Goal: Task Accomplishment & Management: Complete application form

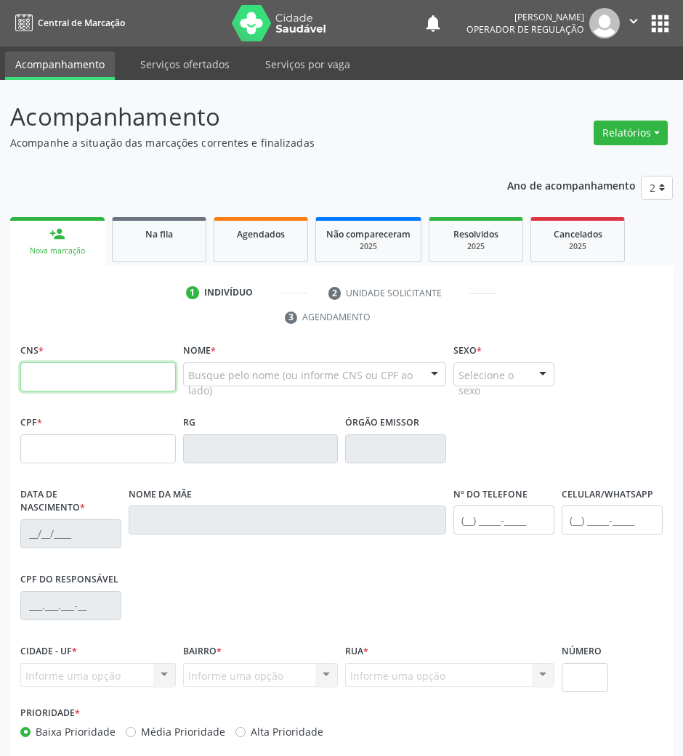
click at [169, 376] on input "text" at bounding box center [98, 377] width 156 height 29
paste input "704 6050 5296 7733"
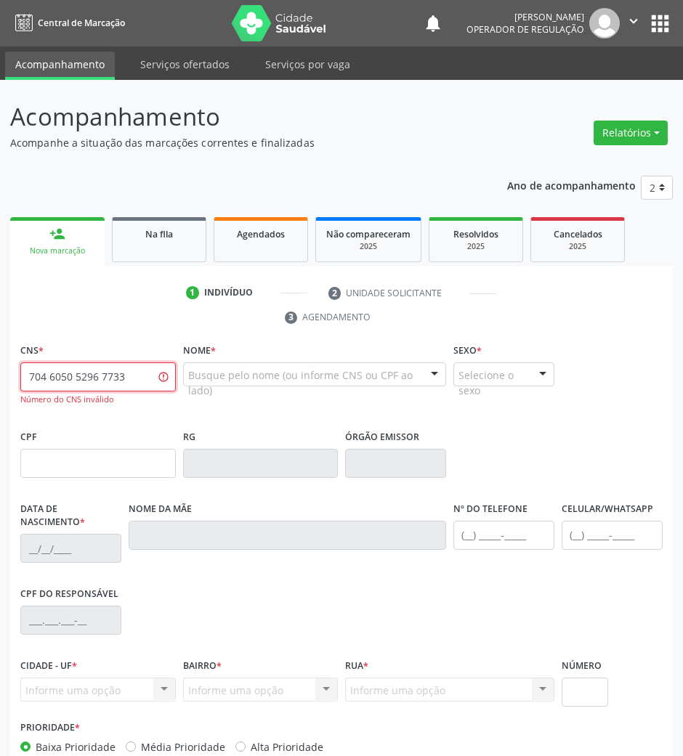
click at [112, 366] on input "704 6050 5296 7733" at bounding box center [98, 377] width 156 height 29
paste input "3"
type input "703 6050 5296 7733"
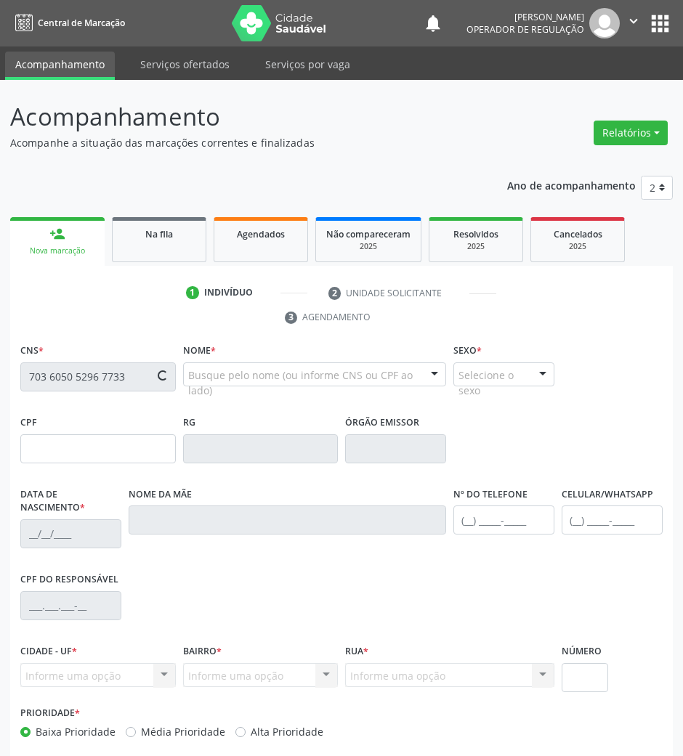
type input "144.795.544-75"
type input "1[DATE]"
type input "[PERSON_NAME]"
type input "[PHONE_NUMBER]"
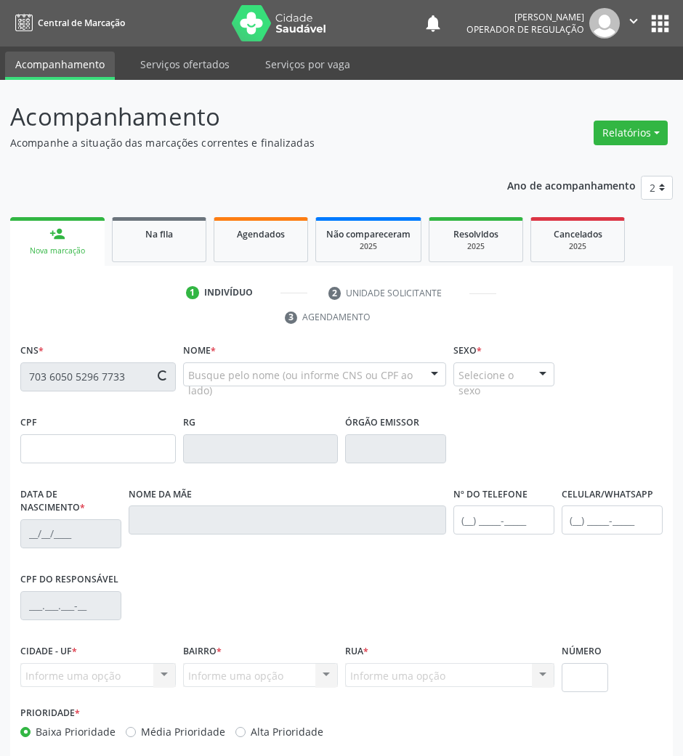
type input "71"
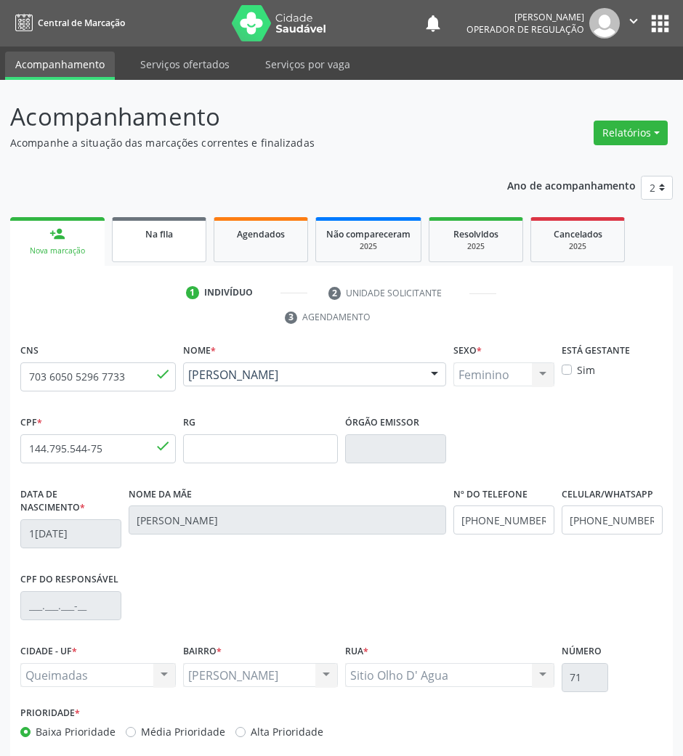
click at [163, 242] on link "Na fila" at bounding box center [159, 239] width 94 height 45
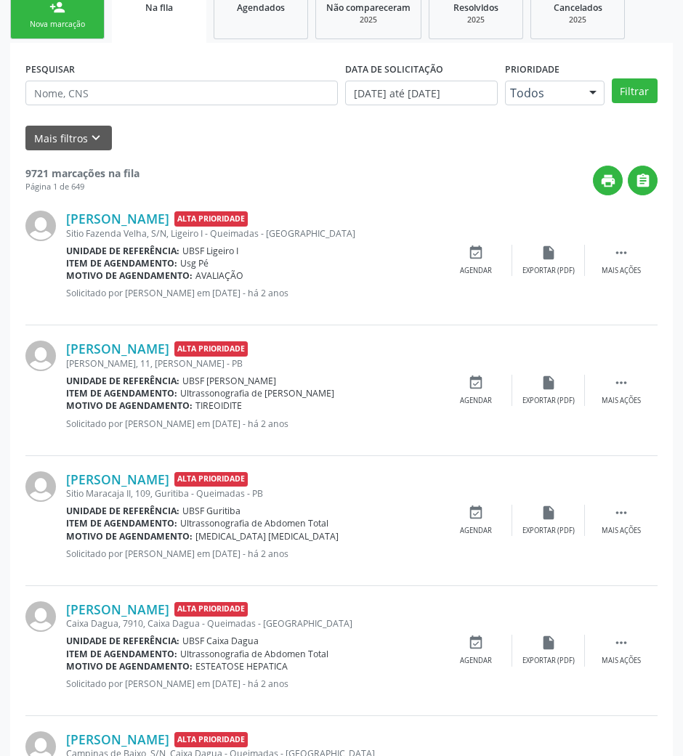
scroll to position [193, 0]
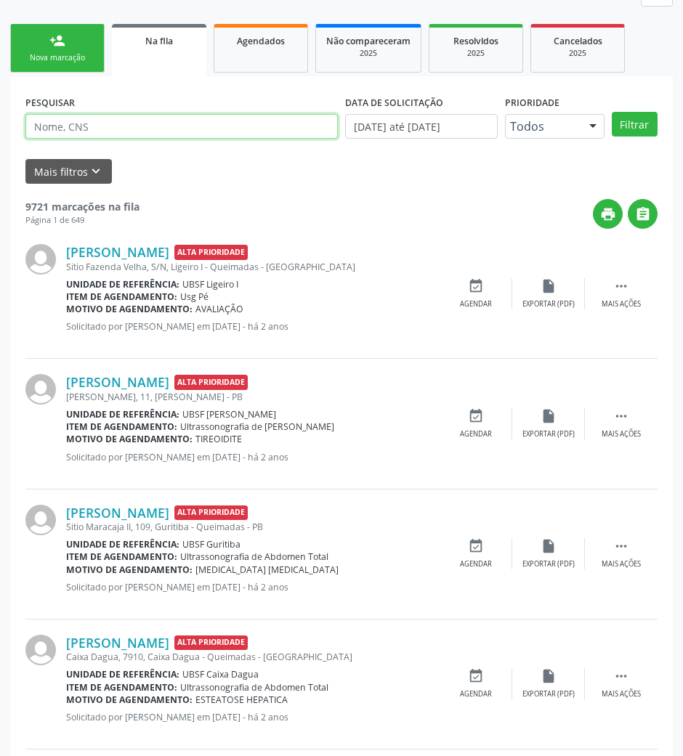
click at [158, 132] on input "text" at bounding box center [181, 126] width 312 height 25
type input "704208760128084"
click at [612, 112] on button "Filtrar" at bounding box center [635, 124] width 46 height 25
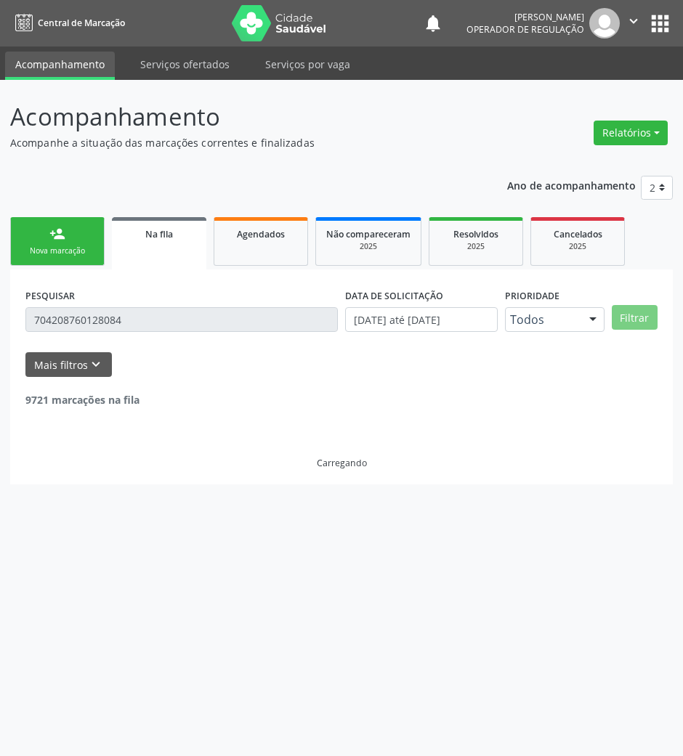
scroll to position [0, 0]
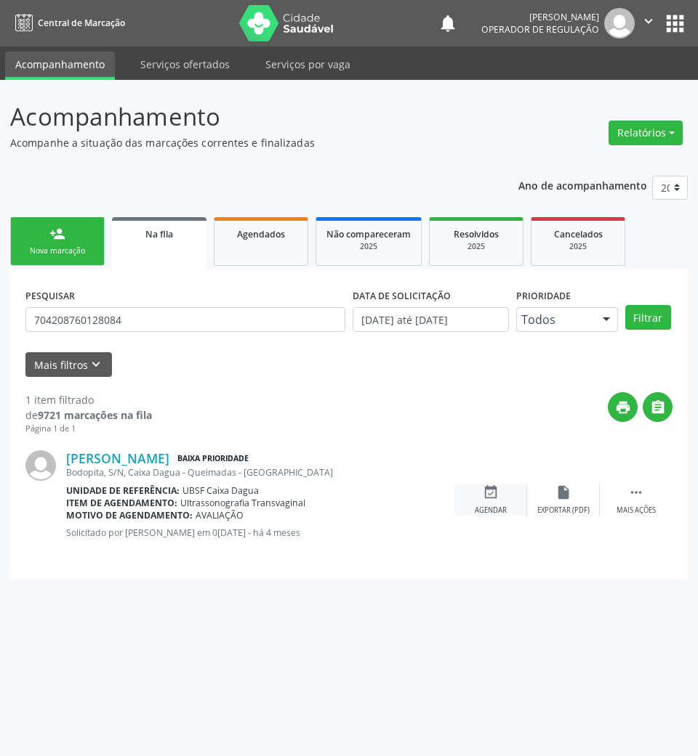
click at [488, 507] on div "Agendar" at bounding box center [491, 511] width 32 height 10
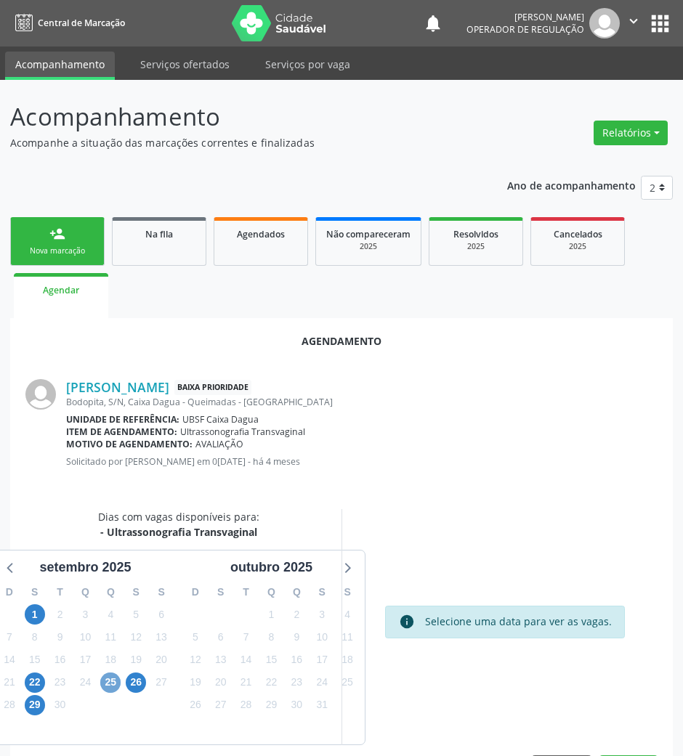
click at [113, 680] on span "25" at bounding box center [110, 683] width 20 height 20
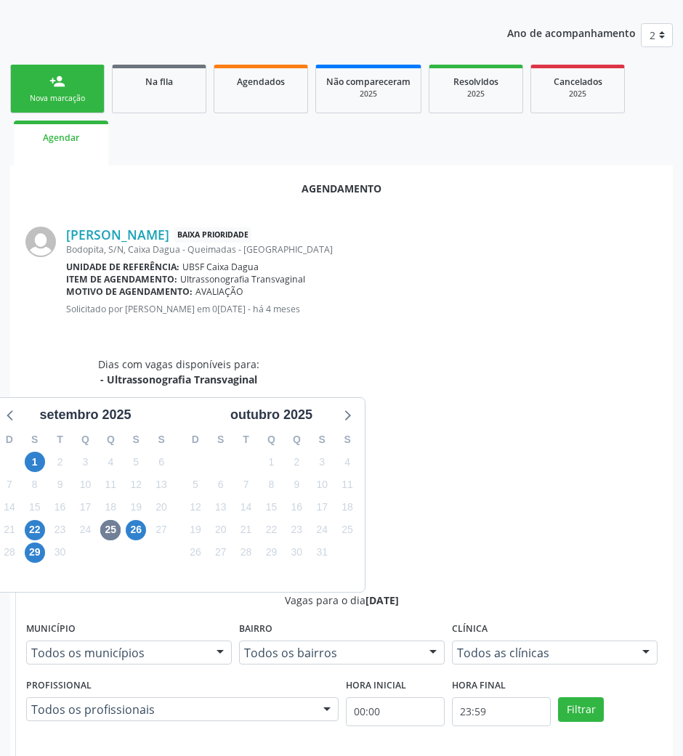
scroll to position [292, 0]
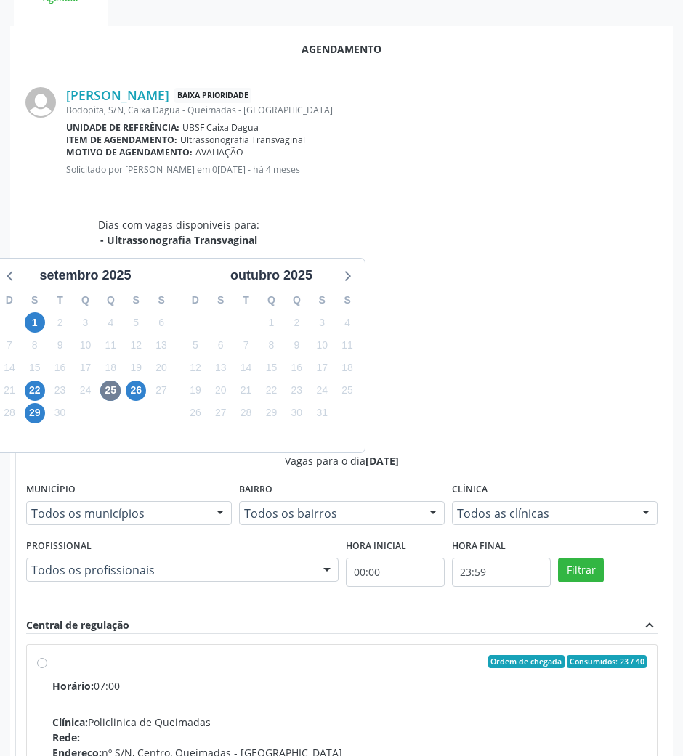
click at [573, 746] on div "Endereço: nº S/N, Centro, Queimadas - [GEOGRAPHIC_DATA]" at bounding box center [349, 753] width 594 height 15
click at [47, 655] on input "Ordem de chegada Consumidos: 23 / 40 Horário: 07:00 Clínica: Policlinica de Que…" at bounding box center [42, 661] width 10 height 13
radio input "true"
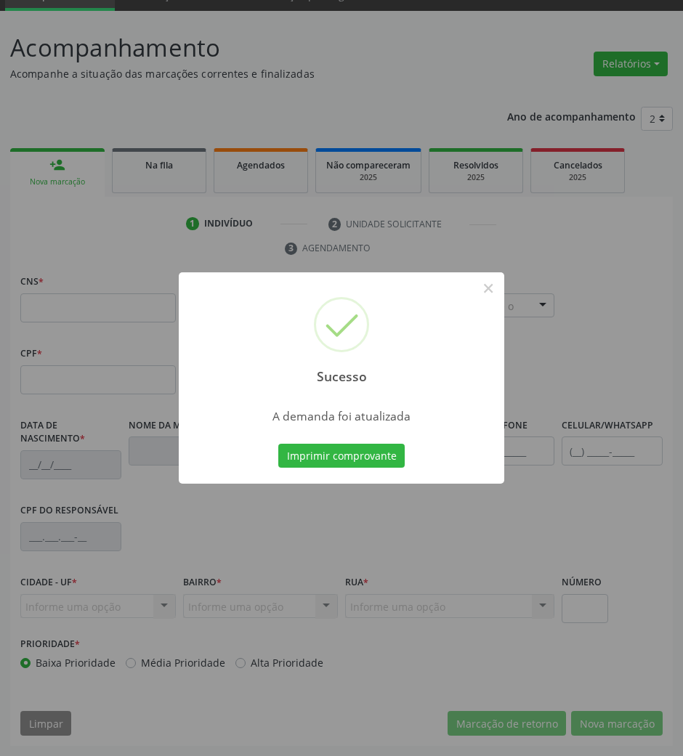
scroll to position [70, 0]
click at [328, 457] on button "Imprimir comprovante" at bounding box center [341, 456] width 126 height 25
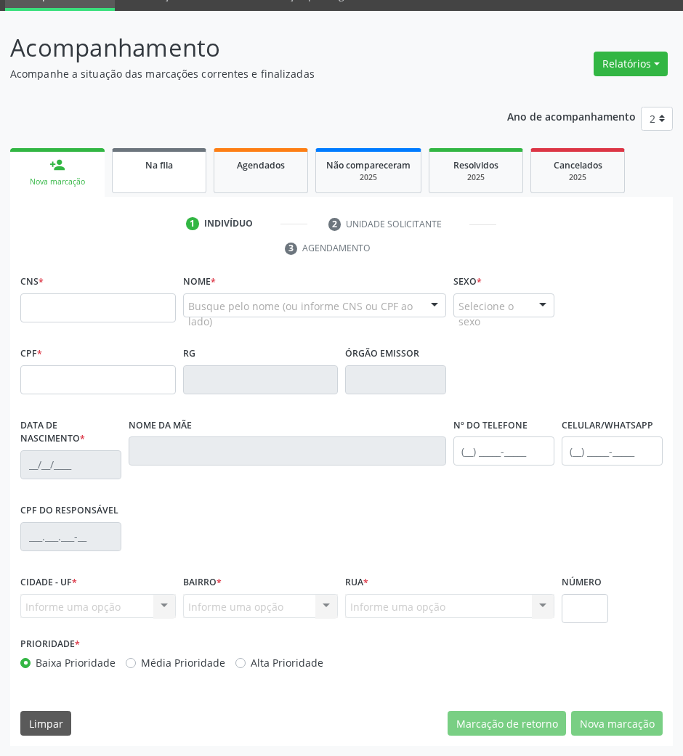
click at [166, 169] on span "Na fila" at bounding box center [159, 165] width 28 height 12
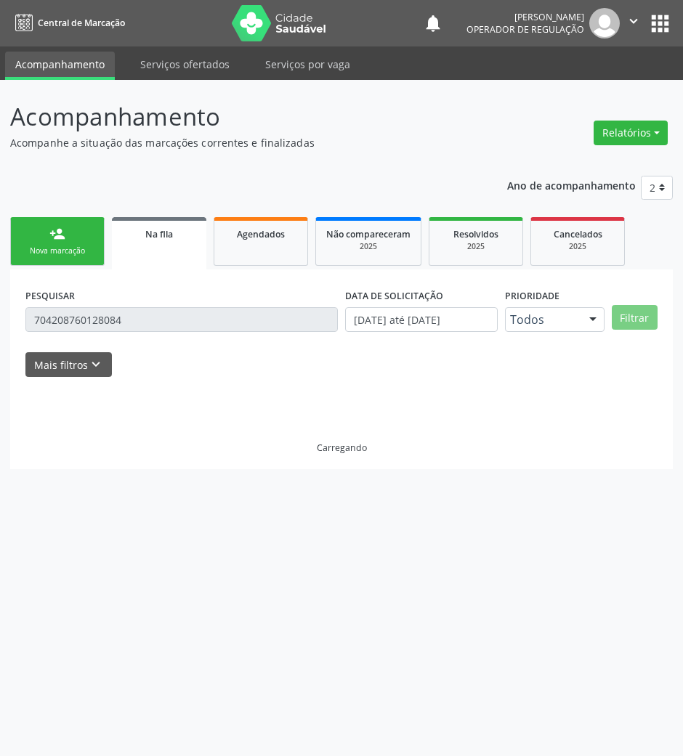
scroll to position [0, 0]
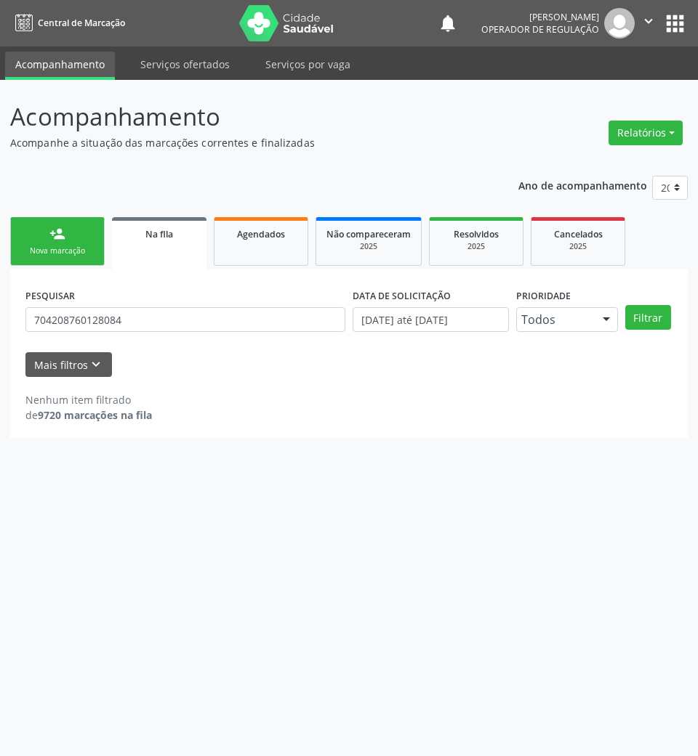
click at [170, 306] on div "PESQUISAR 704208760128084" at bounding box center [185, 313] width 327 height 57
click at [164, 315] on input "704208760128084" at bounding box center [185, 319] width 320 height 25
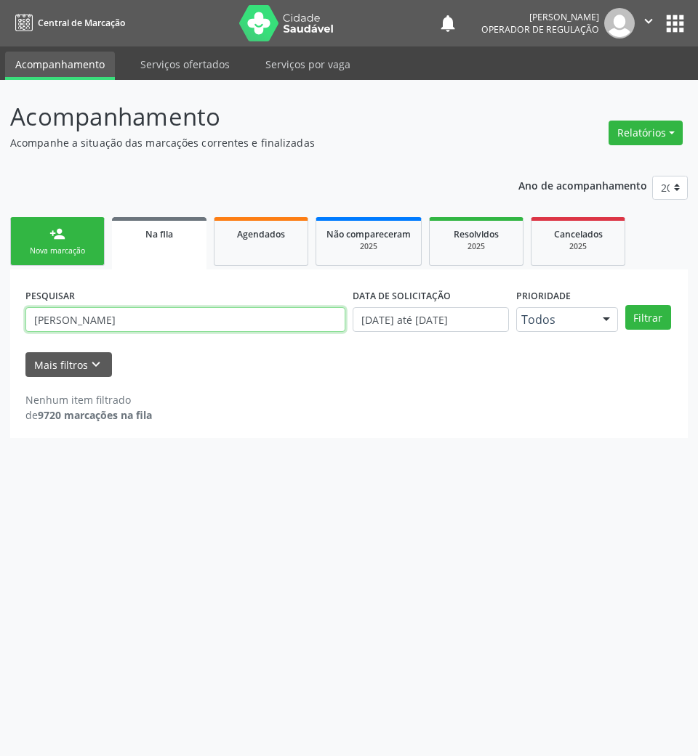
click at [625, 305] on button "Filtrar" at bounding box center [648, 317] width 46 height 25
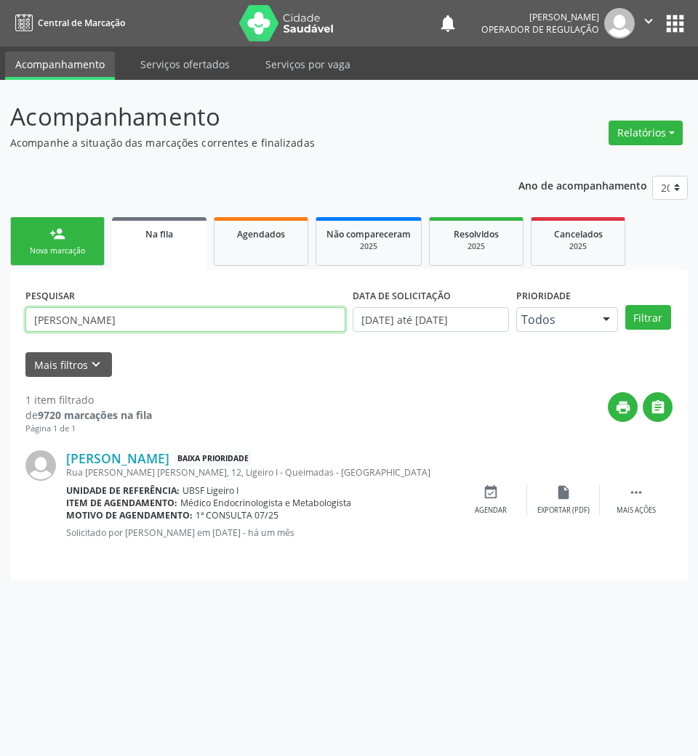
click at [137, 311] on input "[PERSON_NAME]" at bounding box center [185, 319] width 320 height 25
click at [140, 314] on input "[PERSON_NAME]" at bounding box center [185, 319] width 320 height 25
type input "703200690654194"
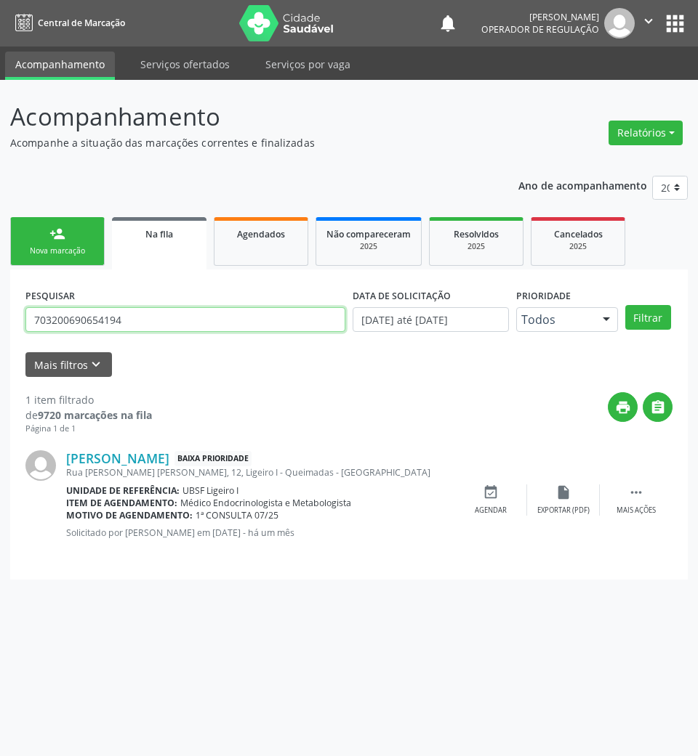
click at [625, 305] on button "Filtrar" at bounding box center [648, 317] width 46 height 25
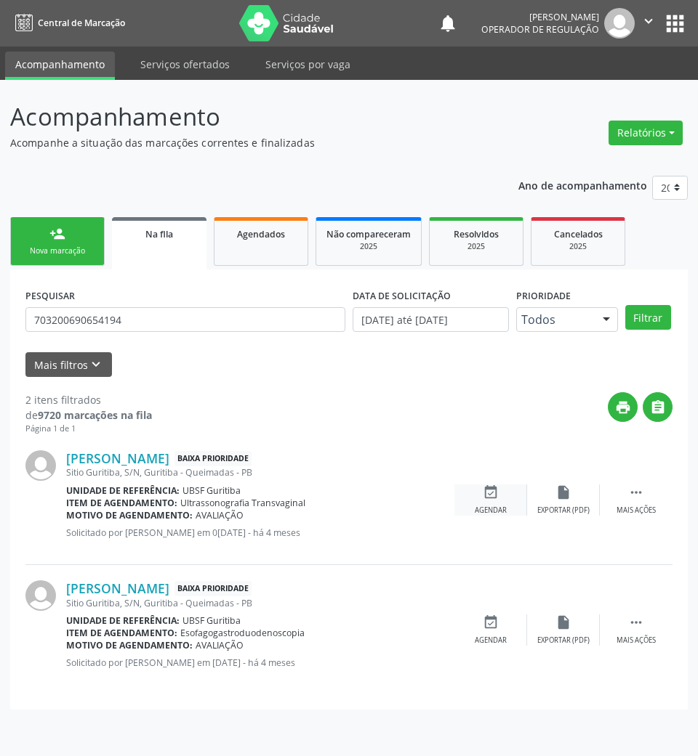
click at [503, 509] on div "Agendar" at bounding box center [491, 511] width 32 height 10
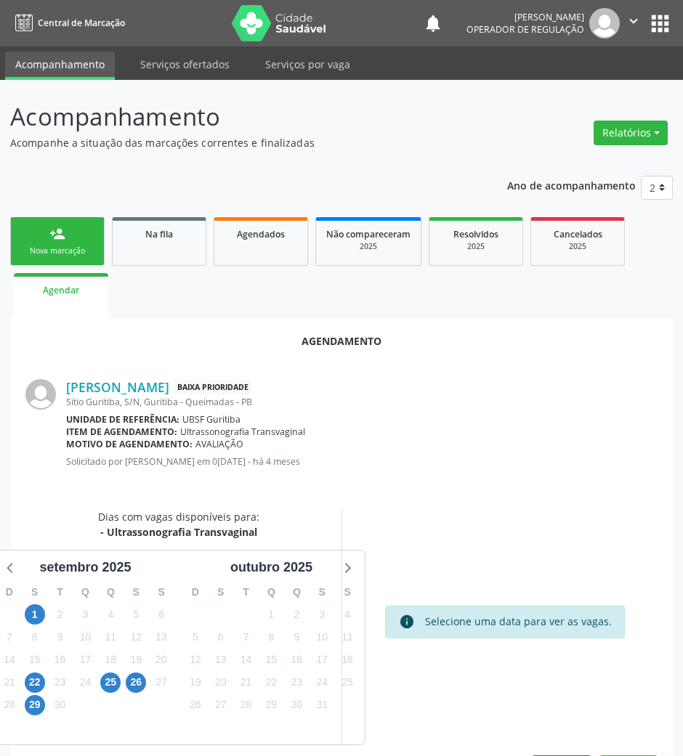
click at [102, 690] on div "25" at bounding box center [110, 682] width 20 height 23
click at [105, 689] on span "25" at bounding box center [110, 683] width 20 height 20
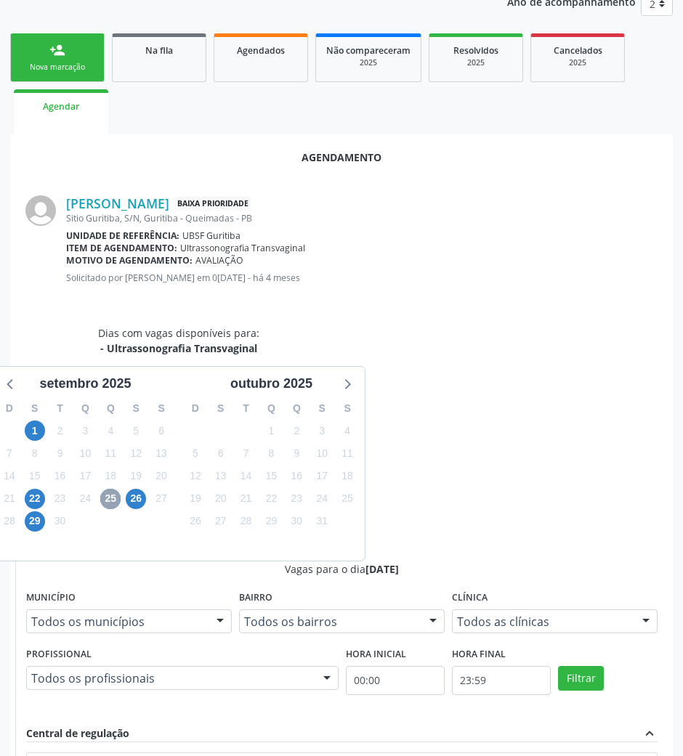
scroll to position [291, 0]
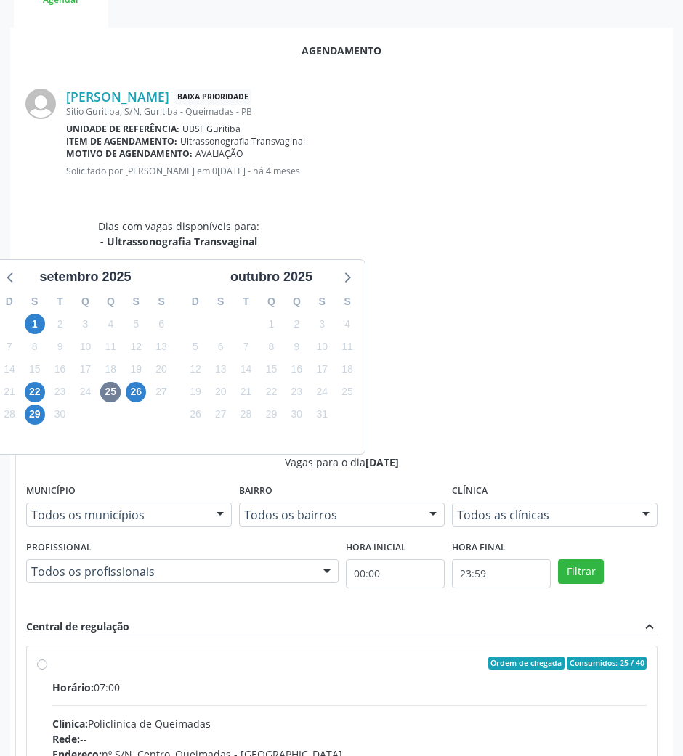
click at [445, 747] on div "Endereço: nº S/N, Centro, Queimadas - [GEOGRAPHIC_DATA]" at bounding box center [349, 754] width 594 height 15
click at [47, 657] on input "Ordem de chegada Consumidos: 25 / 40 Horário: 07:00 Clínica: Policlinica de Que…" at bounding box center [42, 663] width 10 height 13
radio input "true"
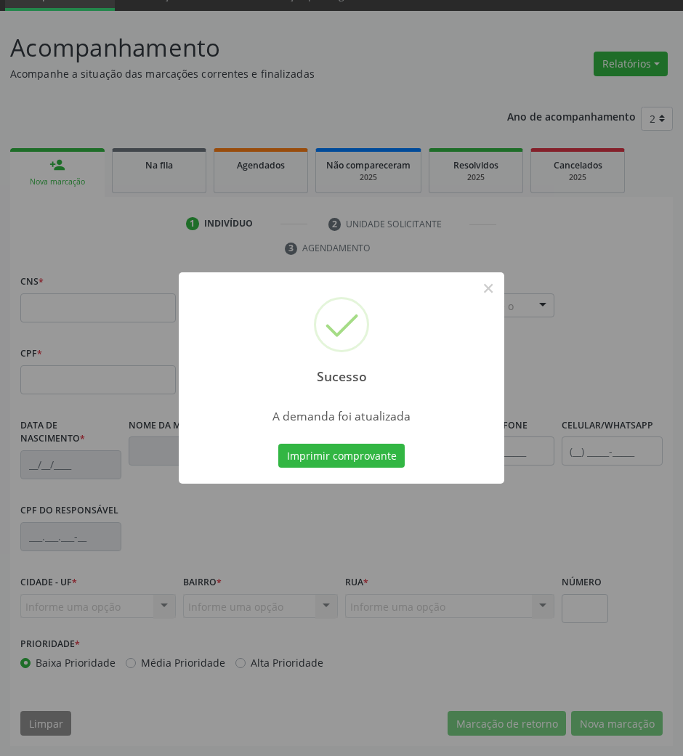
scroll to position [70, 0]
click at [355, 456] on button "Imprimir comprovante" at bounding box center [341, 456] width 126 height 25
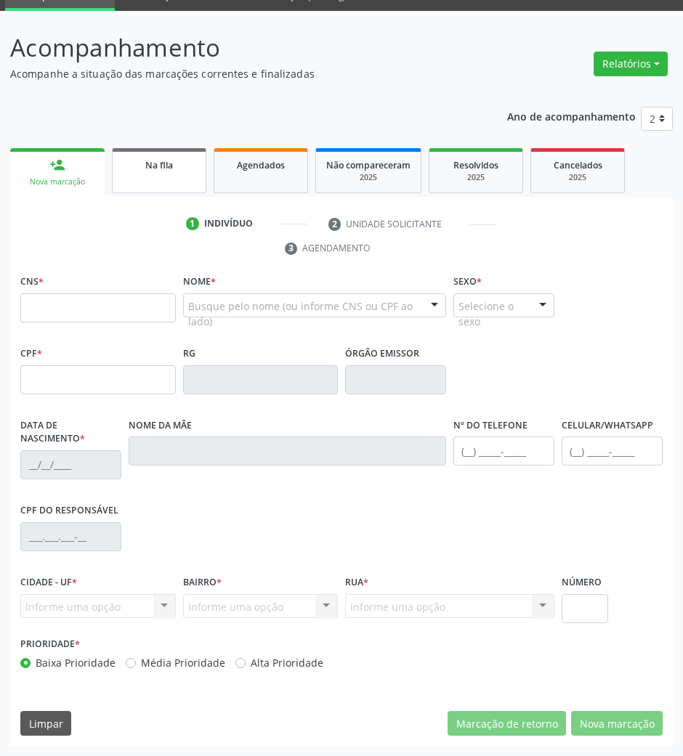
click at [141, 184] on link "Na fila" at bounding box center [159, 170] width 94 height 45
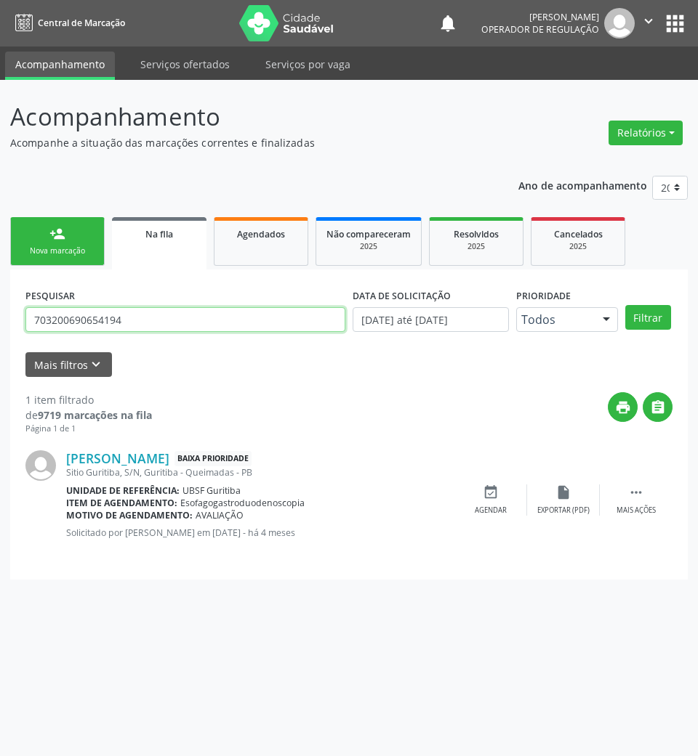
click at [64, 326] on input "703200690654194" at bounding box center [185, 319] width 320 height 25
type input "700006665631200"
click at [625, 305] on button "Filtrar" at bounding box center [648, 317] width 46 height 25
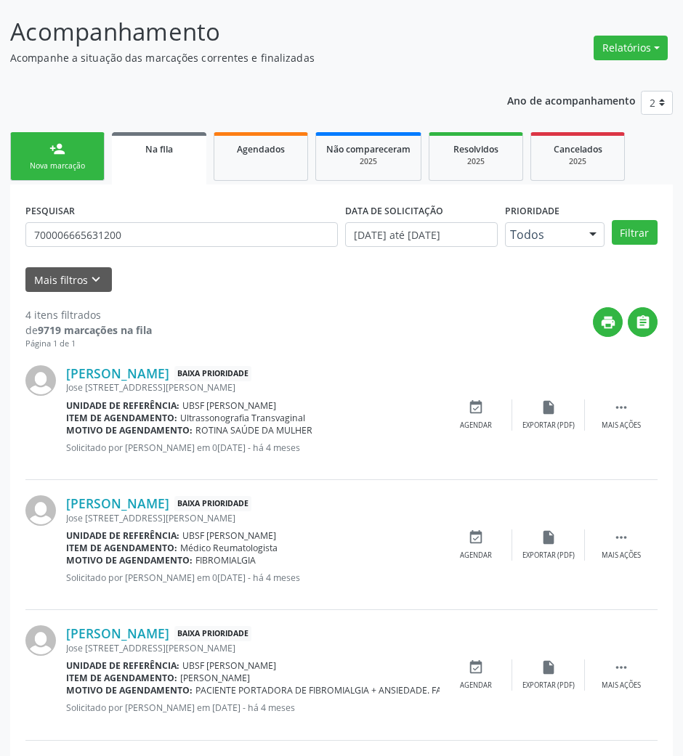
scroll to position [193, 0]
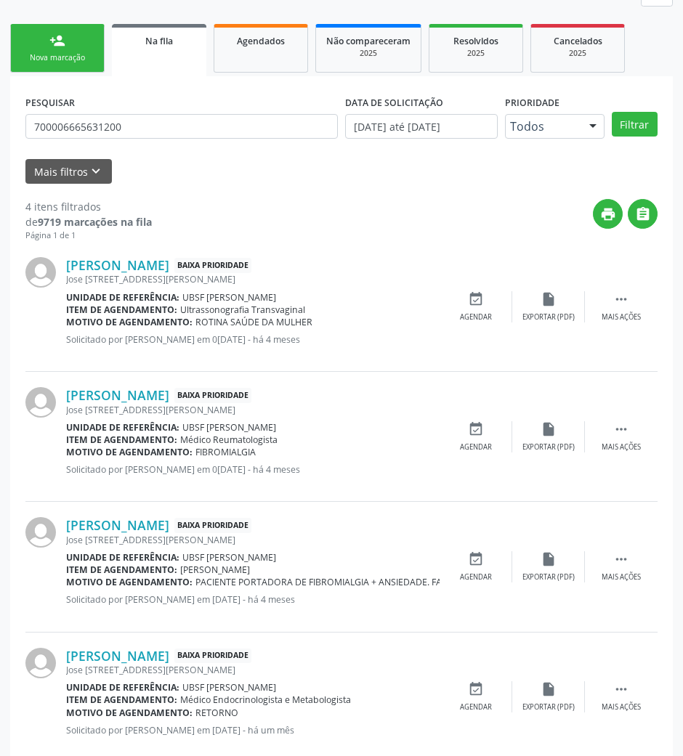
click at [448, 196] on div "4 itens filtrados de 9719 marcações na fila Página 1 de 1 print  [PERSON_NAME]…" at bounding box center [341, 473] width 632 height 578
click at [481, 286] on div "[PERSON_NAME] Baixa Prioridade [PERSON_NAME][STREET_ADDRESS][PERSON_NAME] Unida…" at bounding box center [341, 307] width 632 height 130
click at [483, 300] on div "event_available Agendar" at bounding box center [476, 306] width 73 height 31
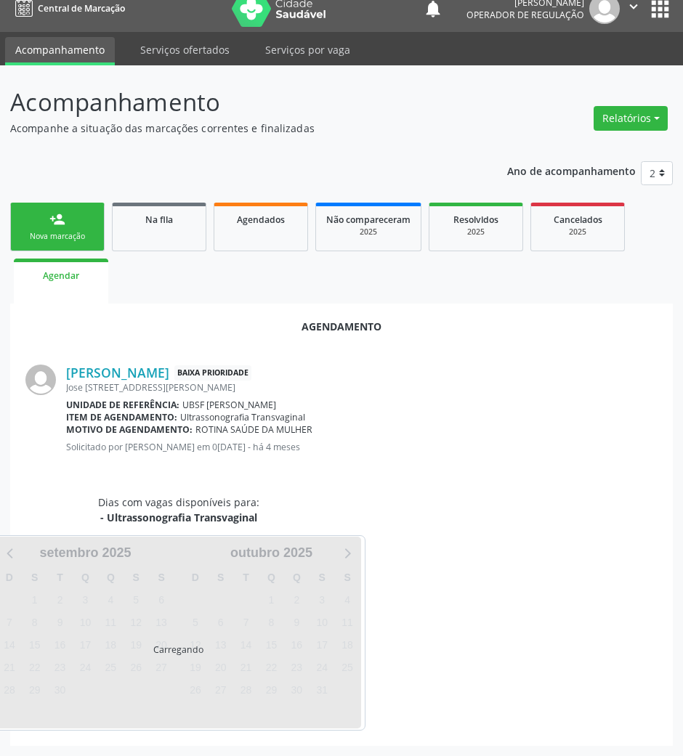
scroll to position [49, 0]
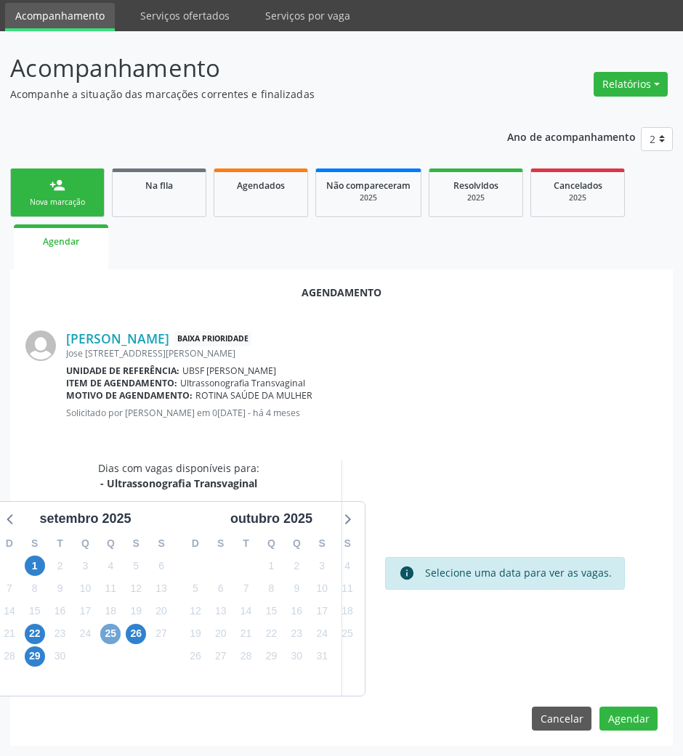
click at [116, 626] on span "25" at bounding box center [110, 634] width 20 height 20
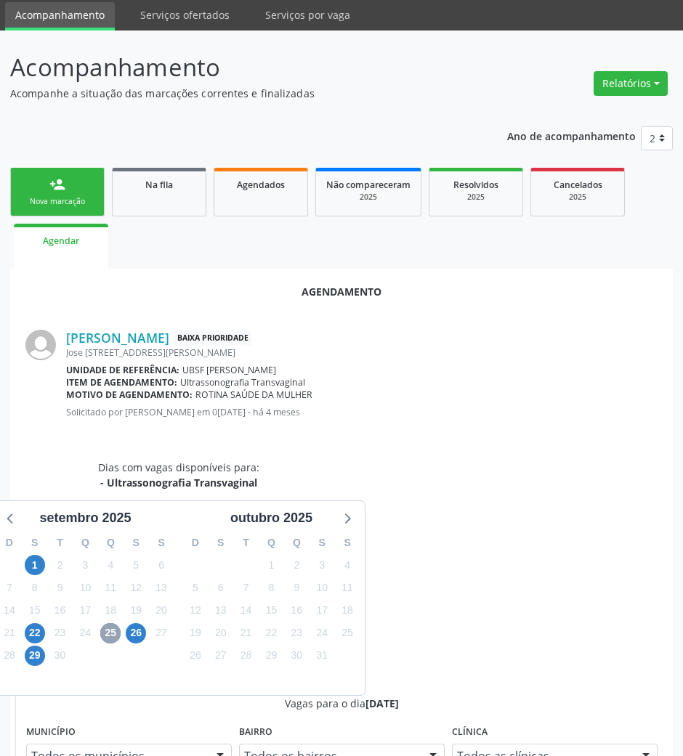
scroll to position [0, 0]
radio input "true"
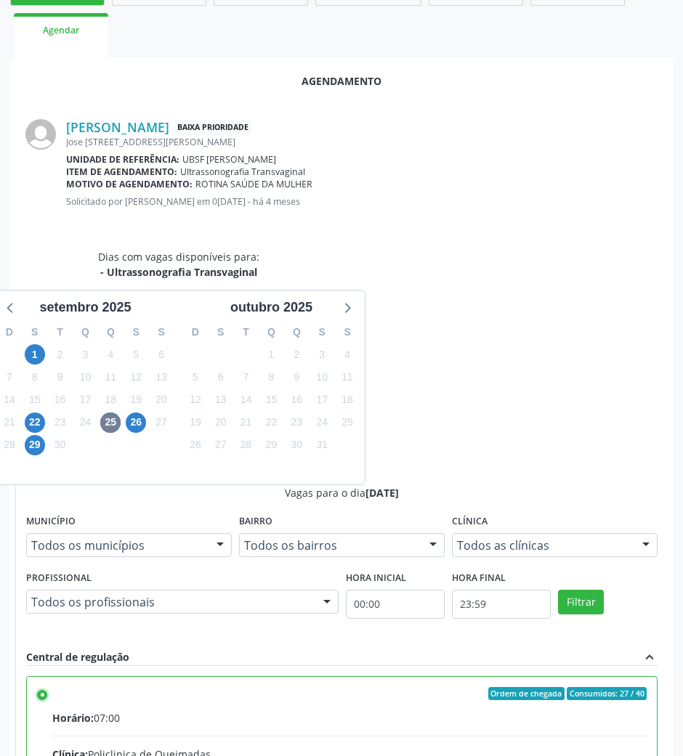
scroll to position [292, 0]
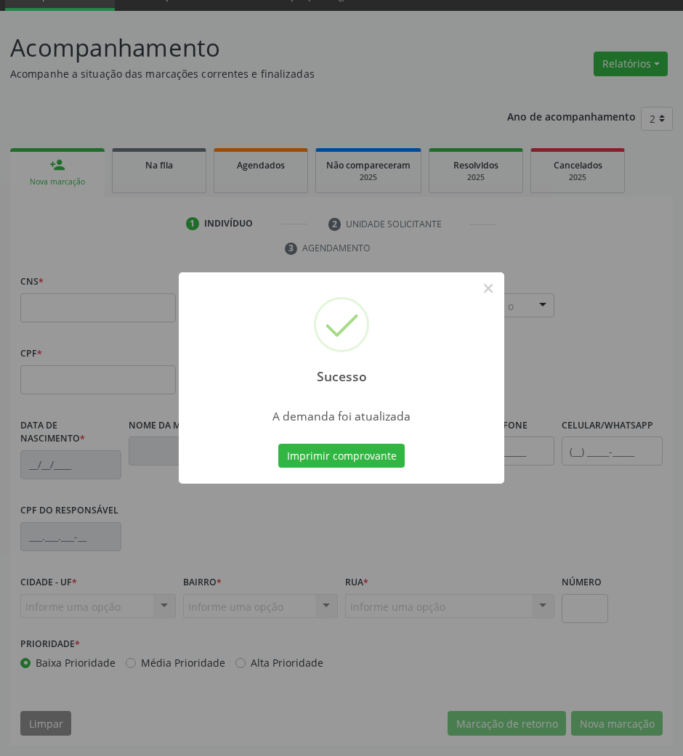
scroll to position [70, 0]
click at [278, 444] on button "Imprimir comprovante" at bounding box center [341, 456] width 126 height 25
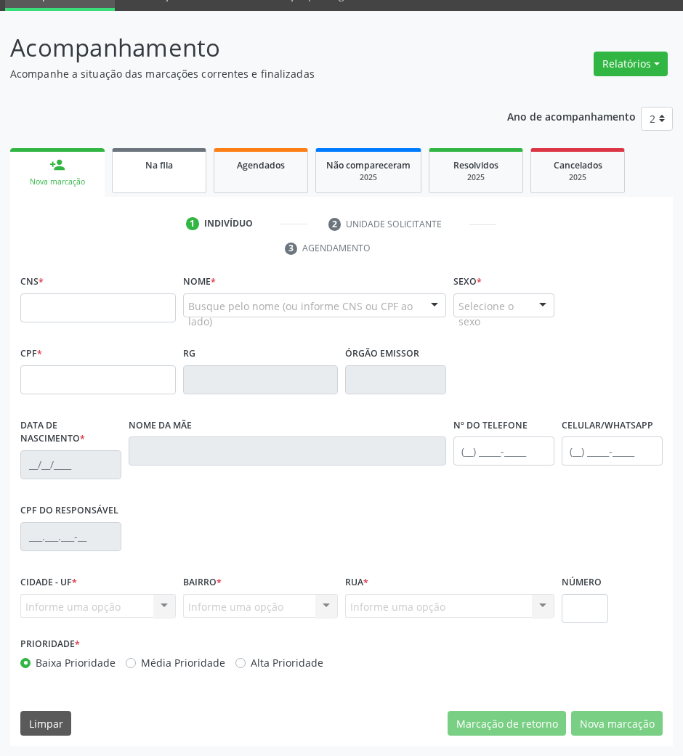
click at [175, 183] on link "Na fila" at bounding box center [159, 170] width 94 height 45
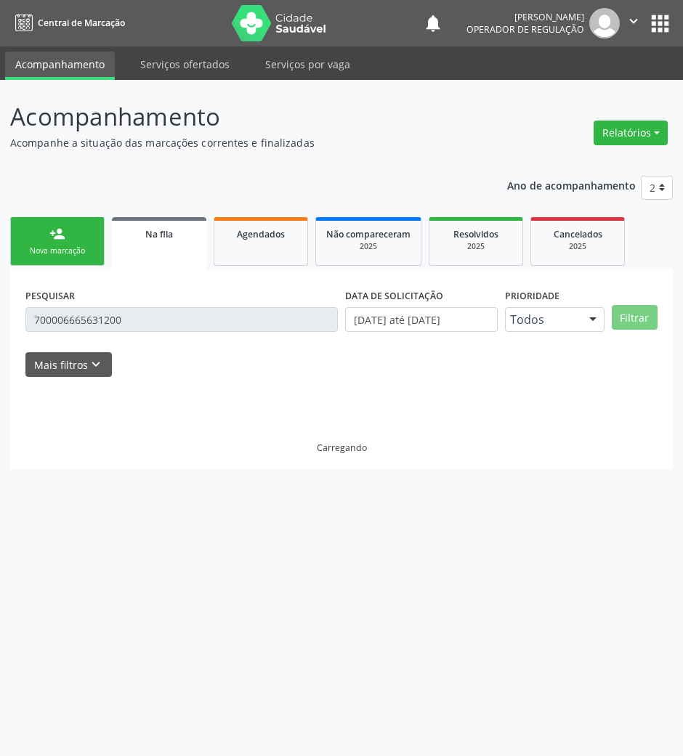
scroll to position [0, 0]
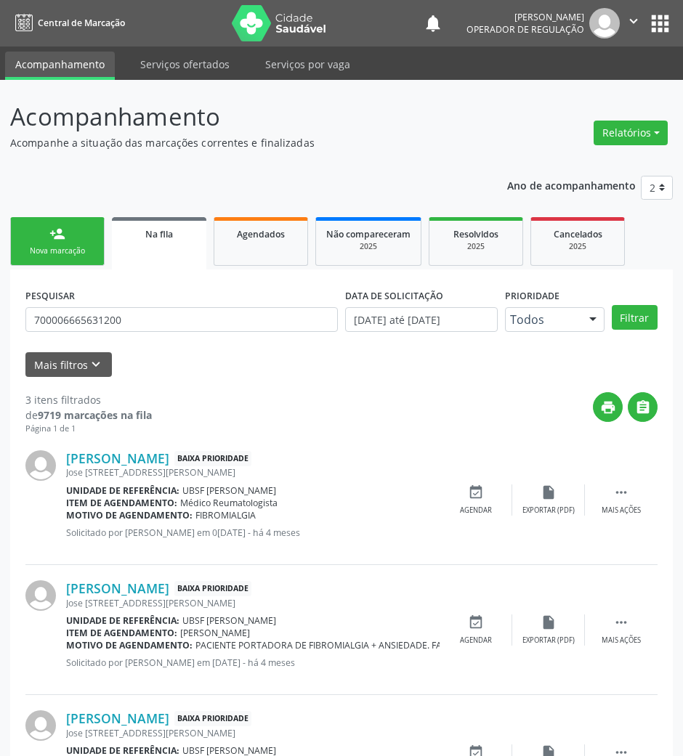
click at [76, 233] on link "person_add Nova marcação" at bounding box center [57, 241] width 94 height 49
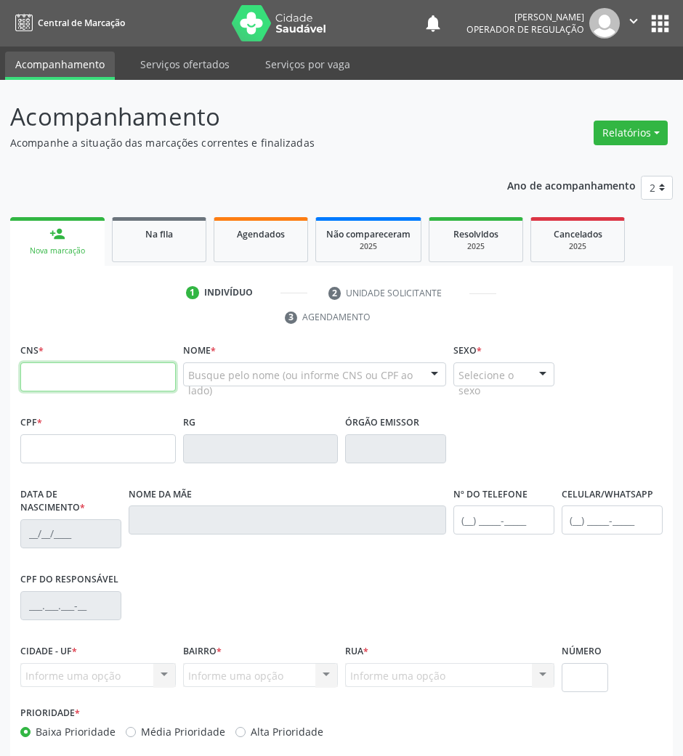
click at [94, 373] on input "text" at bounding box center [98, 377] width 156 height 29
paste input "702 5023 7114 2937"
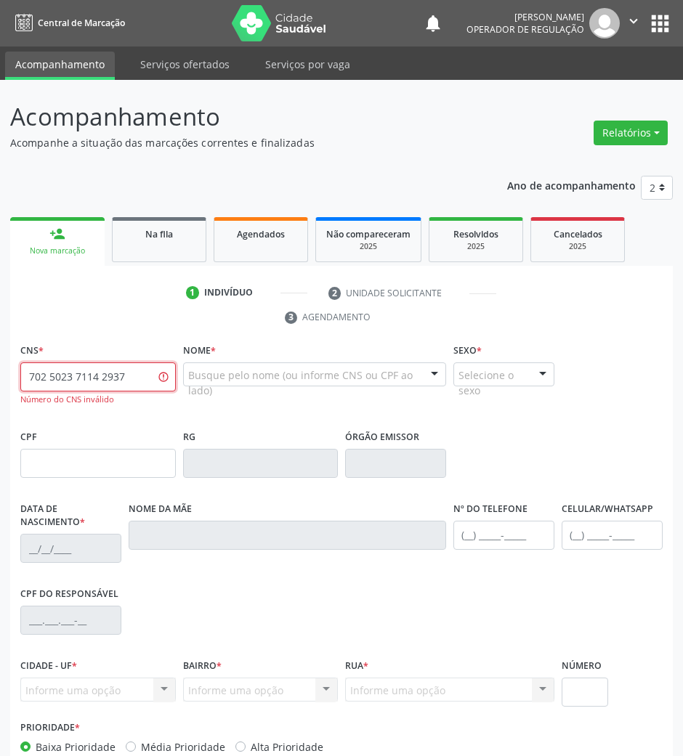
click at [84, 376] on input "702 5023 7114 2937" at bounding box center [98, 377] width 156 height 29
type input "702 5023 7414 2937"
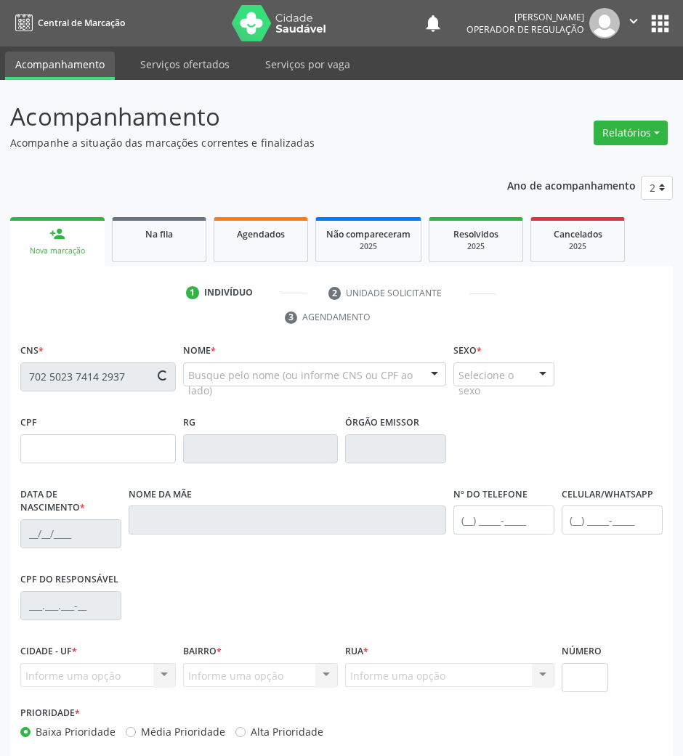
type input "060.638.824-99"
type input "[DATE]"
type input "[PERSON_NAME]"
type input "[PHONE_NUMBER]"
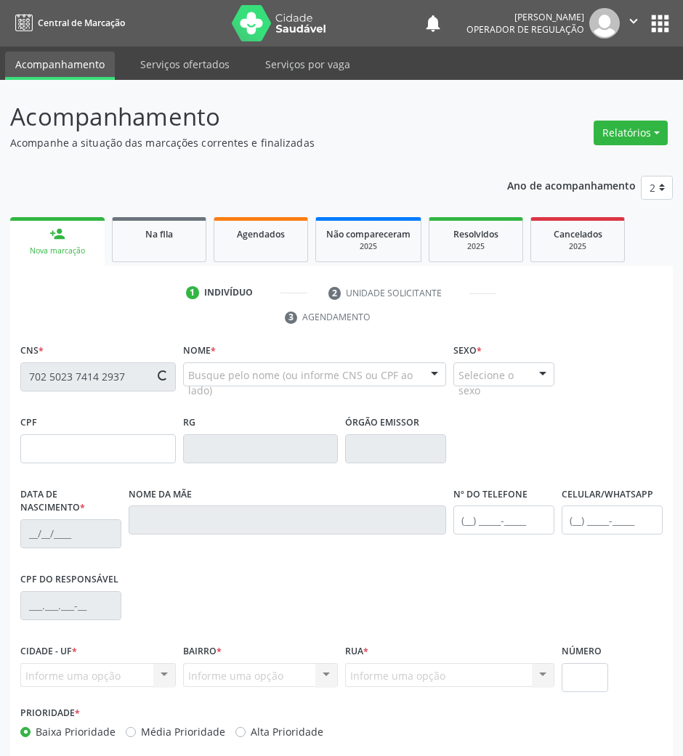
type input "36"
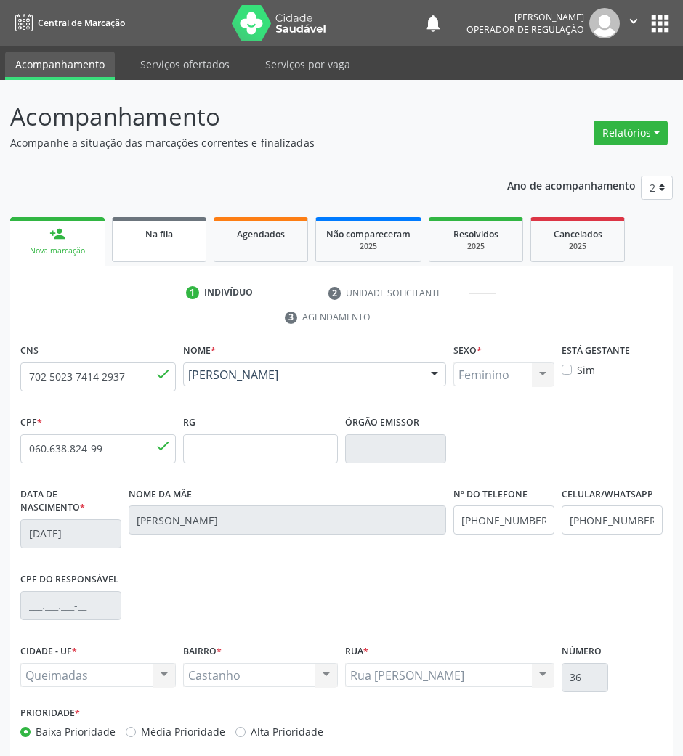
click at [172, 248] on link "Na fila" at bounding box center [159, 239] width 94 height 45
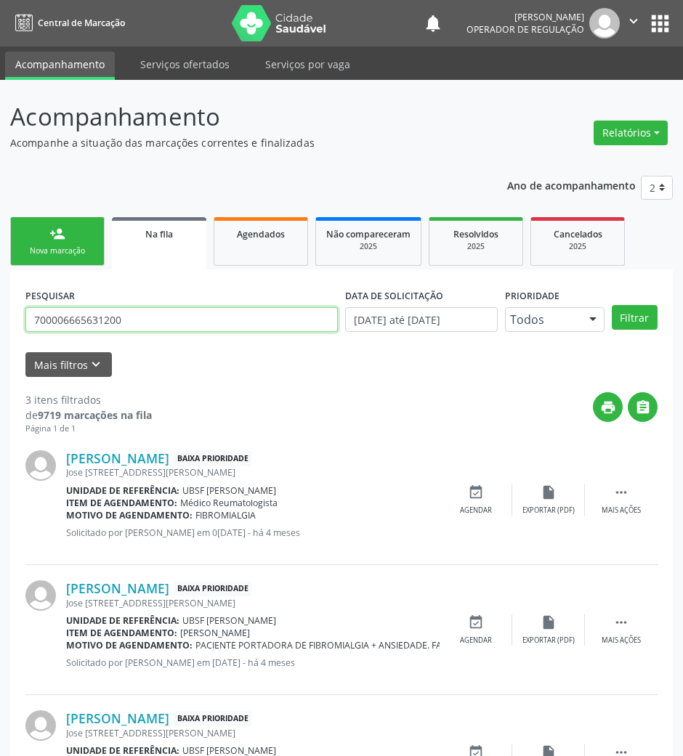
click at [129, 321] on input "700006665631200" at bounding box center [181, 319] width 312 height 25
type input "700705936522375"
click at [612, 305] on button "Filtrar" at bounding box center [635, 317] width 46 height 25
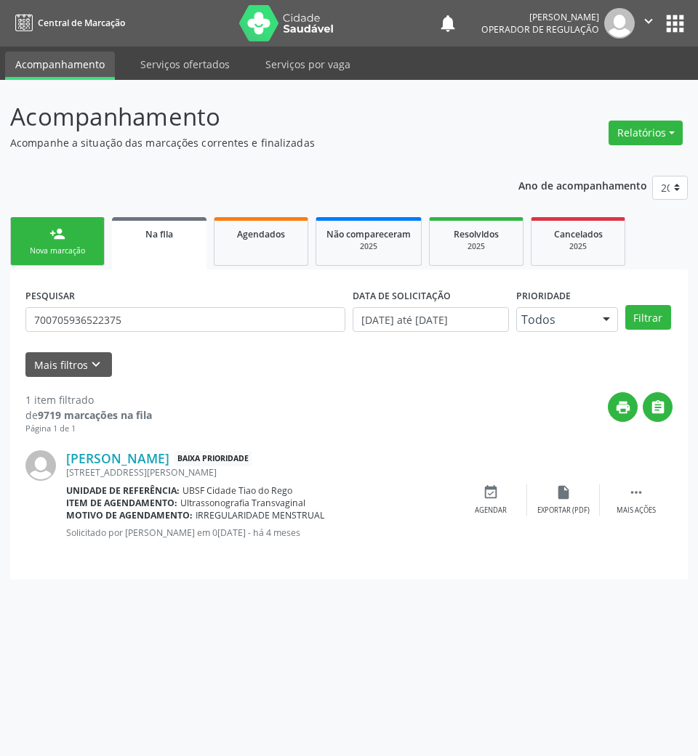
click at [494, 480] on div "[PERSON_NAME] Baixa Prioridade [STREET_ADDRESS][PERSON_NAME] Unidade de referên…" at bounding box center [348, 499] width 647 height 129
click at [494, 485] on icon "event_available" at bounding box center [491, 493] width 16 height 16
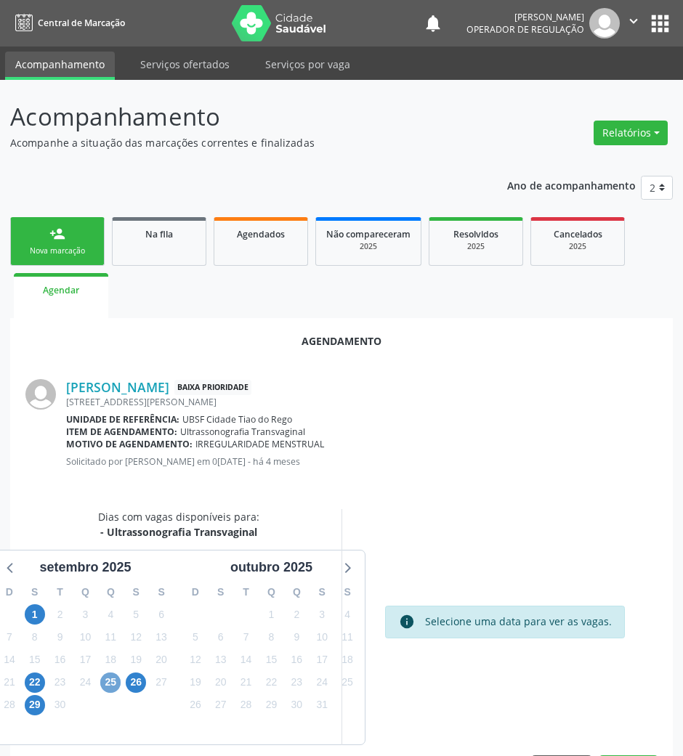
drag, startPoint x: 110, startPoint y: 678, endPoint x: 507, endPoint y: 520, distance: 426.3
click at [114, 676] on span "25" at bounding box center [110, 683] width 20 height 20
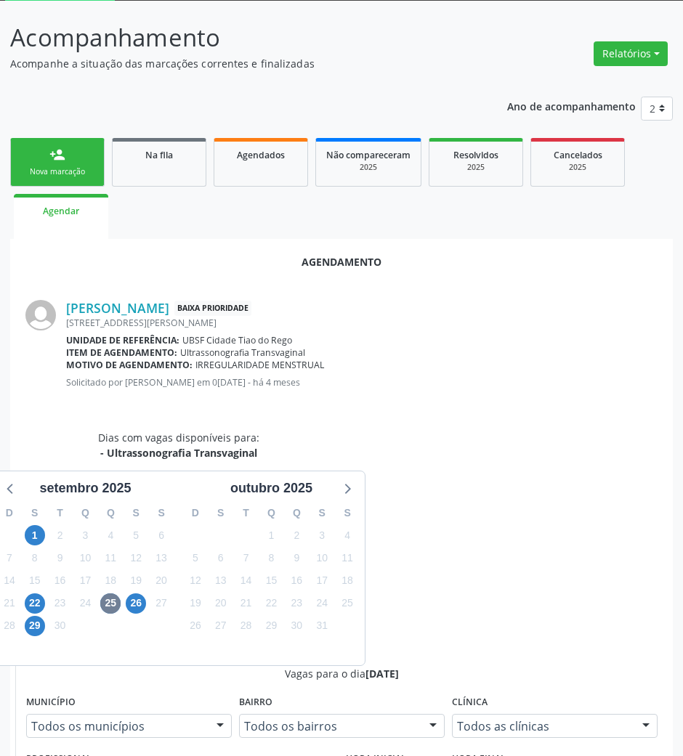
scroll to position [193, 0]
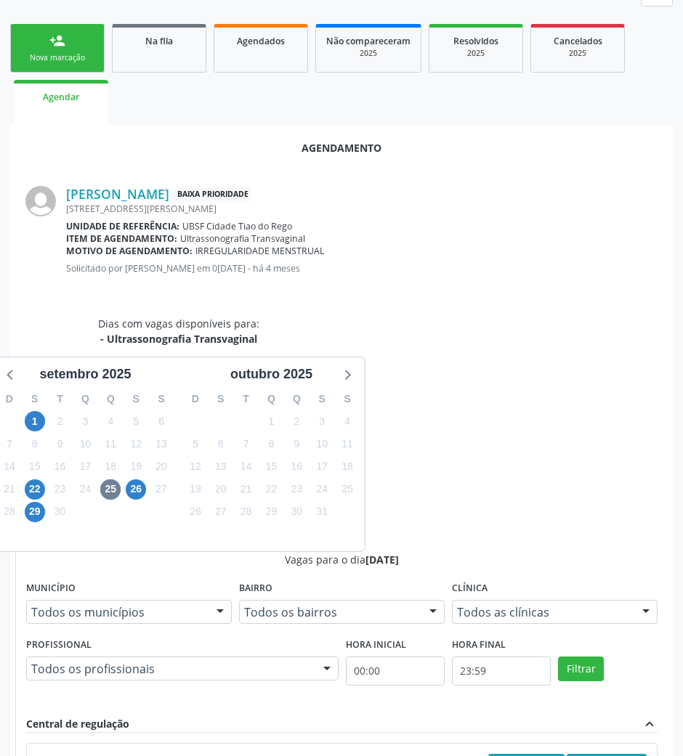
drag, startPoint x: 509, startPoint y: 606, endPoint x: 493, endPoint y: 588, distance: 24.2
click at [47, 754] on input "Ordem de chegada Consumidos: 30 / 40 Horário: 07:00 Clínica: Policlinica de Que…" at bounding box center [42, 760] width 10 height 13
radio input "true"
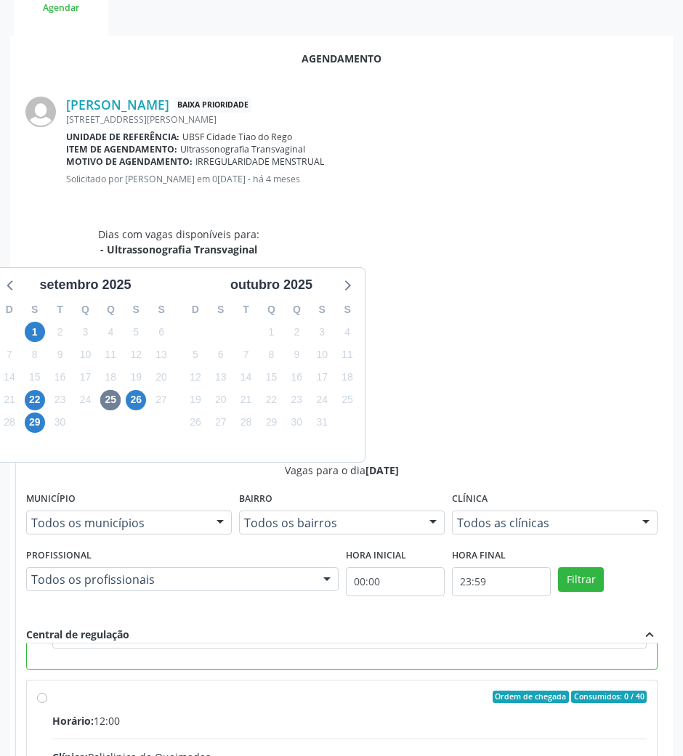
scroll to position [292, 0]
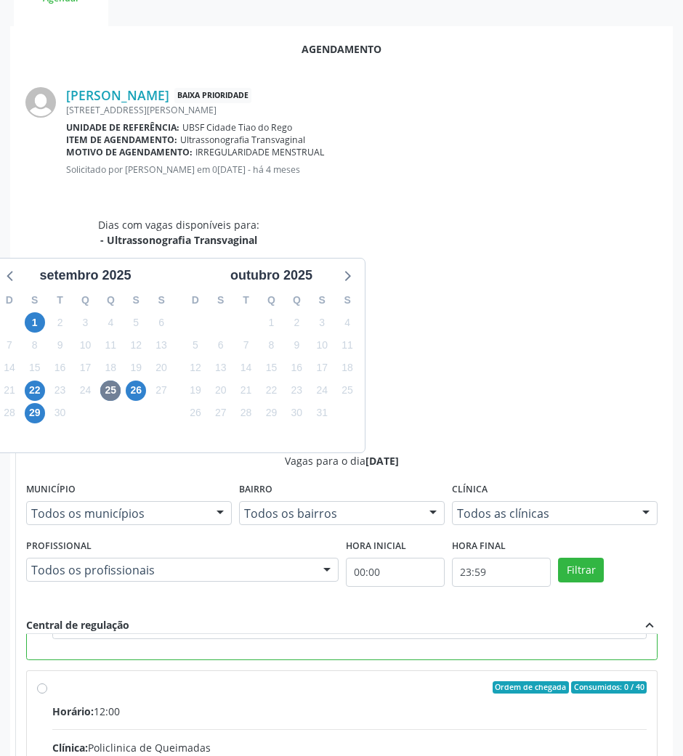
drag, startPoint x: 623, startPoint y: 734, endPoint x: 614, endPoint y: 724, distance: 13.4
click at [621, 734] on div "Agendamento [PERSON_NAME] Baixa Prioridade [STREET_ADDRESS][PERSON_NAME] Unidad…" at bounding box center [341, 500] width 663 height 949
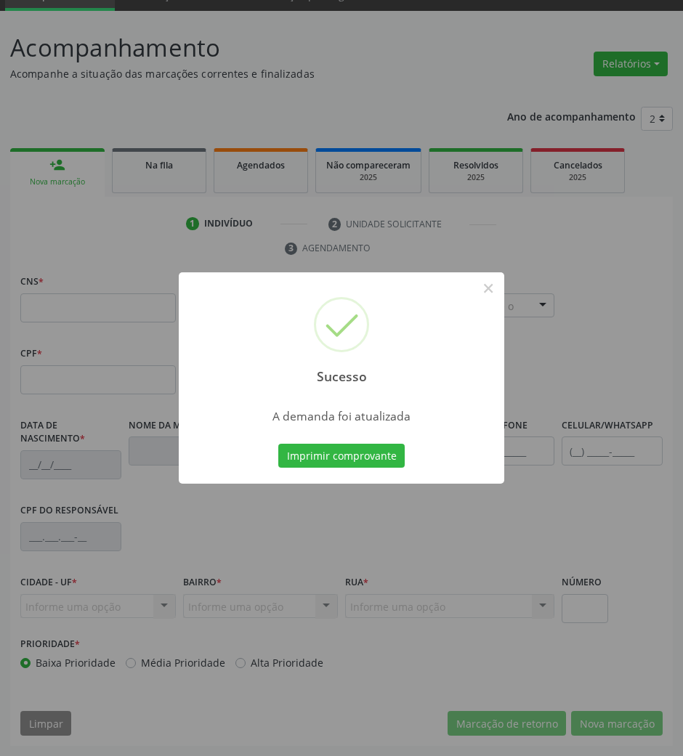
scroll to position [70, 0]
click at [358, 456] on button "Imprimir comprovante" at bounding box center [341, 456] width 126 height 25
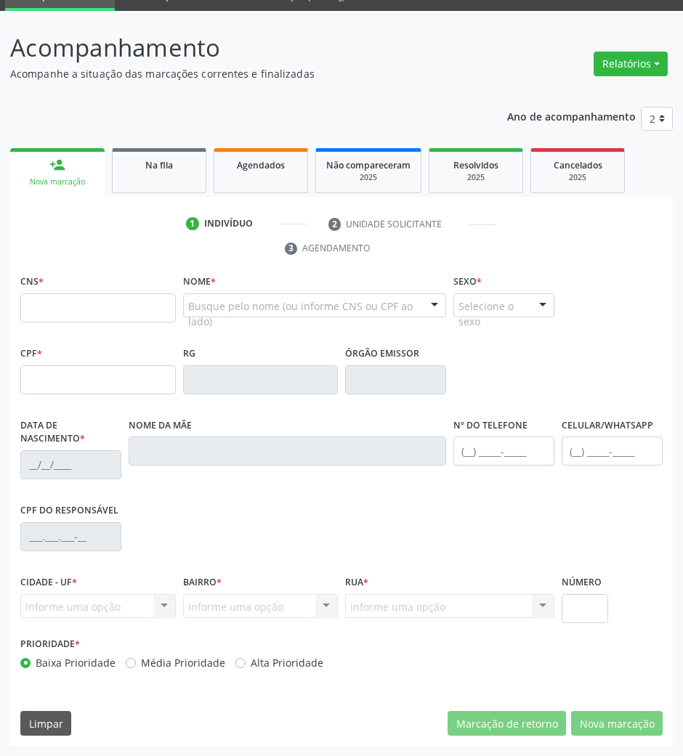
click at [173, 219] on ul "1 Indivíduo 2 Unidade solicitante 3 Agendamento" at bounding box center [341, 236] width 663 height 49
click at [170, 180] on link "Na fila" at bounding box center [159, 170] width 94 height 45
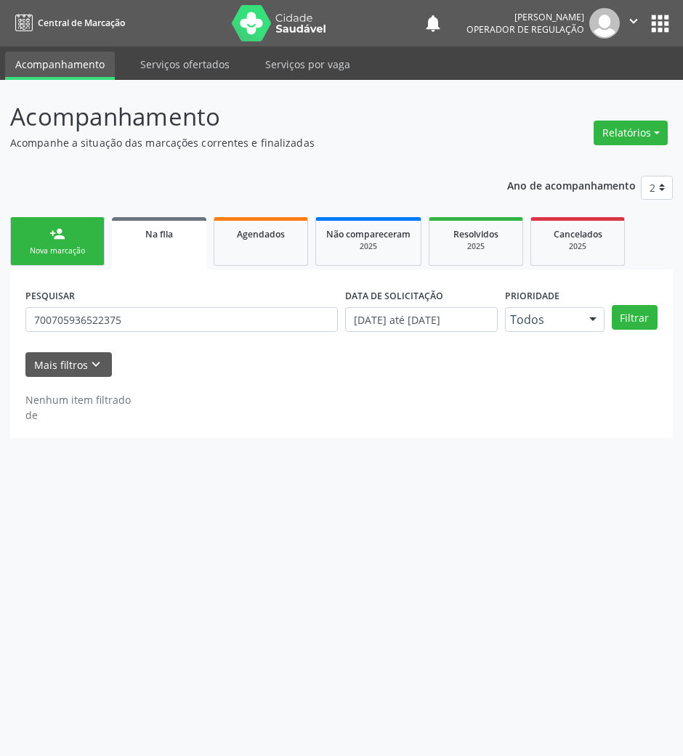
scroll to position [0, 0]
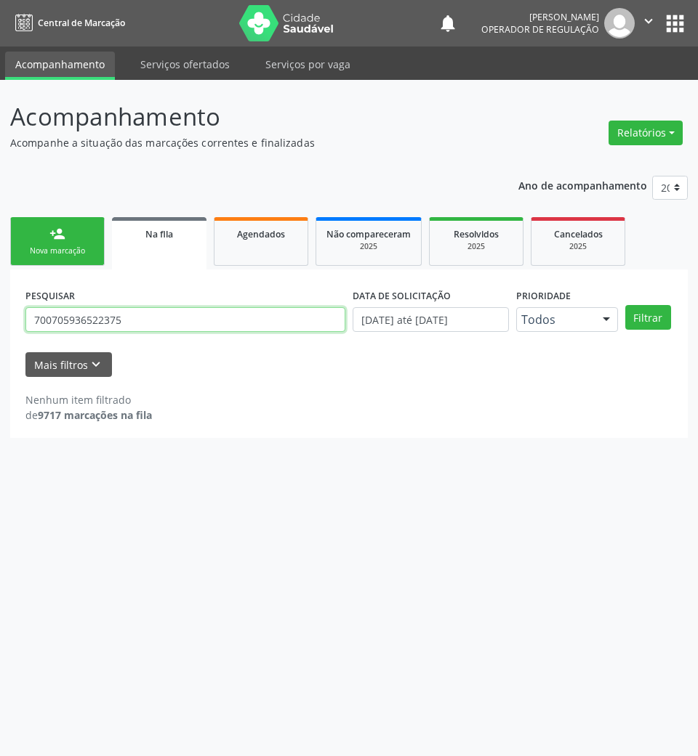
click at [80, 327] on input "700705936522375" at bounding box center [185, 319] width 320 height 25
click at [259, 315] on input "700705936522375" at bounding box center [185, 319] width 320 height 25
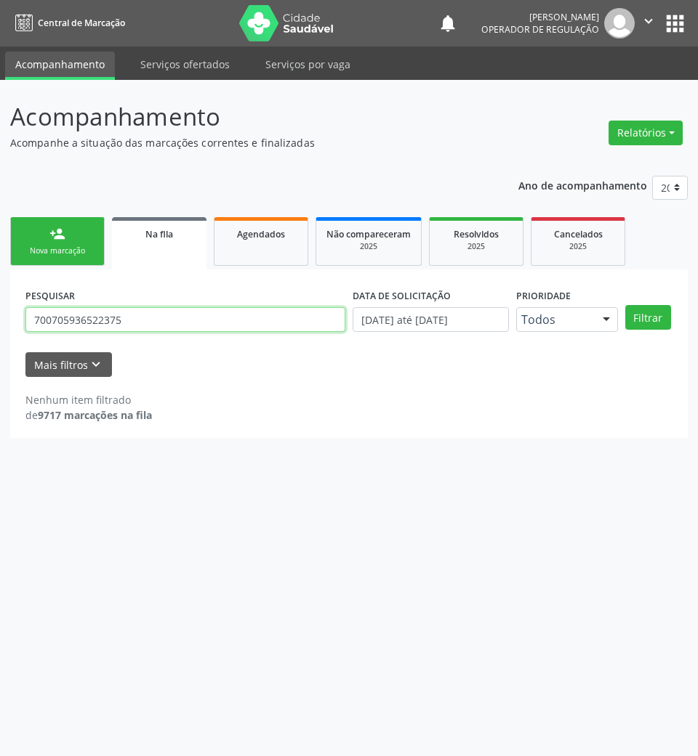
type input "2"
type input "704200208836883"
click at [625, 305] on button "Filtrar" at bounding box center [648, 317] width 46 height 25
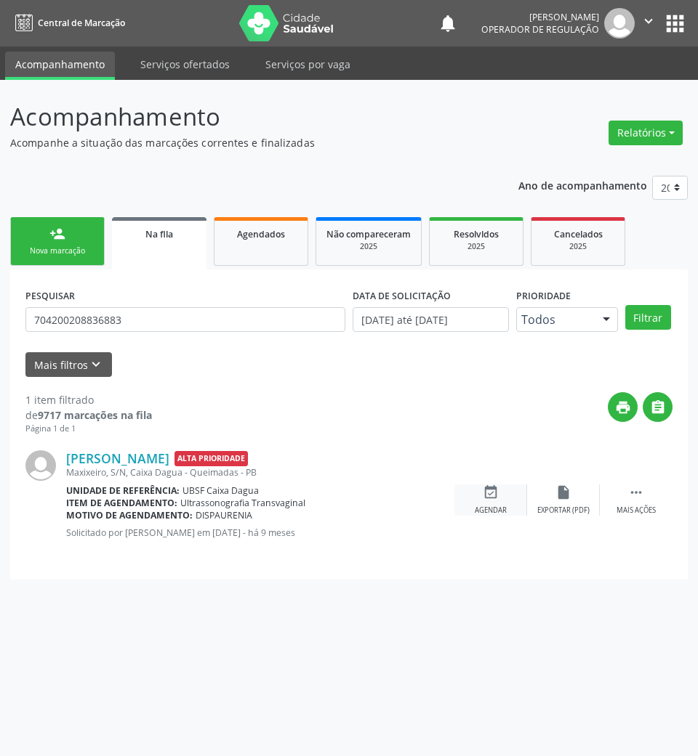
click at [483, 485] on icon "event_available" at bounding box center [491, 493] width 16 height 16
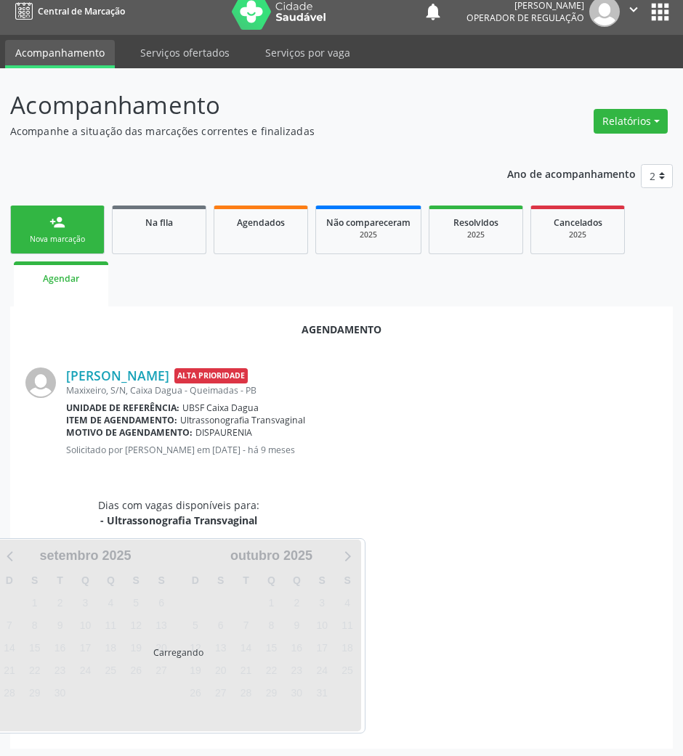
scroll to position [15, 0]
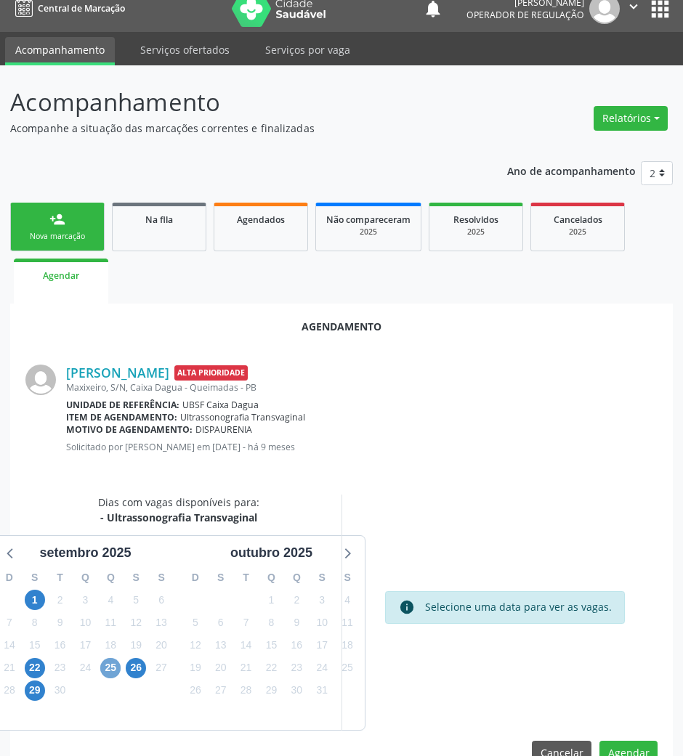
click at [111, 660] on span "25" at bounding box center [110, 668] width 20 height 20
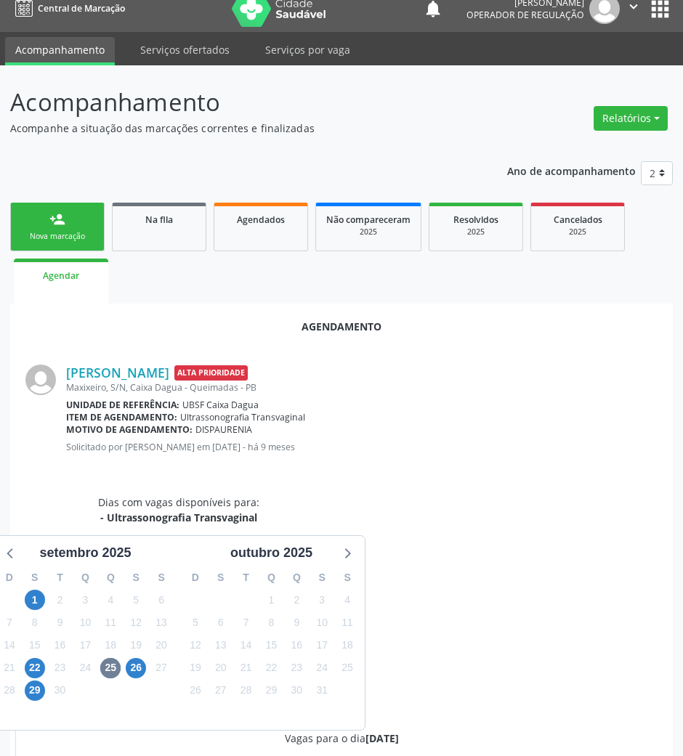
drag, startPoint x: 458, startPoint y: 727, endPoint x: 352, endPoint y: 687, distance: 112.7
radio input "true"
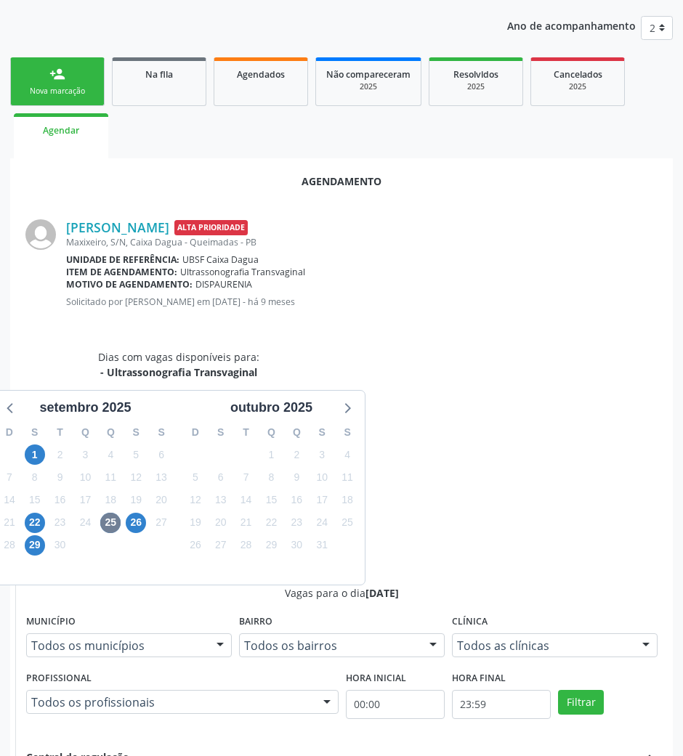
scroll to position [292, 0]
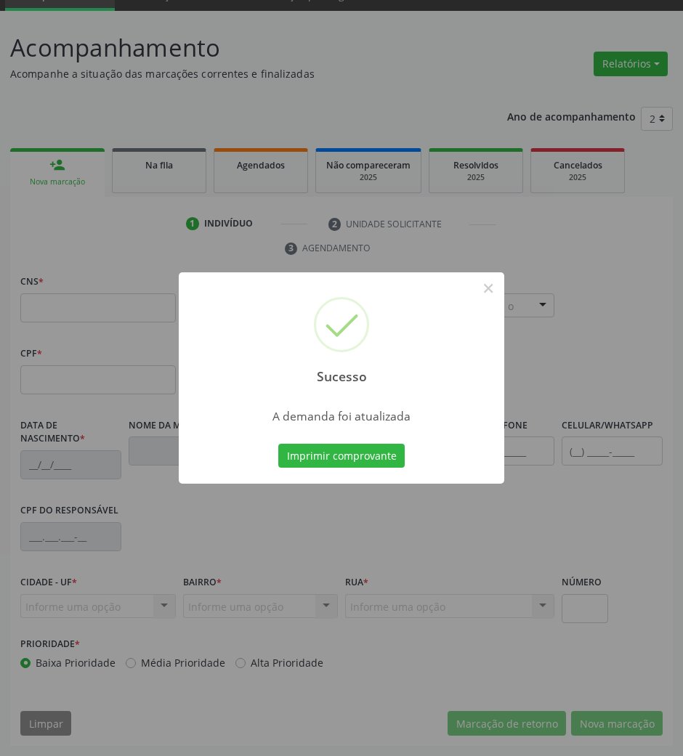
scroll to position [70, 0]
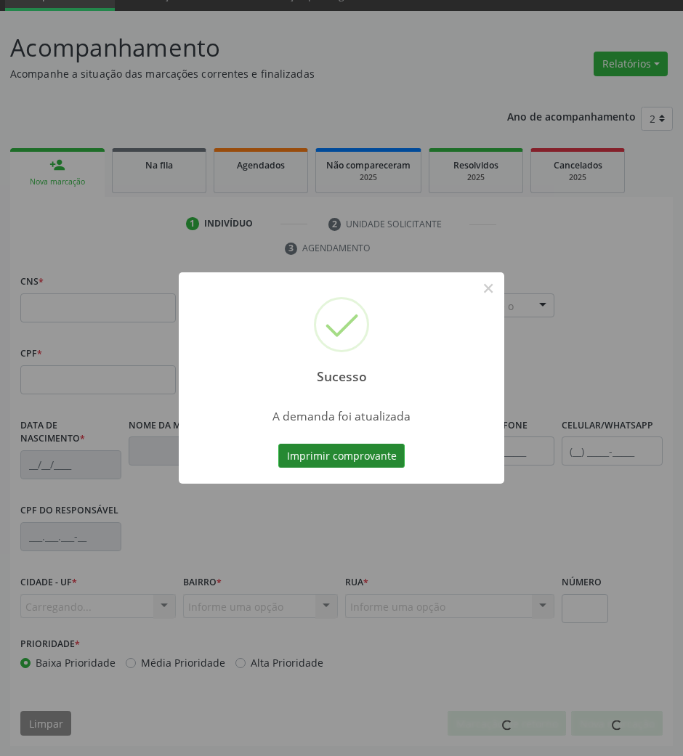
click at [342, 455] on button "Imprimir comprovante" at bounding box center [341, 456] width 126 height 25
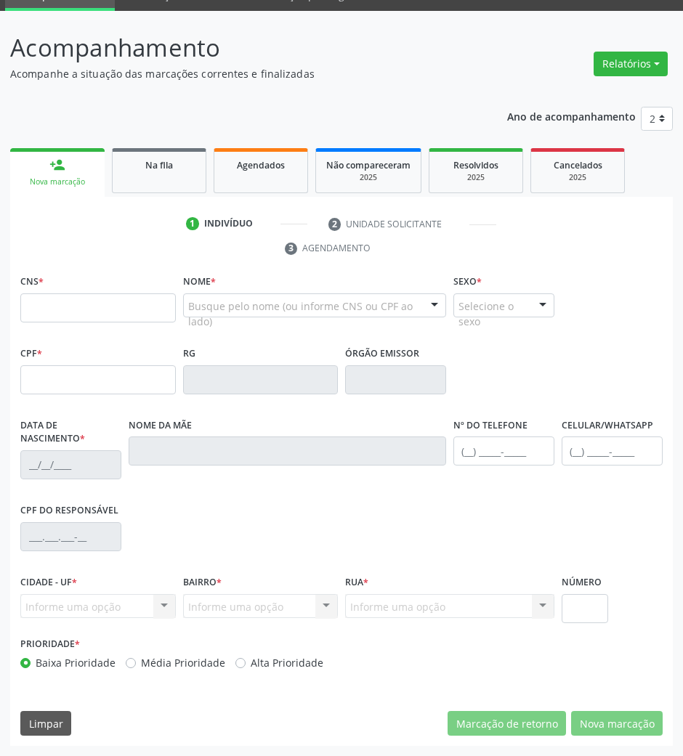
click at [62, 204] on div "1 Indivíduo 2 Unidade solicitante 3 Agendamento CNS * Nome * Busque pelo nome (…" at bounding box center [341, 471] width 663 height 549
click at [71, 303] on input "text" at bounding box center [98, 308] width 156 height 29
paste input "709 8020 0689 9598"
type input "709 8020 0689 9598"
type input "659.054.582-00"
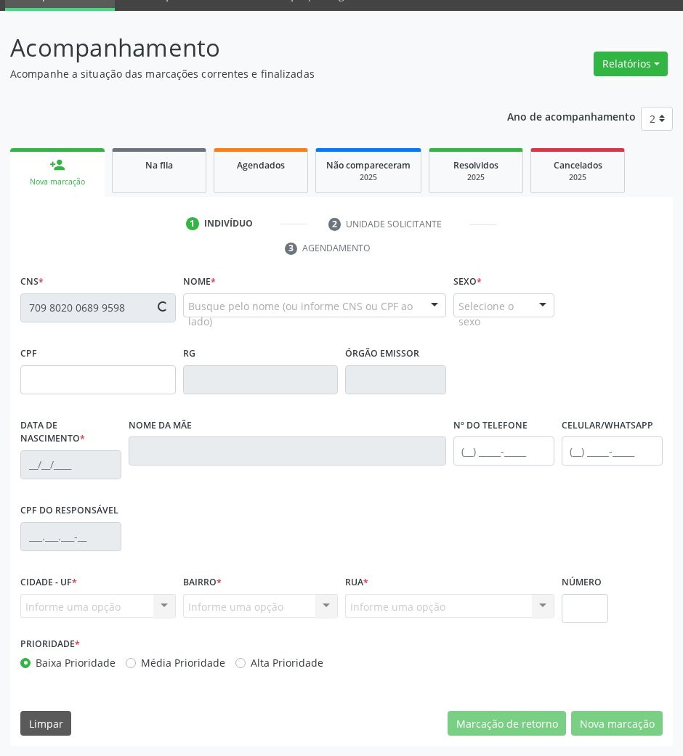
type input "[DATE]"
type input "[PERSON_NAME]"
type input "[PHONE_NUMBER]"
type input "S/N"
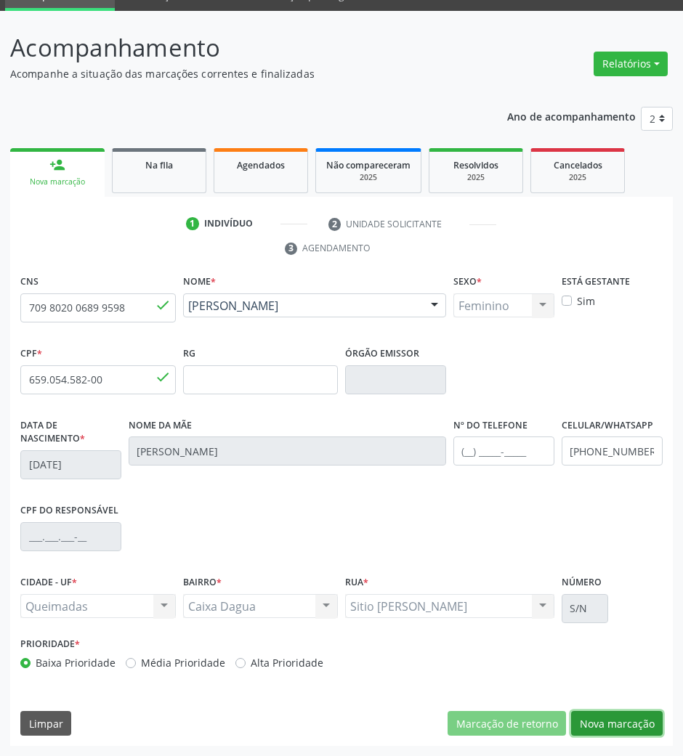
click at [626, 724] on button "Nova marcação" at bounding box center [617, 723] width 92 height 25
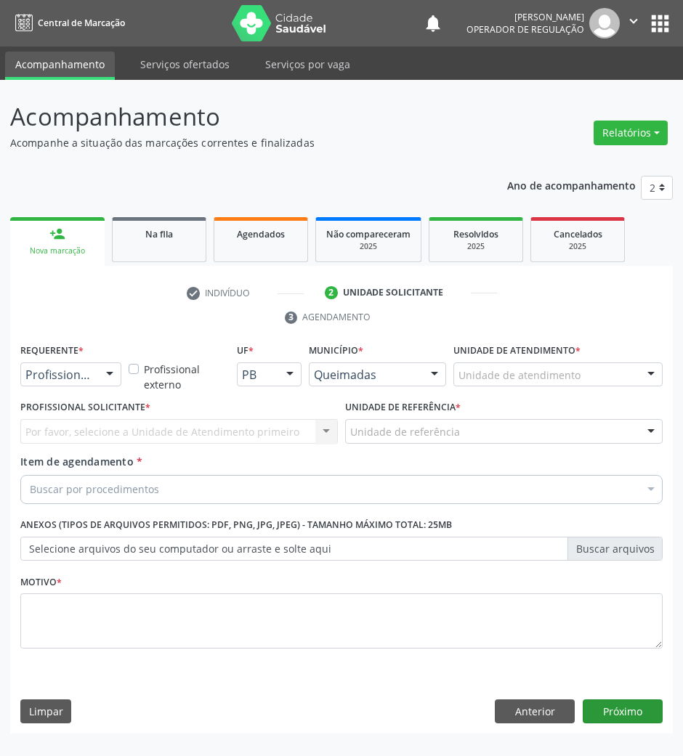
scroll to position [0, 0]
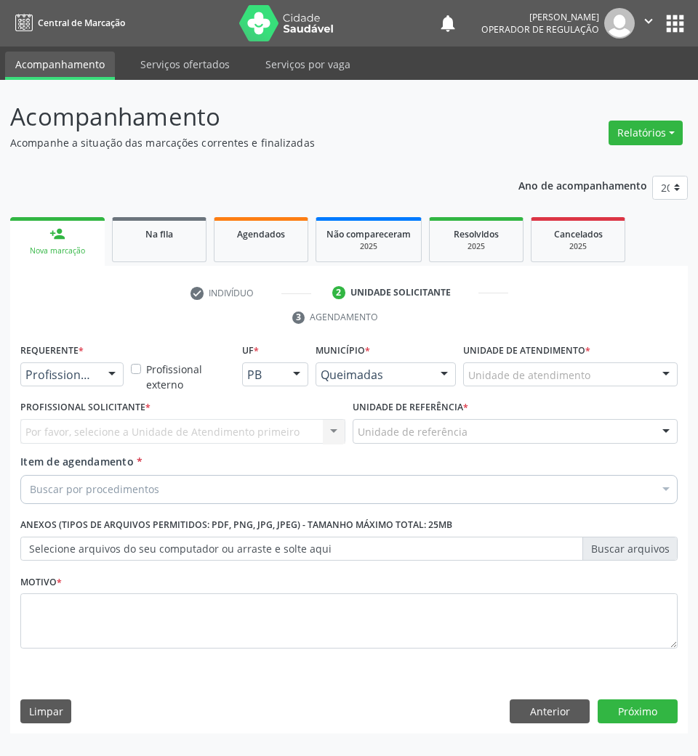
click at [71, 394] on div "Requerente * Profissional de Saúde Profissional de Saúde Paciente Nenhum result…" at bounding box center [72, 368] width 110 height 57
click at [62, 384] on div "Profissional de Saúde" at bounding box center [71, 375] width 103 height 25
click at [76, 429] on span "Paciente" at bounding box center [92, 430] width 142 height 29
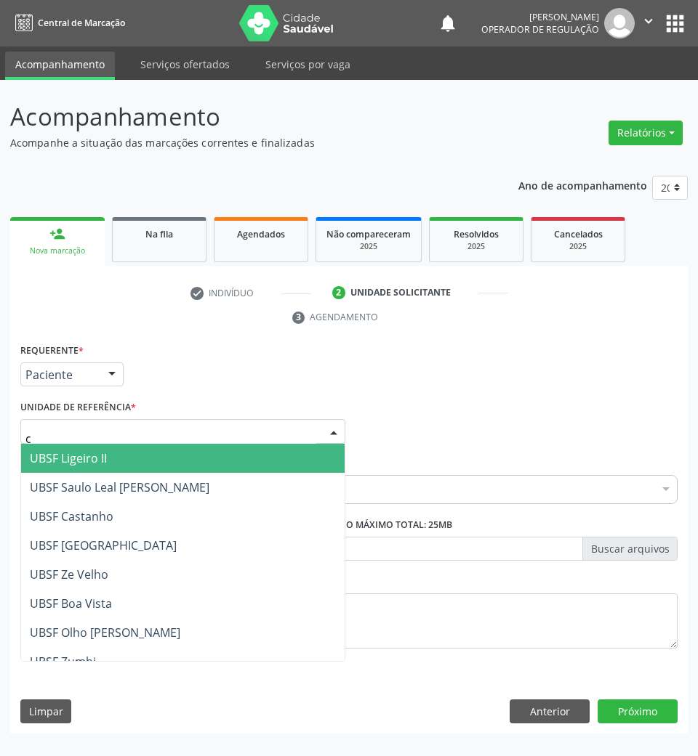
type input "ca"
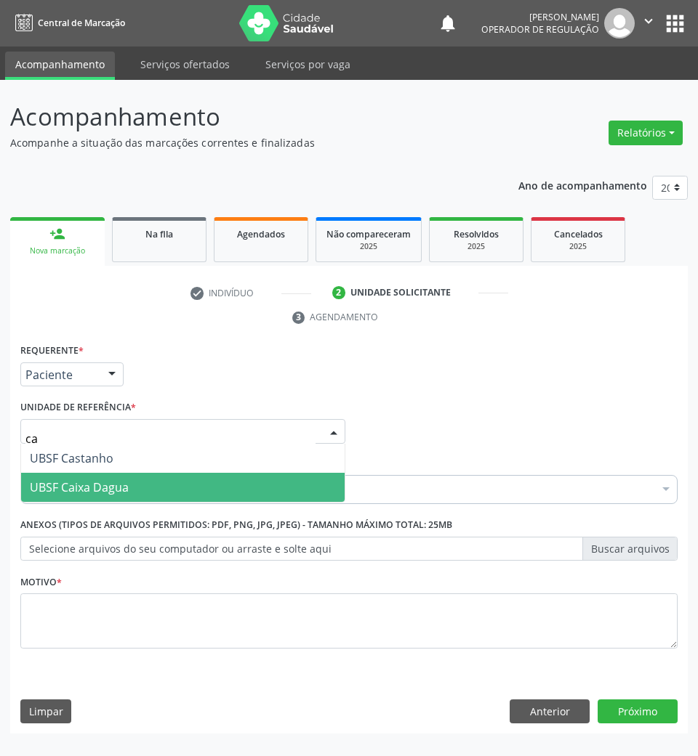
click at [93, 483] on span "UBSF Caixa Dagua" at bounding box center [79, 488] width 99 height 16
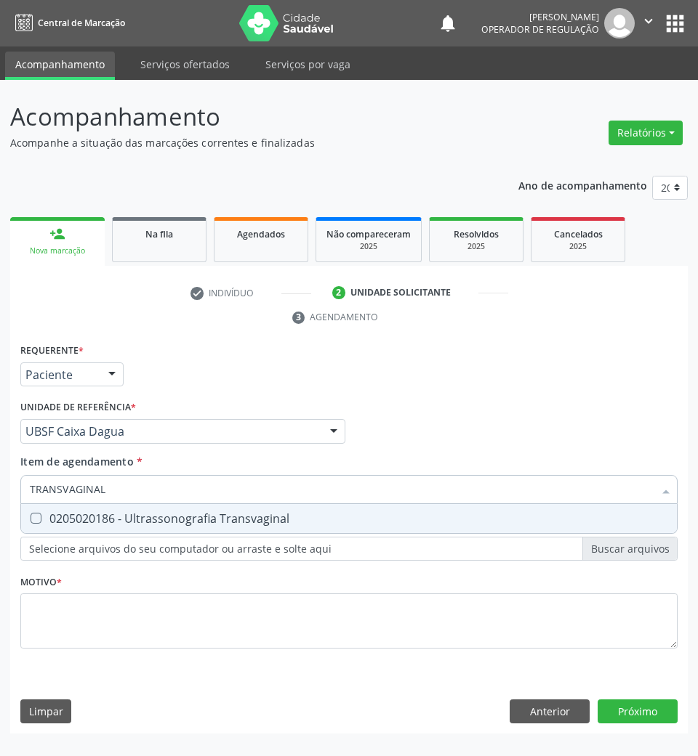
click at [156, 536] on div "Requerente * Paciente Profissional de Saúde Paciente Nenhum resultado encontrad…" at bounding box center [348, 504] width 657 height 329
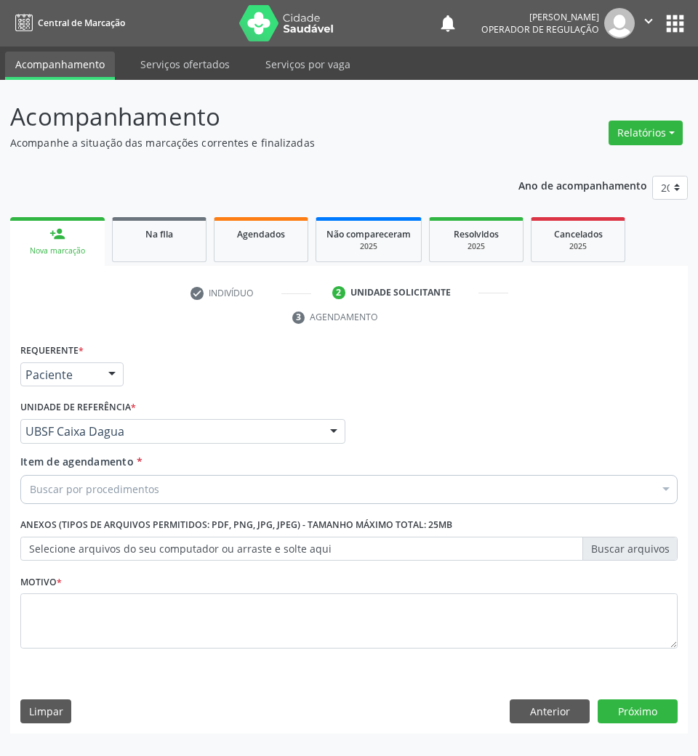
click at [149, 523] on div "Requerente * Paciente Profissional de Saúde Paciente Nenhum resultado encontrad…" at bounding box center [348, 504] width 657 height 329
click at [178, 480] on div "Buscar por procedimentos" at bounding box center [348, 489] width 657 height 29
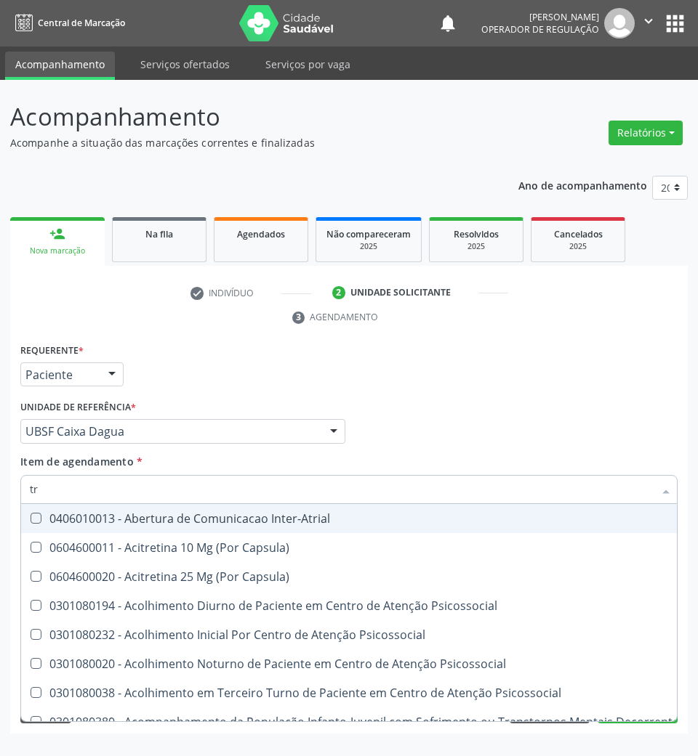
click at [178, 494] on input "tr" at bounding box center [342, 489] width 624 height 29
type input "TRANSVAGINAL"
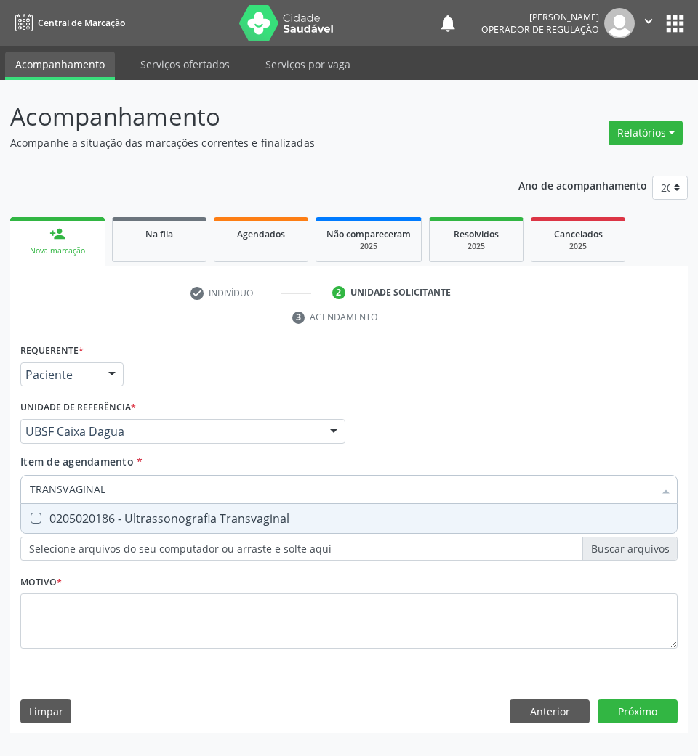
drag, startPoint x: 198, startPoint y: 516, endPoint x: 173, endPoint y: 545, distance: 38.6
click at [196, 516] on div "0205020186 - Ultrassonografia Transvaginal" at bounding box center [349, 519] width 638 height 12
checkbox Transvaginal "true"
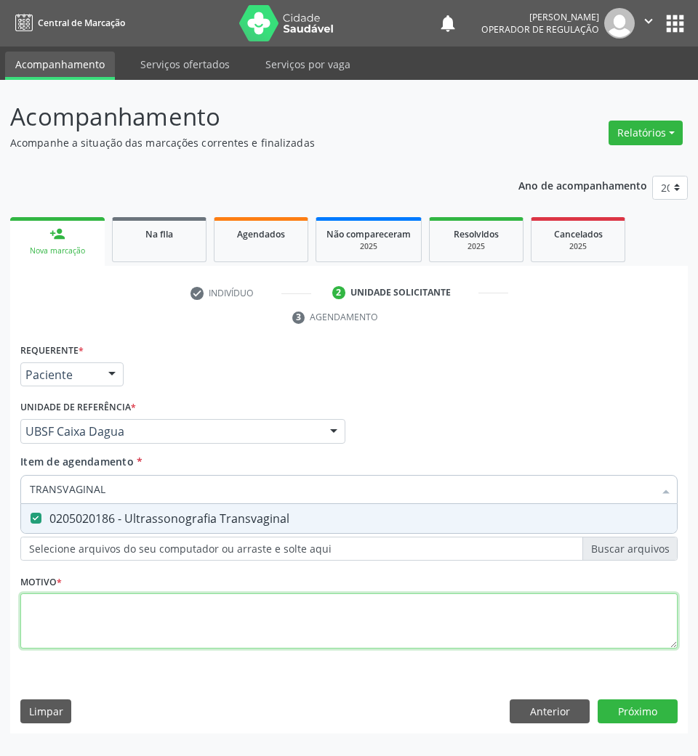
click at [128, 629] on div "Requerente * Paciente Profissional de Saúde Paciente Nenhum resultado encontrad…" at bounding box center [348, 504] width 657 height 329
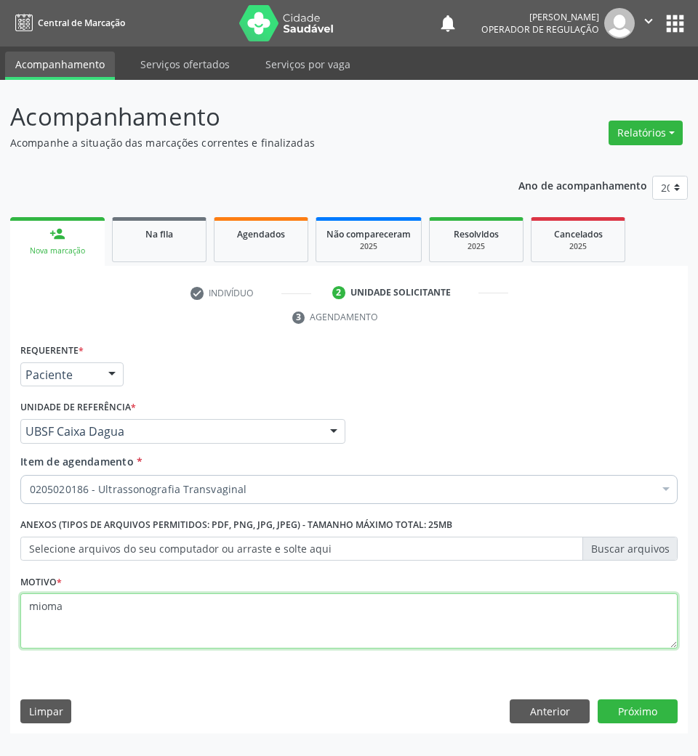
type textarea "mioma"
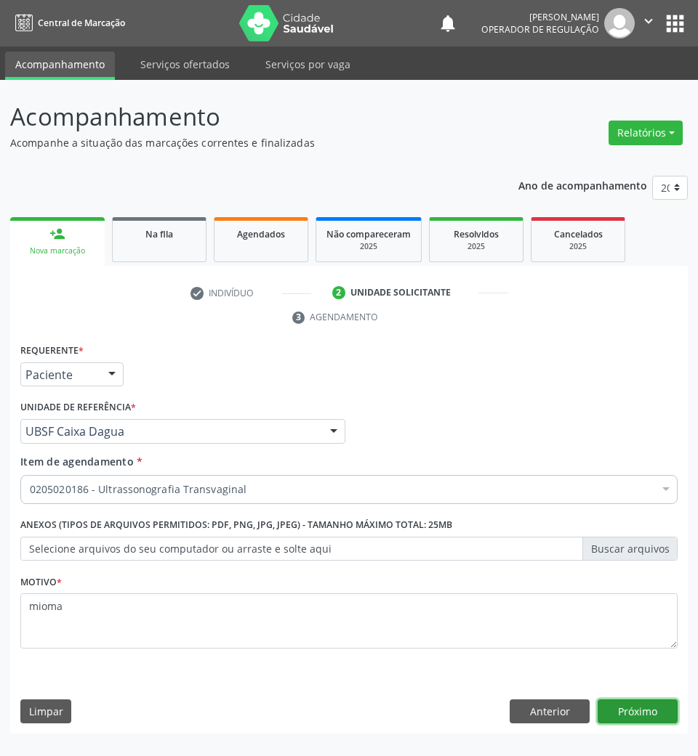
click button "Próximo" at bounding box center [637, 712] width 80 height 25
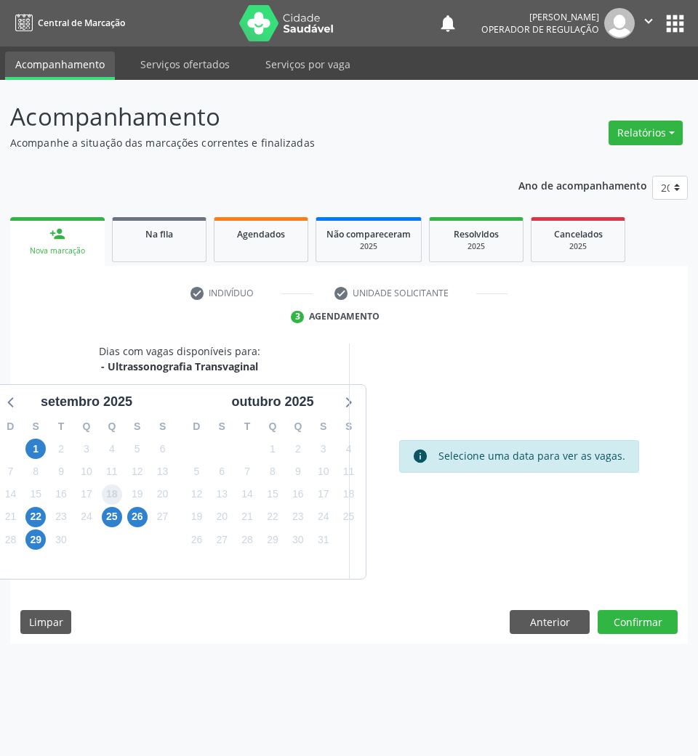
click at [114, 501] on span "18" at bounding box center [112, 495] width 20 height 20
click at [115, 514] on span "25" at bounding box center [112, 517] width 20 height 20
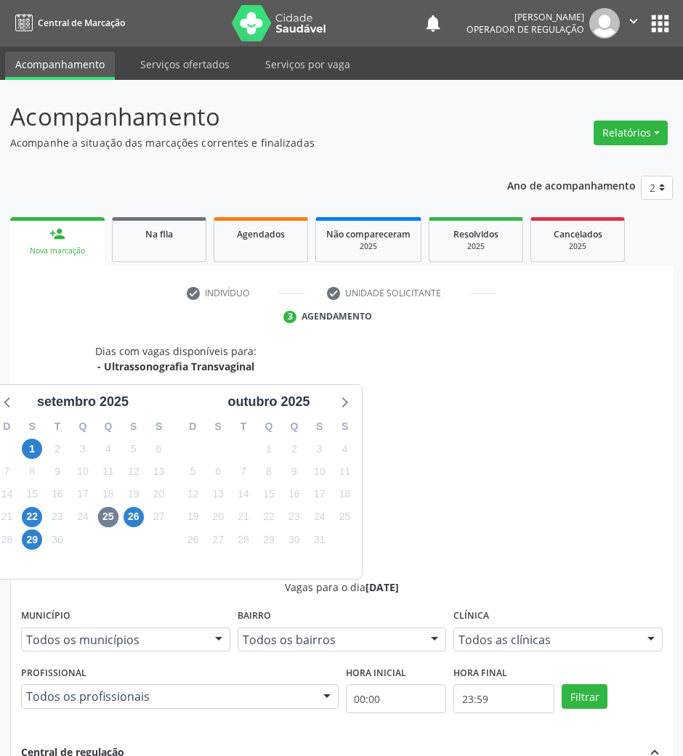
radio input "true"
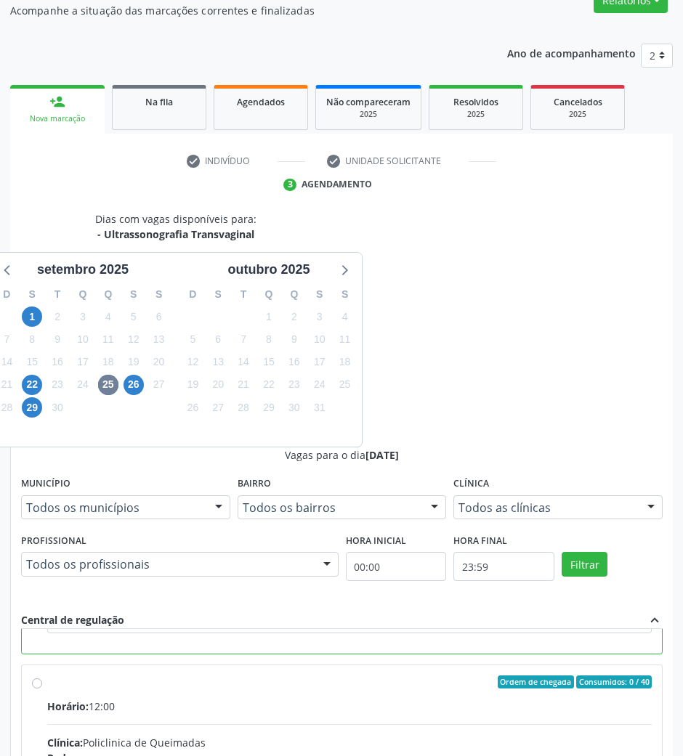
scroll to position [143, 0]
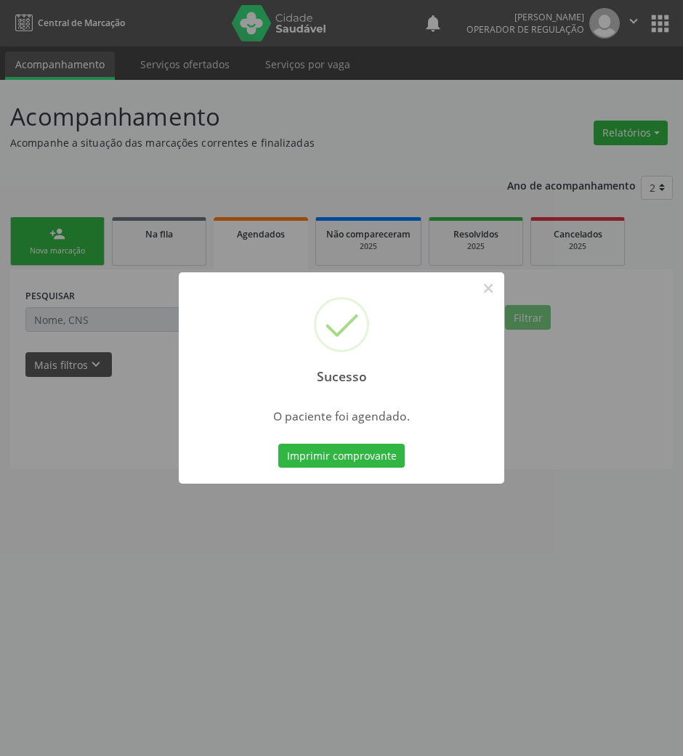
scroll to position [0, 0]
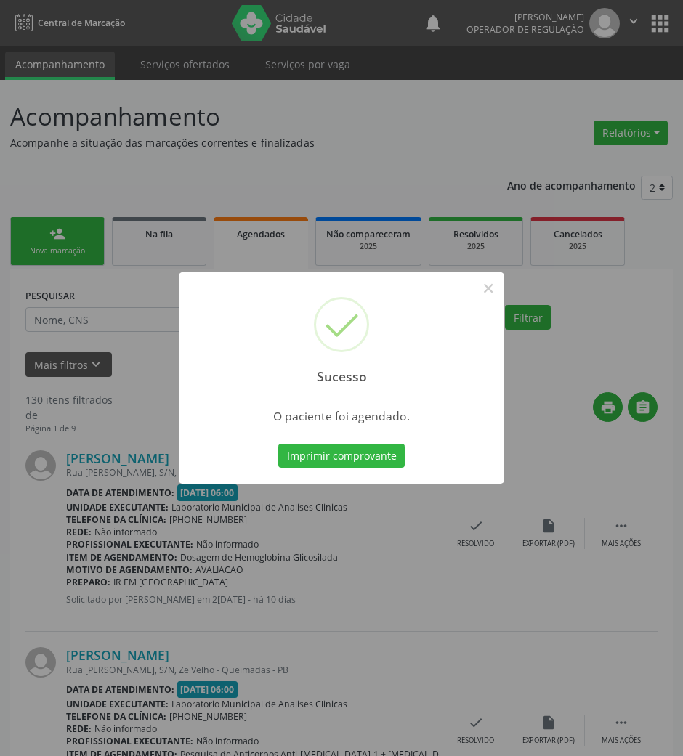
click at [278, 444] on button "Imprimir comprovante" at bounding box center [341, 456] width 126 height 25
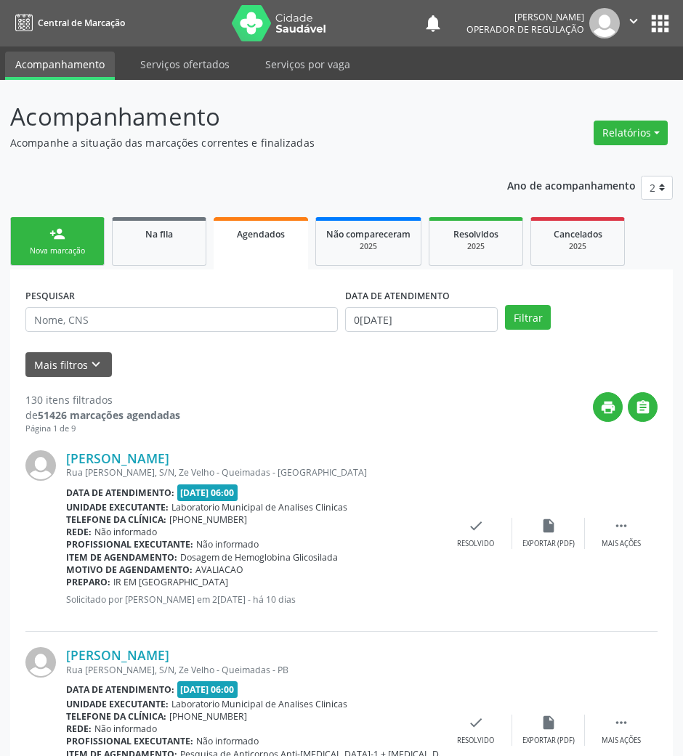
drag, startPoint x: 156, startPoint y: 236, endPoint x: 690, endPoint y: 353, distance: 546.8
click at [155, 236] on span "Na fila" at bounding box center [159, 234] width 28 height 12
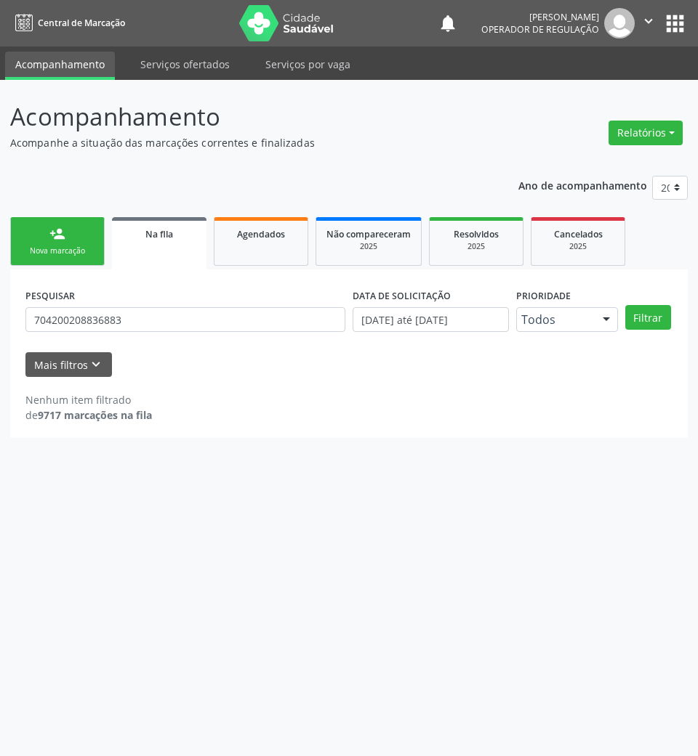
click at [82, 231] on link "person_add Nova marcação" at bounding box center [57, 241] width 94 height 49
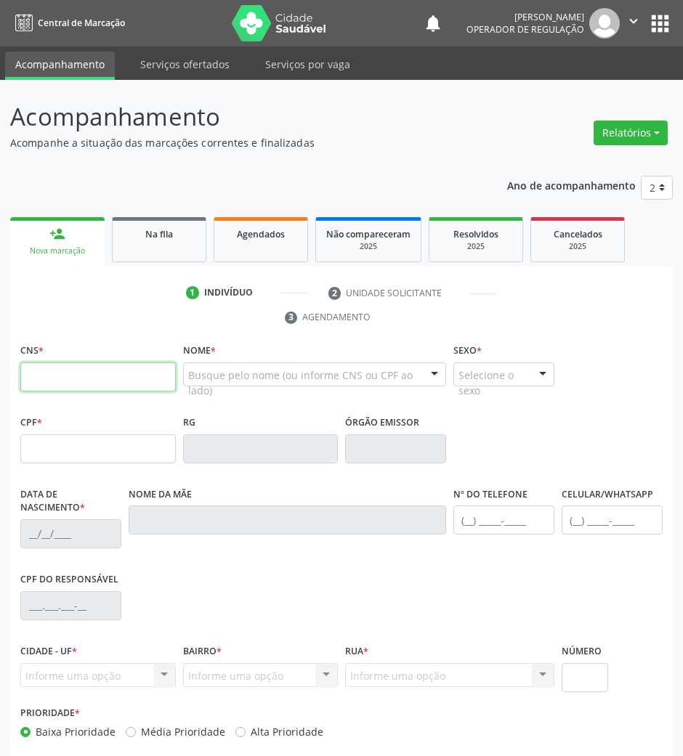
click at [151, 384] on input "text" at bounding box center [98, 377] width 156 height 29
paste input "700 0059 3285 7603"
type input "700 0059 3285 7603"
type input "082.861.154-81"
type input "[DATE]"
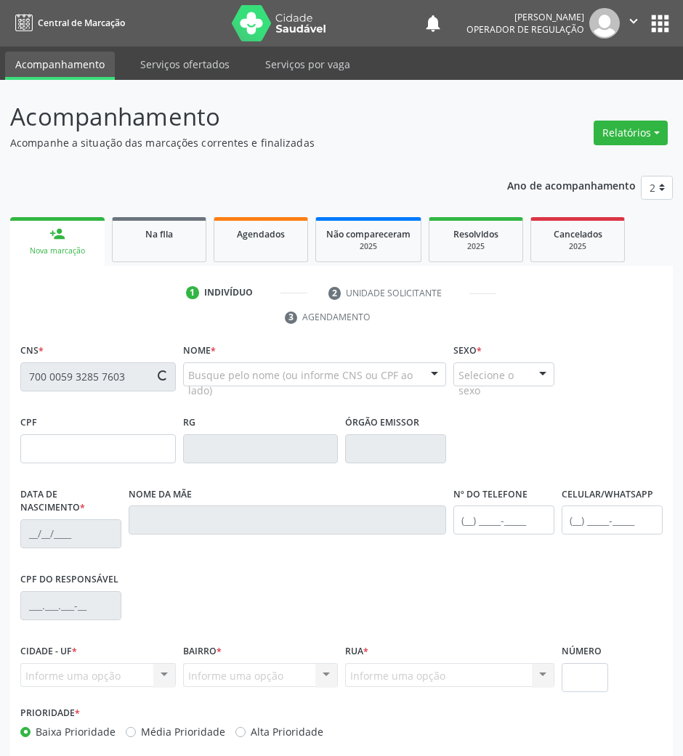
type input "Antônia Herculano Macedo"
type input "[PHONE_NUMBER]"
type input "145"
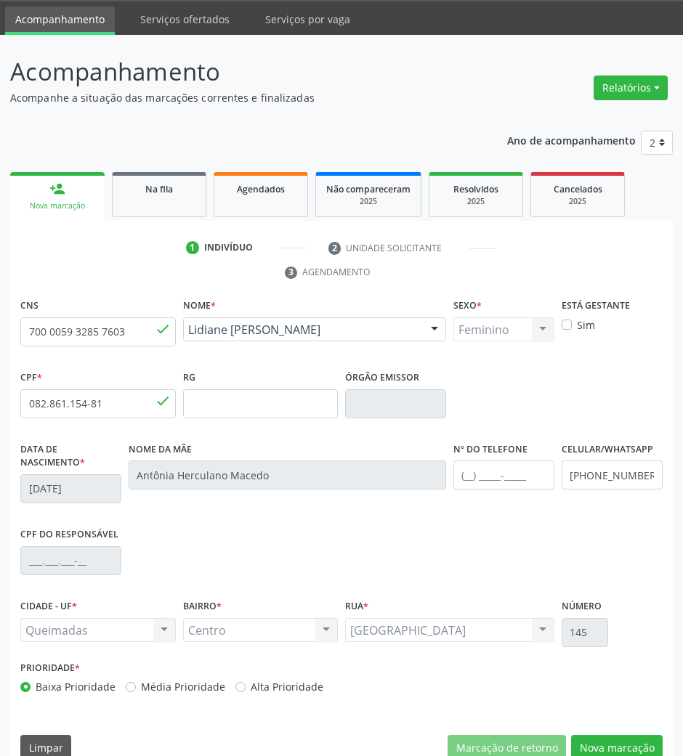
scroll to position [70, 0]
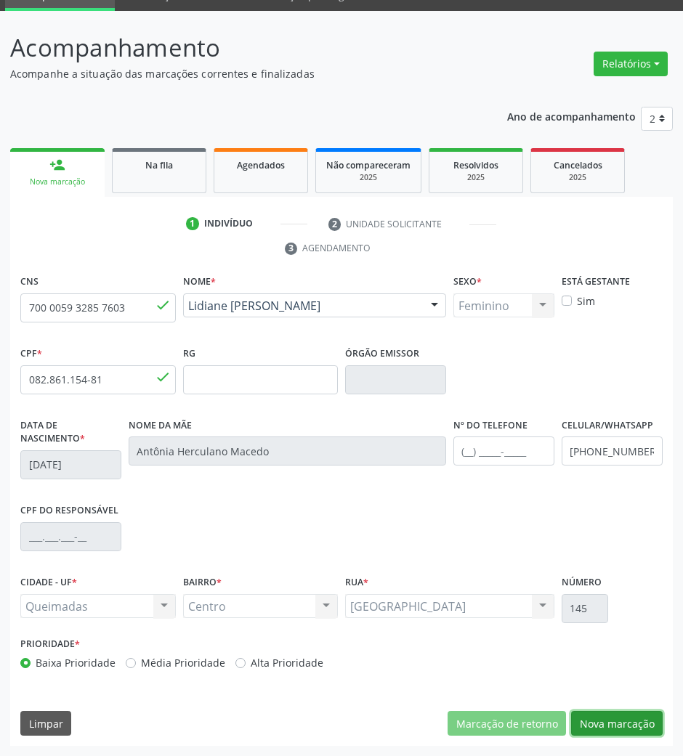
drag, startPoint x: 629, startPoint y: 722, endPoint x: 451, endPoint y: 616, distance: 207.3
click at [629, 722] on button "Nova marcação" at bounding box center [617, 723] width 92 height 25
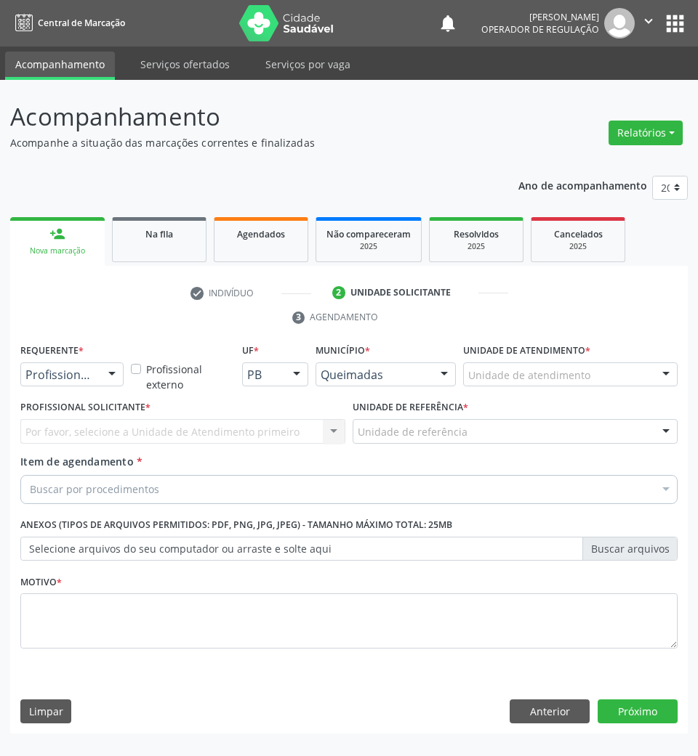
drag, startPoint x: 78, startPoint y: 387, endPoint x: 67, endPoint y: 416, distance: 31.3
click at [77, 387] on div "Profissional de Saúde Profissional de Saúde Paciente Nenhum resultado encontrad…" at bounding box center [71, 375] width 103 height 25
click at [65, 437] on span "Paciente" at bounding box center [53, 430] width 47 height 16
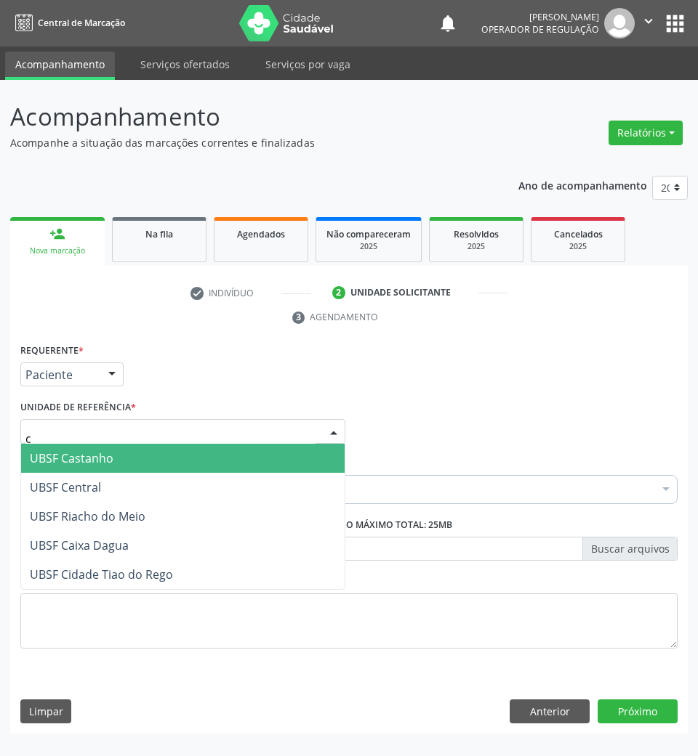
type input "ce"
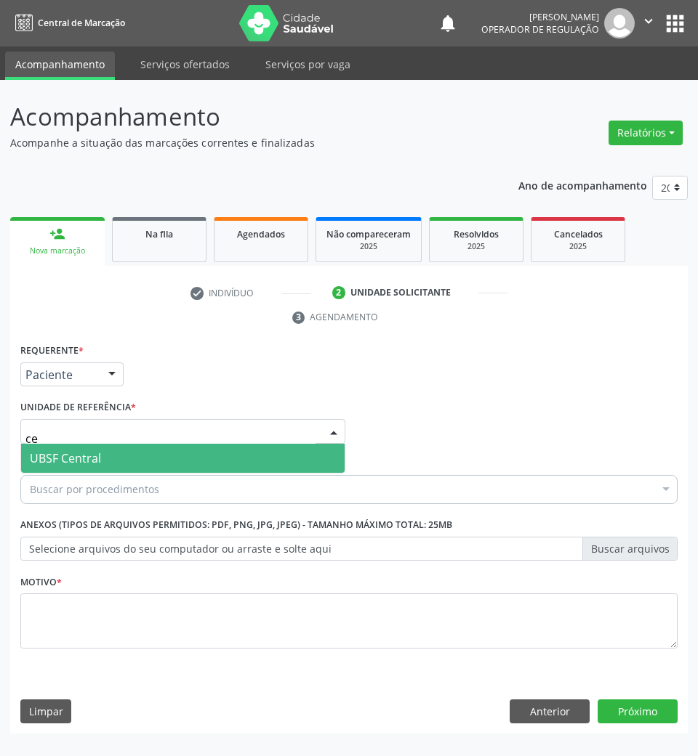
click at [73, 454] on span "UBSF Central" at bounding box center [65, 459] width 71 height 16
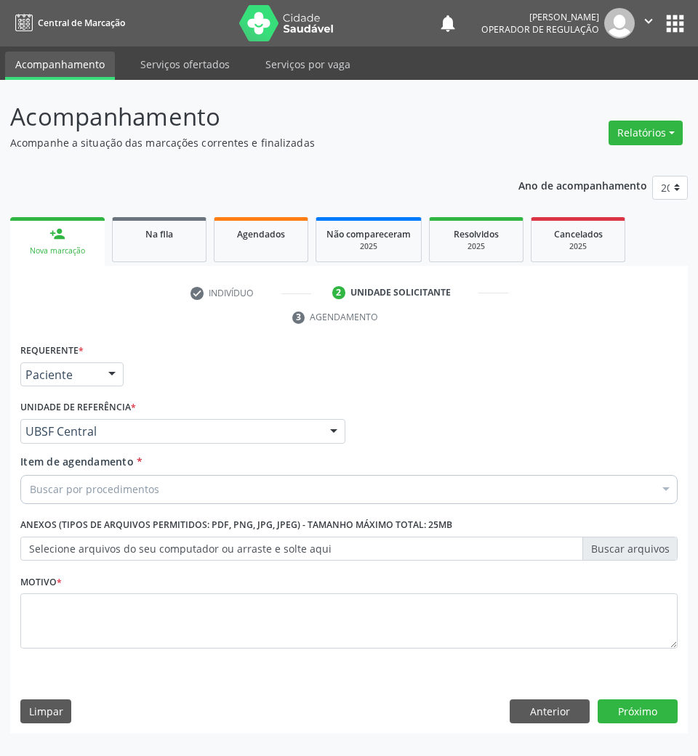
click at [68, 477] on div "Buscar por procedimentos" at bounding box center [348, 489] width 657 height 29
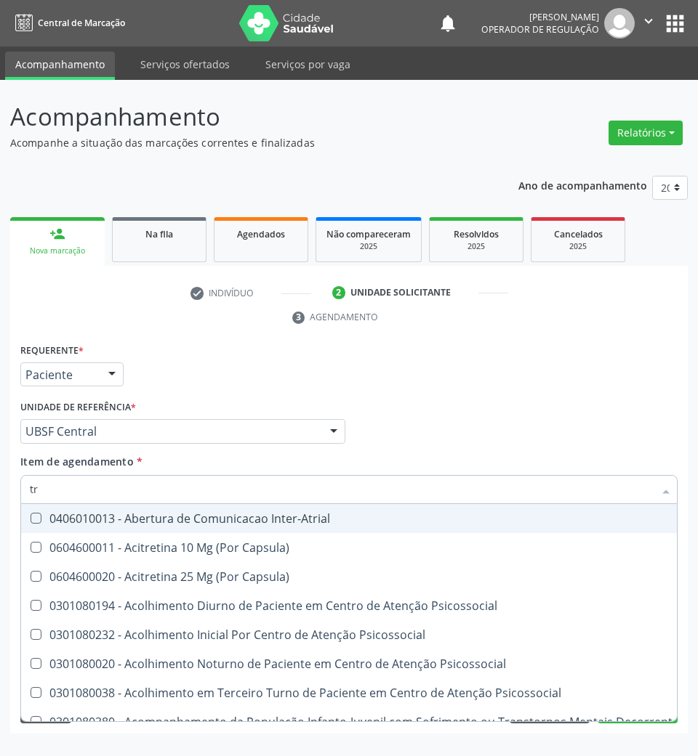
type input "TRANSVAGINAL"
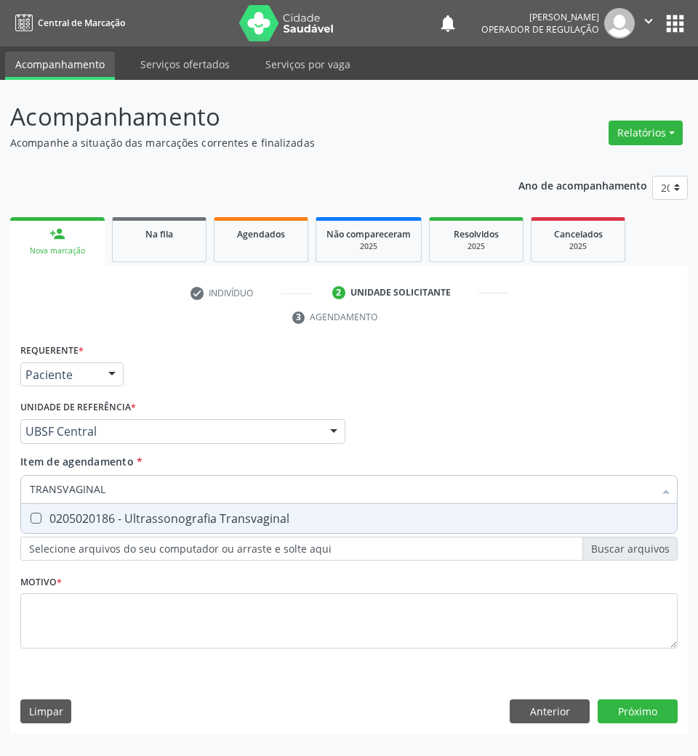
click at [134, 527] on span "0205020186 - Ultrassonografia Transvaginal" at bounding box center [348, 518] width 655 height 29
checkbox Transvaginal "true"
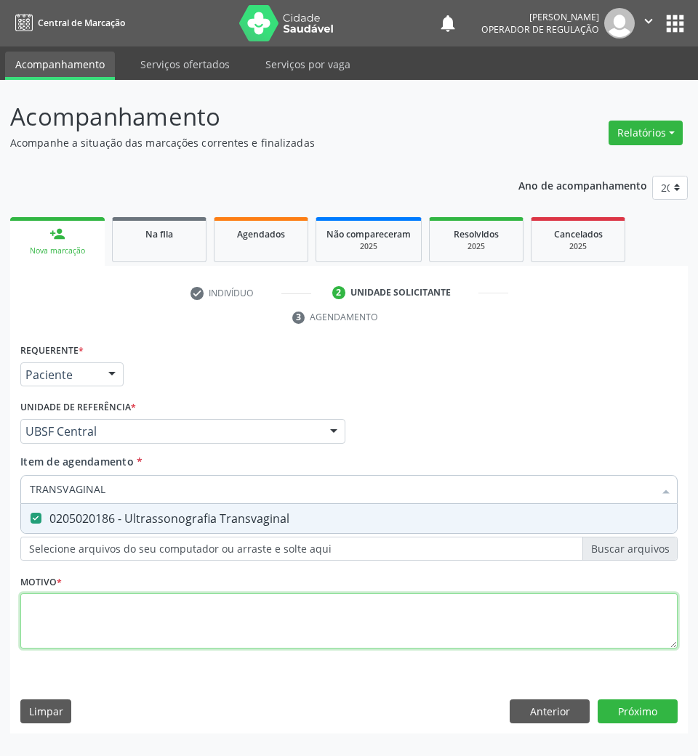
click at [129, 637] on div "Requerente * Paciente Profissional de Saúde Paciente Nenhum resultado encontrad…" at bounding box center [348, 504] width 657 height 329
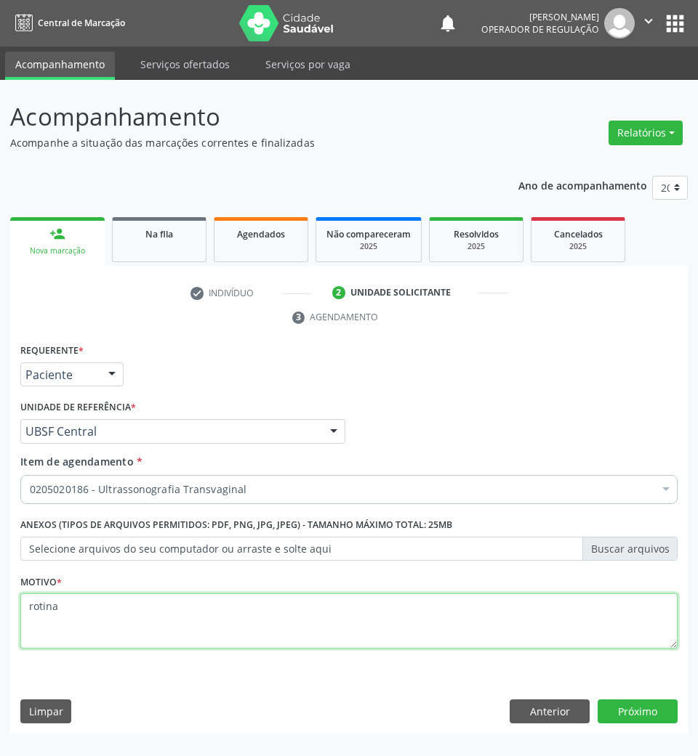
type textarea "rotina"
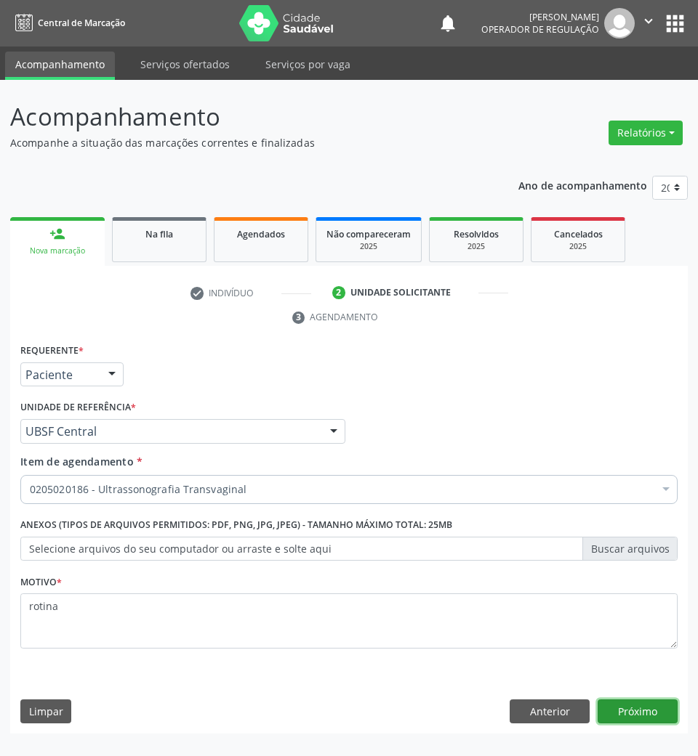
click button "Próximo" at bounding box center [637, 712] width 80 height 25
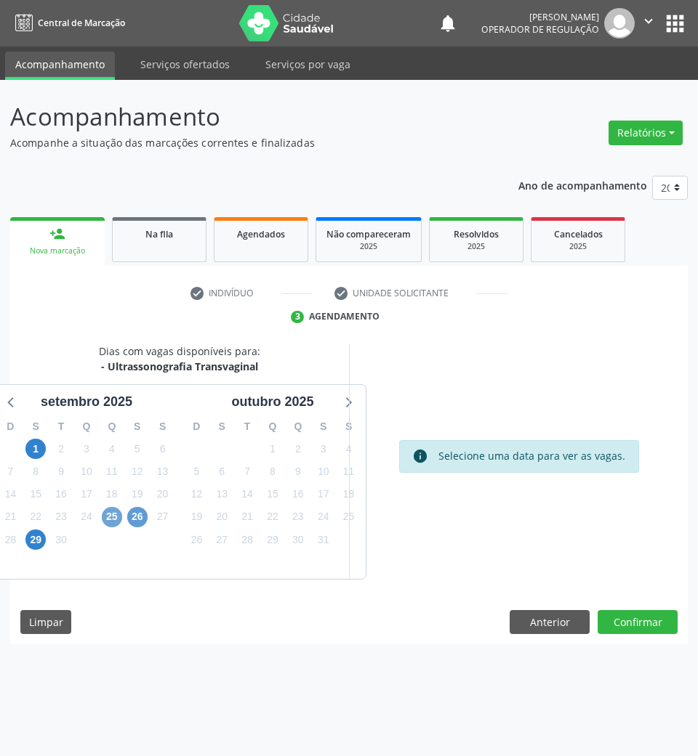
drag, startPoint x: 112, startPoint y: 516, endPoint x: 128, endPoint y: 514, distance: 16.1
click at [112, 516] on span "25" at bounding box center [112, 517] width 20 height 20
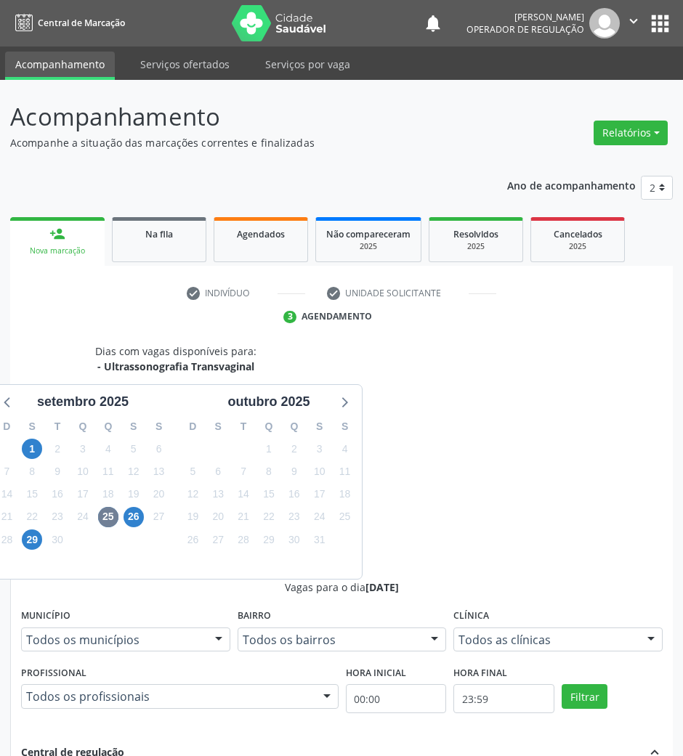
scroll to position [97, 0]
click at [42, 686] on input "Ordem de chegada Consumidos: 36 / 40 Horário: 07:00 Clínica: Policlinica de Que…" at bounding box center [37, 692] width 10 height 13
radio input "true"
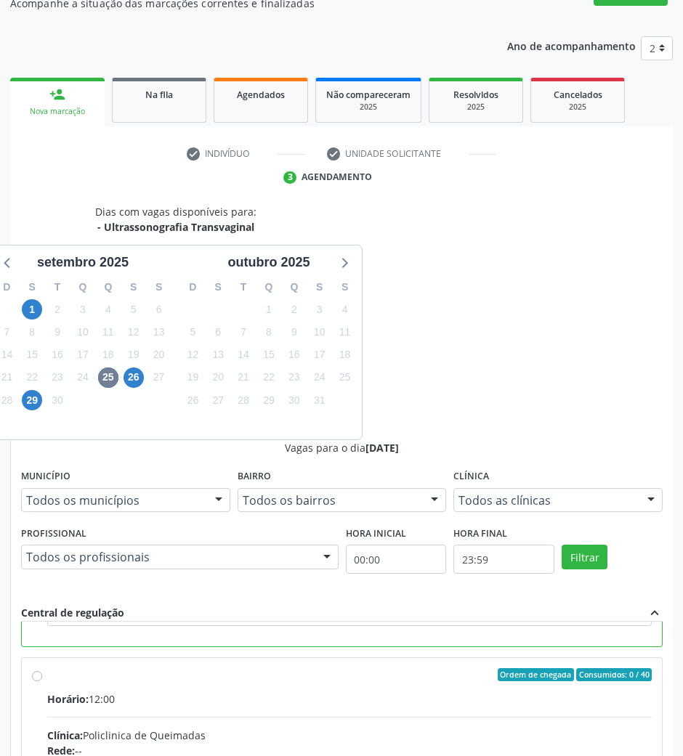
scroll to position [143, 0]
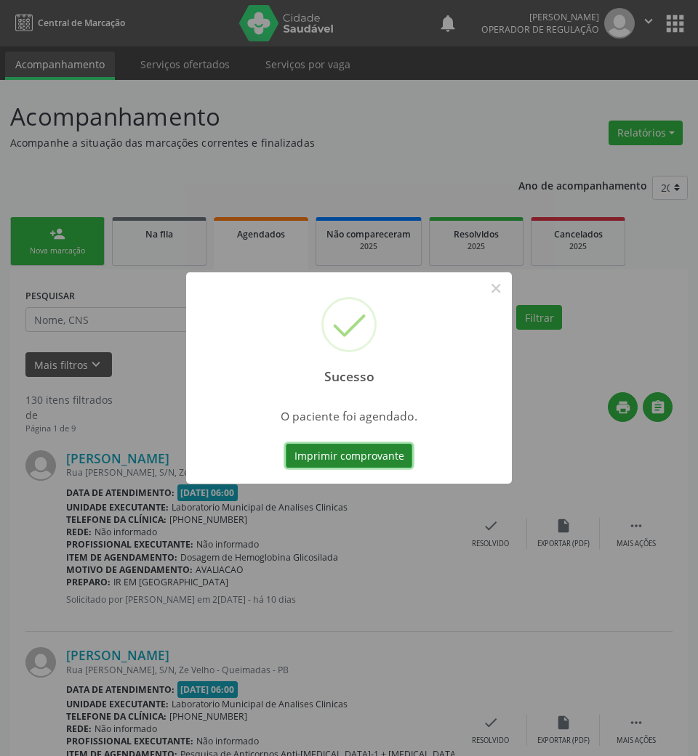
click at [376, 460] on button "Imprimir comprovante" at bounding box center [349, 456] width 126 height 25
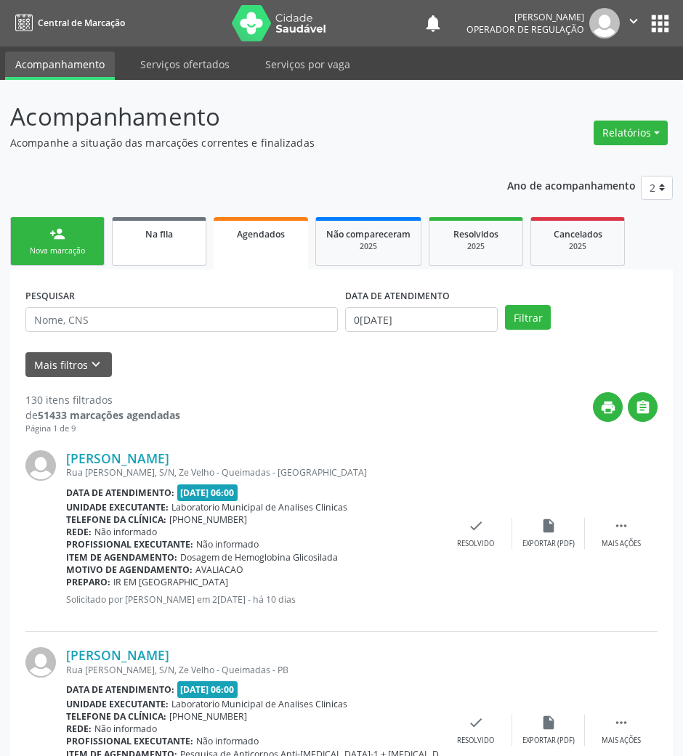
click at [166, 249] on link "Na fila" at bounding box center [159, 241] width 94 height 49
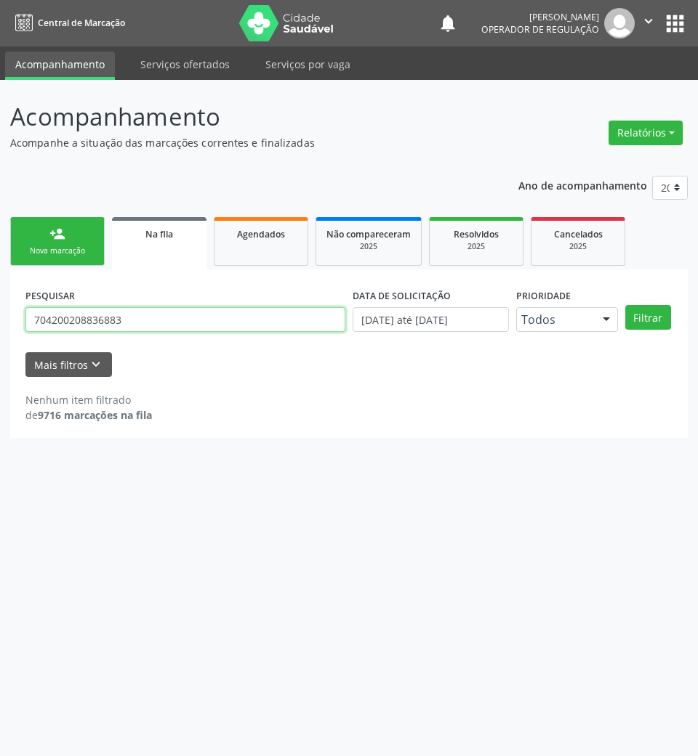
click at [169, 317] on input "704200208836883" at bounding box center [185, 319] width 320 height 25
click at [625, 305] on button "Filtrar" at bounding box center [648, 317] width 46 height 25
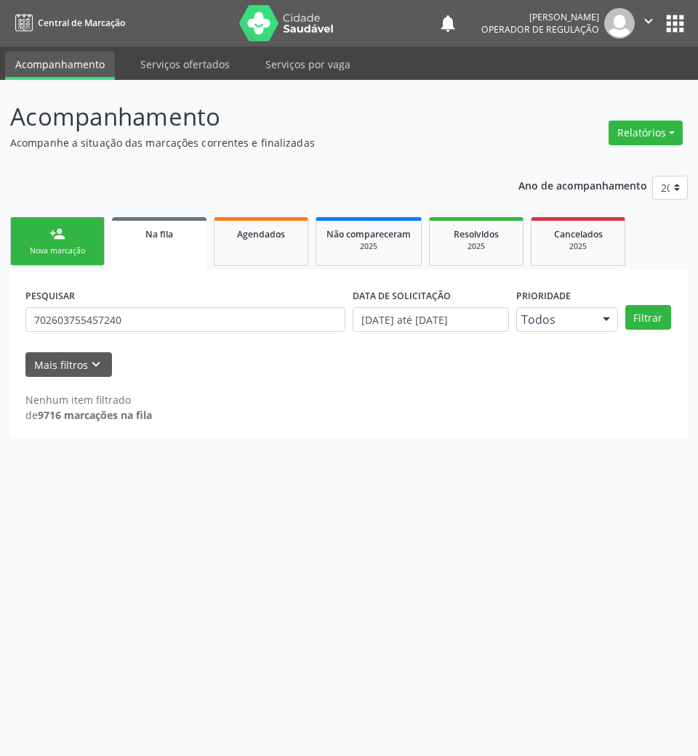
drag, startPoint x: 94, startPoint y: 334, endPoint x: 99, endPoint y: 326, distance: 9.7
click at [96, 329] on div "PESQUISAR 702603755457240" at bounding box center [185, 313] width 327 height 57
click at [99, 324] on input "702603755457240" at bounding box center [185, 319] width 320 height 25
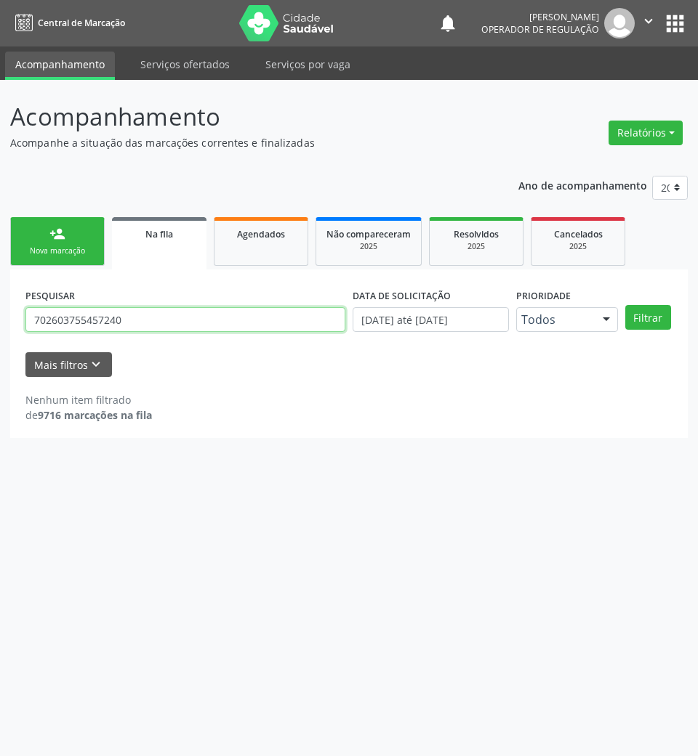
click at [201, 324] on input "702603755457240" at bounding box center [185, 319] width 320 height 25
type input "705209411554370"
click at [625, 305] on button "Filtrar" at bounding box center [648, 317] width 46 height 25
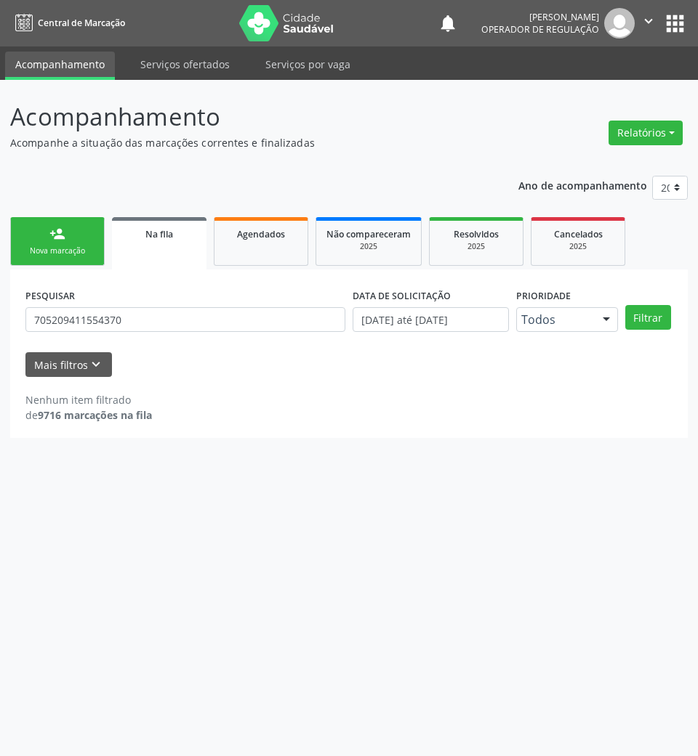
click at [144, 305] on div "PESQUISAR 705209411554370" at bounding box center [185, 313] width 327 height 57
click at [145, 314] on input "705209411554370" at bounding box center [185, 319] width 320 height 25
click at [42, 254] on div "Nova marcação" at bounding box center [57, 251] width 73 height 11
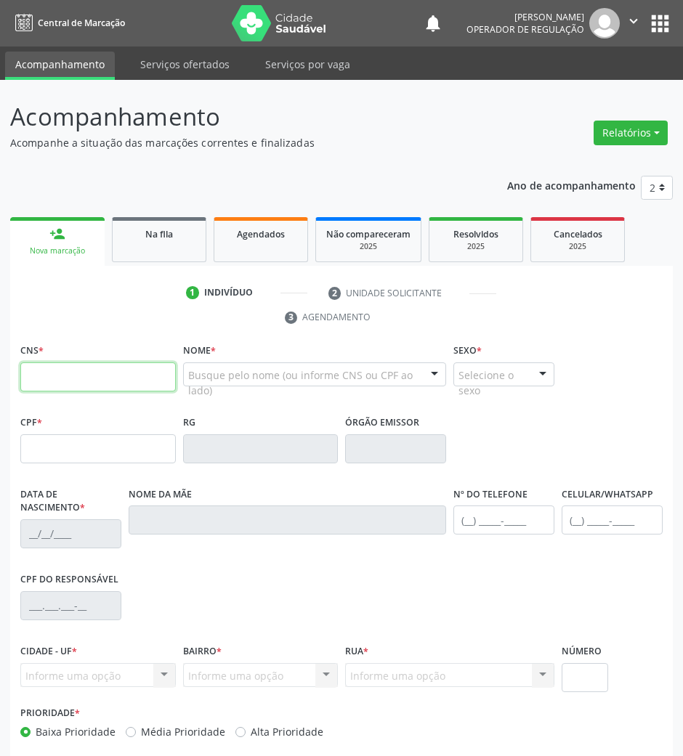
click at [155, 384] on input "text" at bounding box center [98, 377] width 156 height 29
paste input "705 2094 1155 4370"
type input "705 2094 1155 4370"
type input "123.351.364-88"
type input "[DATE]"
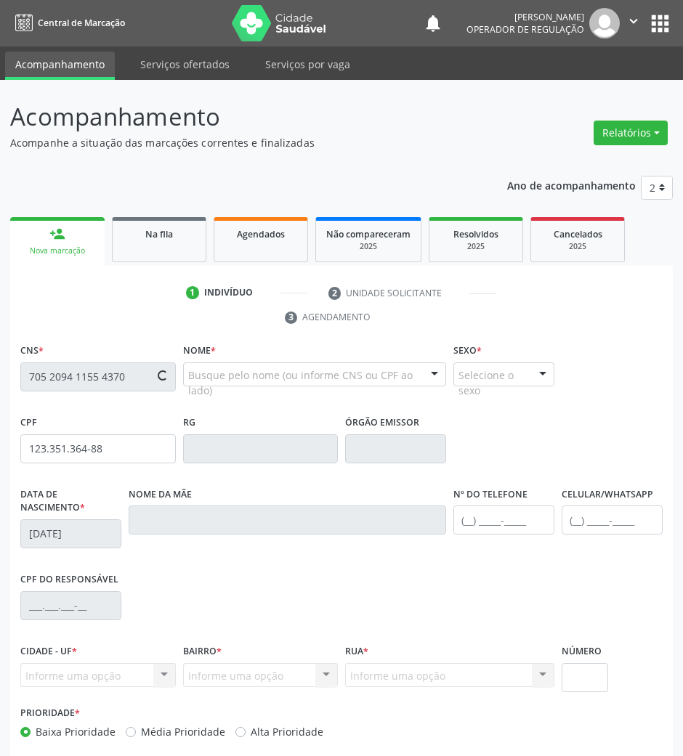
type input "[PERSON_NAME]"
type input "[PHONE_NUMBER]"
type input "410"
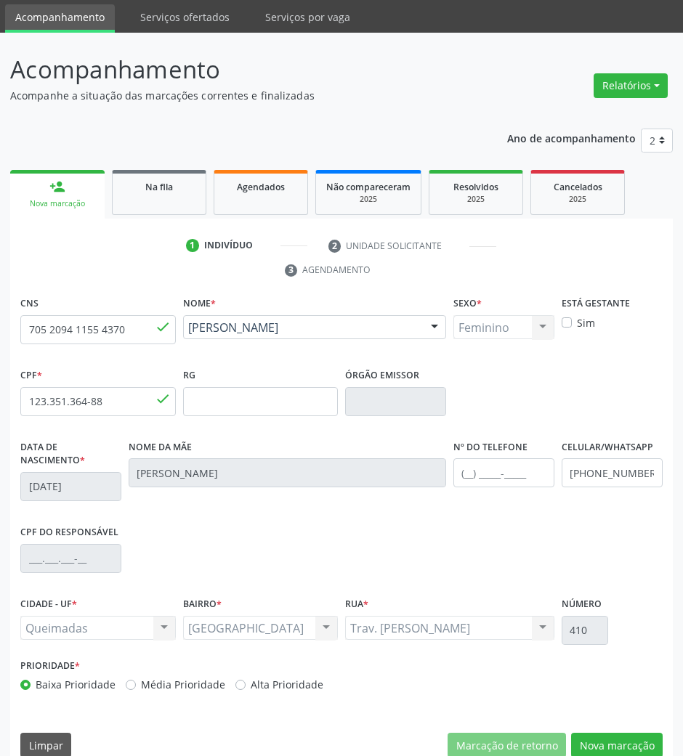
scroll to position [70, 0]
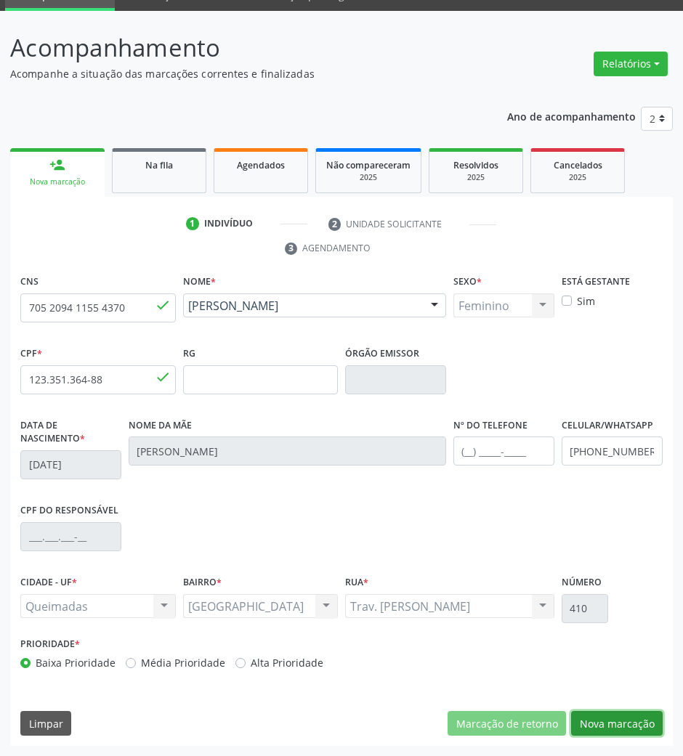
drag, startPoint x: 621, startPoint y: 722, endPoint x: 131, endPoint y: 341, distance: 620.4
click at [615, 722] on button "Nova marcação" at bounding box center [617, 723] width 92 height 25
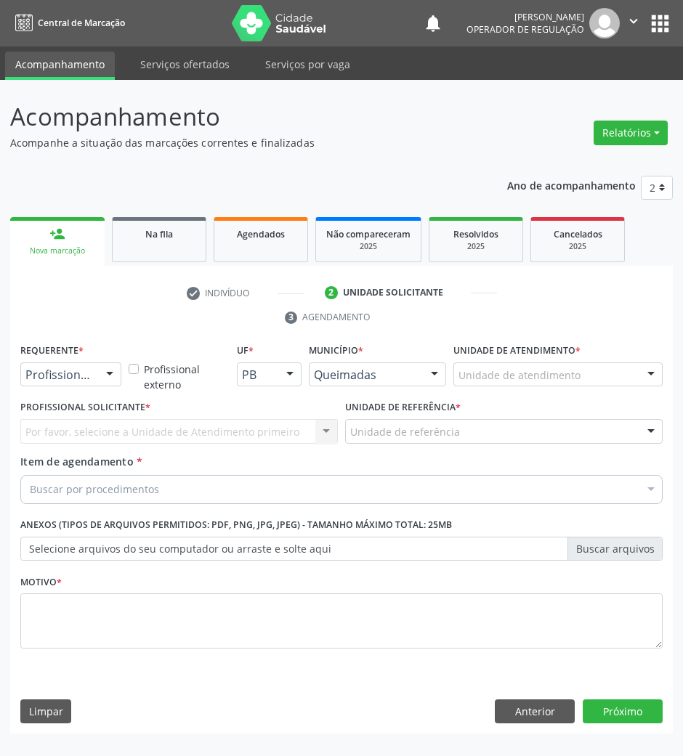
scroll to position [0, 0]
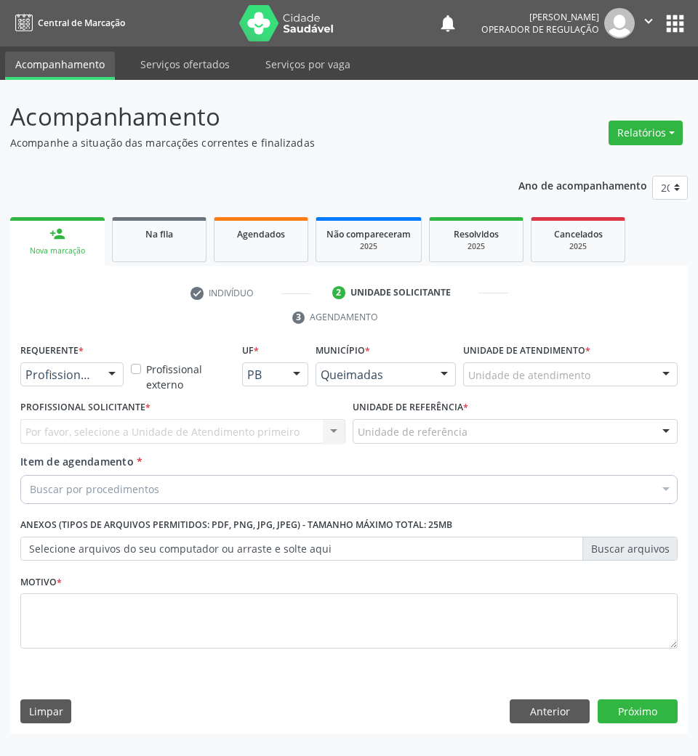
drag, startPoint x: 94, startPoint y: 371, endPoint x: 93, endPoint y: 404, distance: 33.5
click at [94, 374] on div "Profissional de Saúde" at bounding box center [71, 375] width 103 height 25
click at [100, 432] on span "Paciente" at bounding box center [92, 430] width 142 height 29
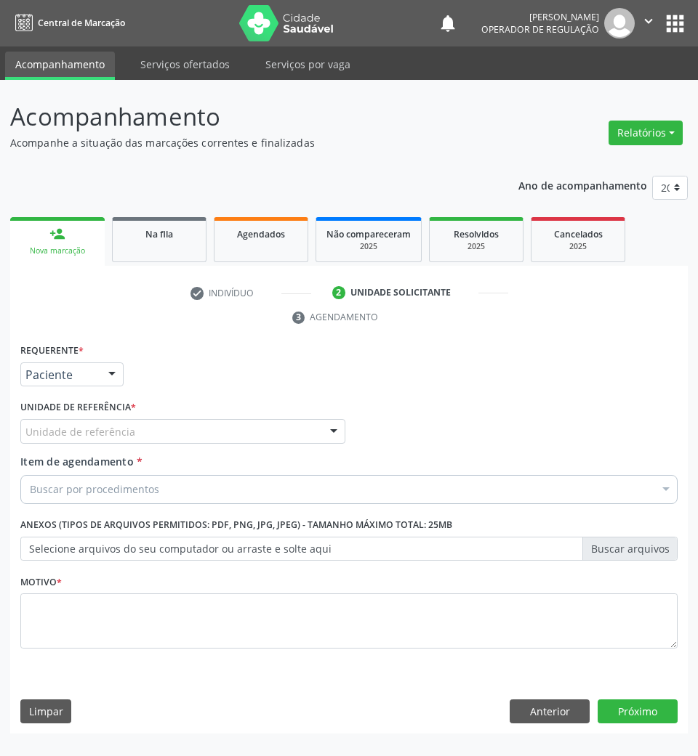
click at [147, 429] on div "Unidade de referência" at bounding box center [182, 431] width 325 height 25
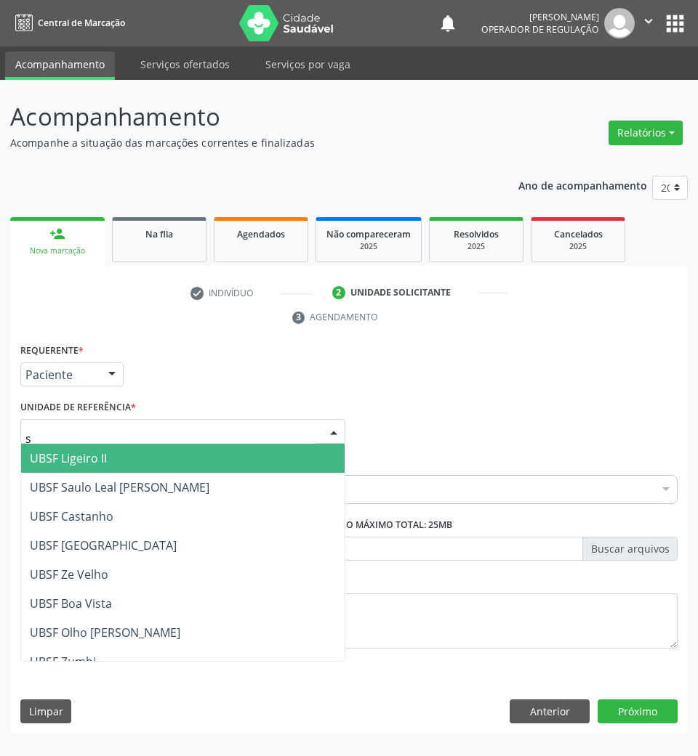
type input "sa"
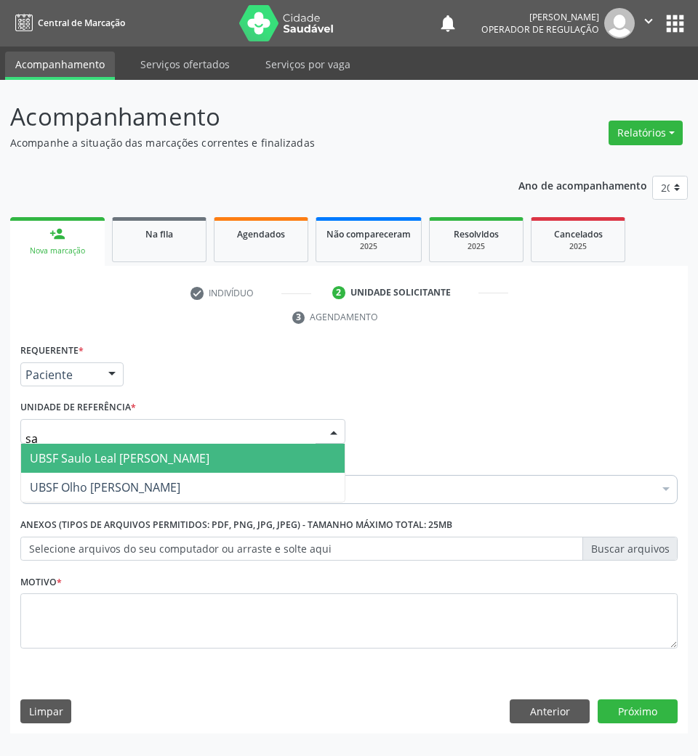
click at [144, 454] on span "UBSF Saulo Leal [PERSON_NAME]" at bounding box center [119, 459] width 179 height 16
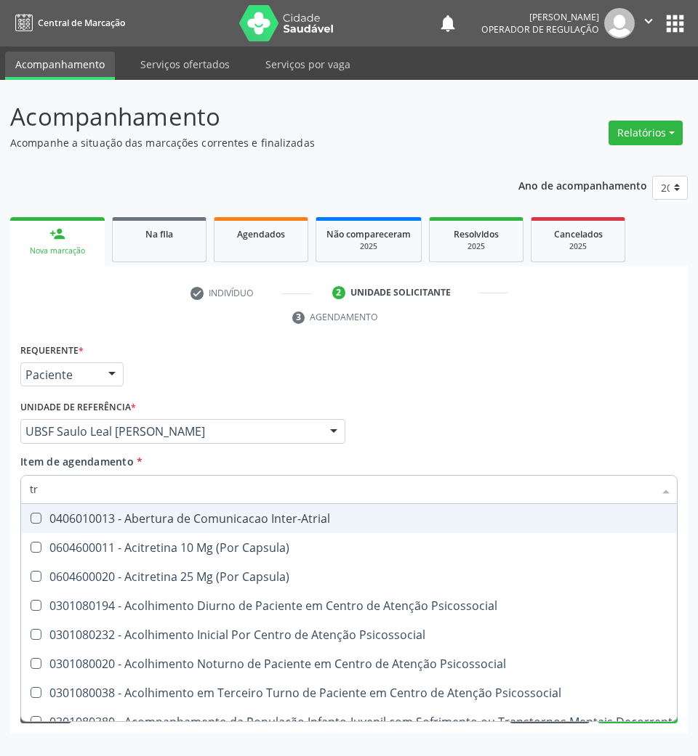
type input "TRANSVAGINAL"
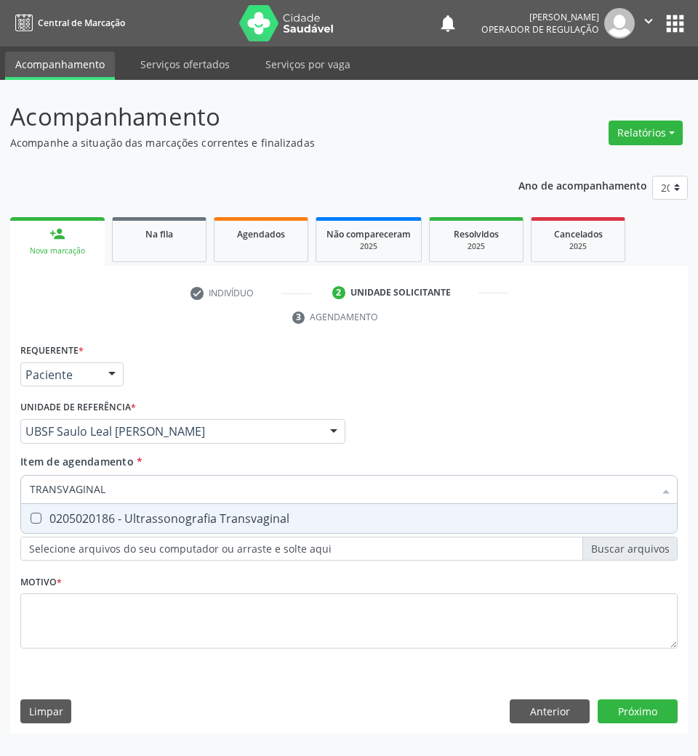
click at [152, 528] on span "0205020186 - Ultrassonografia Transvaginal" at bounding box center [348, 518] width 655 height 29
checkbox Transvaginal "true"
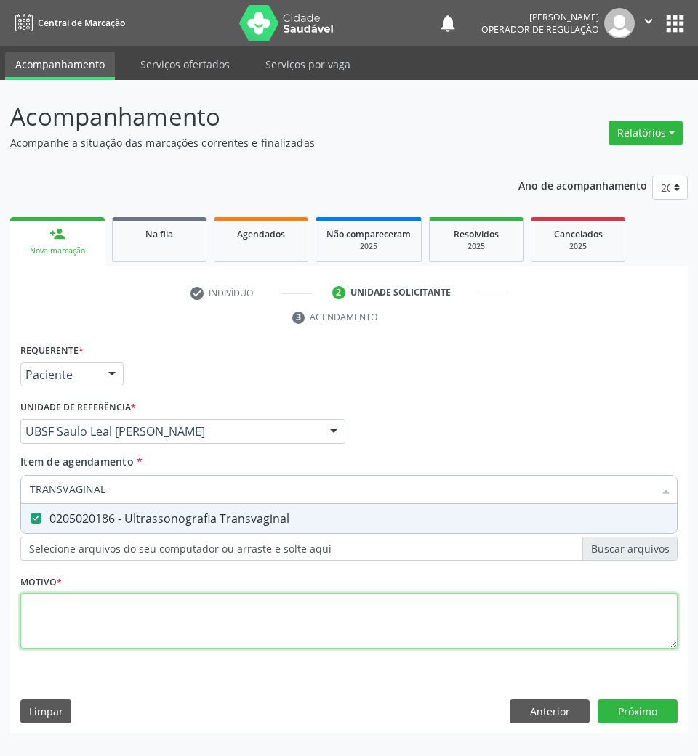
click at [129, 616] on div "Requerente * Paciente Profissional de Saúde Paciente Nenhum resultado encontrad…" at bounding box center [348, 504] width 657 height 329
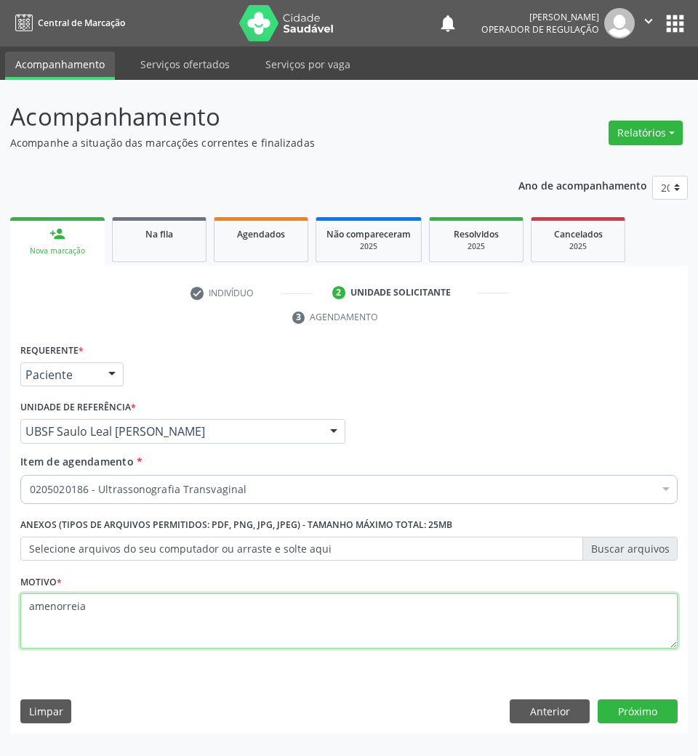
type textarea "amenorreia"
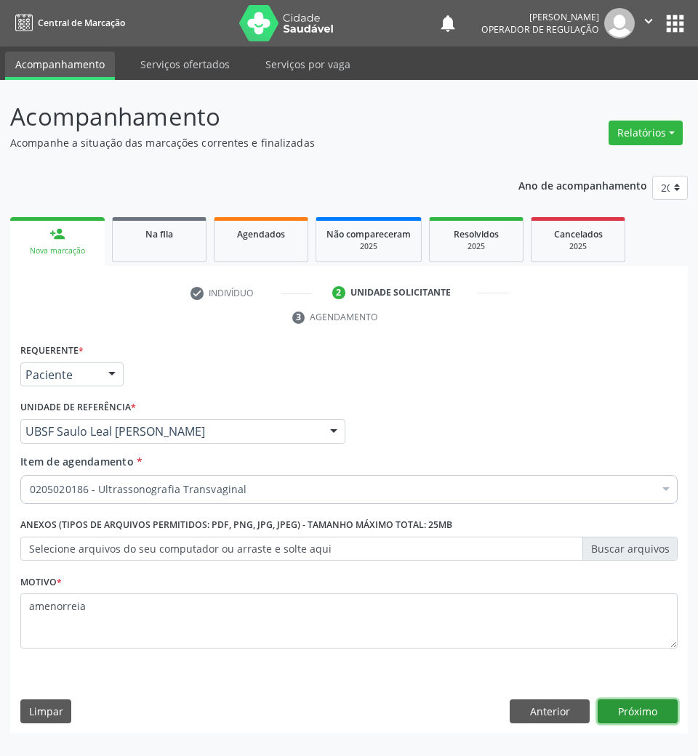
click button "Próximo" at bounding box center [637, 712] width 80 height 25
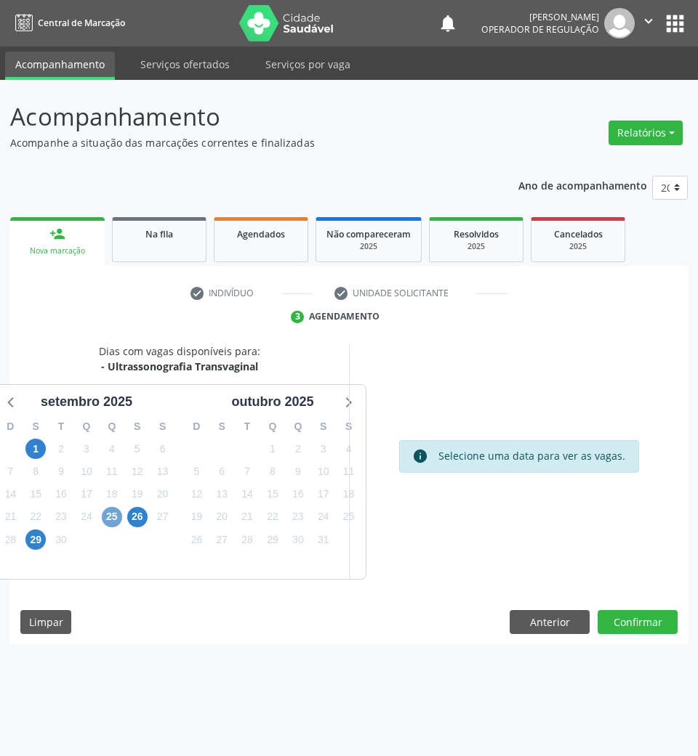
click at [108, 525] on span "25" at bounding box center [112, 517] width 20 height 20
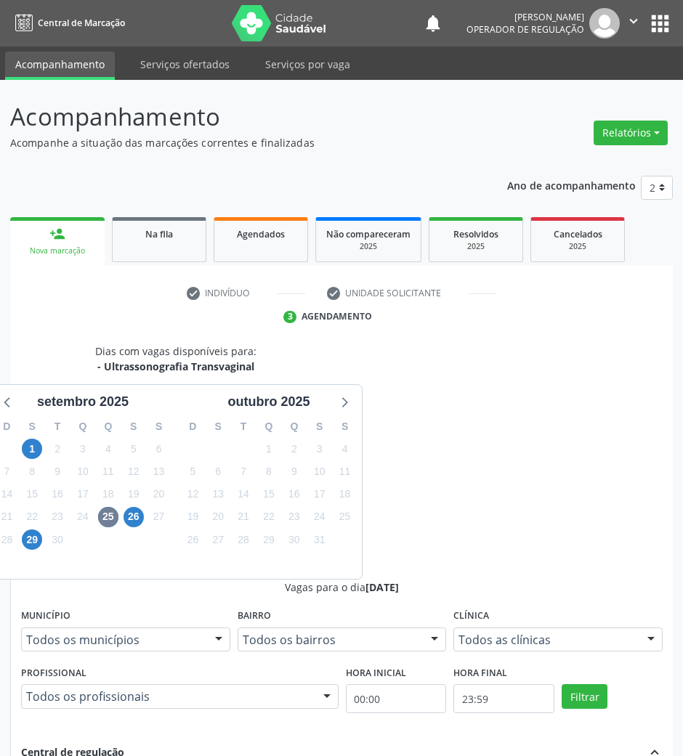
drag, startPoint x: 413, startPoint y: 611, endPoint x: 270, endPoint y: 558, distance: 152.0
radio input "true"
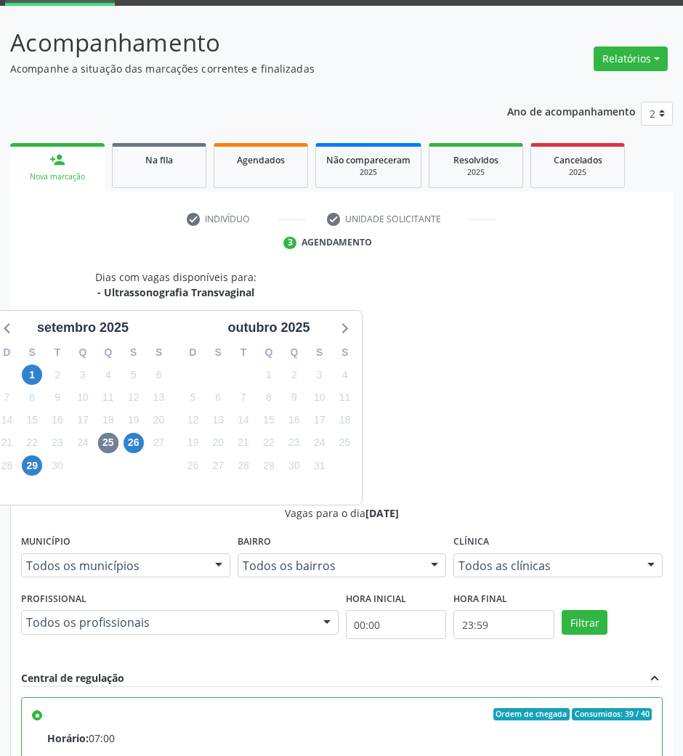
scroll to position [143, 0]
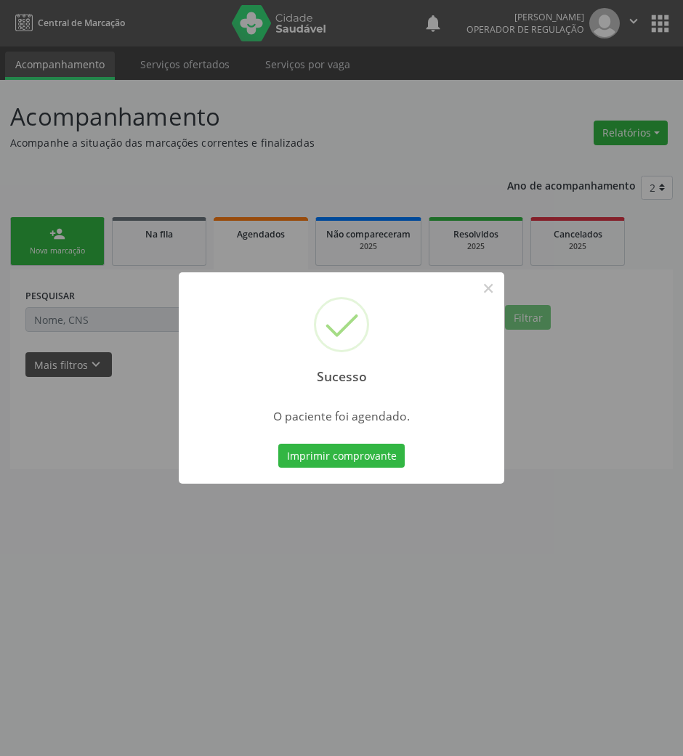
scroll to position [0, 0]
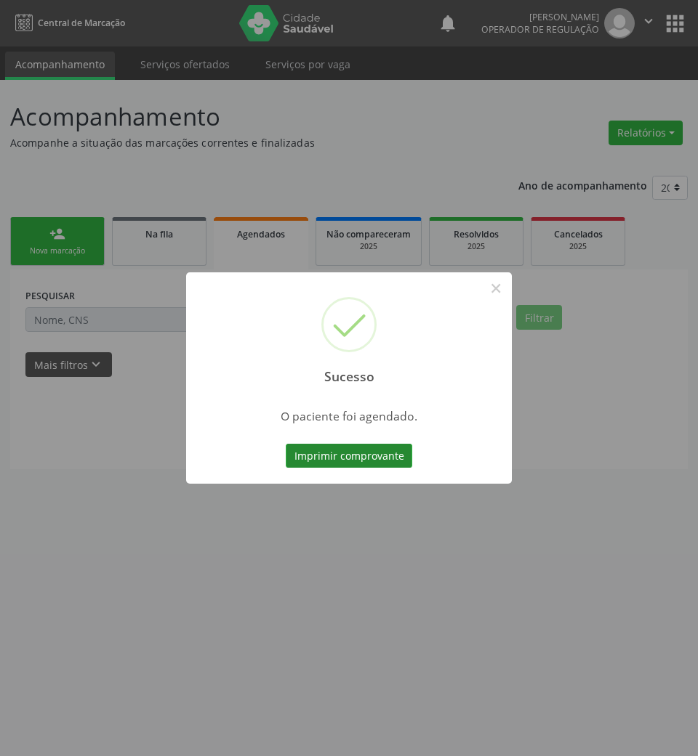
click at [387, 456] on button "Imprimir comprovante" at bounding box center [349, 456] width 126 height 25
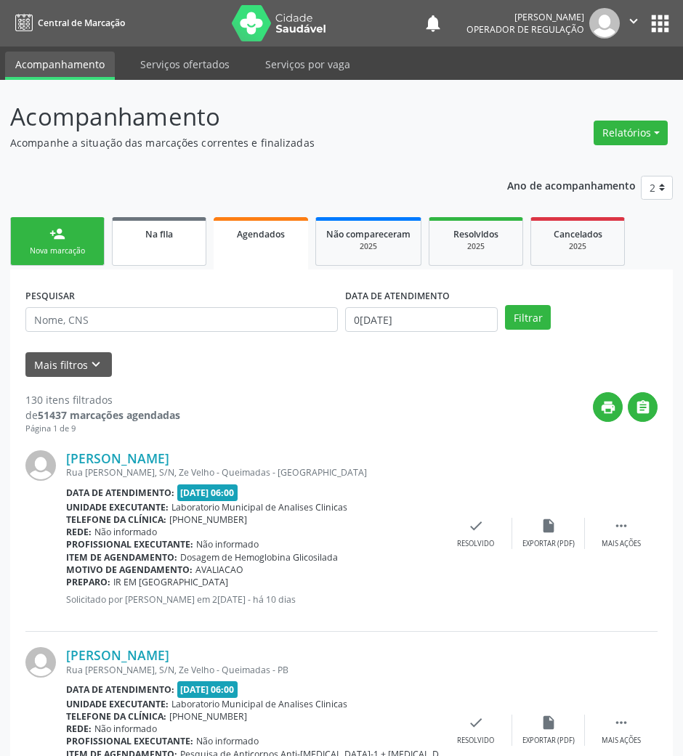
click at [140, 250] on link "Na fila" at bounding box center [159, 241] width 94 height 49
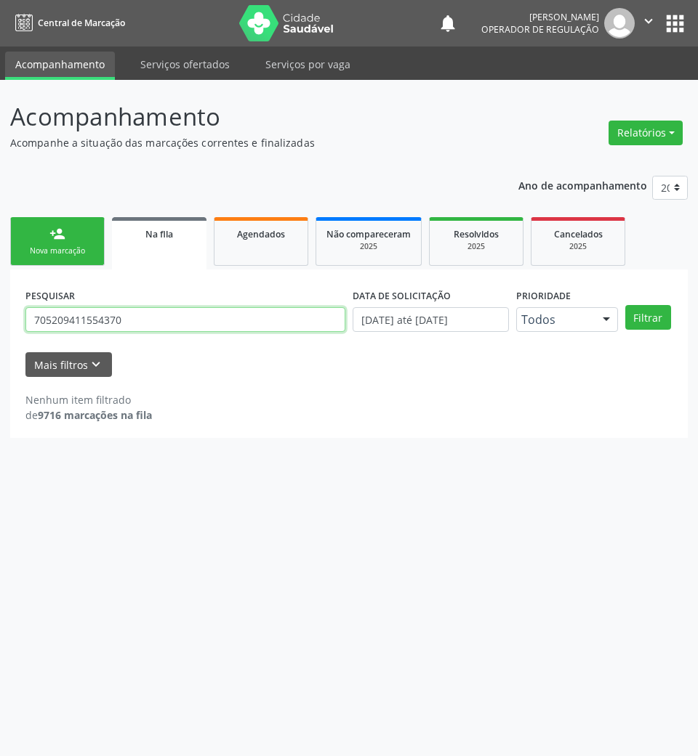
click at [110, 324] on input "705209411554370" at bounding box center [185, 319] width 320 height 25
type input "706803256070422"
click at [625, 305] on button "Filtrar" at bounding box center [648, 317] width 46 height 25
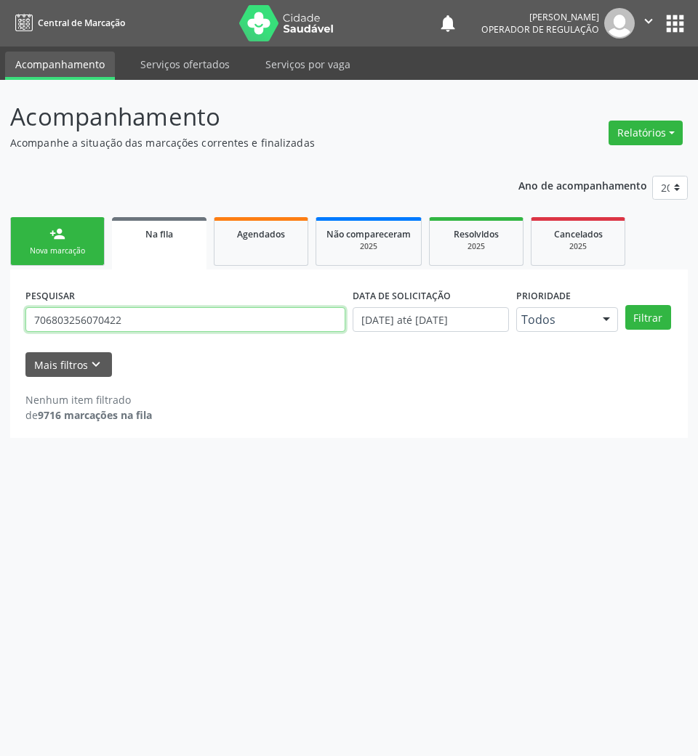
click at [76, 312] on input "706803256070422" at bounding box center [185, 319] width 320 height 25
click at [76, 314] on input "706803256070422" at bounding box center [185, 319] width 320 height 25
click at [74, 262] on link "person_add Nova marcação" at bounding box center [57, 241] width 94 height 49
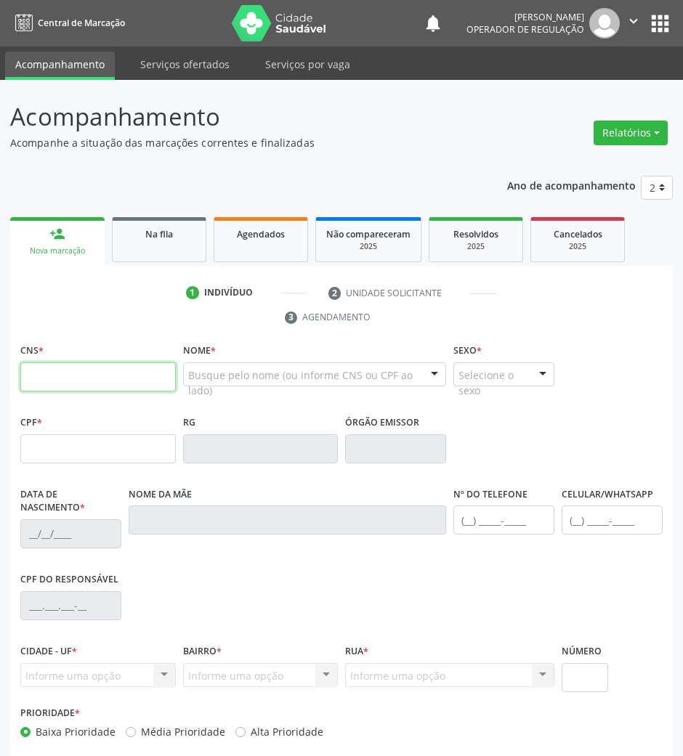
click at [119, 379] on input "text" at bounding box center [98, 377] width 156 height 29
paste input "706 8032 5607 0422"
type input "706 8032 5607 0422"
type input "174.822.367-40"
type input "2[DATE]"
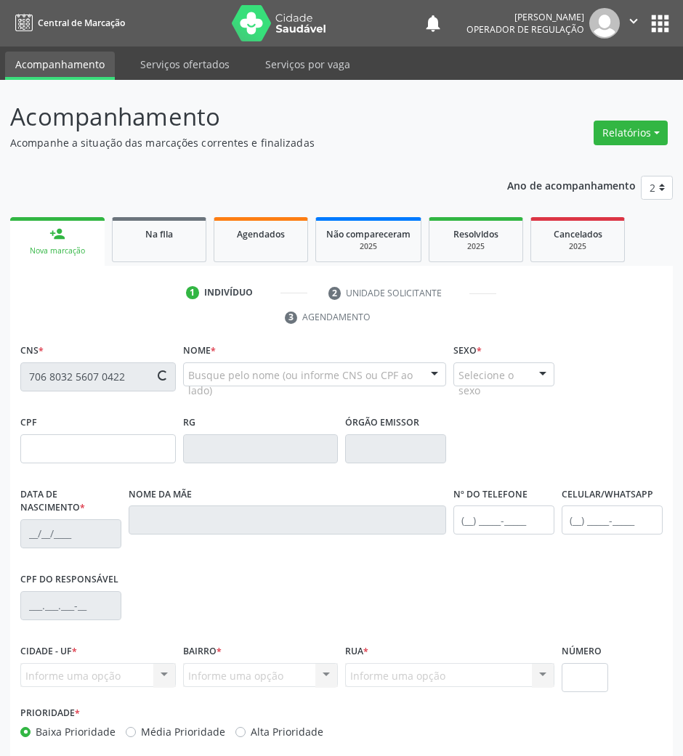
type input "Geneide [PERSON_NAME]"
type input "[PHONE_NUMBER]"
type input "20"
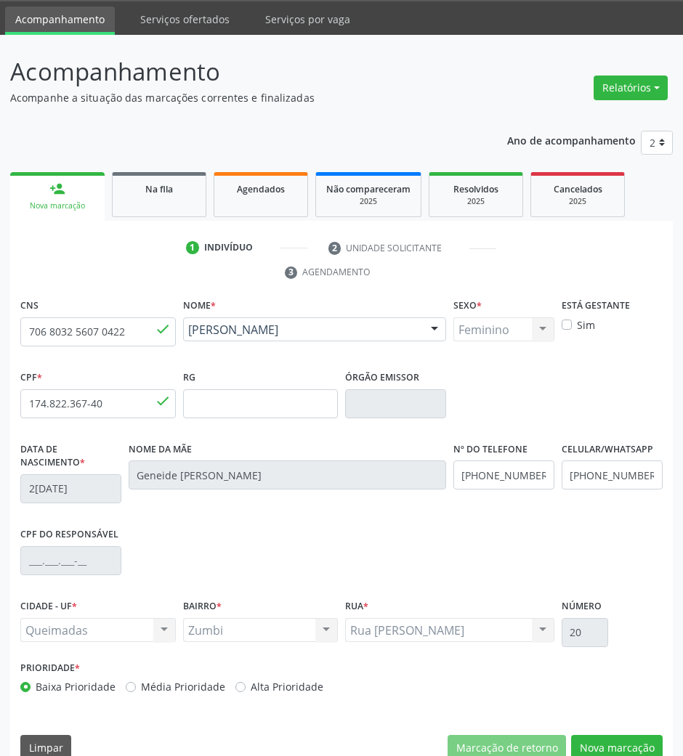
scroll to position [70, 0]
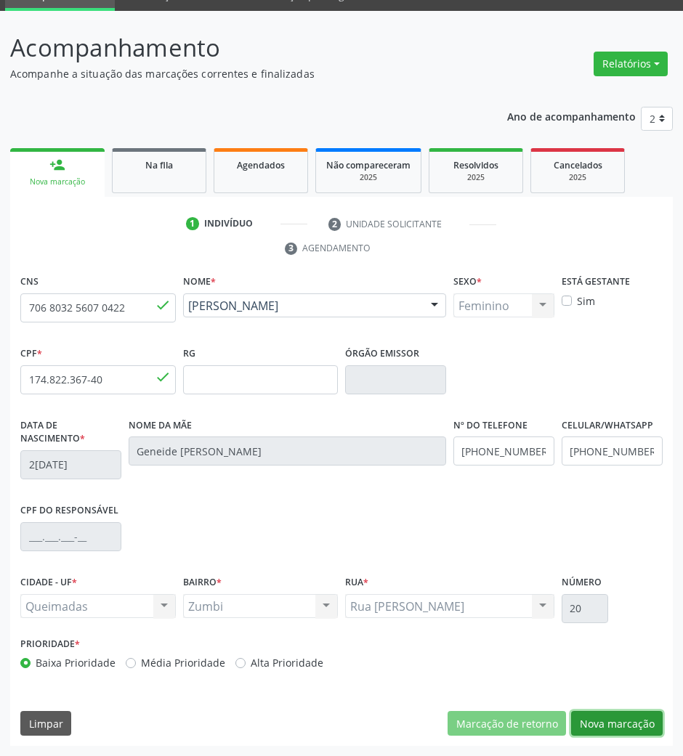
click at [617, 716] on button "Nova marcação" at bounding box center [617, 723] width 92 height 25
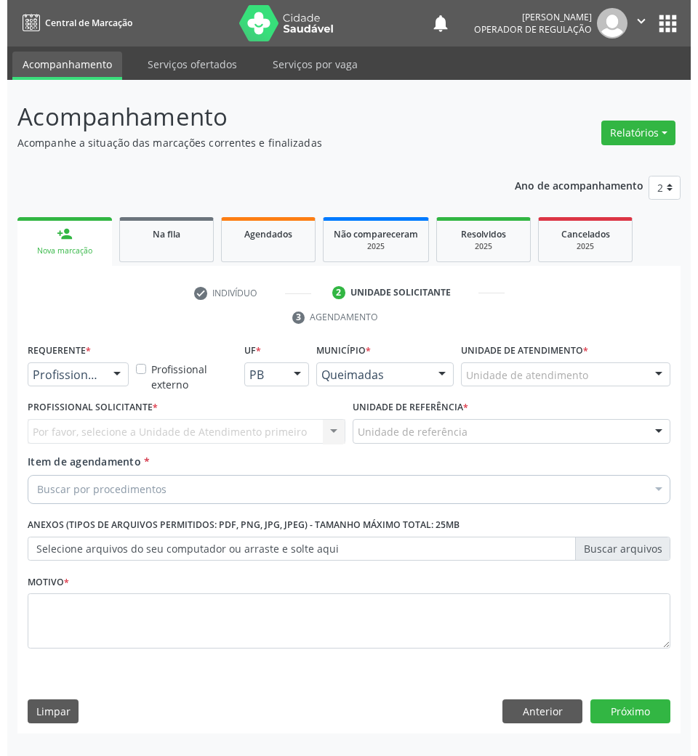
scroll to position [0, 0]
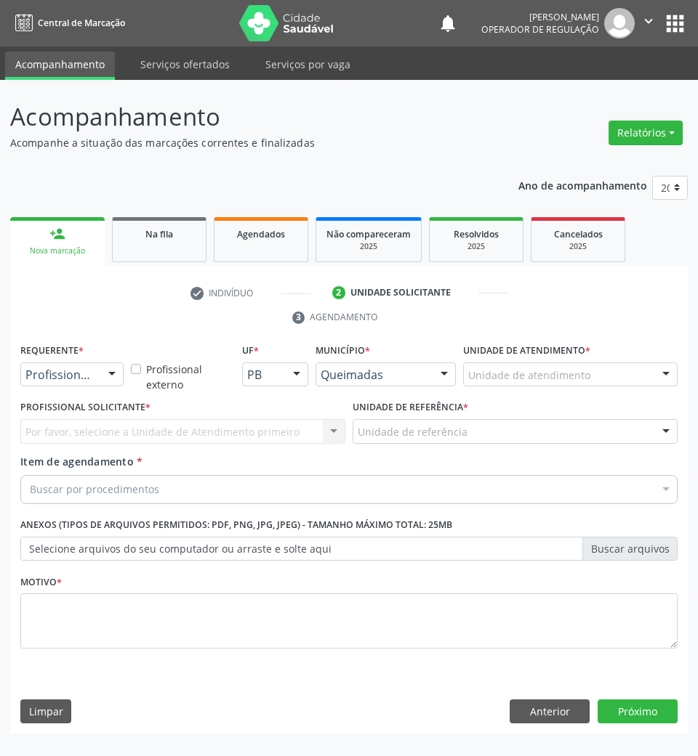
click at [65, 358] on label "Requerente *" at bounding box center [51, 351] width 63 height 23
drag, startPoint x: 68, startPoint y: 375, endPoint x: 60, endPoint y: 414, distance: 40.0
click at [89, 417] on span "Paciente" at bounding box center [92, 430] width 142 height 29
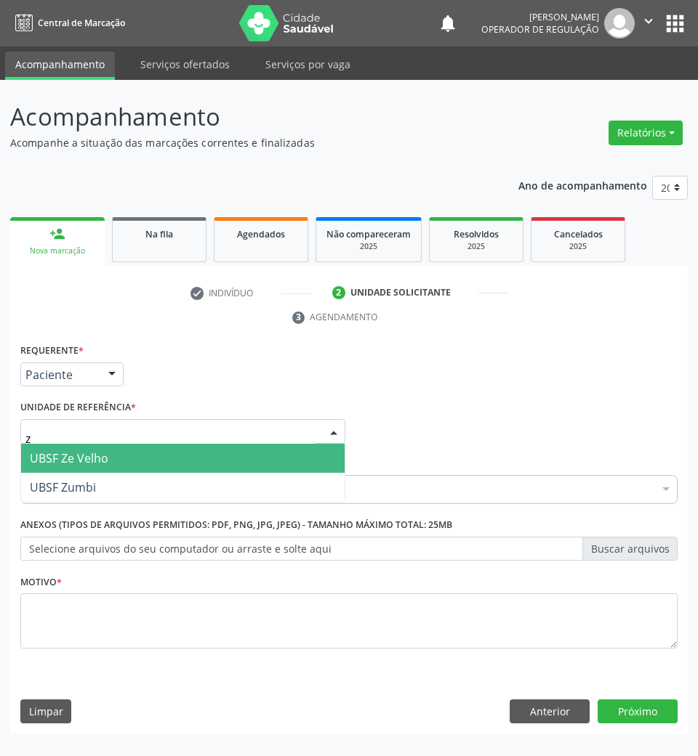
type input "zu"
click at [113, 480] on div "Buscar por procedimentos" at bounding box center [348, 489] width 657 height 29
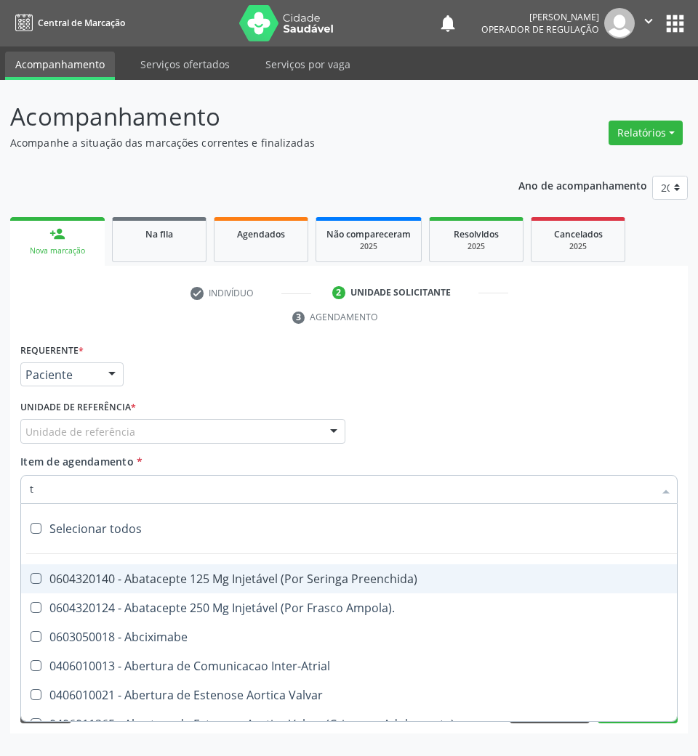
type input "tr"
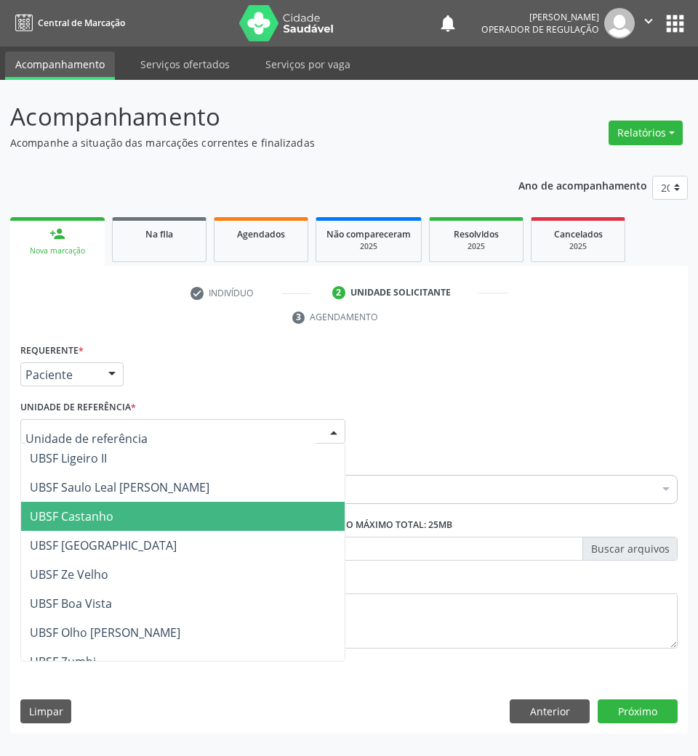
drag, startPoint x: 134, startPoint y: 430, endPoint x: 141, endPoint y: 486, distance: 56.3
click at [134, 444] on div "UBSF Ligeiro II UBSF Saulo Leal Ernesto de Melo UBSF Castanho UBSF Baixa Verde …" at bounding box center [182, 431] width 325 height 25
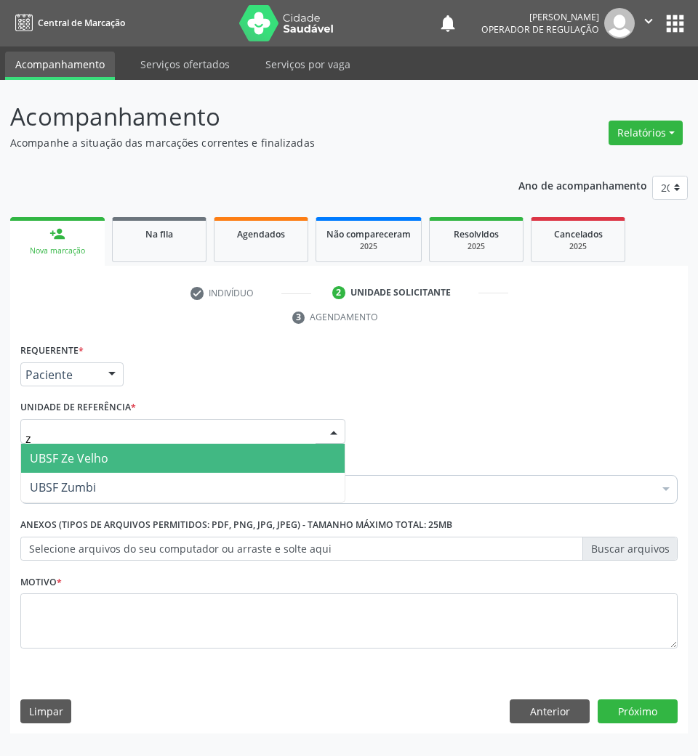
type input "zu"
click at [138, 462] on span "UBSF Zumbi" at bounding box center [182, 458] width 323 height 29
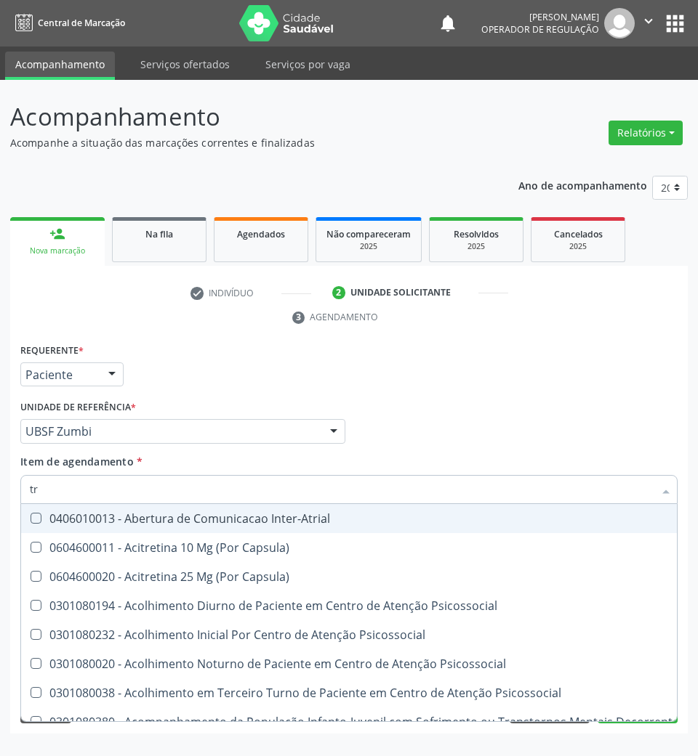
type input "TRANSVAGINAL"
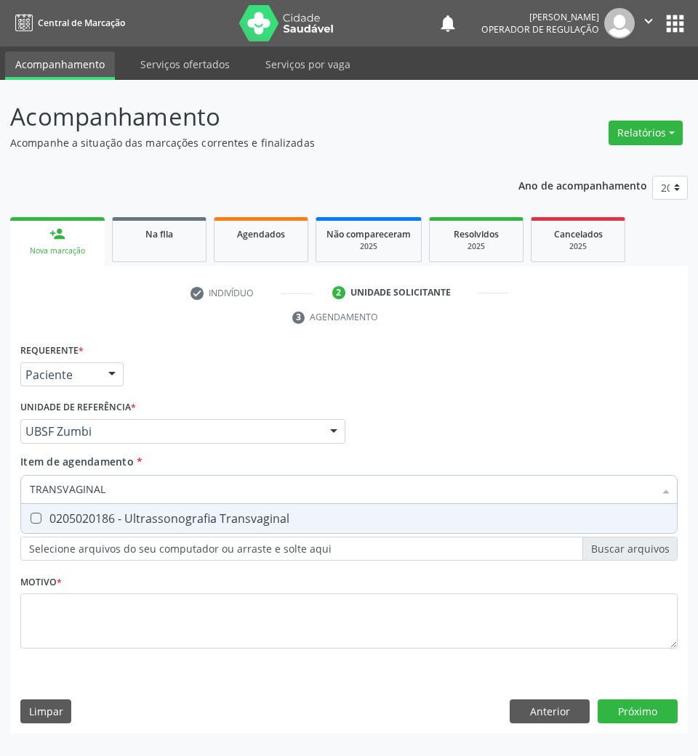
click at [155, 520] on div "0205020186 - Ultrassonografia Transvaginal" at bounding box center [349, 519] width 638 height 12
checkbox Transvaginal "true"
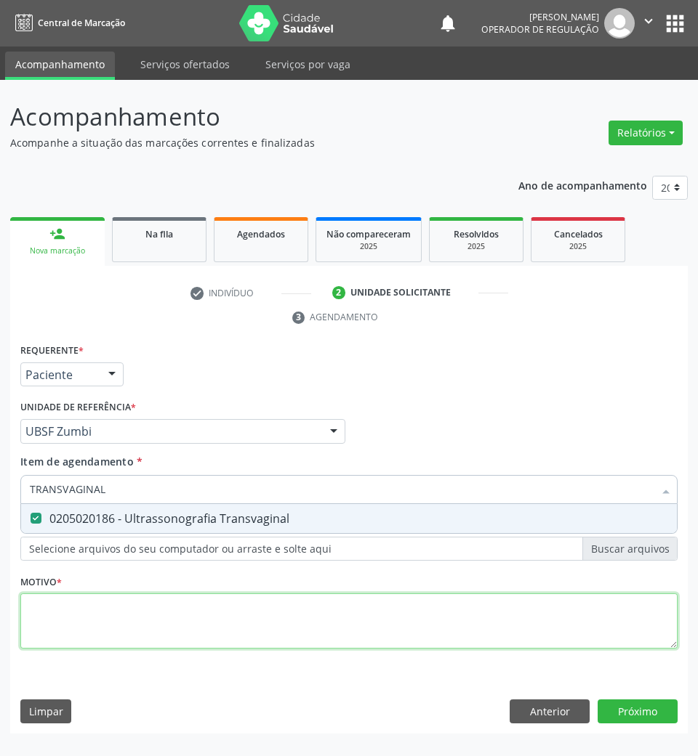
click at [134, 626] on div "Requerente * Paciente Profissional de Saúde Paciente Nenhum resultado encontrad…" at bounding box center [348, 504] width 657 height 329
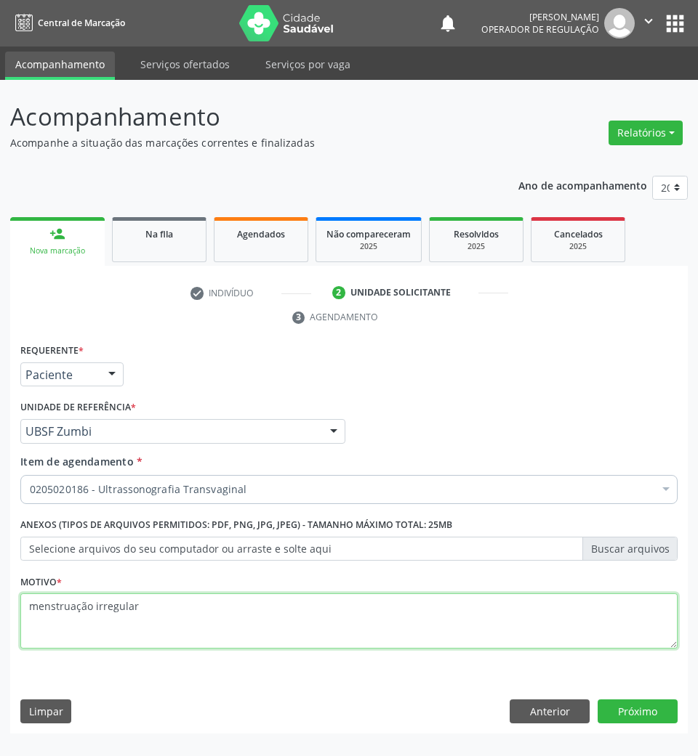
type textarea "menstruação irregular"
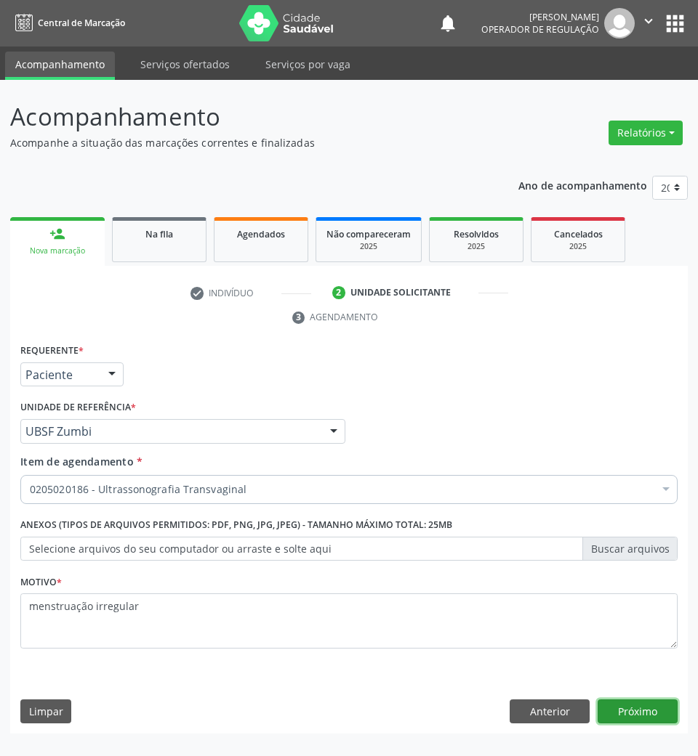
click button "Próximo" at bounding box center [637, 712] width 80 height 25
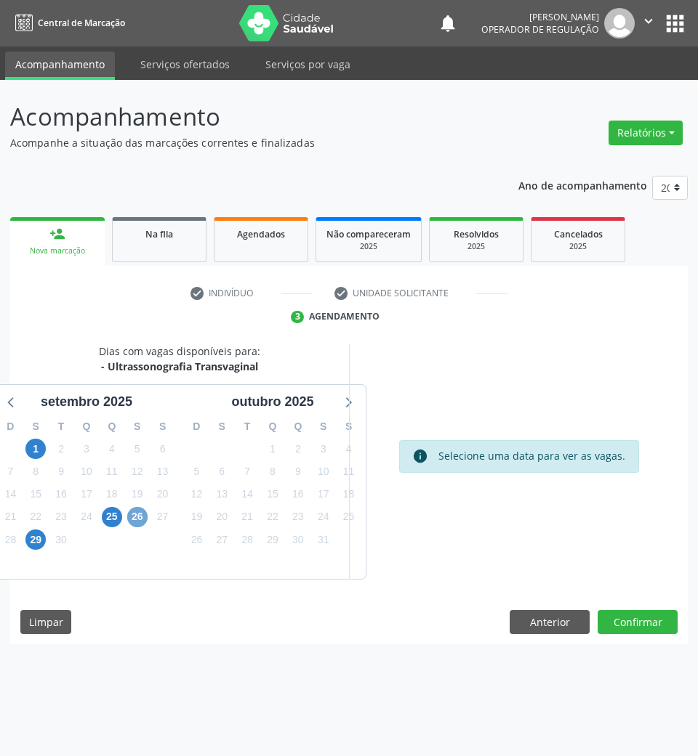
click at [131, 513] on span "26" at bounding box center [137, 517] width 20 height 20
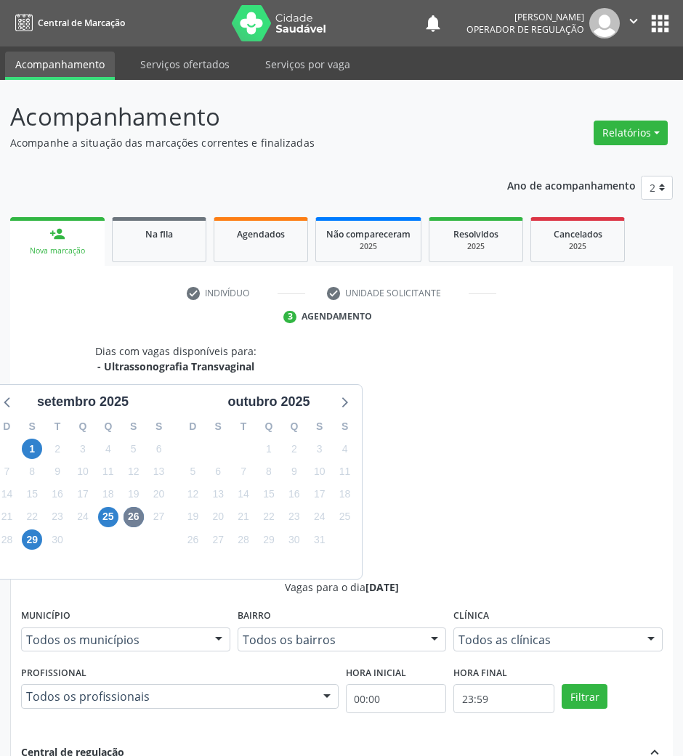
drag, startPoint x: 455, startPoint y: 593, endPoint x: 432, endPoint y: 588, distance: 23.8
radio input "true"
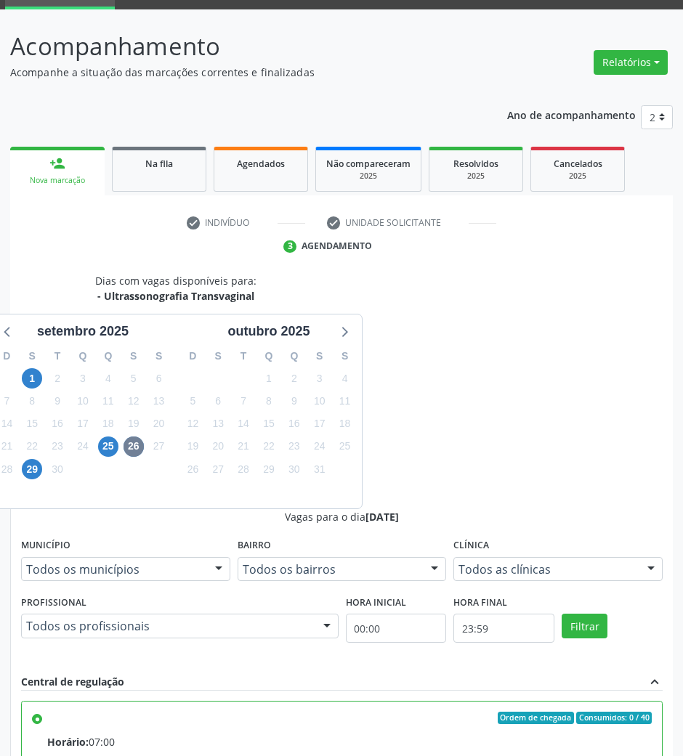
scroll to position [143, 0]
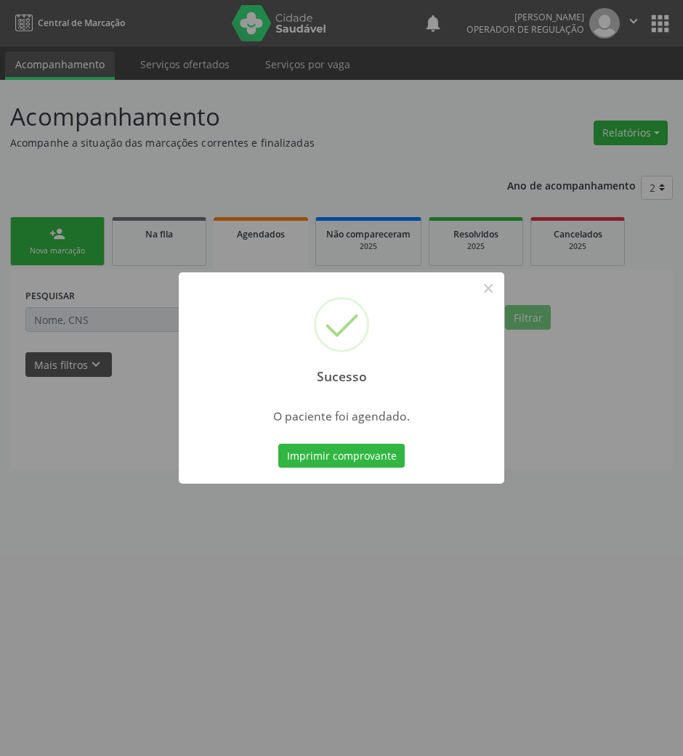
scroll to position [0, 0]
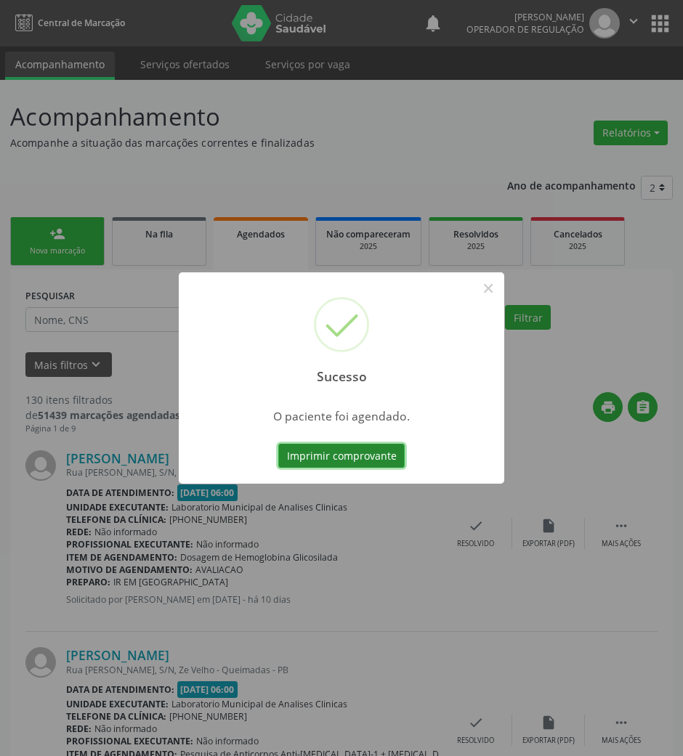
click at [318, 457] on button "Imprimir comprovante" at bounding box center [341, 456] width 126 height 25
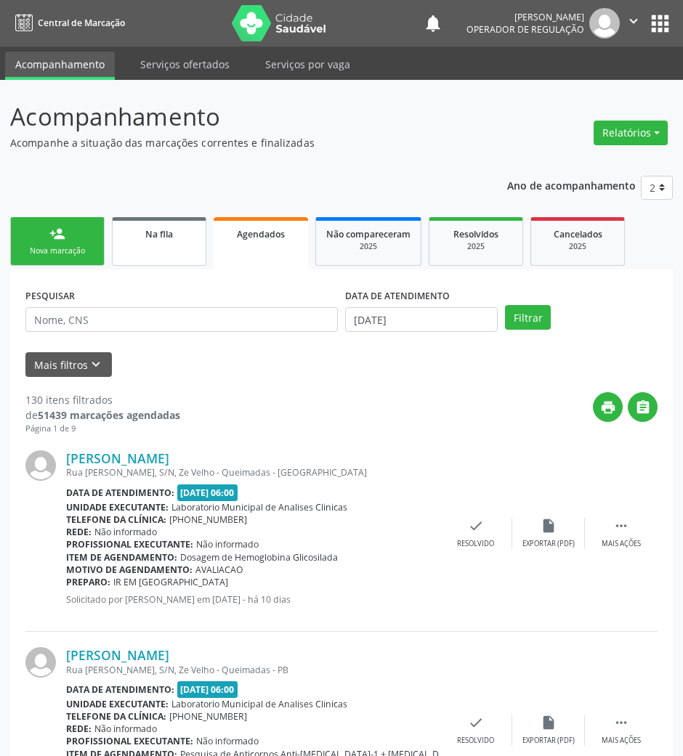
click at [171, 217] on link "Na fila" at bounding box center [159, 241] width 94 height 49
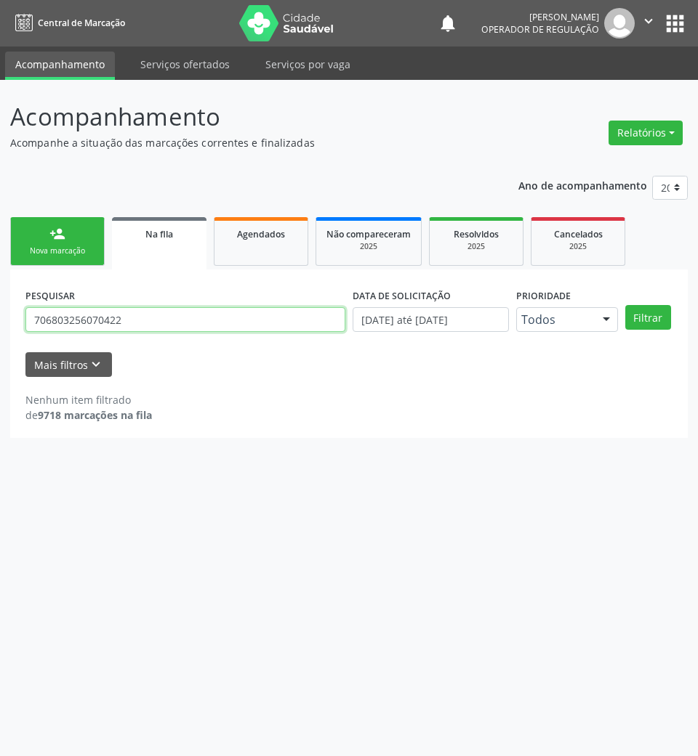
click at [185, 315] on input "706803256070422" at bounding box center [185, 319] width 320 height 25
type input "700601486557766"
click at [625, 305] on button "Filtrar" at bounding box center [648, 317] width 46 height 25
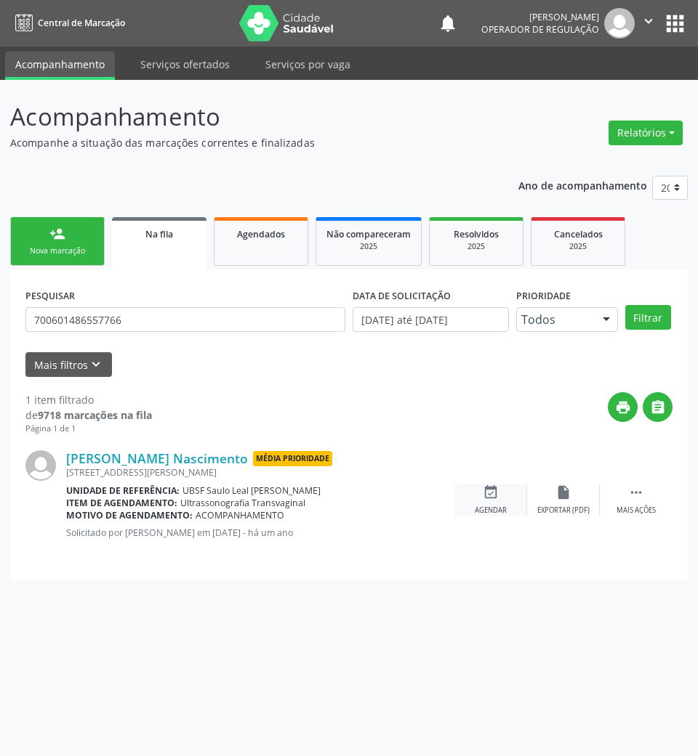
click at [490, 494] on icon "event_available" at bounding box center [491, 493] width 16 height 16
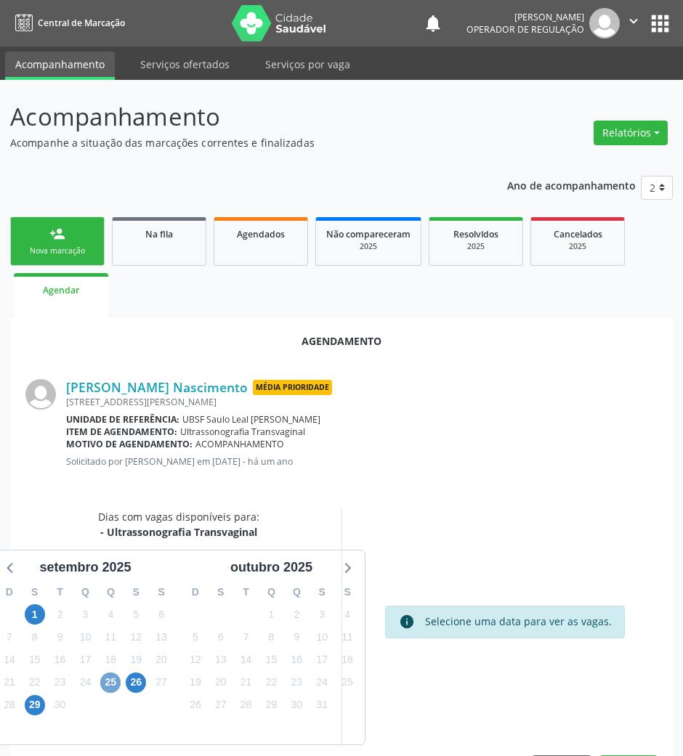
drag, startPoint x: 117, startPoint y: 679, endPoint x: 121, endPoint y: 654, distance: 25.0
click at [115, 677] on span "25" at bounding box center [110, 683] width 20 height 20
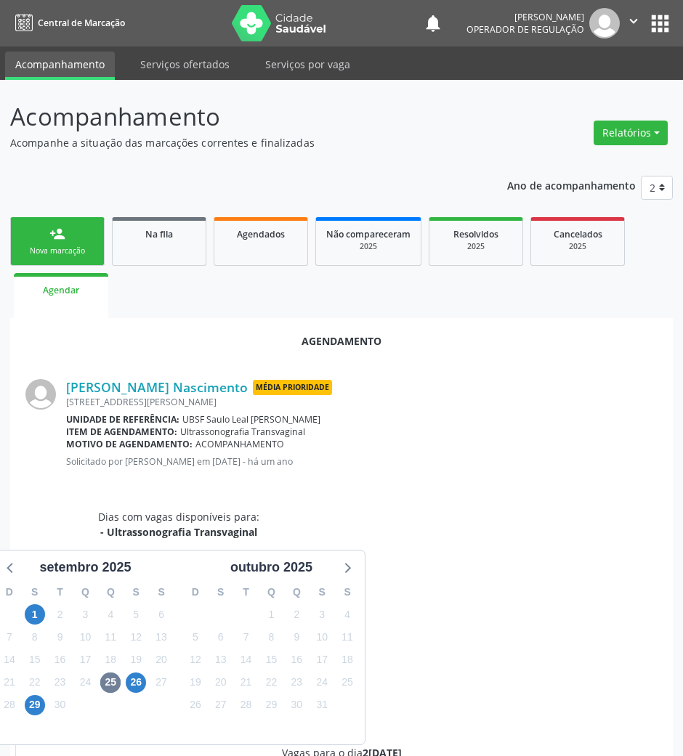
radio input "true"
click at [134, 673] on span "26" at bounding box center [136, 683] width 20 height 20
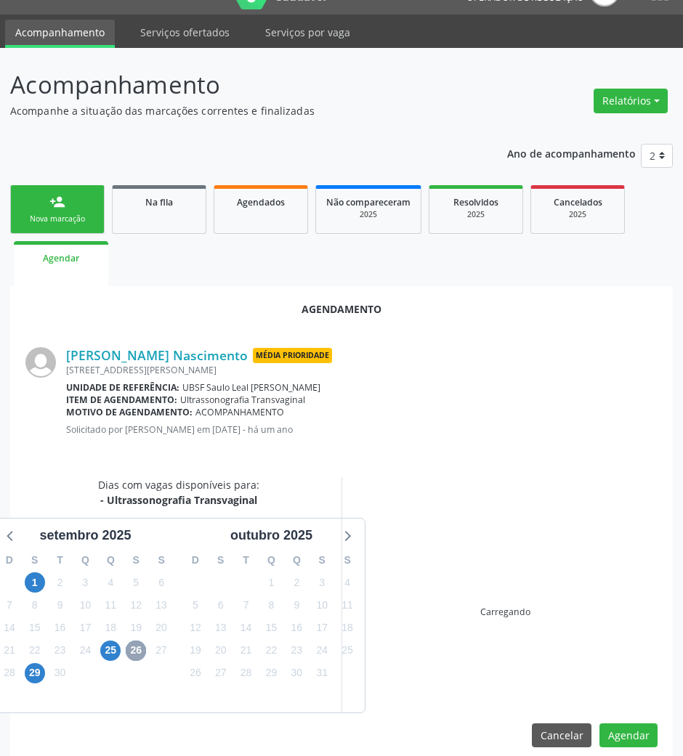
scroll to position [49, 0]
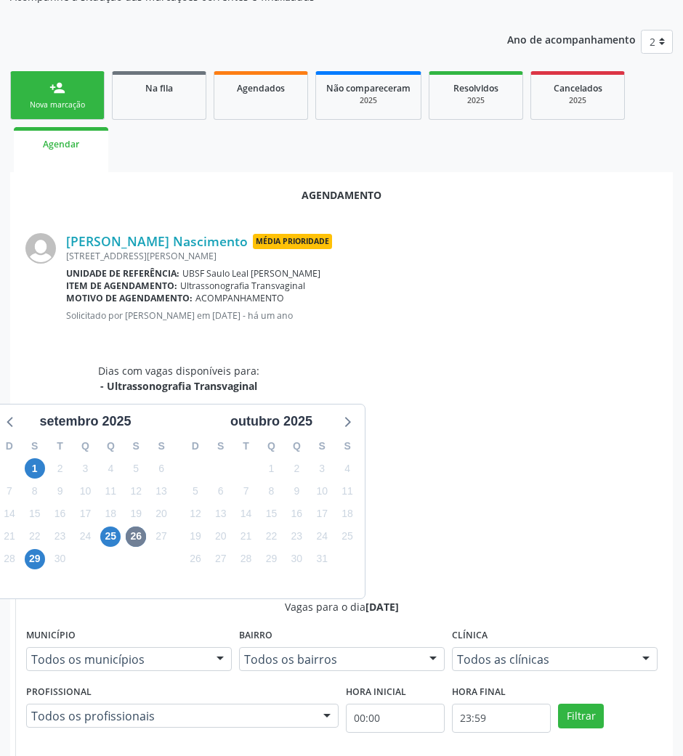
drag, startPoint x: 582, startPoint y: 618, endPoint x: 524, endPoint y: 605, distance: 59.4
radio input "true"
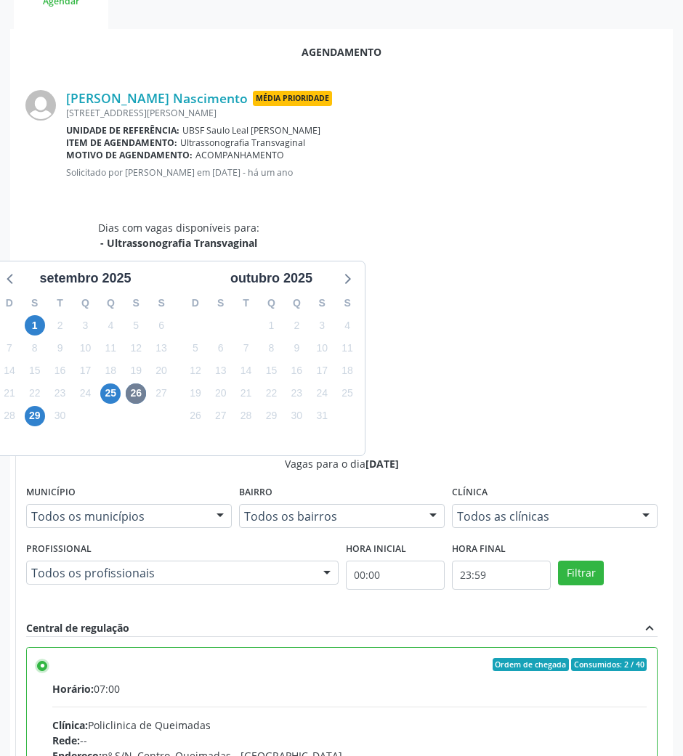
scroll to position [292, 0]
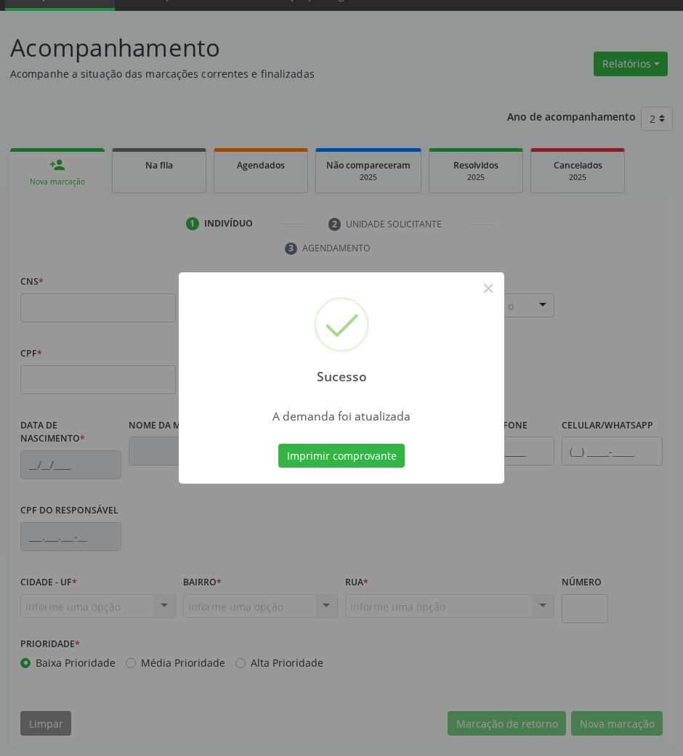
scroll to position [70, 0]
click at [376, 465] on button "Imprimir comprovante" at bounding box center [341, 456] width 126 height 25
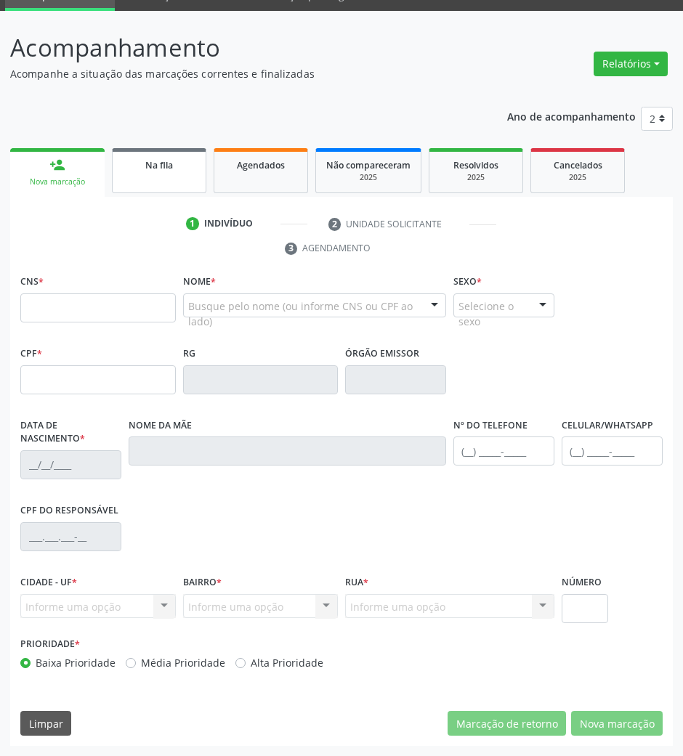
click at [190, 167] on div "Na fila" at bounding box center [159, 164] width 73 height 15
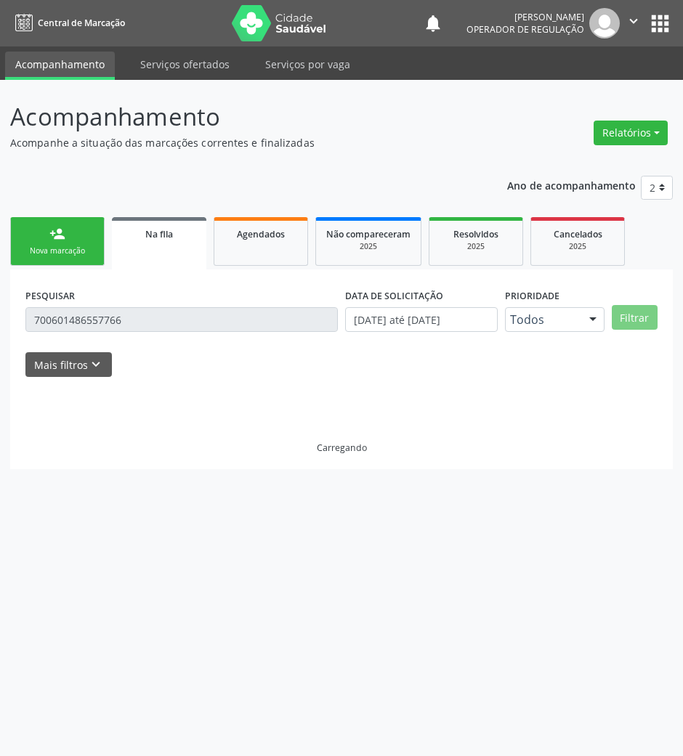
scroll to position [0, 0]
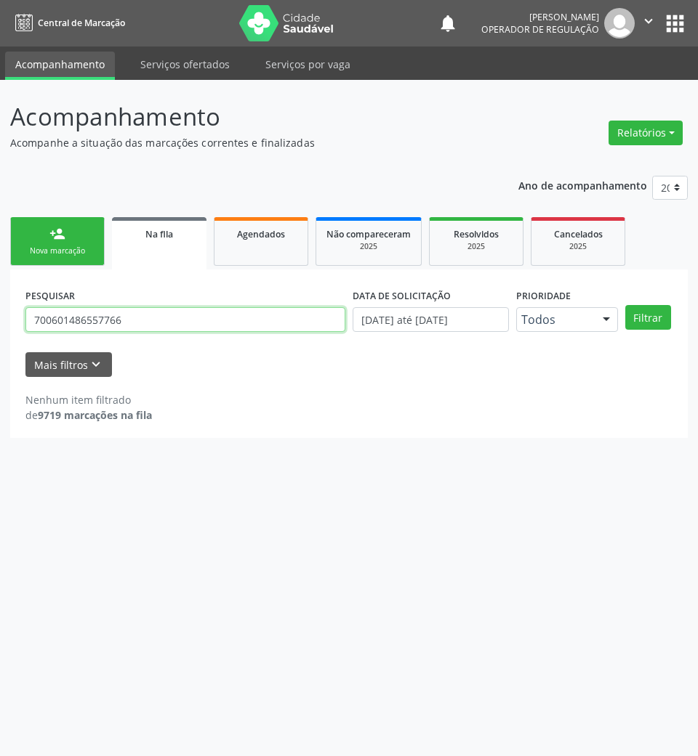
click at [225, 312] on input "700601486557766" at bounding box center [185, 319] width 320 height 25
type input "701001808441098"
click at [625, 305] on button "Filtrar" at bounding box center [648, 317] width 46 height 25
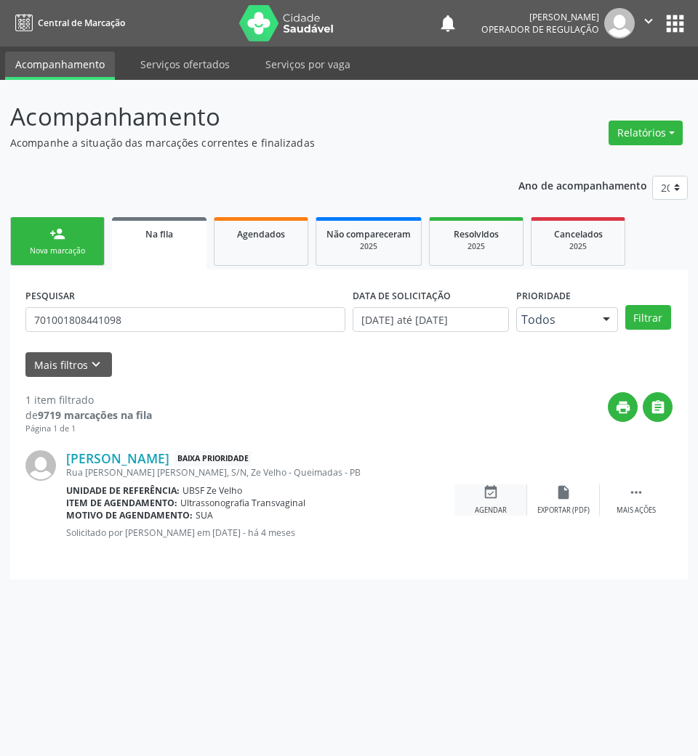
click at [512, 504] on div "event_available Agendar" at bounding box center [490, 500] width 73 height 31
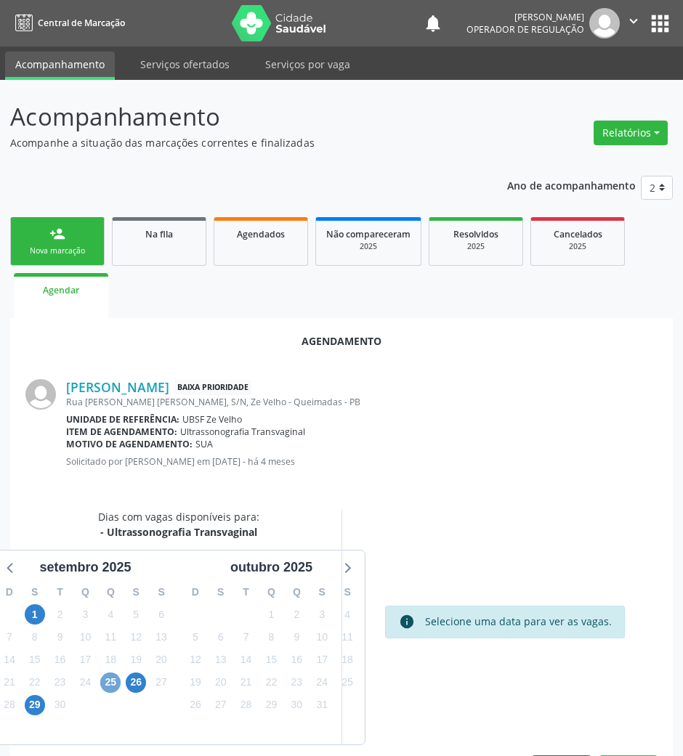
click at [103, 687] on span "25" at bounding box center [110, 683] width 20 height 20
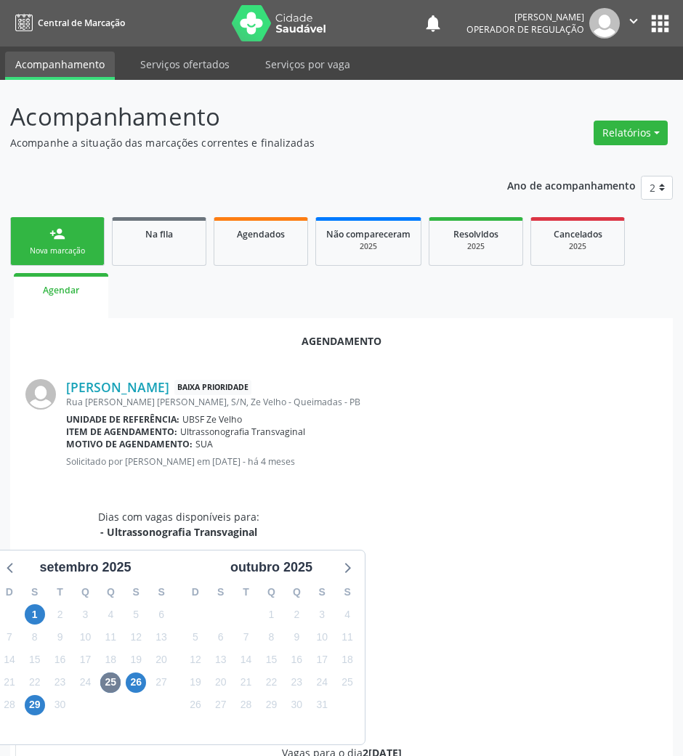
scroll to position [268, 0]
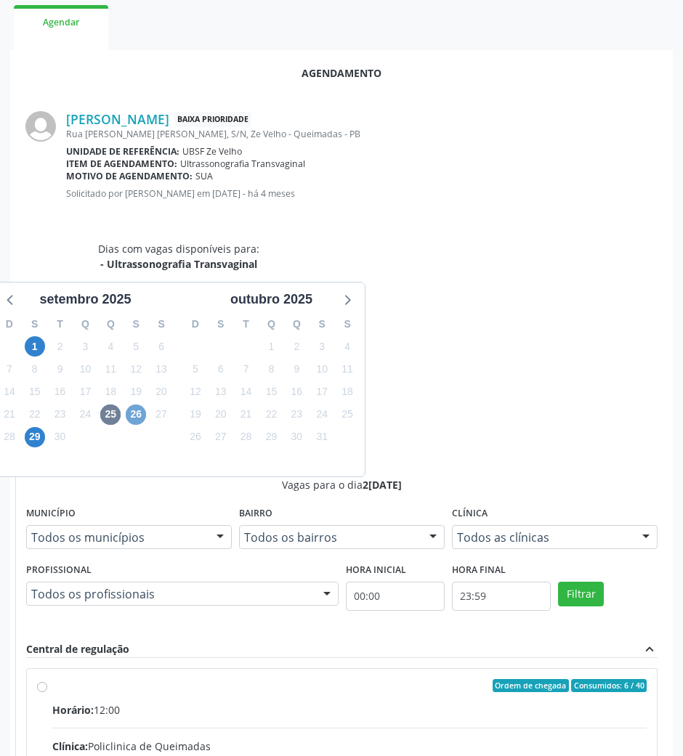
click at [141, 413] on span "26" at bounding box center [136, 415] width 20 height 20
click at [454, 739] on div "Clínica: Policlinica de Queimadas" at bounding box center [349, 746] width 594 height 15
click at [47, 679] on input "Ordem de chegada Consumidos: 3 / 40 Horário: 07:00 Clínica: Policlinica de Quei…" at bounding box center [42, 685] width 10 height 13
radio input "true"
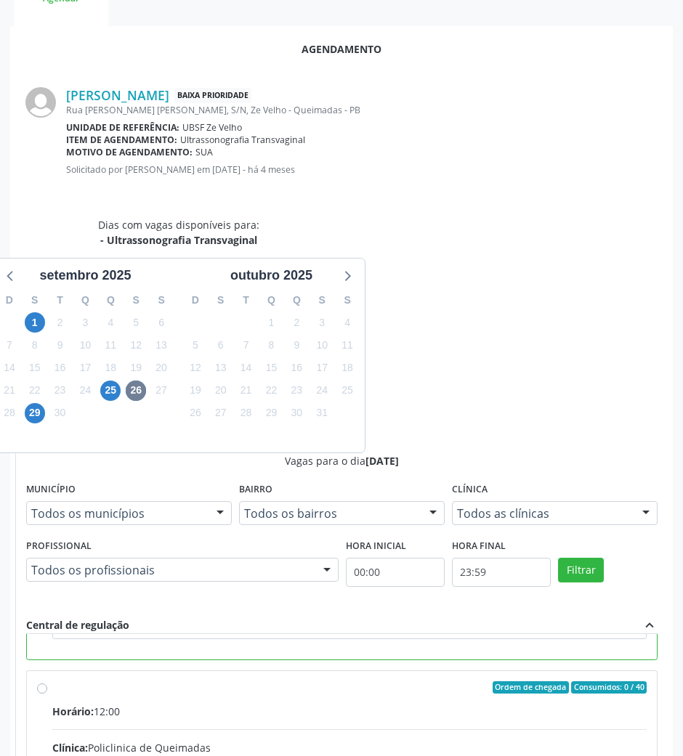
scroll to position [0, 0]
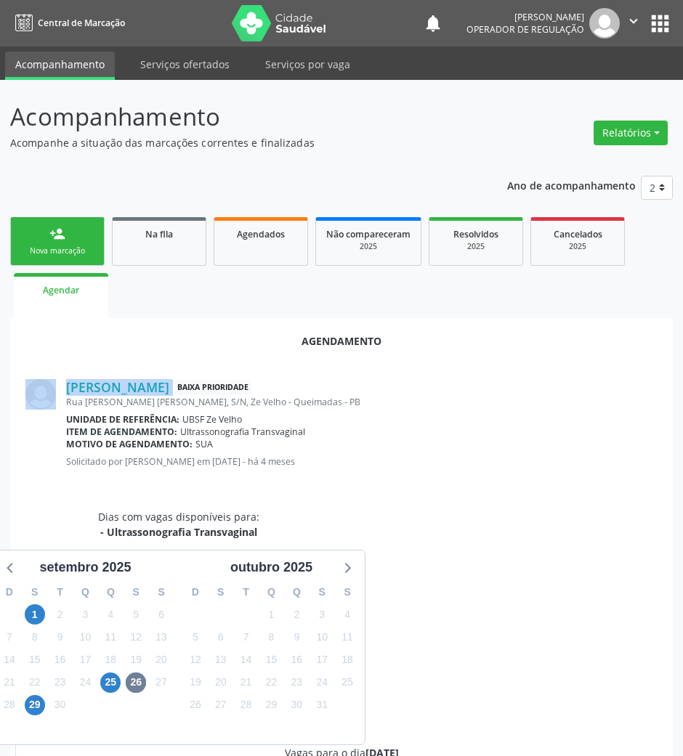
drag, startPoint x: 100, startPoint y: 385, endPoint x: 256, endPoint y: 390, distance: 156.3
click at [256, 390] on div "Amanda Pereira Gomes Souza Baixa Prioridade Rua Joilton V. dos Santos, S/N, Ze …" at bounding box center [341, 428] width 632 height 129
copy div "Amanda Pereira Gomes Souza"
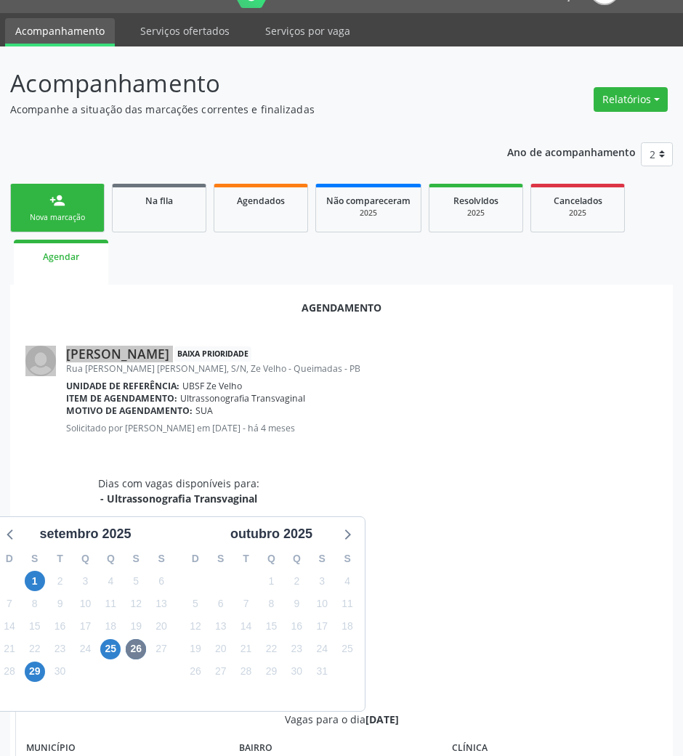
scroll to position [292, 0]
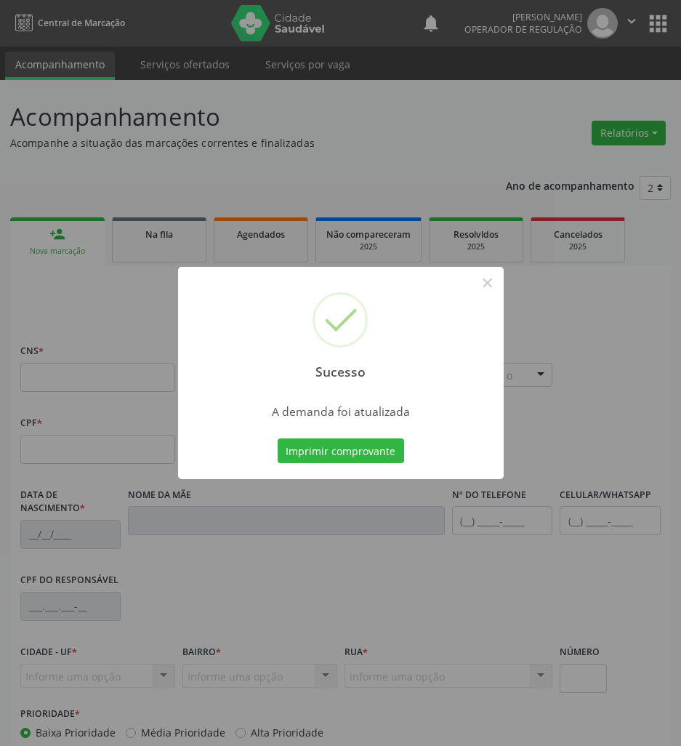
click at [278, 438] on button "Imprimir comprovante" at bounding box center [341, 450] width 126 height 25
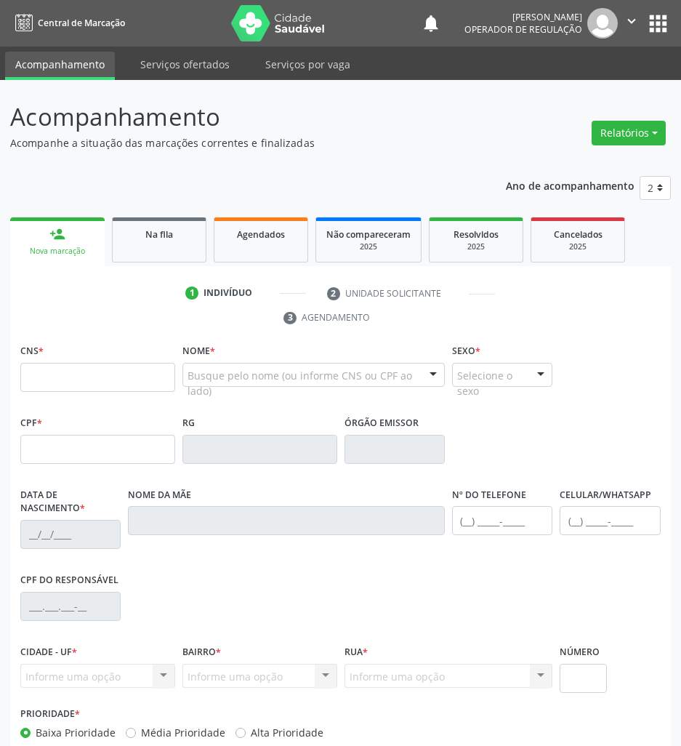
scroll to position [80, 0]
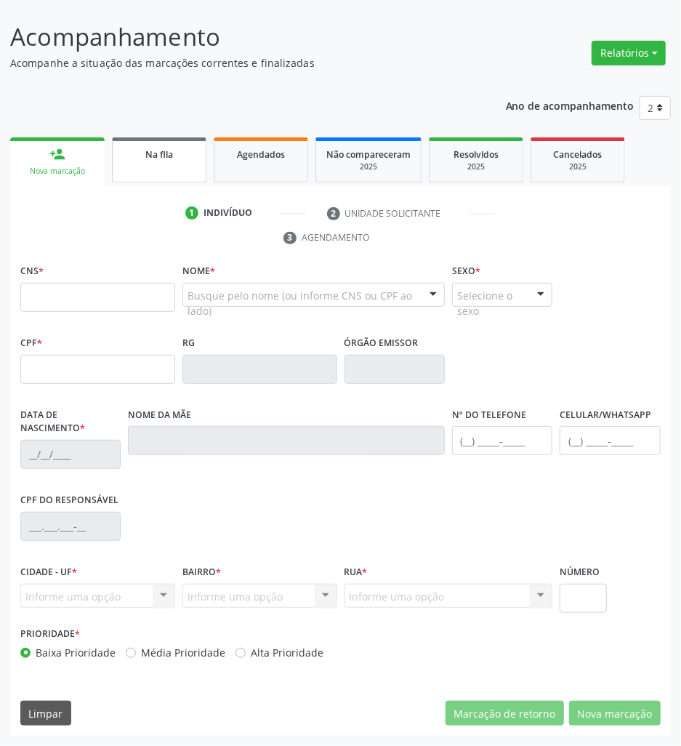
drag, startPoint x: 145, startPoint y: 144, endPoint x: 33, endPoint y: 163, distance: 114.2
click at [142, 146] on div "Na fila" at bounding box center [159, 153] width 73 height 15
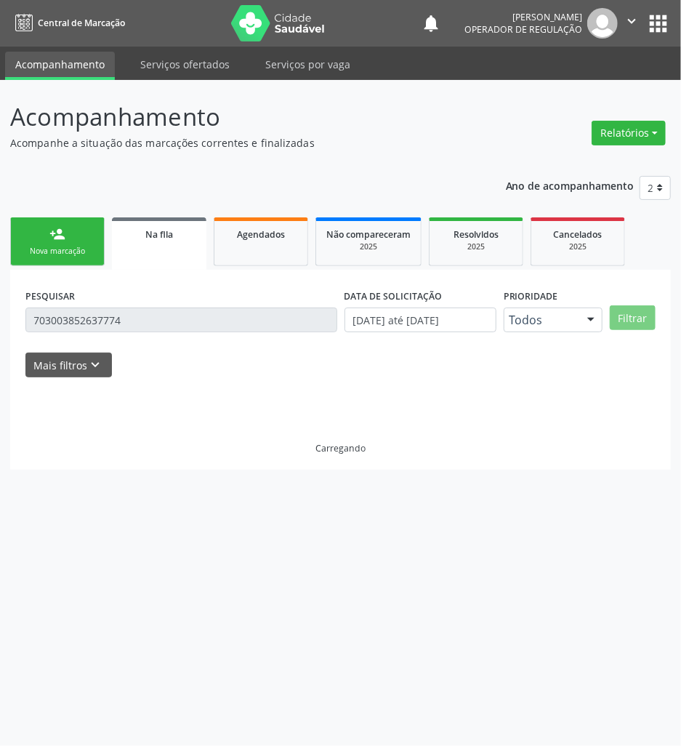
scroll to position [0, 0]
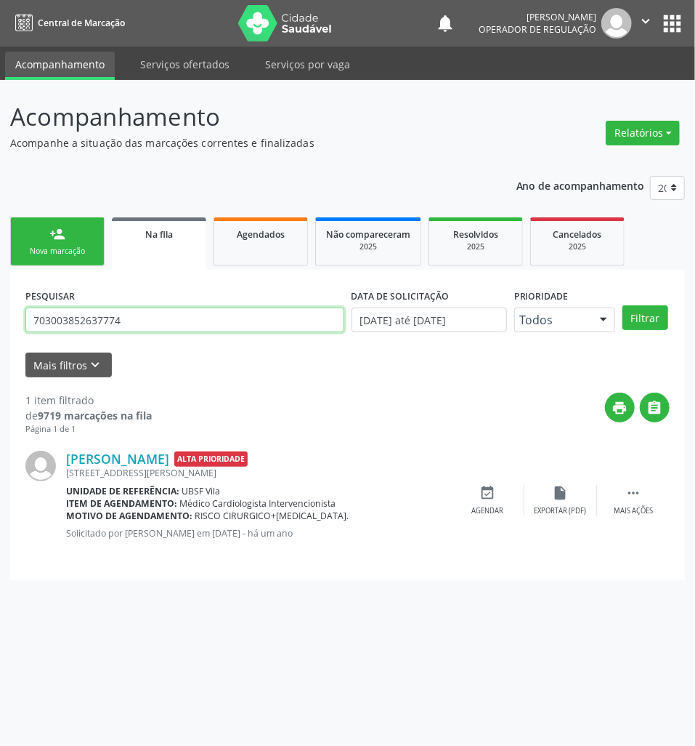
click at [126, 308] on input "703003852637774" at bounding box center [184, 319] width 319 height 25
click at [126, 315] on input "703003852637774" at bounding box center [184, 319] width 319 height 25
click at [126, 317] on input "703003852637774" at bounding box center [184, 319] width 319 height 25
drag, startPoint x: 134, startPoint y: 300, endPoint x: 137, endPoint y: 323, distance: 22.8
click at [132, 302] on div "PESQUISAR 703003852637774" at bounding box center [185, 313] width 326 height 57
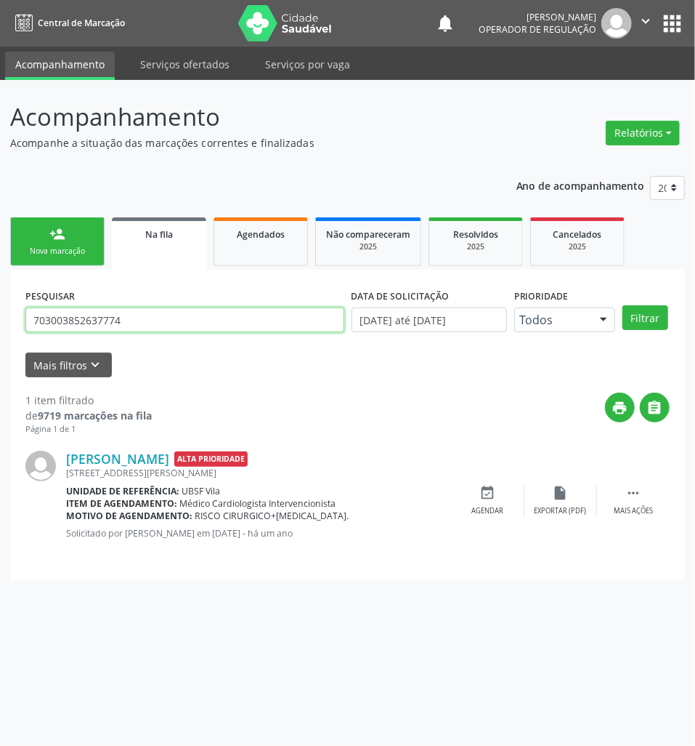
click at [140, 323] on input "703003852637774" at bounding box center [184, 319] width 319 height 25
click at [153, 317] on input "703003852637774" at bounding box center [184, 319] width 319 height 25
click at [153, 318] on input "703003852637774" at bounding box center [184, 319] width 319 height 25
type input "700506106177856"
click at [623, 305] on button "Filtrar" at bounding box center [646, 317] width 46 height 25
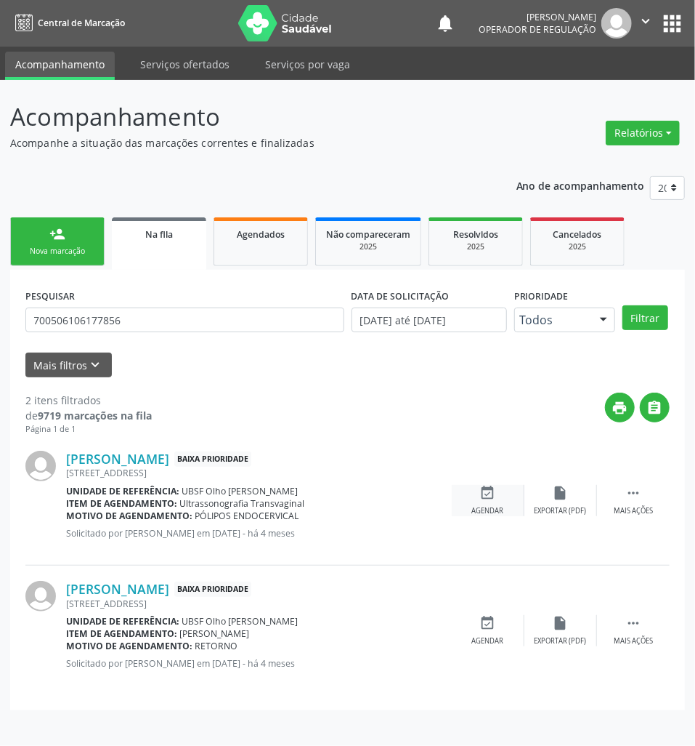
click at [512, 507] on div "event_available Agendar" at bounding box center [488, 500] width 73 height 31
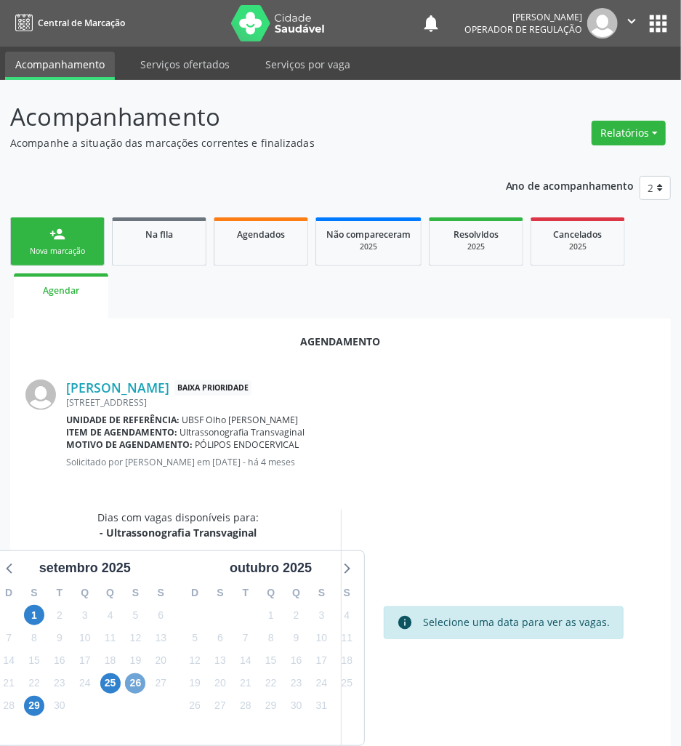
click at [135, 683] on span "26" at bounding box center [135, 683] width 20 height 20
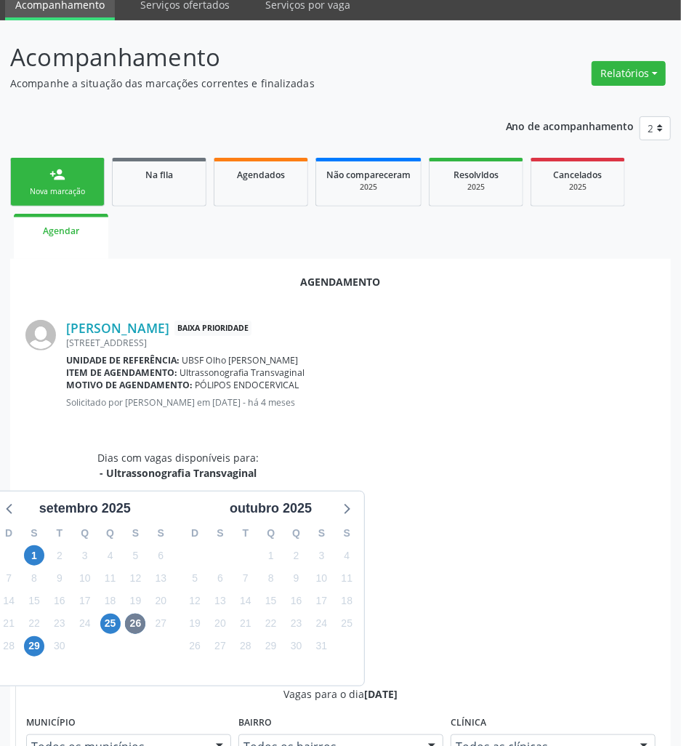
drag, startPoint x: 549, startPoint y: 677, endPoint x: 413, endPoint y: 610, distance: 151.4
radio input "true"
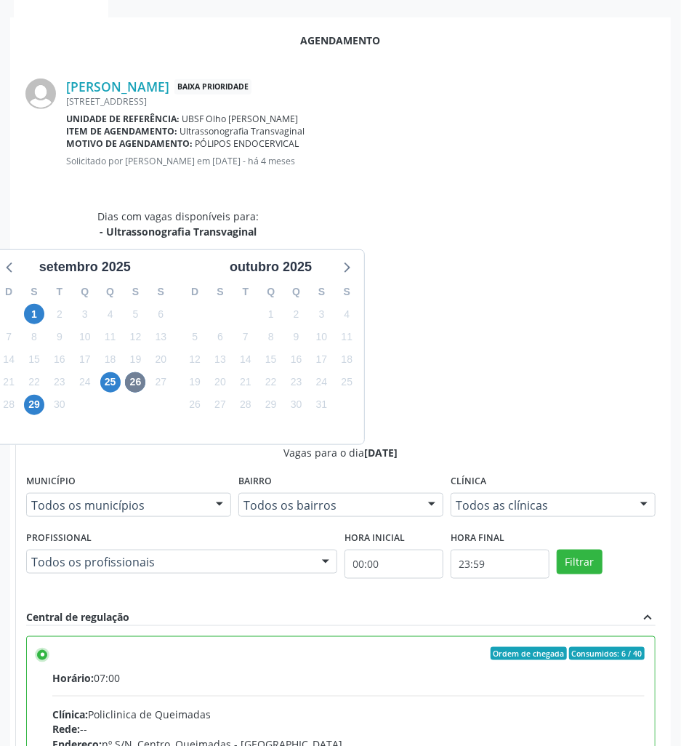
scroll to position [303, 0]
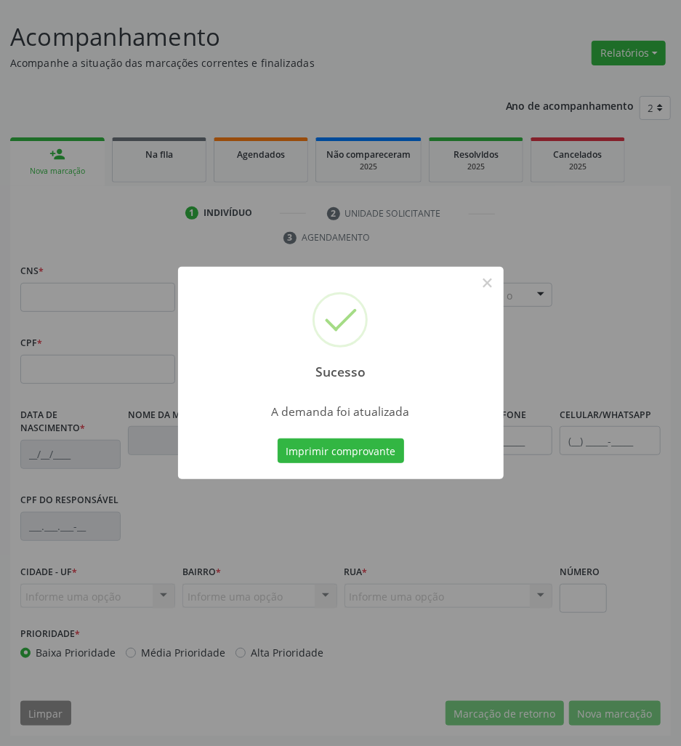
scroll to position [80, 0]
drag, startPoint x: 336, startPoint y: 443, endPoint x: 24, endPoint y: 318, distance: 335.9
click at [336, 443] on button "Imprimir comprovante" at bounding box center [341, 450] width 126 height 25
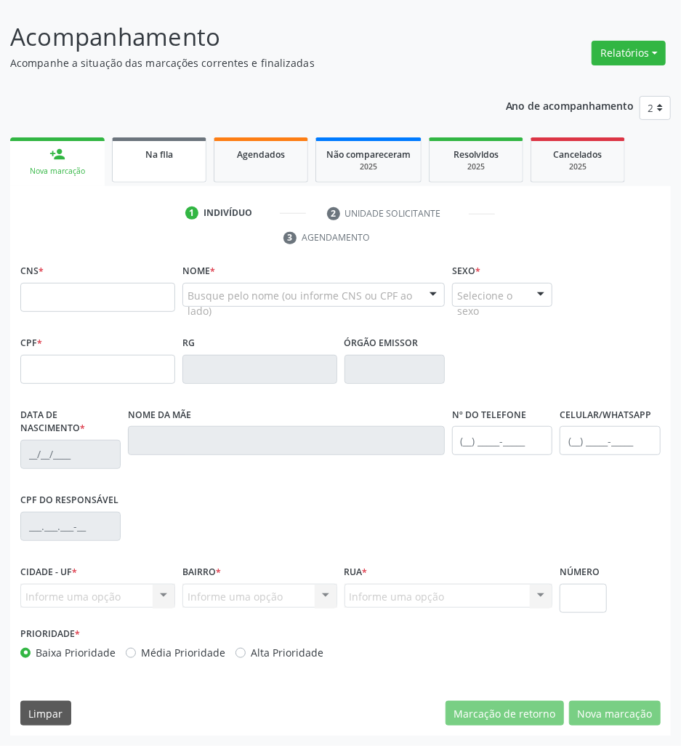
click at [175, 140] on link "Na fila" at bounding box center [159, 159] width 94 height 45
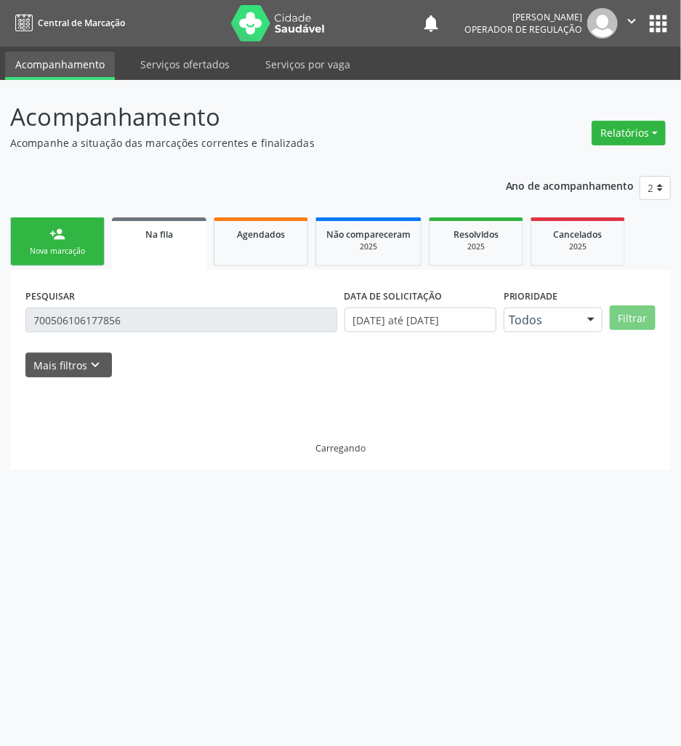
scroll to position [0, 0]
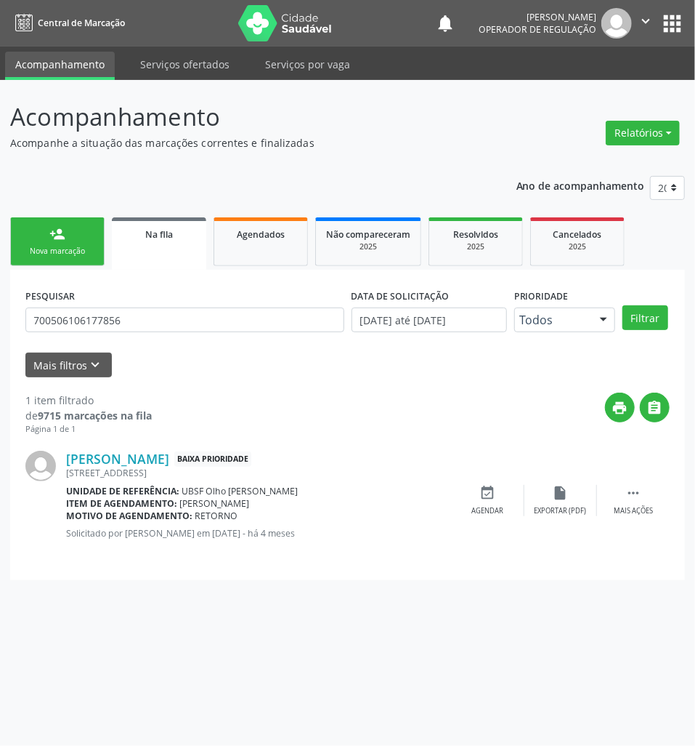
click at [176, 339] on div "PESQUISAR 700506106177856" at bounding box center [185, 313] width 326 height 57
click at [174, 328] on input "700506106177856" at bounding box center [184, 319] width 319 height 25
click at [173, 329] on input "700506106177856" at bounding box center [184, 319] width 319 height 25
click at [623, 305] on button "Filtrar" at bounding box center [646, 317] width 46 height 25
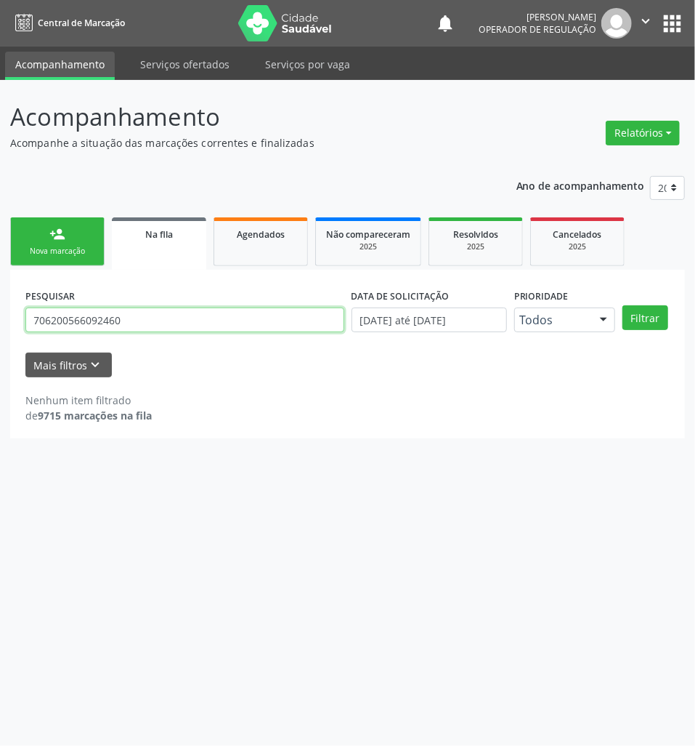
click at [148, 330] on input "706200566092460" at bounding box center [184, 319] width 319 height 25
click at [109, 331] on input "706200566092460" at bounding box center [184, 319] width 319 height 25
drag, startPoint x: 73, startPoint y: 321, endPoint x: 85, endPoint y: 321, distance: 12.4
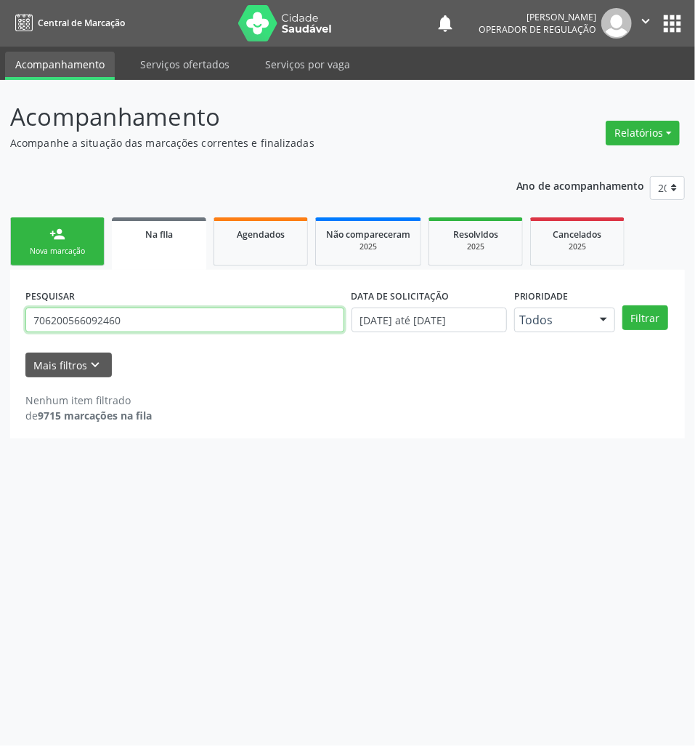
click at [85, 321] on input "706200566092460" at bounding box center [184, 319] width 319 height 25
type input "706200533092460"
click at [623, 305] on button "Filtrar" at bounding box center [646, 317] width 46 height 25
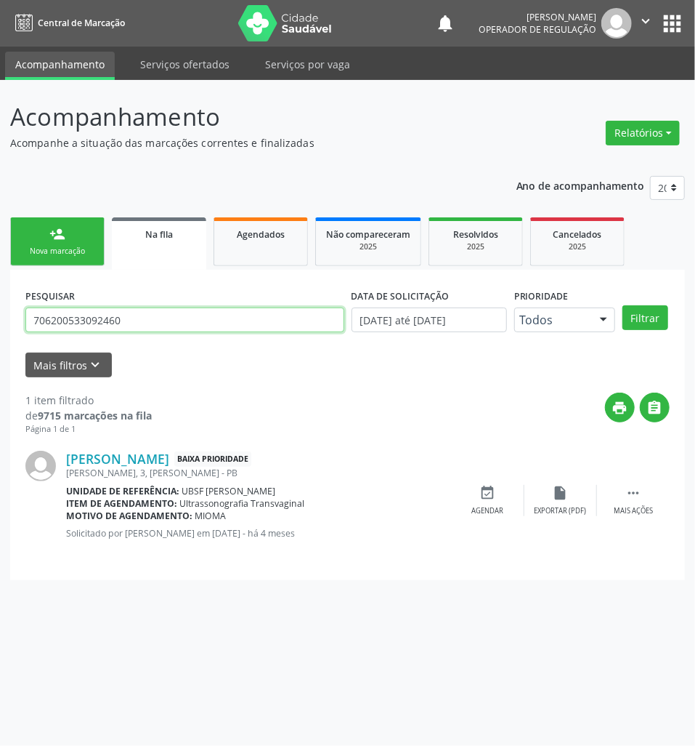
click at [117, 326] on input "706200533092460" at bounding box center [184, 319] width 319 height 25
click at [487, 507] on div "Agendar" at bounding box center [488, 511] width 32 height 10
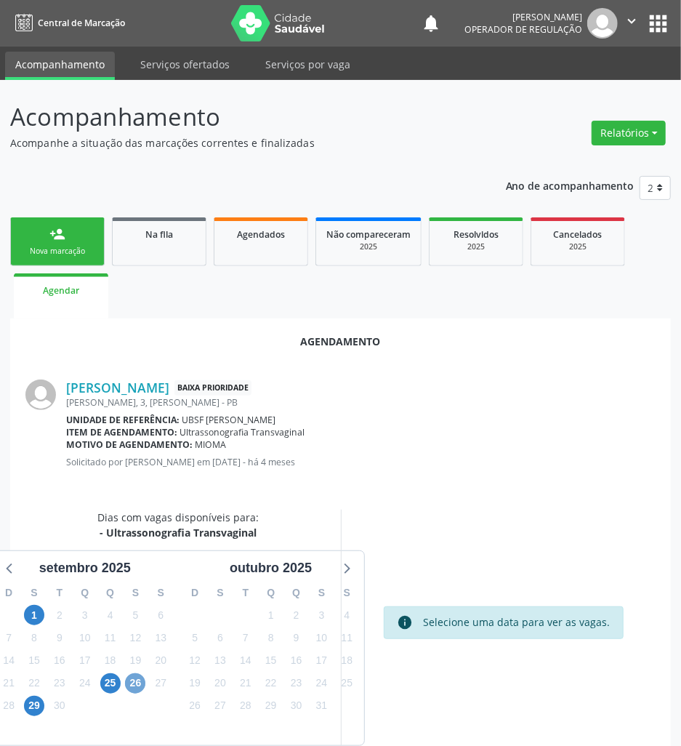
click at [141, 684] on span "26" at bounding box center [135, 683] width 20 height 20
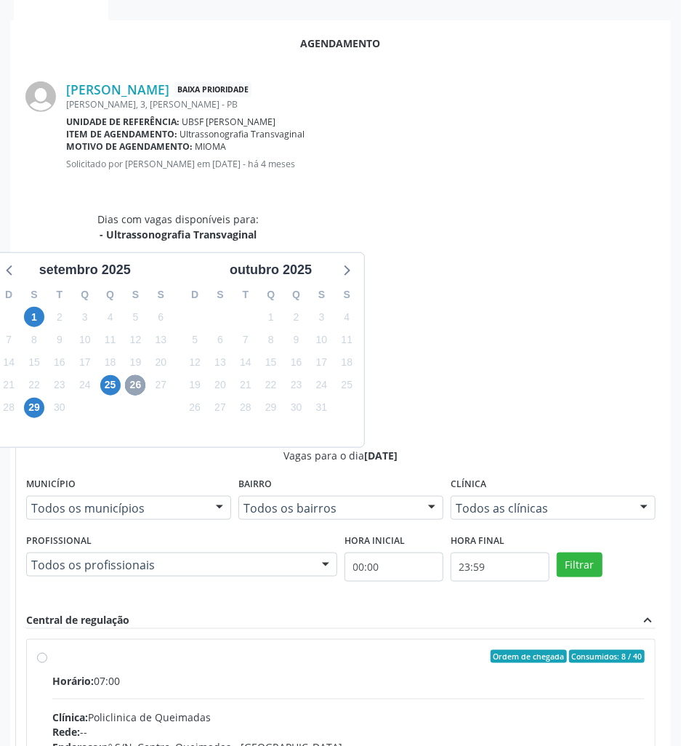
scroll to position [303, 0]
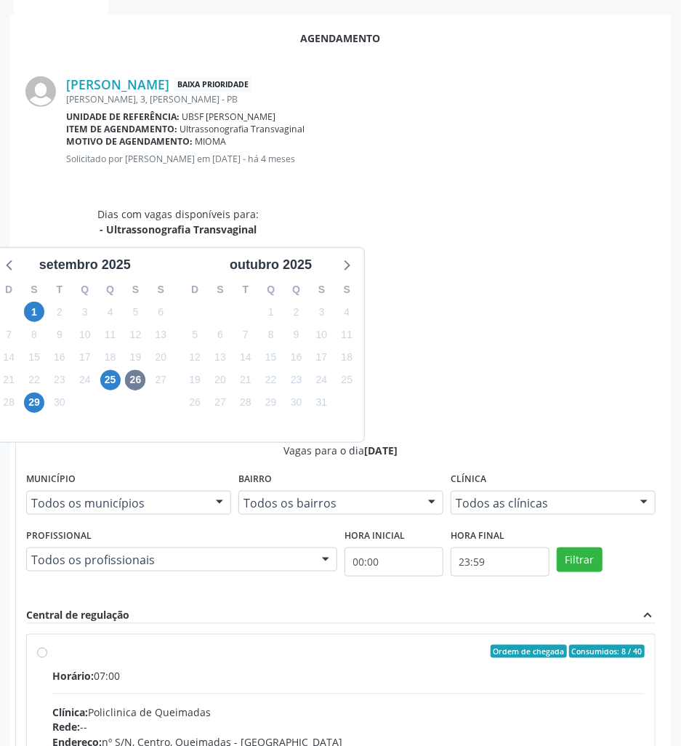
click at [544, 719] on div "Rede: --" at bounding box center [348, 726] width 592 height 15
click at [47, 645] on input "Ordem de chegada Consumidos: 8 / 40 Horário: 07:00 Clínica: Policlinica de Quei…" at bounding box center [42, 651] width 10 height 13
radio input "true"
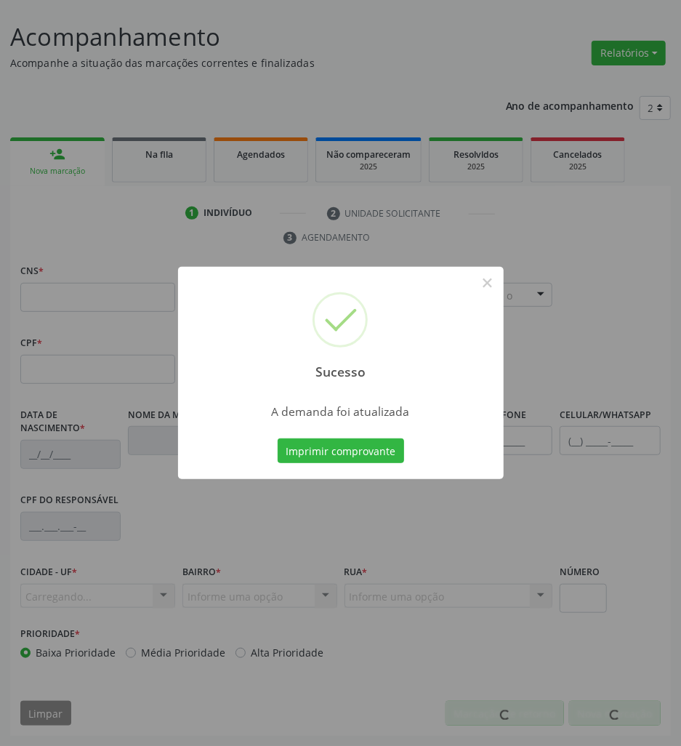
scroll to position [80, 0]
click at [294, 452] on button "Imprimir comprovante" at bounding box center [341, 450] width 126 height 25
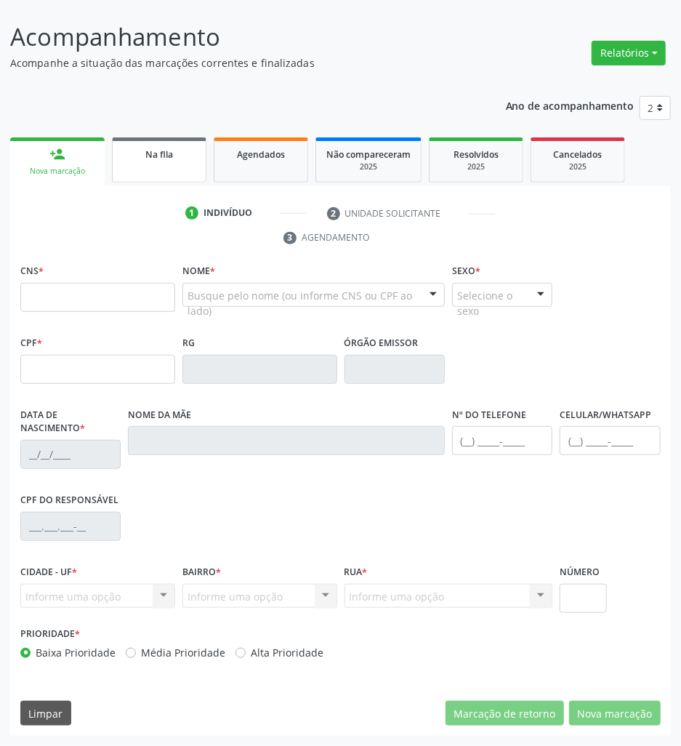
click at [166, 155] on span "Na fila" at bounding box center [159, 154] width 28 height 12
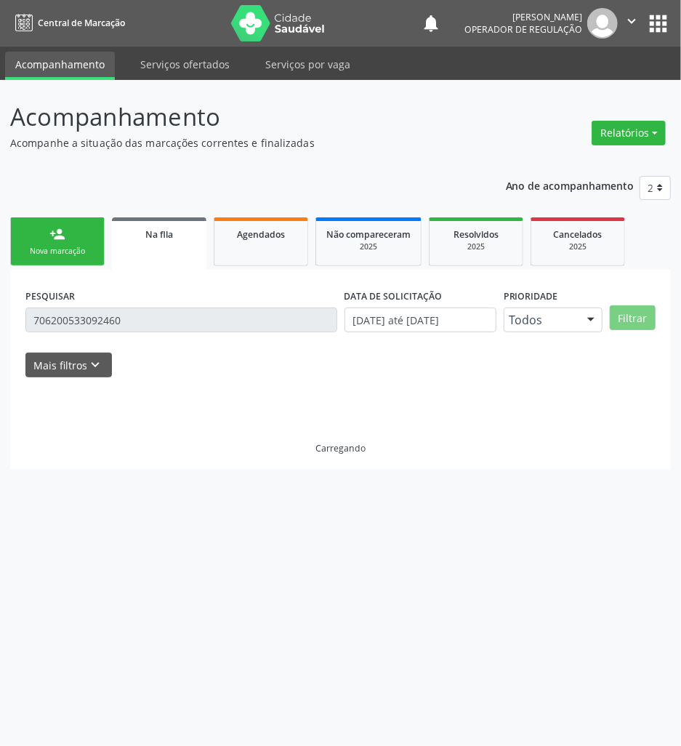
click at [183, 161] on div "Acompanhamento Acompanhe a situação das marcações correntes e finalizadas Relat…" at bounding box center [340, 284] width 661 height 371
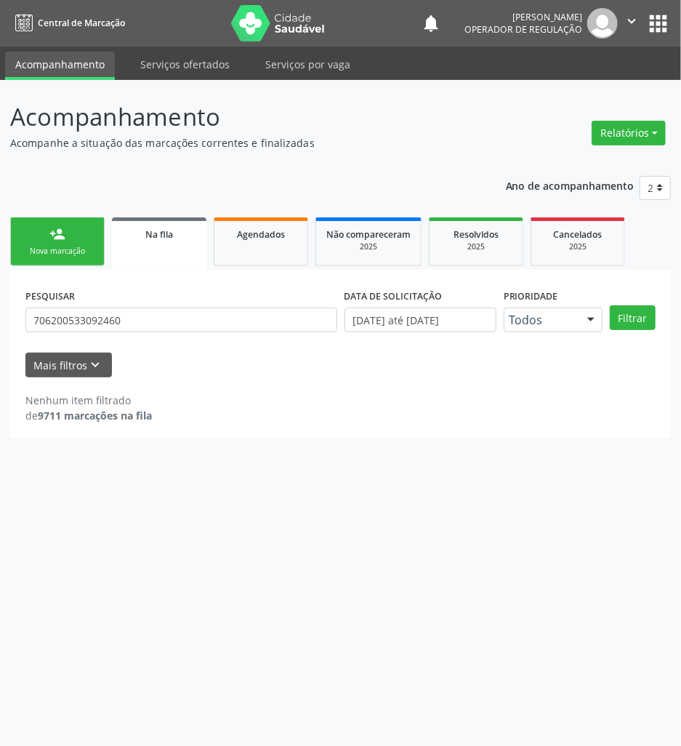
scroll to position [0, 0]
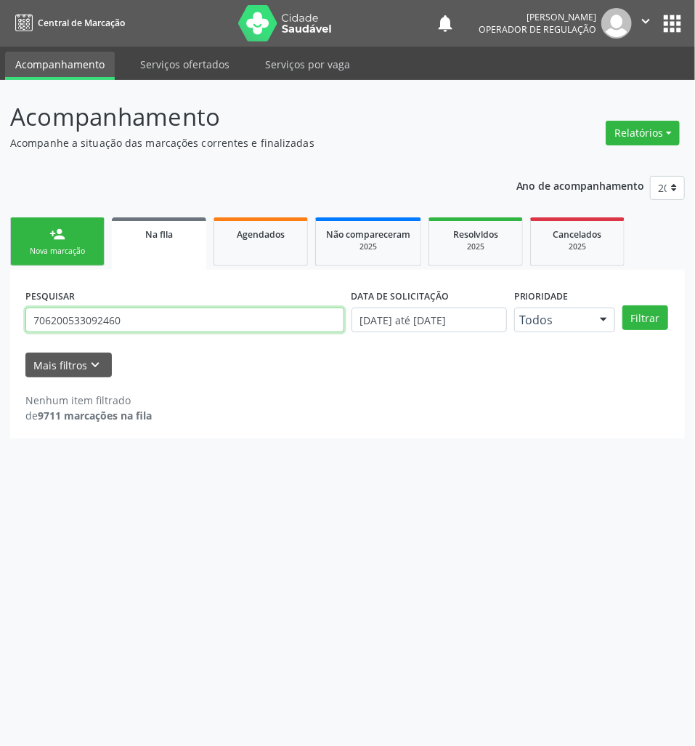
click at [149, 318] on input "706200533092460" at bounding box center [184, 319] width 319 height 25
click at [148, 318] on input "706200533092460" at bounding box center [184, 319] width 319 height 25
type input "700000794082305"
click at [623, 305] on button "Filtrar" at bounding box center [646, 317] width 46 height 25
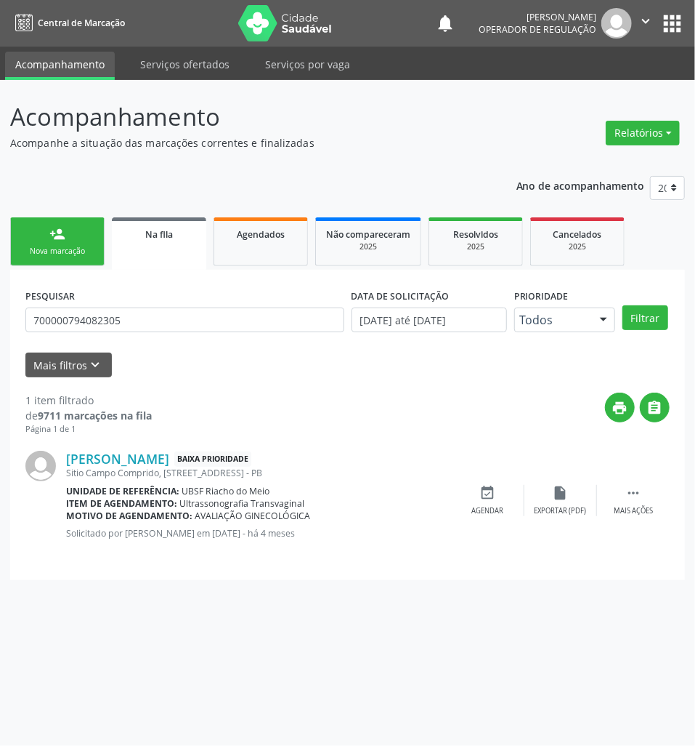
drag, startPoint x: 475, startPoint y: 501, endPoint x: 244, endPoint y: 551, distance: 235.8
click at [474, 501] on div "event_available Agendar" at bounding box center [488, 500] width 73 height 31
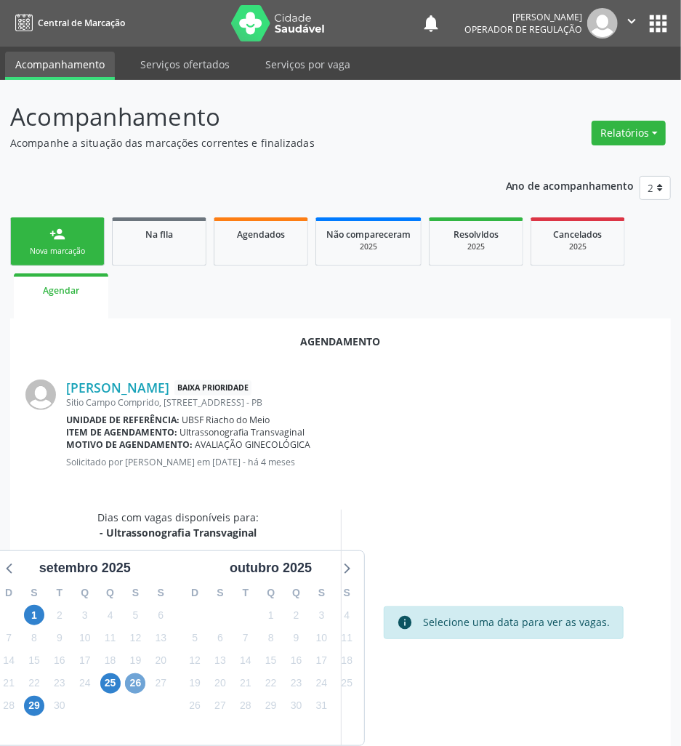
click at [134, 677] on span "26" at bounding box center [135, 683] width 20 height 20
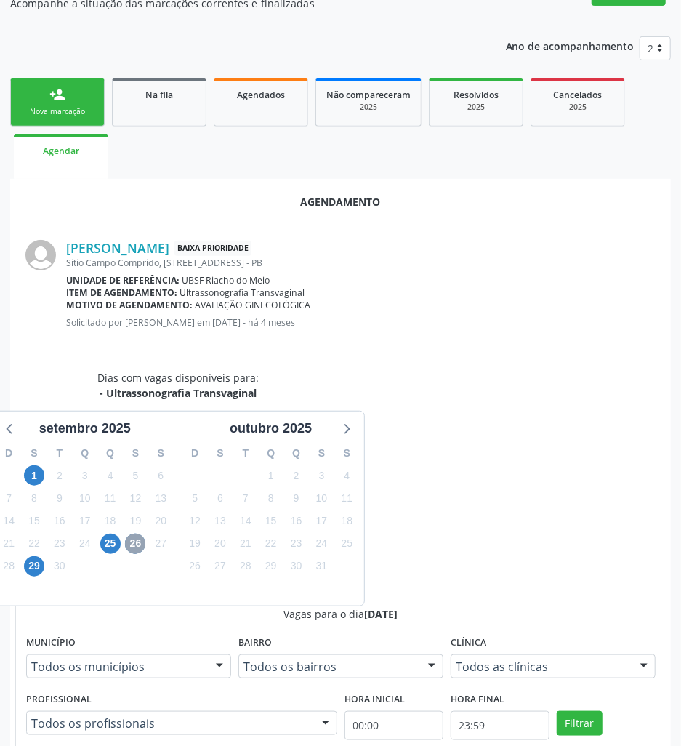
scroll to position [303, 0]
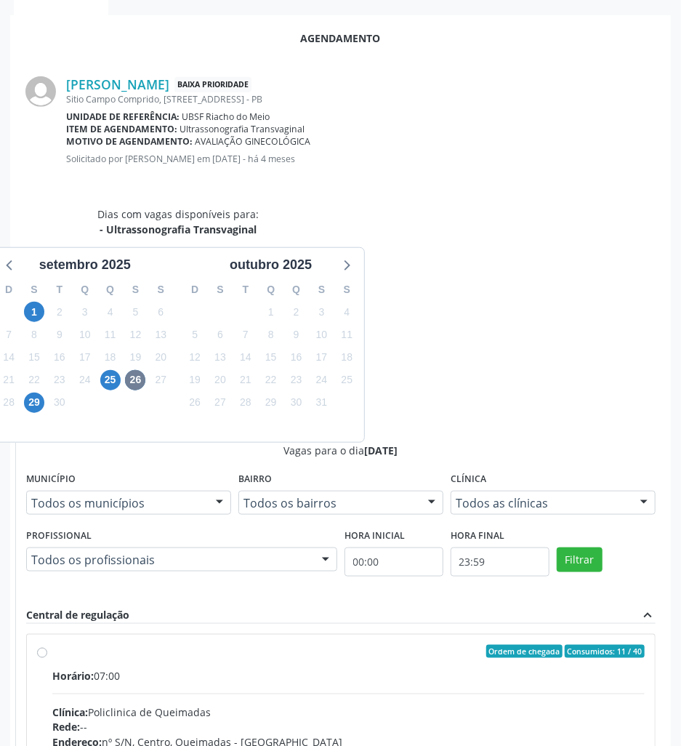
click at [47, 645] on input "Ordem de chegada Consumidos: 11 / 40 Horário: 07:00 Clínica: Policlinica de Que…" at bounding box center [42, 651] width 10 height 13
radio input "true"
drag, startPoint x: 628, startPoint y: 704, endPoint x: 199, endPoint y: 561, distance: 452.0
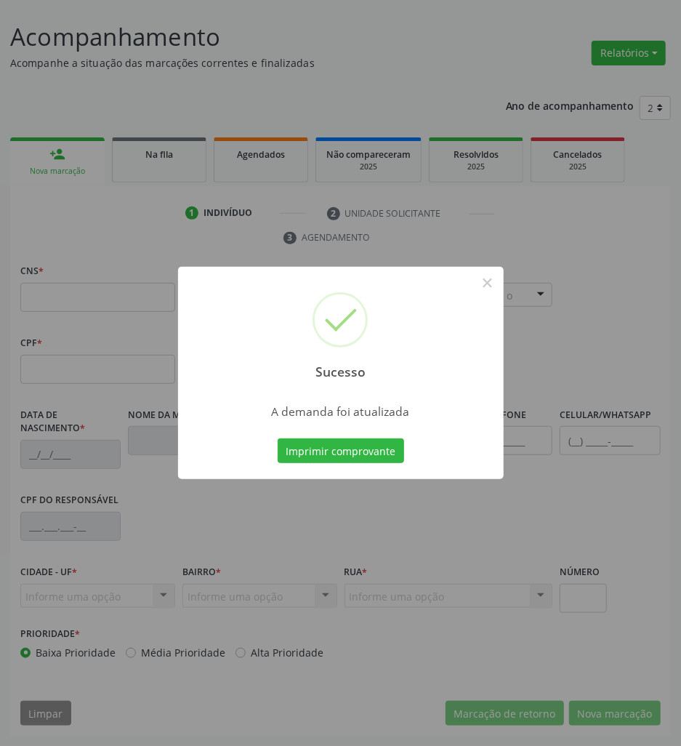
scroll to position [80, 0]
click at [315, 453] on button "Imprimir comprovante" at bounding box center [341, 450] width 126 height 25
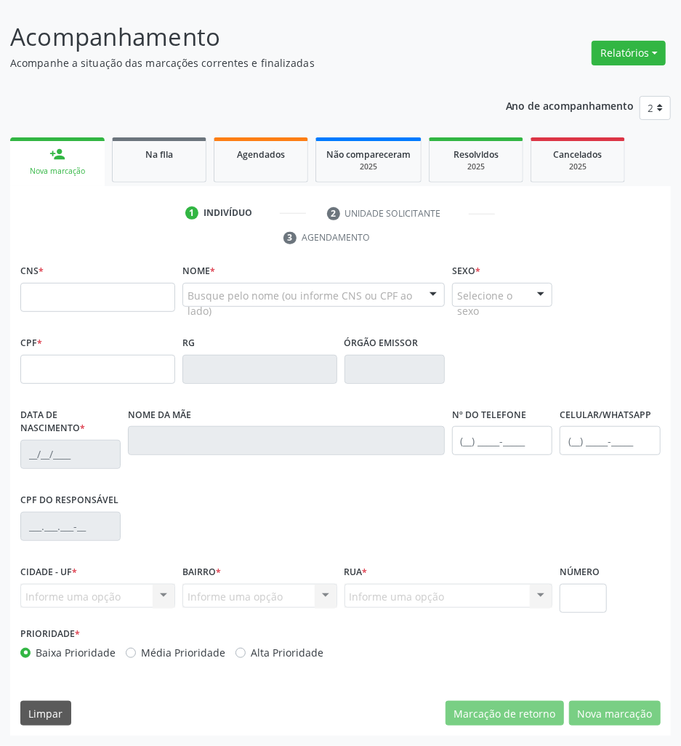
click at [142, 155] on div "Sucesso × A demanda foi atualizada Imprimir comprovante Cancel" at bounding box center [340, 373] width 681 height 746
drag, startPoint x: 135, startPoint y: 160, endPoint x: 12, endPoint y: 163, distance: 122.8
click at [135, 161] on link "Na fila" at bounding box center [159, 159] width 94 height 45
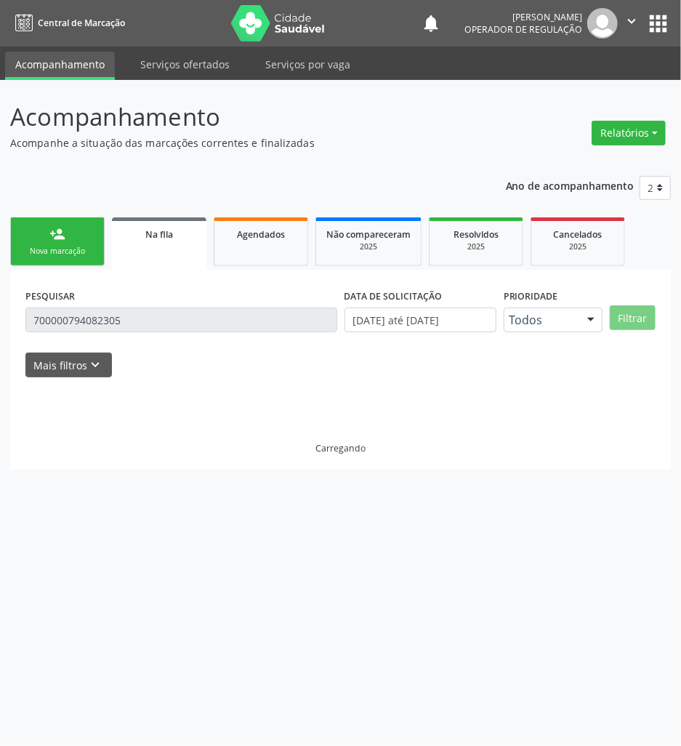
scroll to position [0, 0]
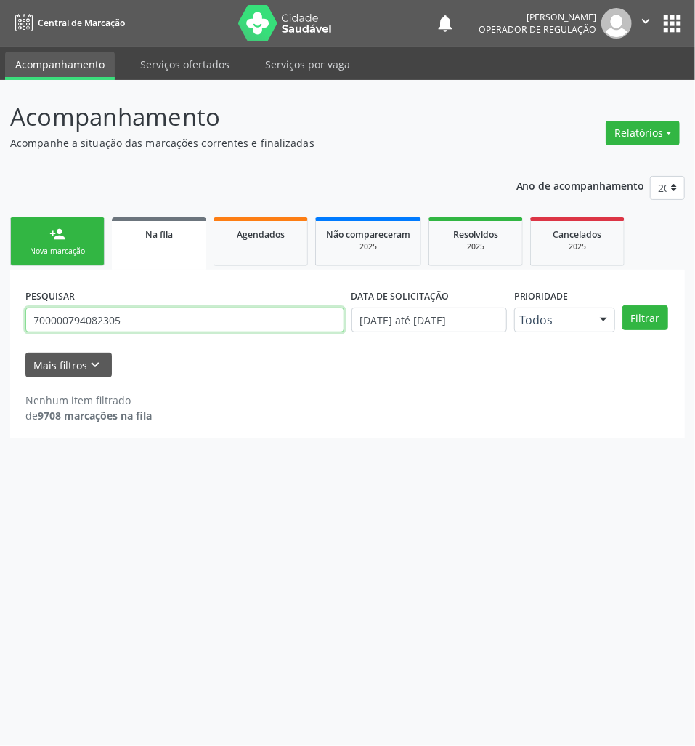
click at [163, 321] on input "700000794082305" at bounding box center [184, 319] width 319 height 25
paste input "209922500623"
type input "700209922500623"
click at [623, 305] on button "Filtrar" at bounding box center [646, 317] width 46 height 25
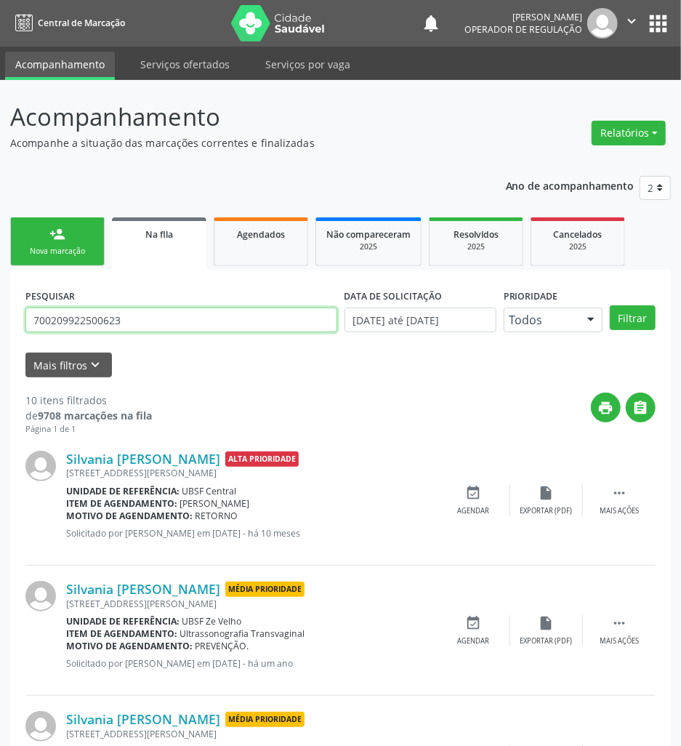
click at [183, 320] on input "700209922500623" at bounding box center [181, 319] width 312 height 25
click at [292, 137] on p "Acompanhe a situação das marcações correntes e finalizadas" at bounding box center [241, 142] width 462 height 15
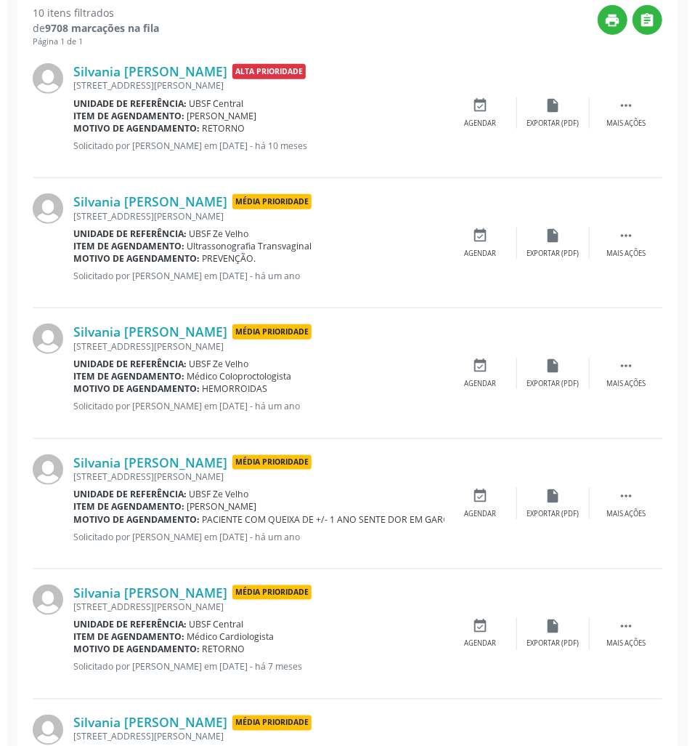
scroll to position [913, 0]
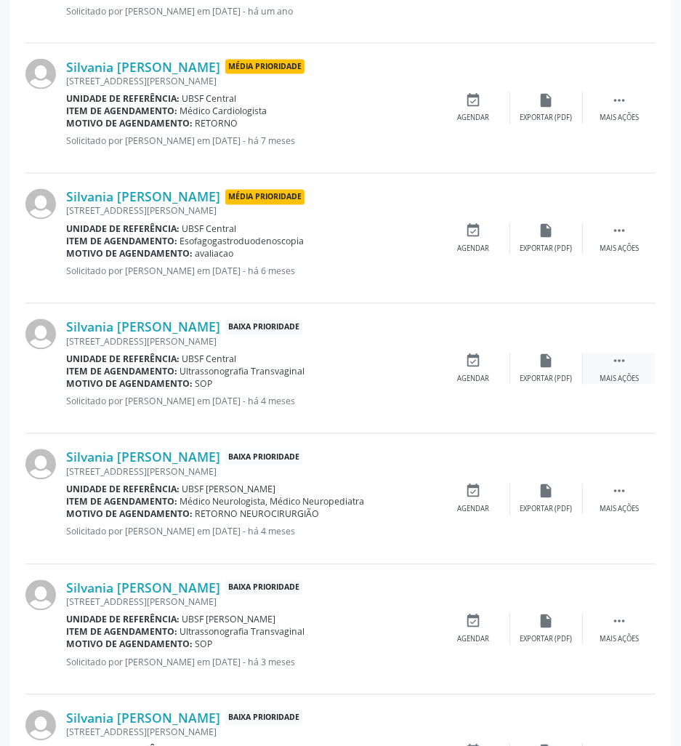
click at [621, 355] on icon "" at bounding box center [619, 361] width 16 height 16
click at [480, 371] on div "cancel Cancelar" at bounding box center [473, 368] width 73 height 31
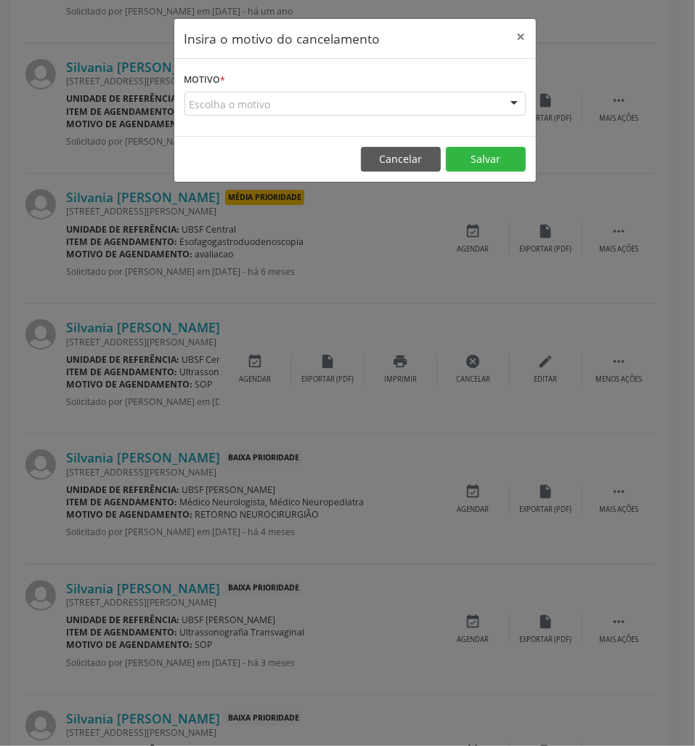
click at [506, 113] on div "Escolha o motivo Outro Médico - Participação em eventos (ex: congresso) Médico …" at bounding box center [356, 104] width 342 height 25
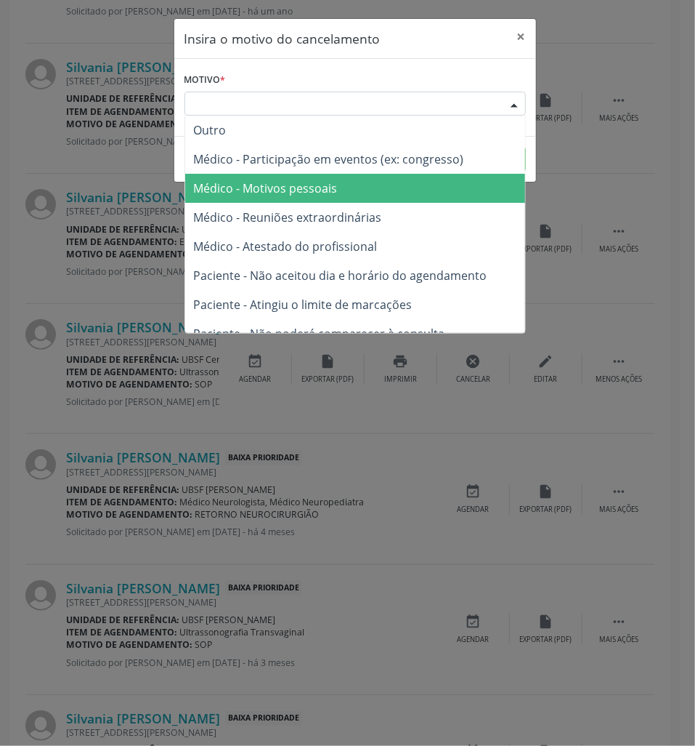
click at [467, 182] on span "Médico - Motivos pessoais" at bounding box center [355, 188] width 340 height 29
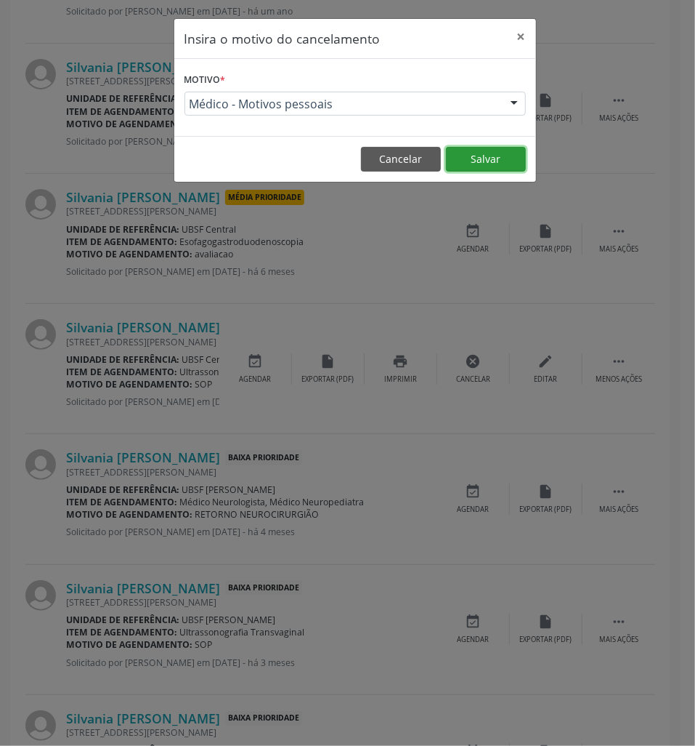
click at [472, 167] on button "Salvar" at bounding box center [486, 159] width 80 height 25
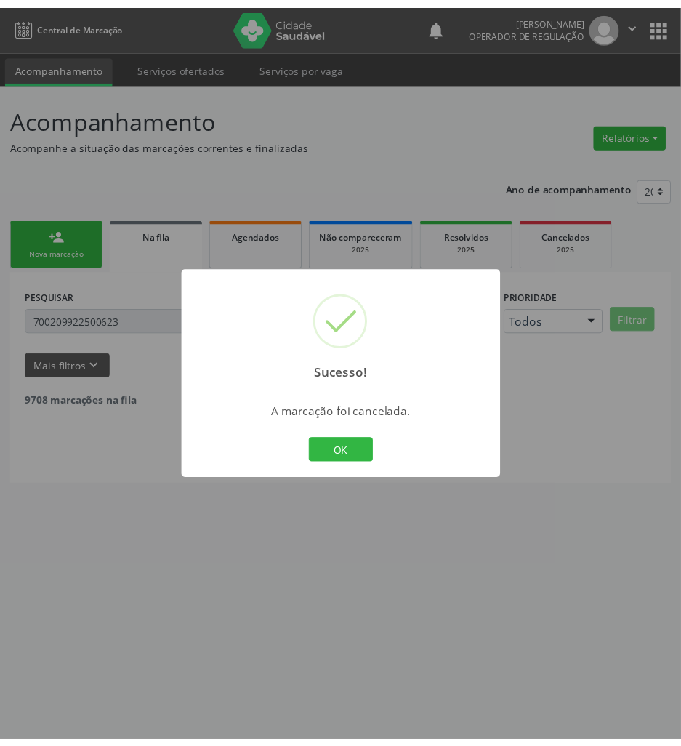
scroll to position [0, 0]
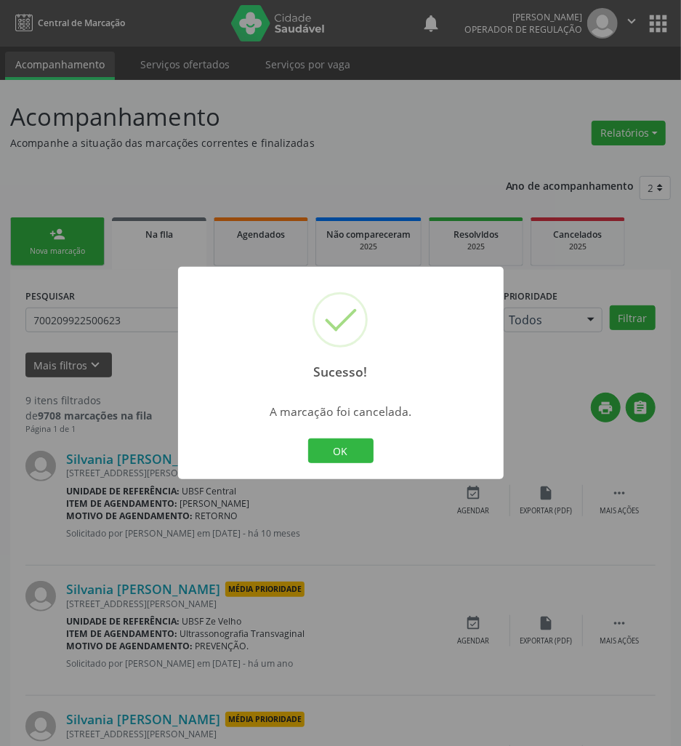
click at [361, 464] on div "OK Cancel" at bounding box center [340, 450] width 72 height 31
click at [355, 448] on button "OK" at bounding box center [340, 450] width 65 height 25
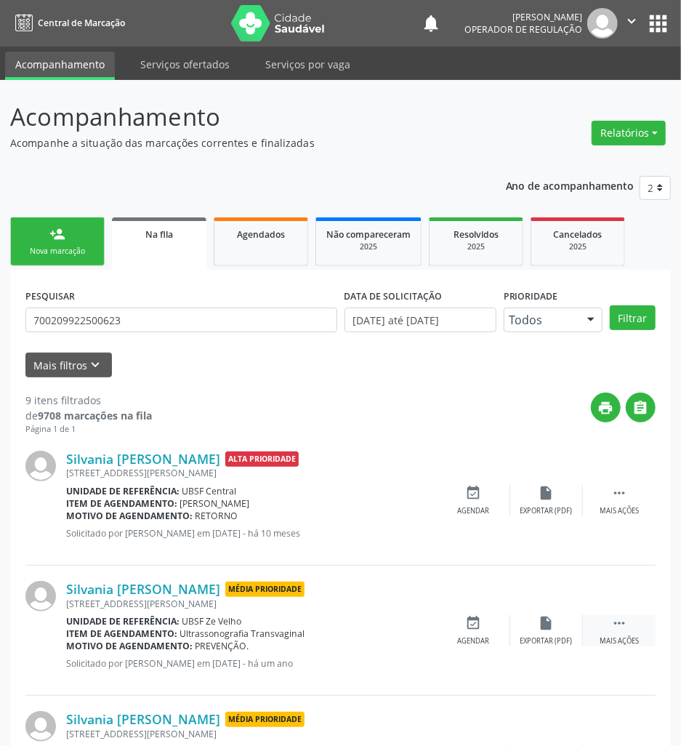
click at [619, 634] on div " Mais ações" at bounding box center [619, 630] width 73 height 31
click at [464, 626] on div "cancel Cancelar" at bounding box center [473, 630] width 73 height 31
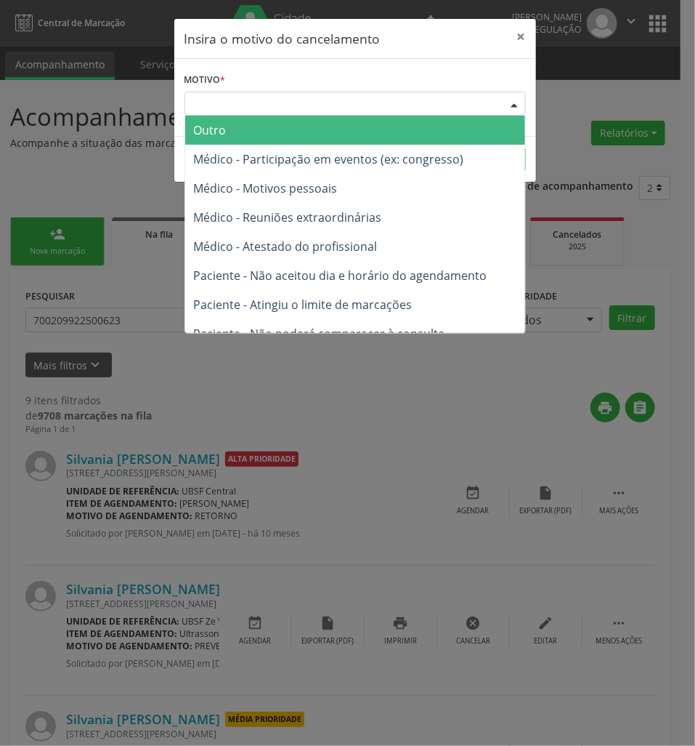
drag, startPoint x: 426, startPoint y: 97, endPoint x: 419, endPoint y: 144, distance: 47.8
click at [427, 97] on div "Escolha o motivo" at bounding box center [356, 104] width 342 height 25
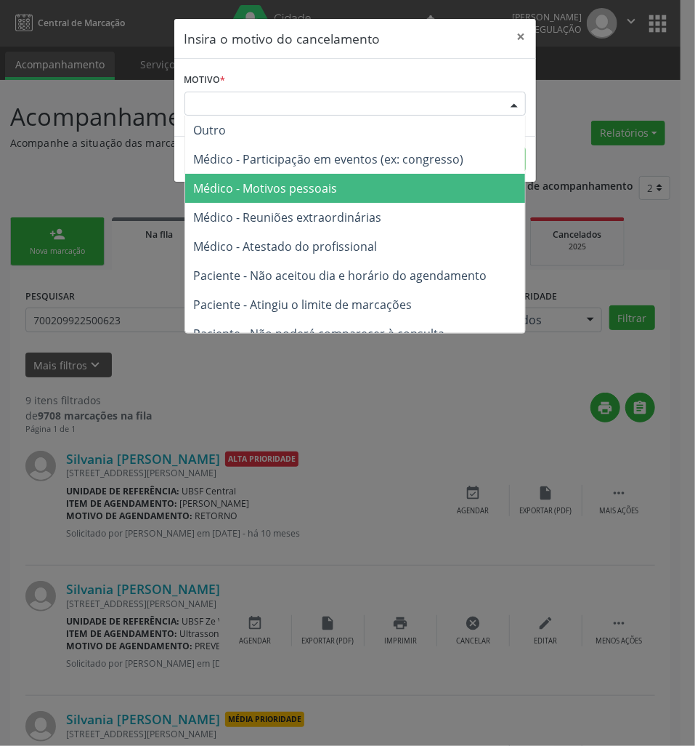
click at [399, 193] on span "Médico - Motivos pessoais" at bounding box center [355, 188] width 340 height 29
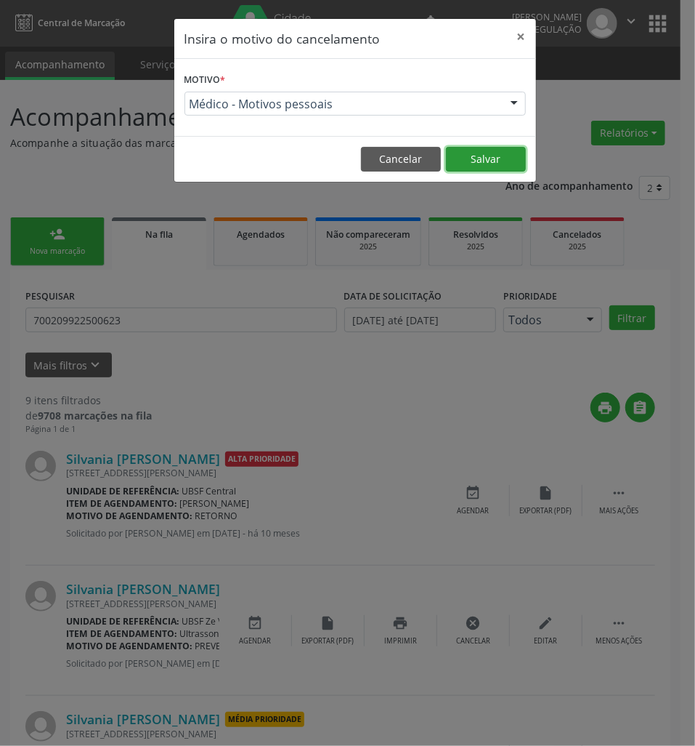
click at [503, 158] on button "Salvar" at bounding box center [486, 159] width 80 height 25
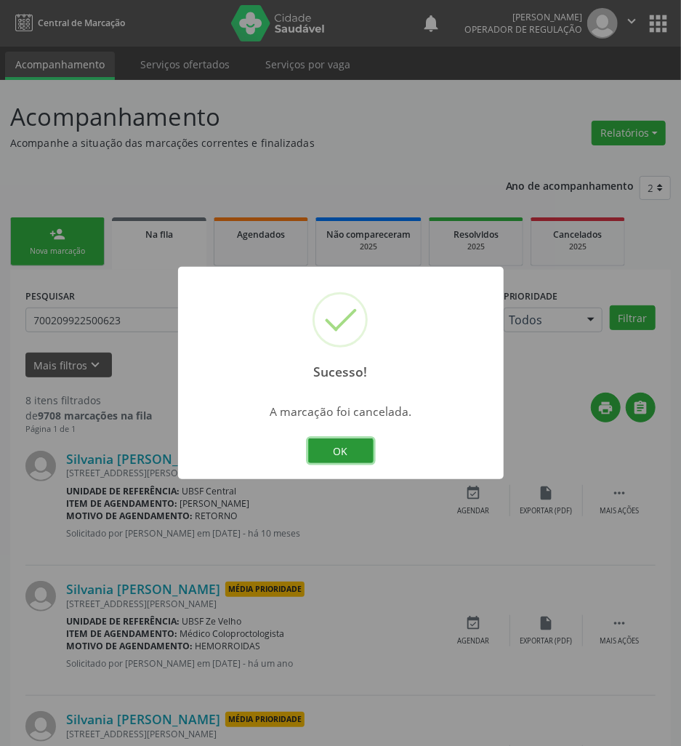
click at [359, 458] on button "OK" at bounding box center [340, 450] width 65 height 25
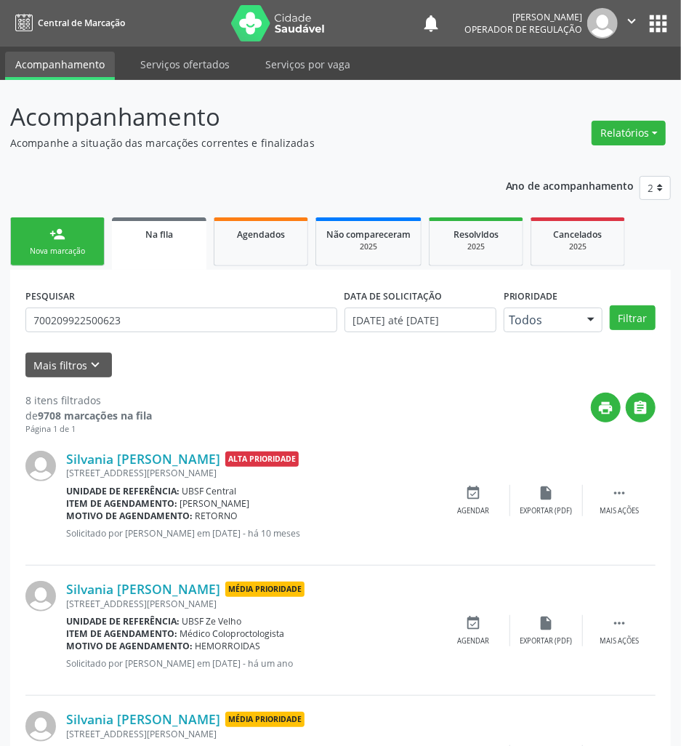
scroll to position [757, 0]
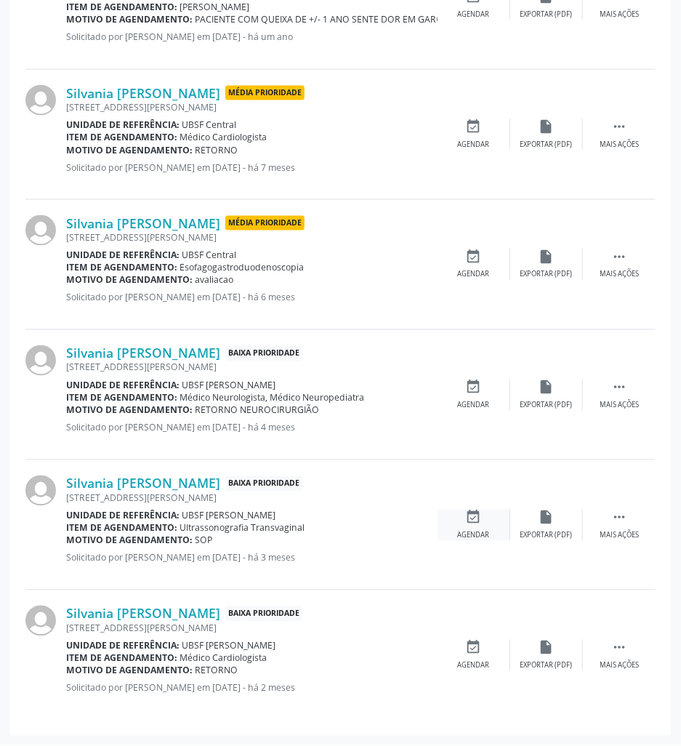
click at [475, 529] on div "event_available Agendar" at bounding box center [473, 524] width 73 height 31
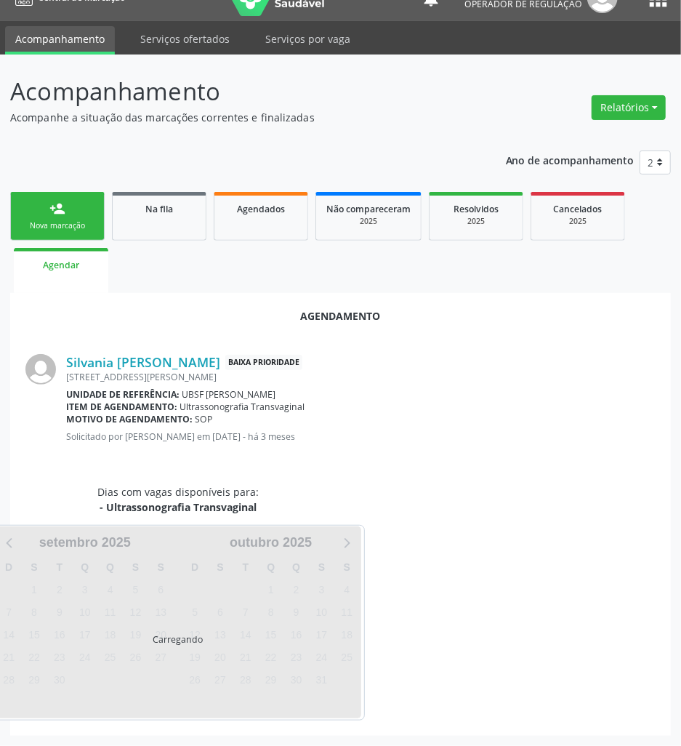
scroll to position [0, 0]
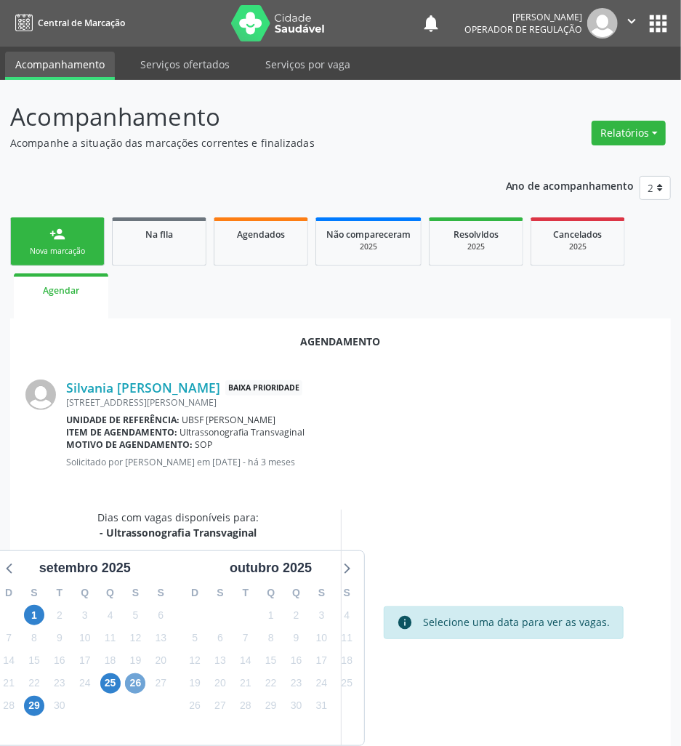
click at [140, 687] on span "26" at bounding box center [135, 683] width 20 height 20
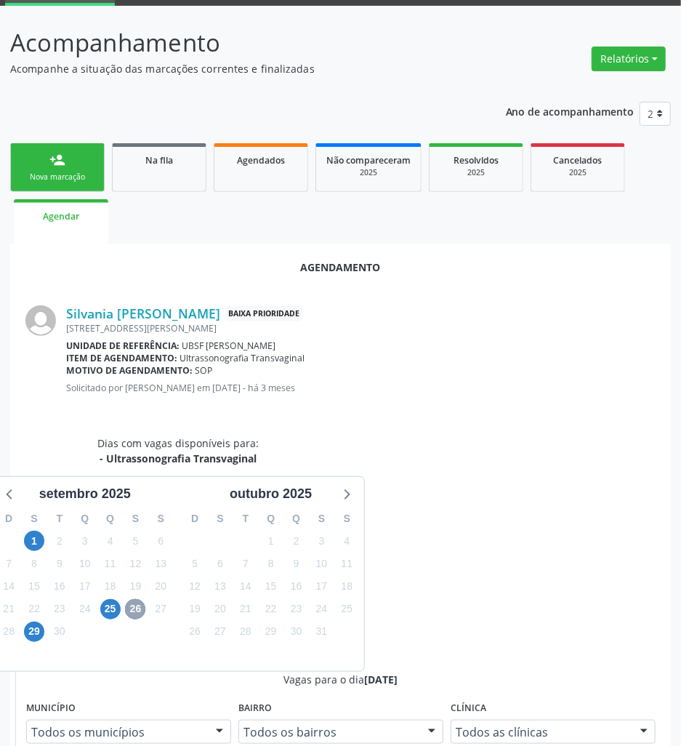
scroll to position [303, 0]
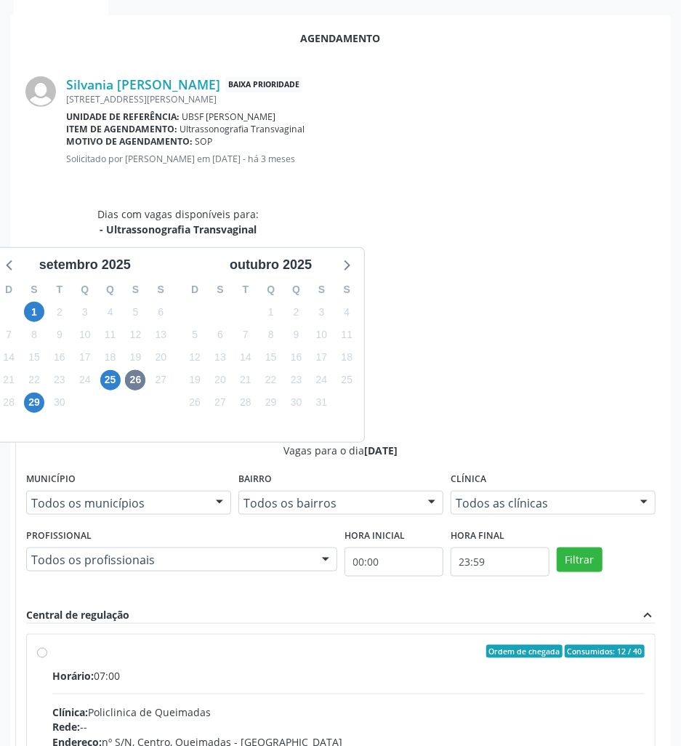
click at [558, 719] on div "Rede: --" at bounding box center [348, 726] width 592 height 15
click at [47, 645] on input "Ordem de chegada Consumidos: 12 / 40 Horário: 07:00 Clínica: Policlinica de Que…" at bounding box center [42, 651] width 10 height 13
radio input "true"
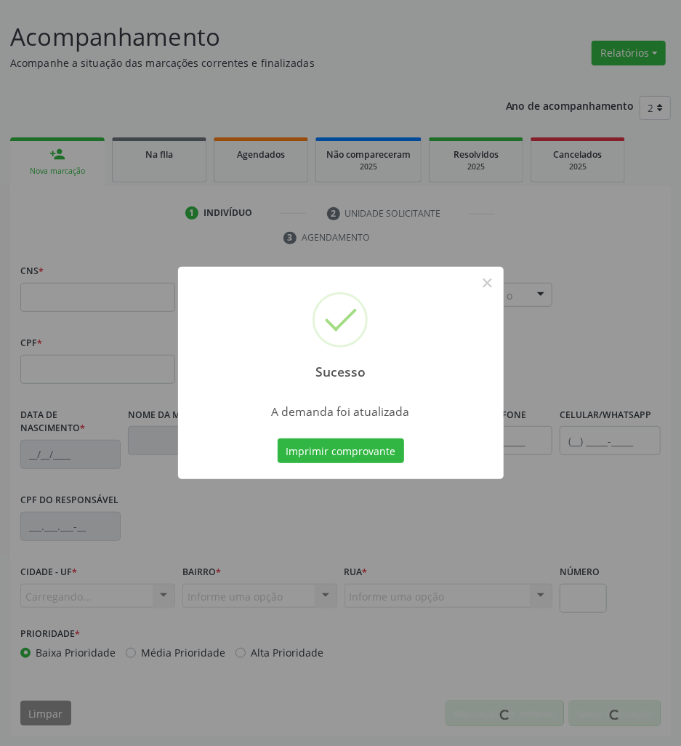
scroll to position [80, 0]
click at [338, 458] on button "Imprimir comprovante" at bounding box center [341, 450] width 126 height 25
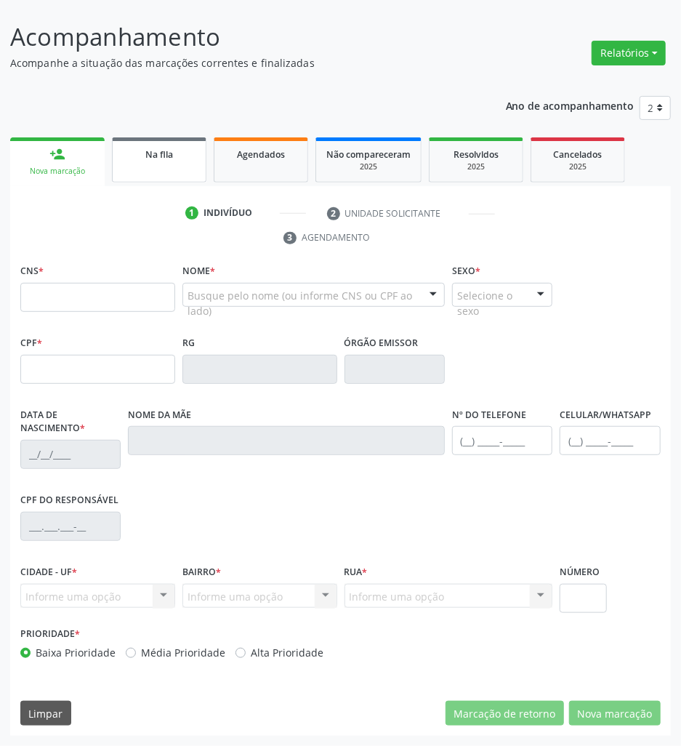
click at [172, 164] on link "Na fila" at bounding box center [159, 159] width 94 height 45
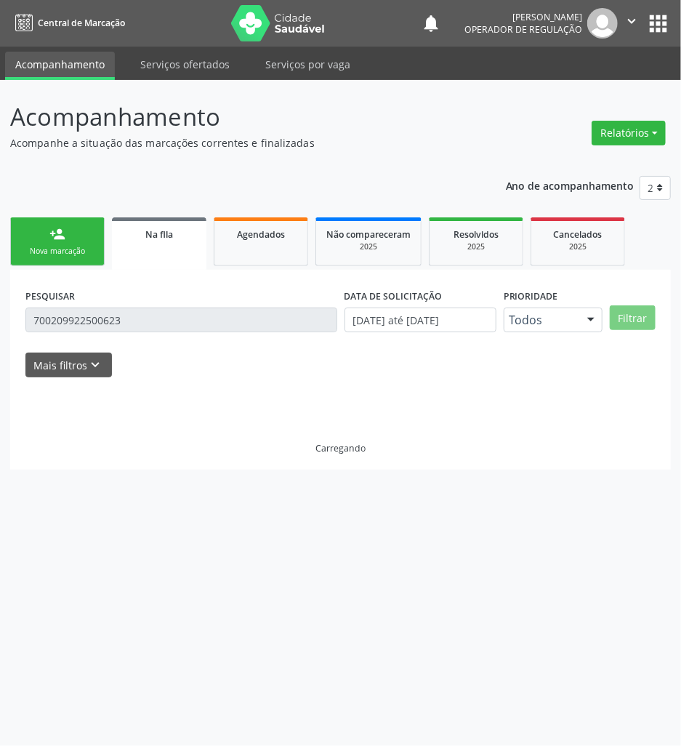
scroll to position [0, 0]
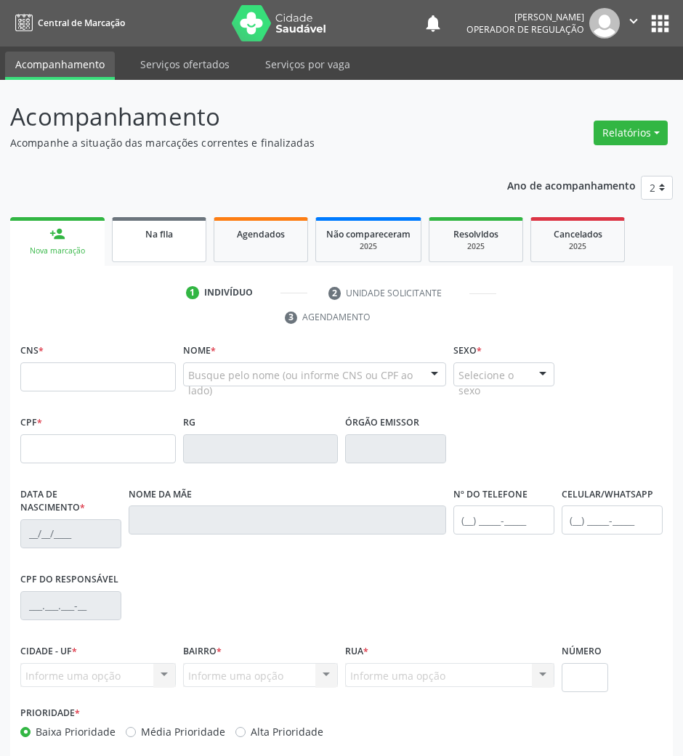
click at [199, 224] on link "Na fila" at bounding box center [159, 239] width 94 height 45
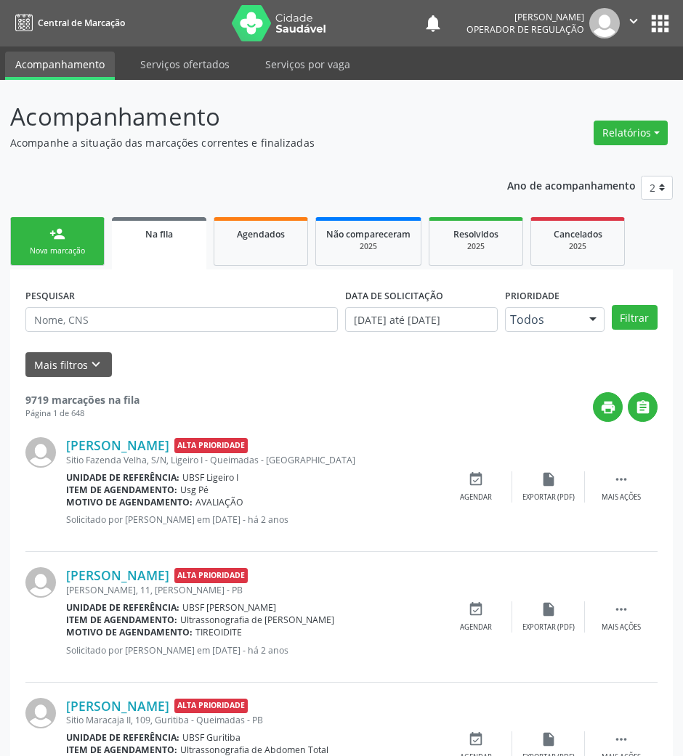
drag, startPoint x: 61, startPoint y: 347, endPoint x: 68, endPoint y: 330, distance: 18.6
click at [65, 336] on form "PESQUISAR DATA DE SOLICITAÇÃO 01/01/2021 até 08/09/2025 Prioridade Todos Todos …" at bounding box center [341, 331] width 632 height 92
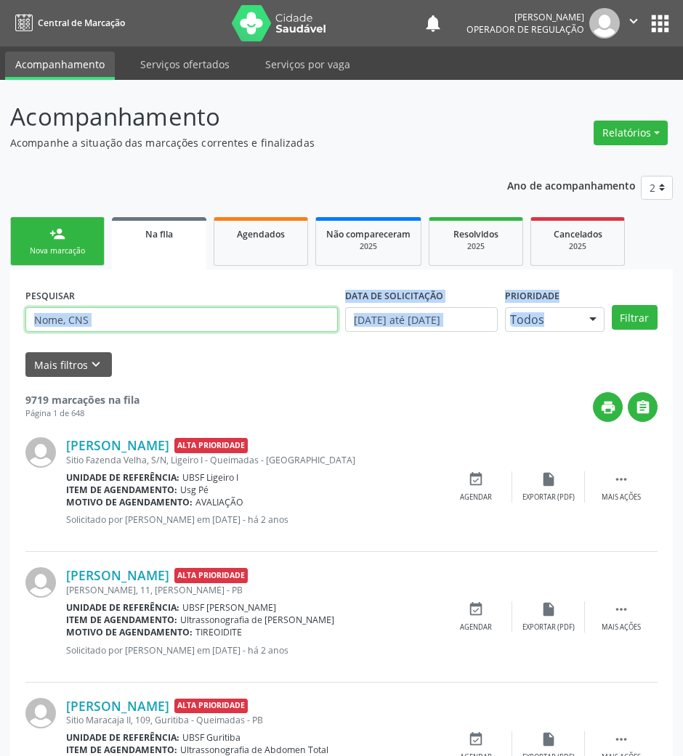
click at [70, 321] on input "text" at bounding box center [181, 319] width 312 height 25
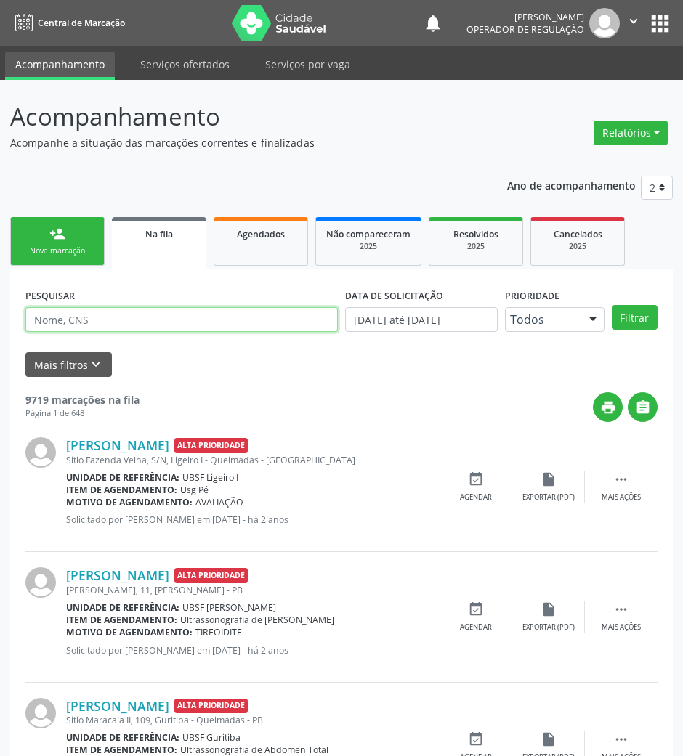
paste input "Amanda Pereira Gomes Souza"
type input "Amanda Pereira Gomes Souza"
click at [612, 305] on button "Filtrar" at bounding box center [635, 317] width 46 height 25
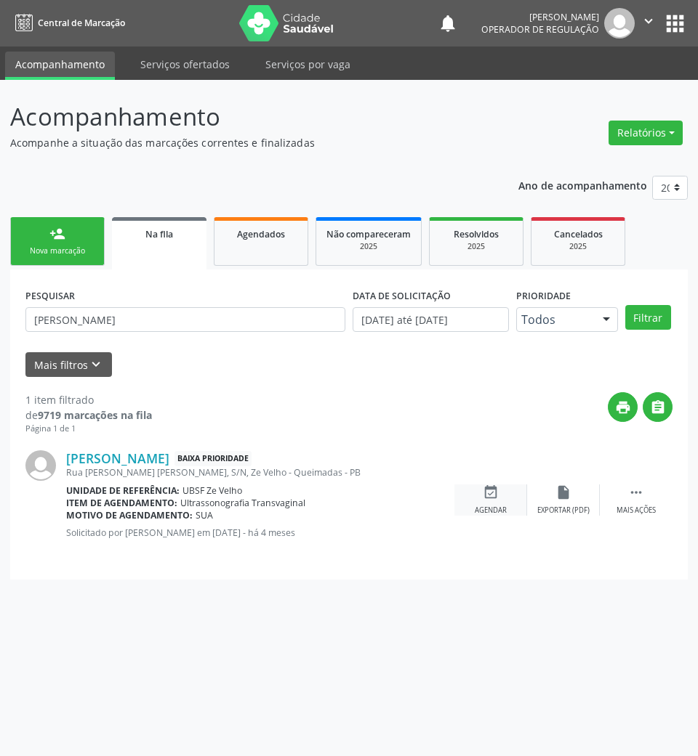
click at [477, 498] on div "event_available Agendar" at bounding box center [490, 500] width 73 height 31
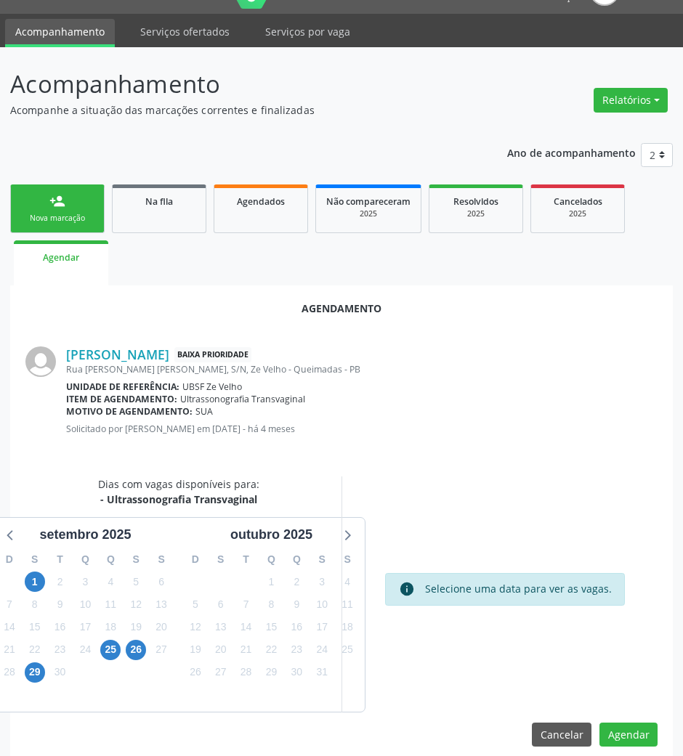
scroll to position [49, 0]
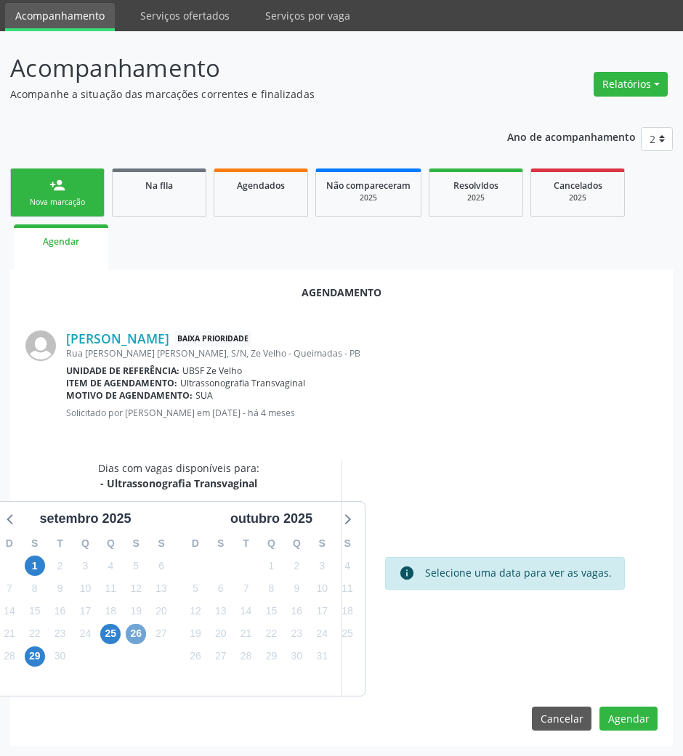
click at [142, 637] on span "26" at bounding box center [136, 634] width 20 height 20
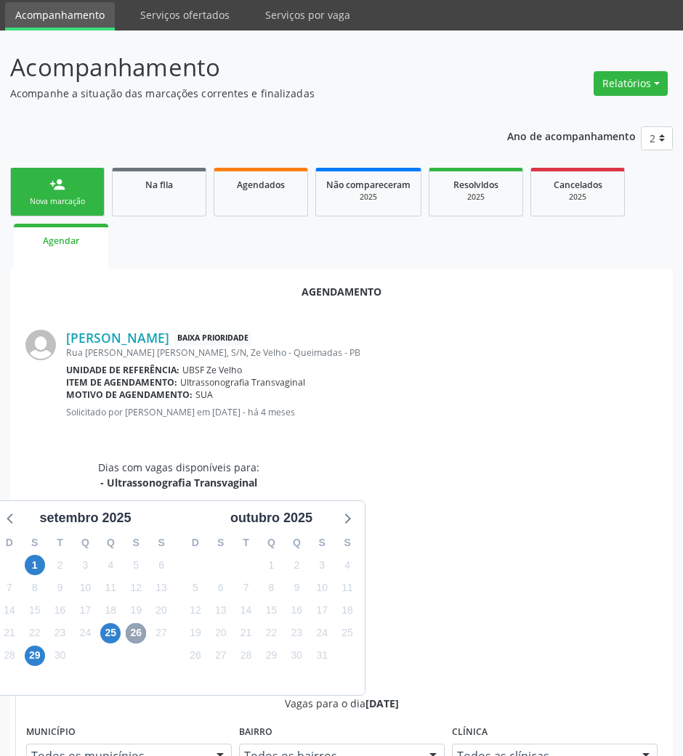
scroll to position [97, 0]
radio input "true"
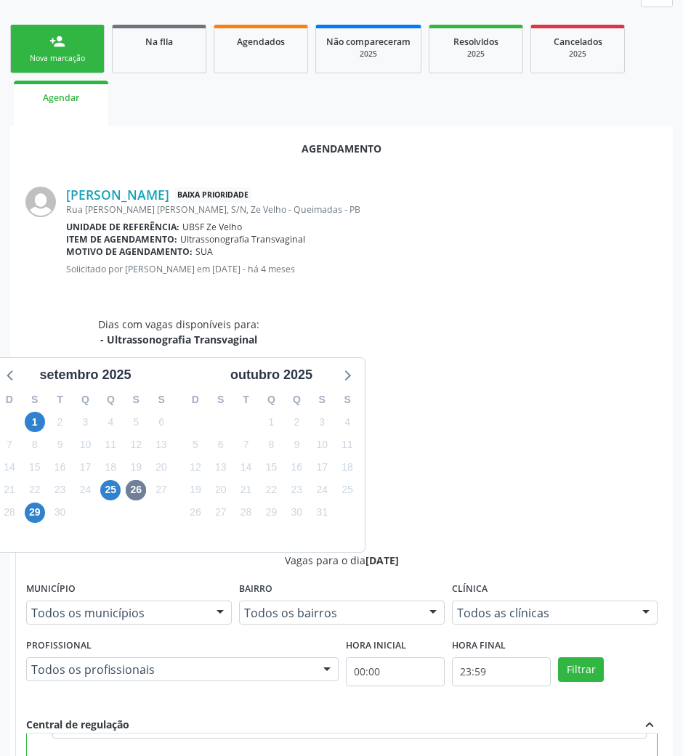
scroll to position [292, 0]
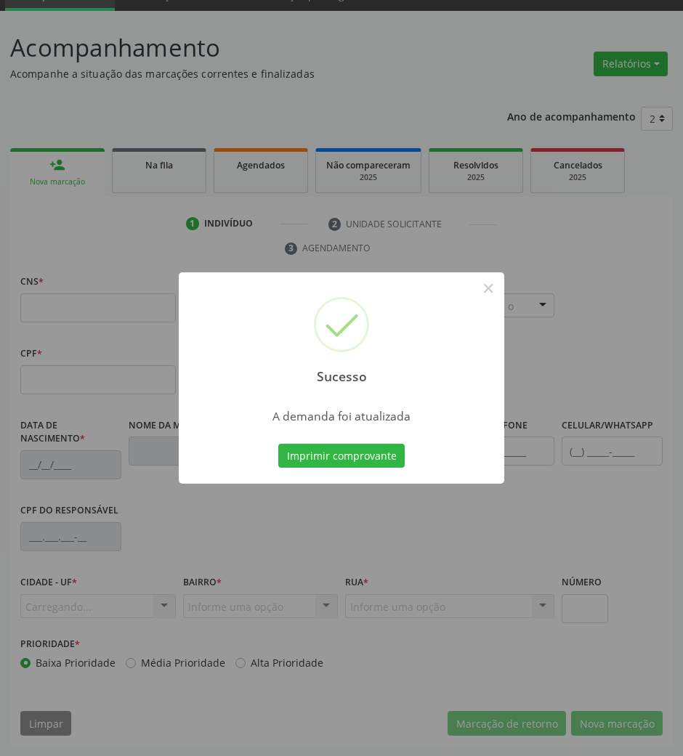
scroll to position [70, 0]
click at [378, 445] on button "Imprimir comprovante" at bounding box center [341, 456] width 126 height 25
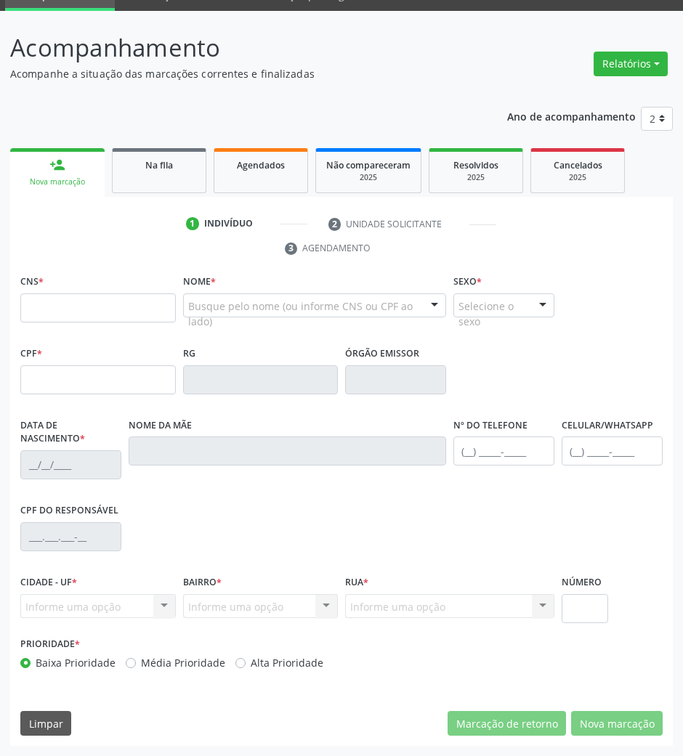
click at [160, 193] on ul "person_add Nova marcação Na fila Agendados Não compareceram 2025 Resolvidos 202…" at bounding box center [341, 171] width 663 height 52
click at [184, 164] on div "Na fila" at bounding box center [159, 164] width 73 height 15
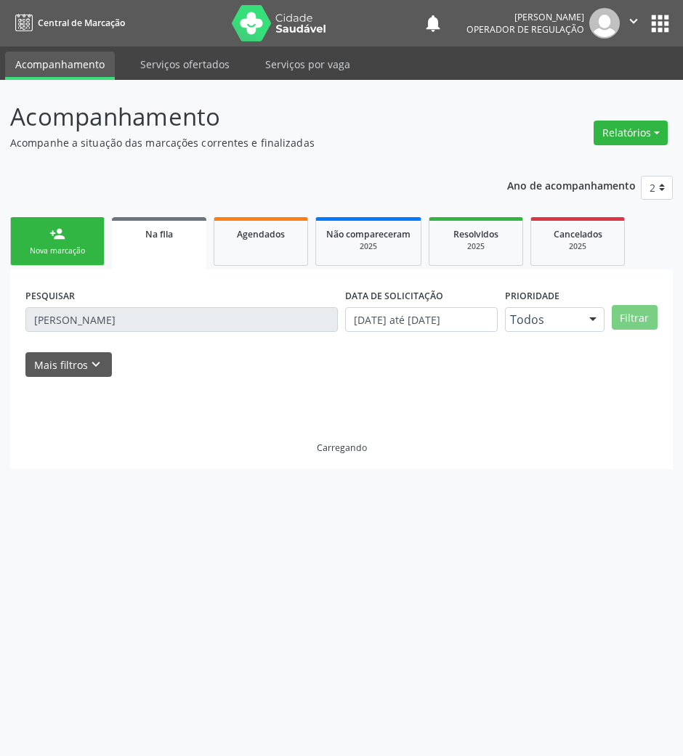
scroll to position [0, 0]
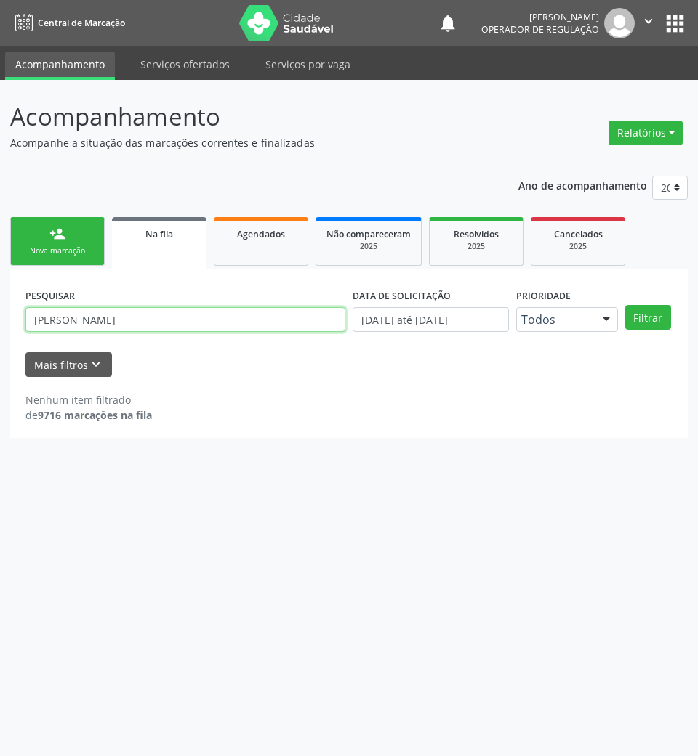
click at [81, 323] on input "Amanda Pereira Gomes Souza" at bounding box center [185, 319] width 320 height 25
type input "701405651484832"
click at [625, 305] on button "Filtrar" at bounding box center [648, 317] width 46 height 25
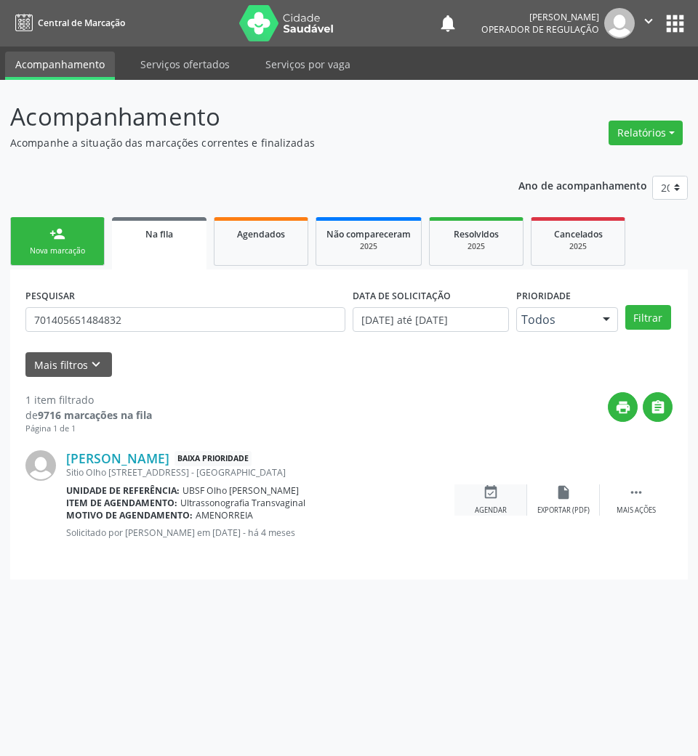
click at [485, 492] on icon "event_available" at bounding box center [491, 493] width 16 height 16
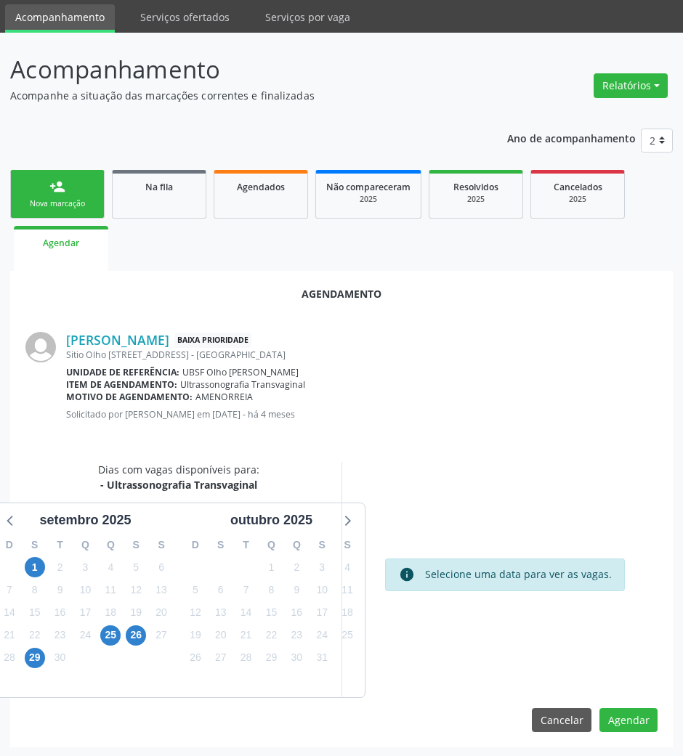
scroll to position [49, 0]
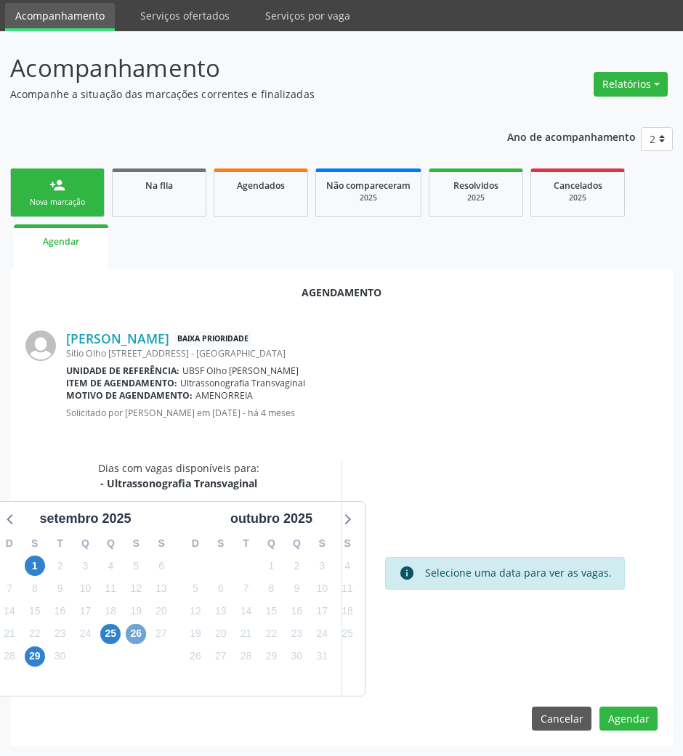
click at [140, 631] on span "26" at bounding box center [136, 634] width 20 height 20
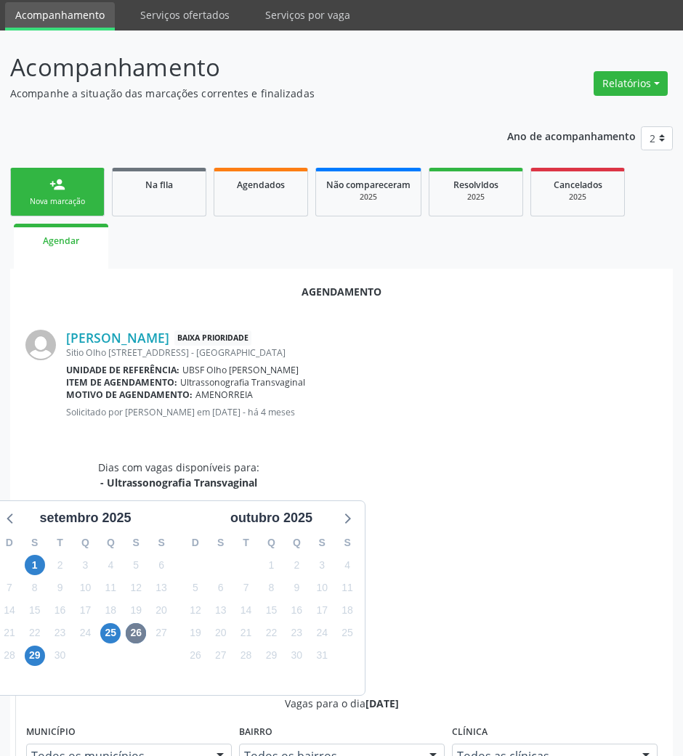
drag, startPoint x: 492, startPoint y: 687, endPoint x: 228, endPoint y: 564, distance: 291.0
radio input "true"
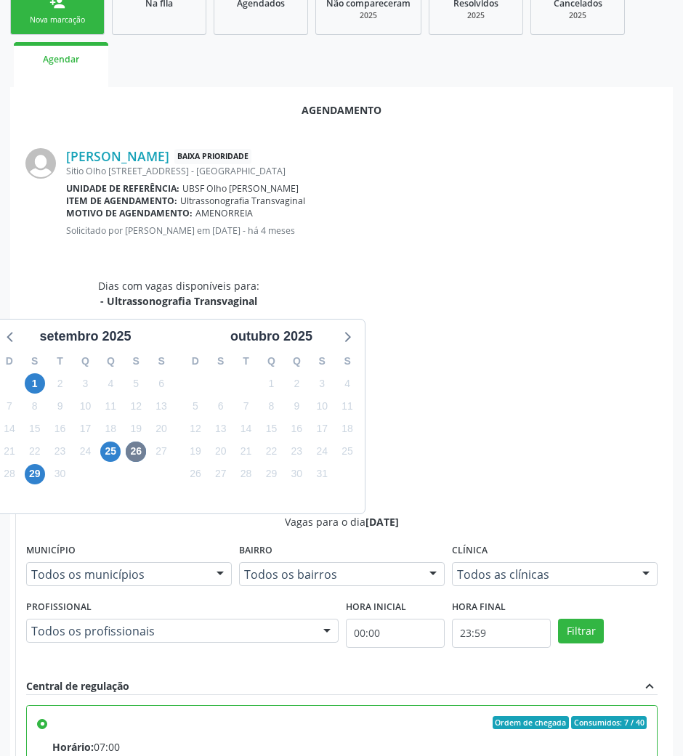
scroll to position [292, 0]
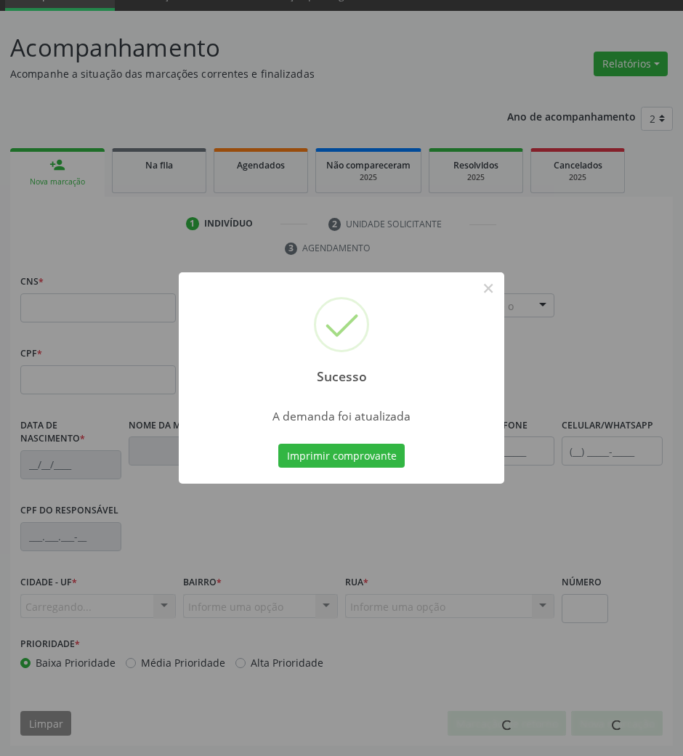
scroll to position [70, 0]
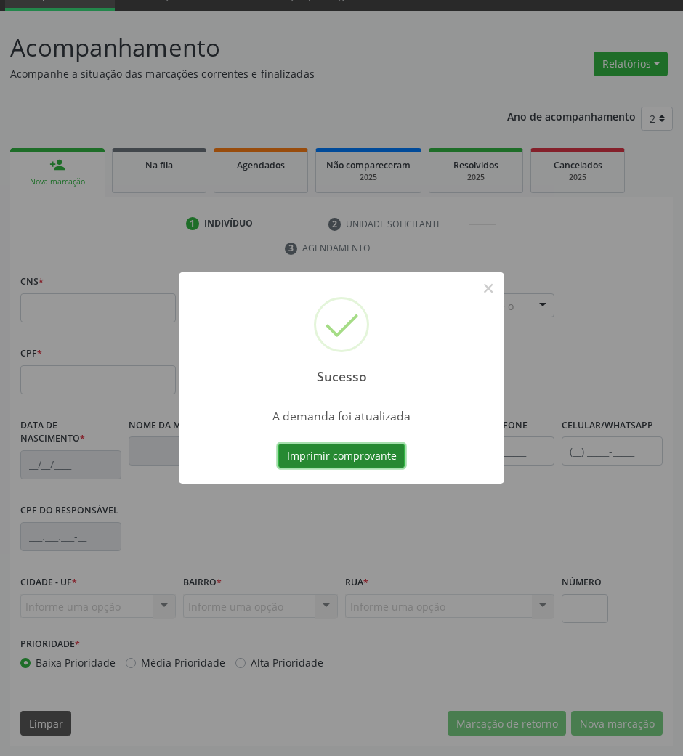
click at [338, 464] on button "Imprimir comprovante" at bounding box center [341, 456] width 126 height 25
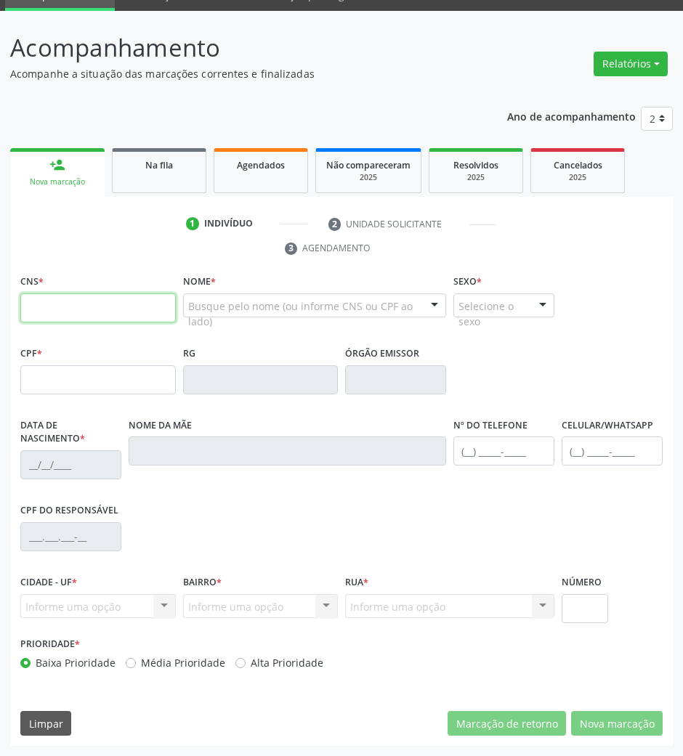
click at [134, 308] on input "text" at bounding box center [98, 308] width 156 height 29
paste input "706 2005 6609 2460"
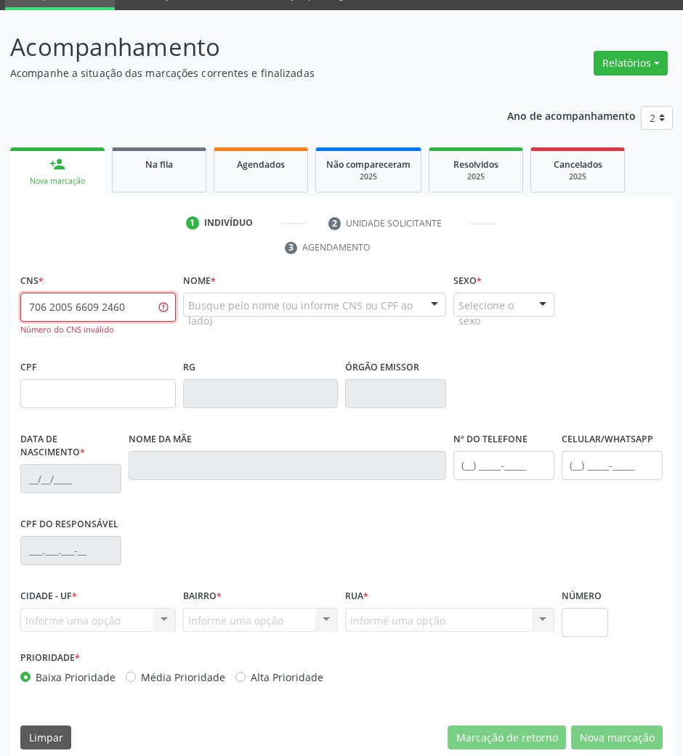
click at [79, 312] on input "706 2005 6609 2460" at bounding box center [98, 307] width 156 height 29
drag, startPoint x: 76, startPoint y: 311, endPoint x: 86, endPoint y: 311, distance: 10.2
click at [86, 311] on input "706 2005 6609 2460" at bounding box center [98, 307] width 156 height 29
click at [79, 308] on input "706 2005 3092 4603" at bounding box center [98, 307] width 156 height 29
drag, startPoint x: 129, startPoint y: 308, endPoint x: 96, endPoint y: 311, distance: 33.6
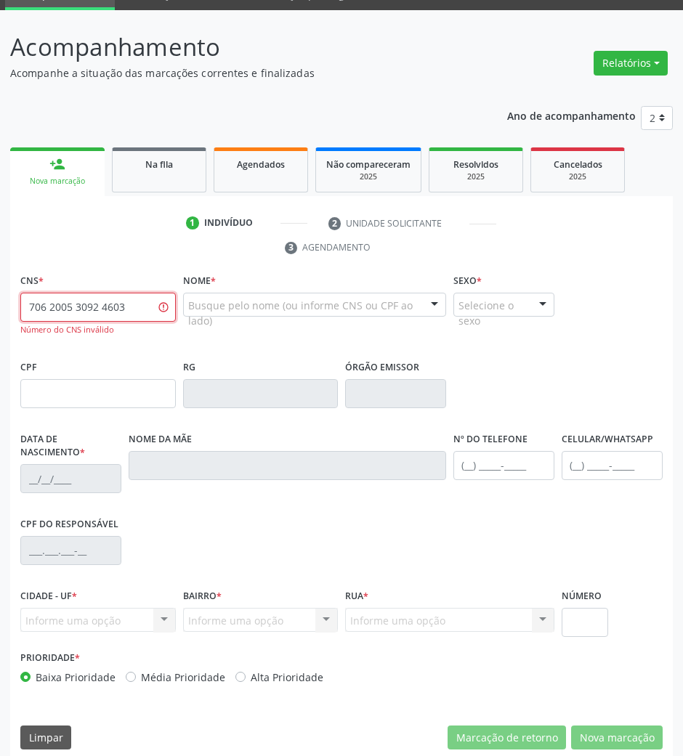
click at [79, 310] on input "706 2005 3092 4603" at bounding box center [98, 307] width 156 height 29
type input "706 2005 3092 4603"
click at [176, 186] on link "Na fila" at bounding box center [159, 170] width 94 height 45
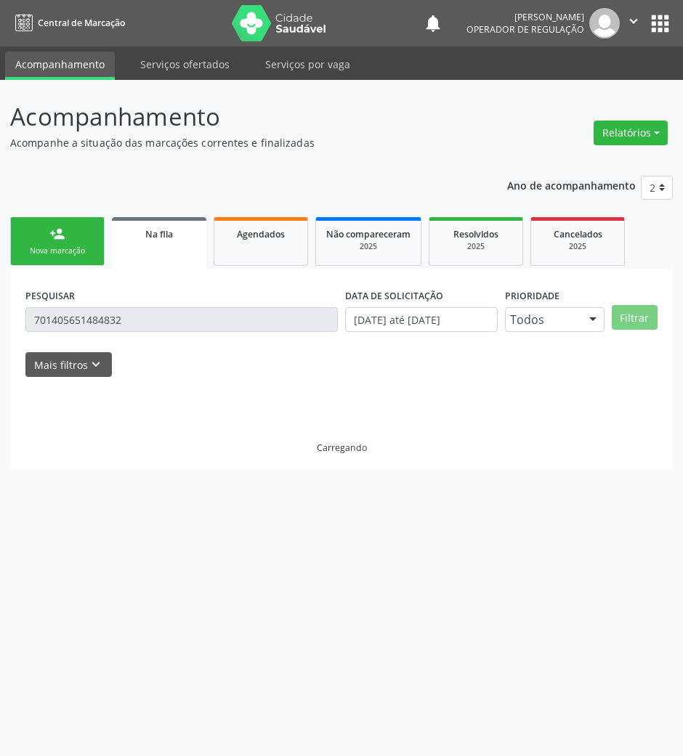
scroll to position [0, 0]
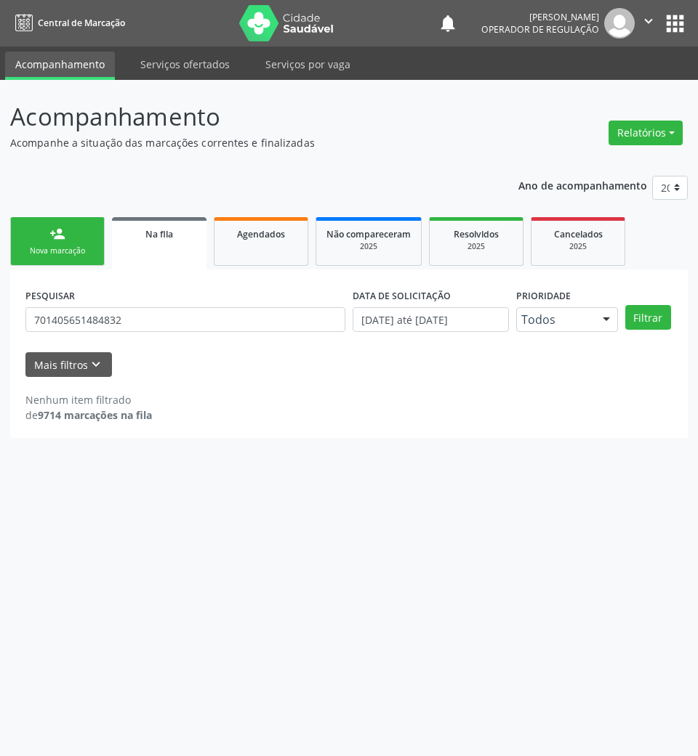
click at [214, 307] on div "PESQUISAR 701405651484832" at bounding box center [185, 313] width 327 height 57
click at [214, 312] on input "701405651484832" at bounding box center [185, 319] width 320 height 25
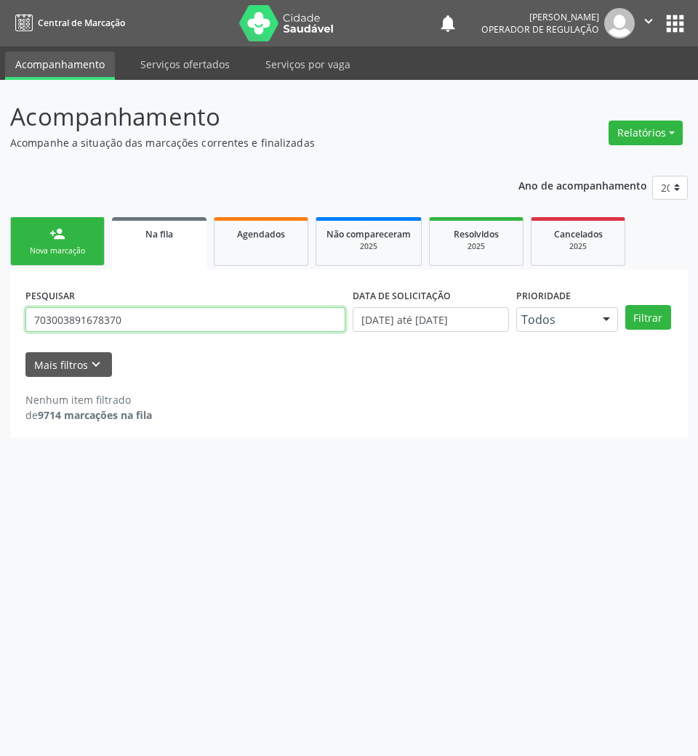
type input "703003891678370"
click at [625, 305] on button "Filtrar" at bounding box center [648, 317] width 46 height 25
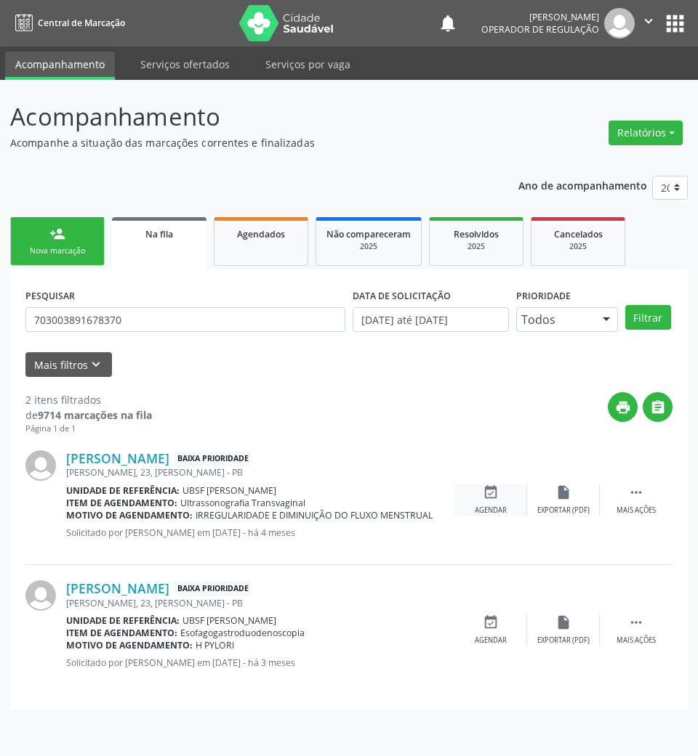
click at [493, 509] on div "Agendar" at bounding box center [491, 511] width 32 height 10
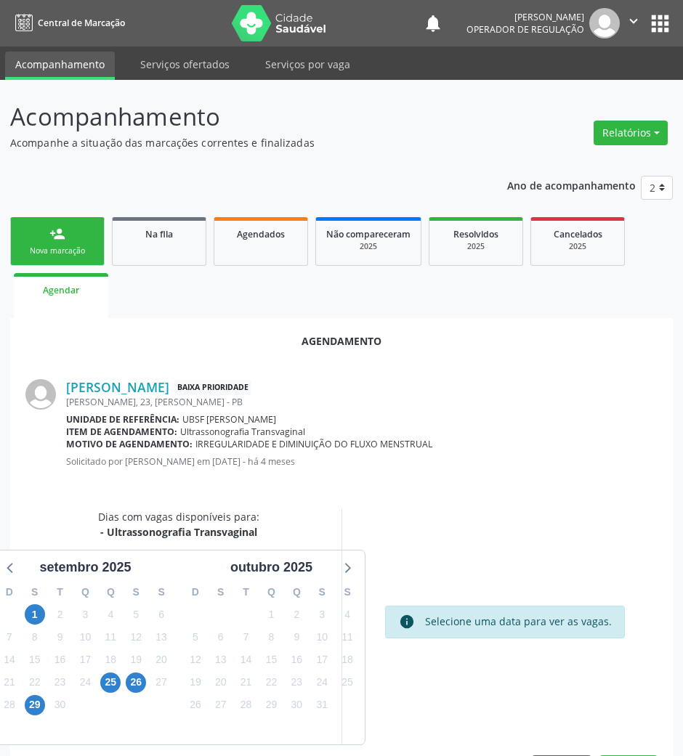
click at [124, 684] on div "26" at bounding box center [136, 682] width 25 height 23
click at [137, 680] on span "26" at bounding box center [136, 683] width 20 height 20
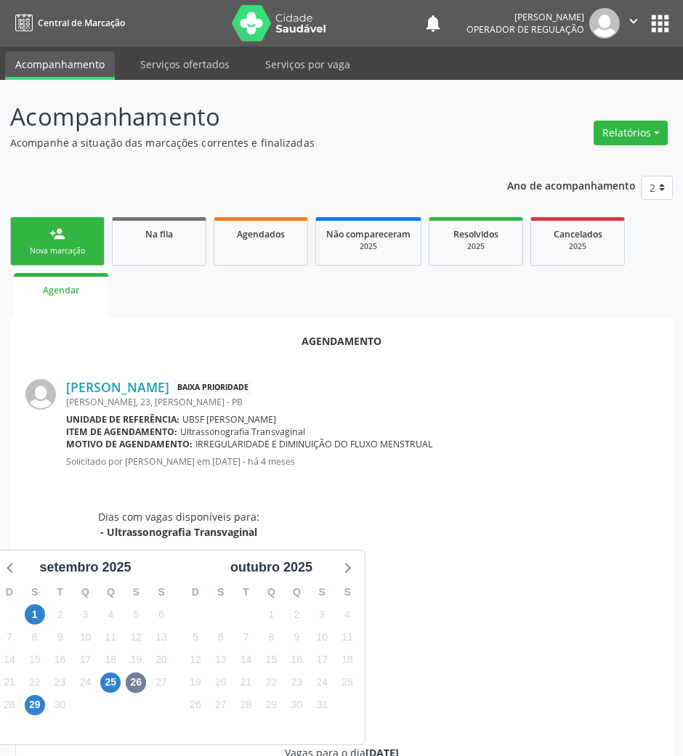
drag, startPoint x: 513, startPoint y: 725, endPoint x: 509, endPoint y: 649, distance: 75.7
radio input "true"
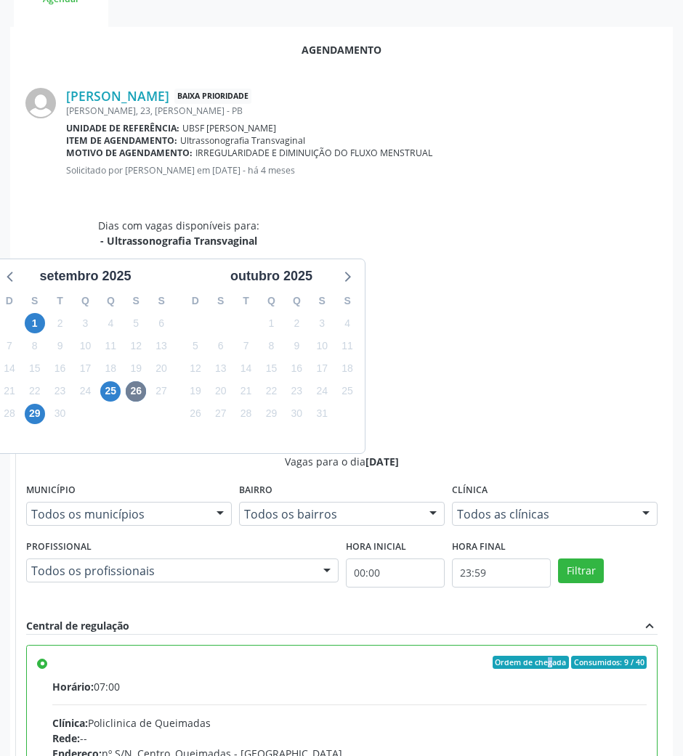
scroll to position [292, 0]
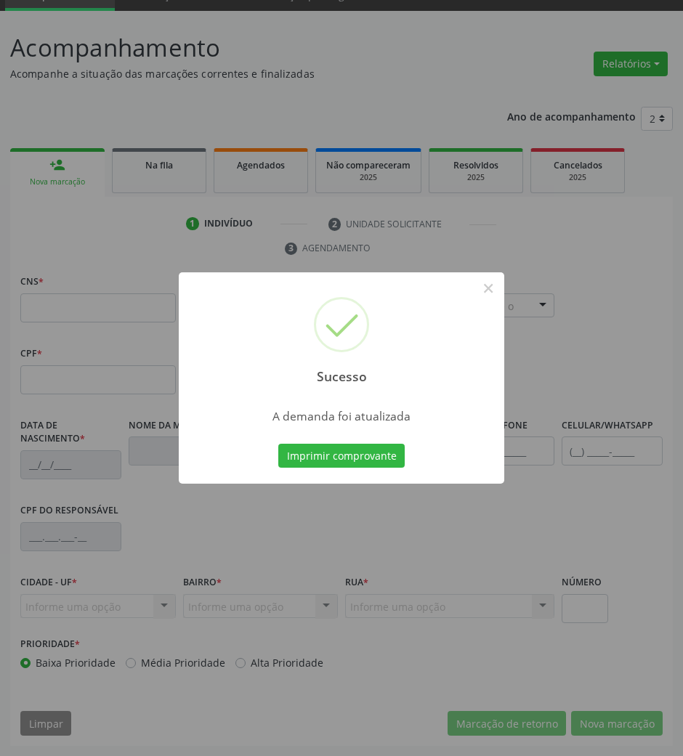
scroll to position [70, 0]
click at [278, 444] on button "Imprimir comprovante" at bounding box center [341, 456] width 126 height 25
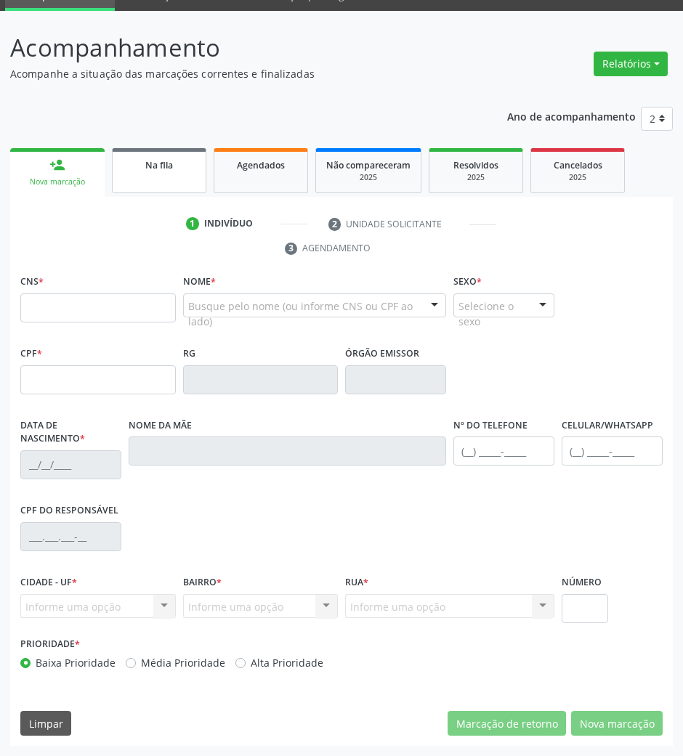
click at [149, 171] on link "Na fila" at bounding box center [159, 170] width 94 height 45
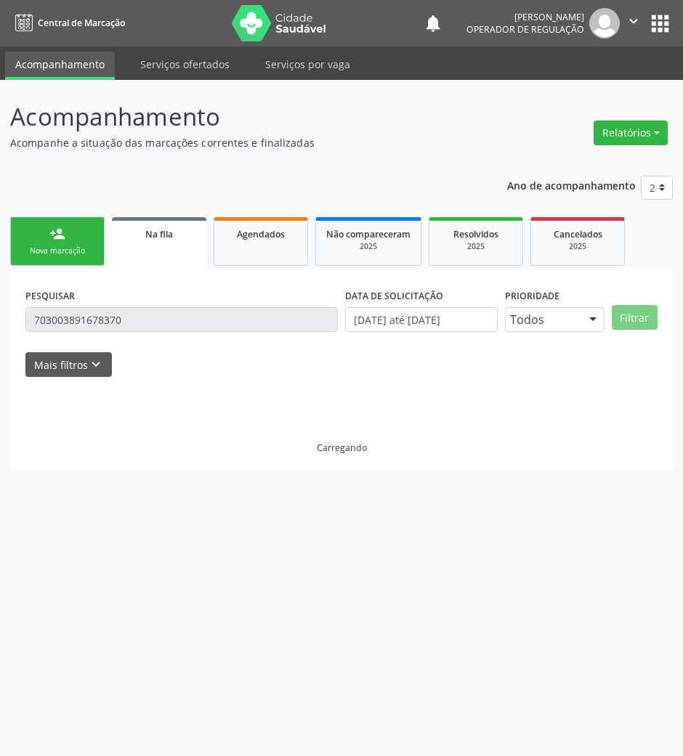
scroll to position [0, 0]
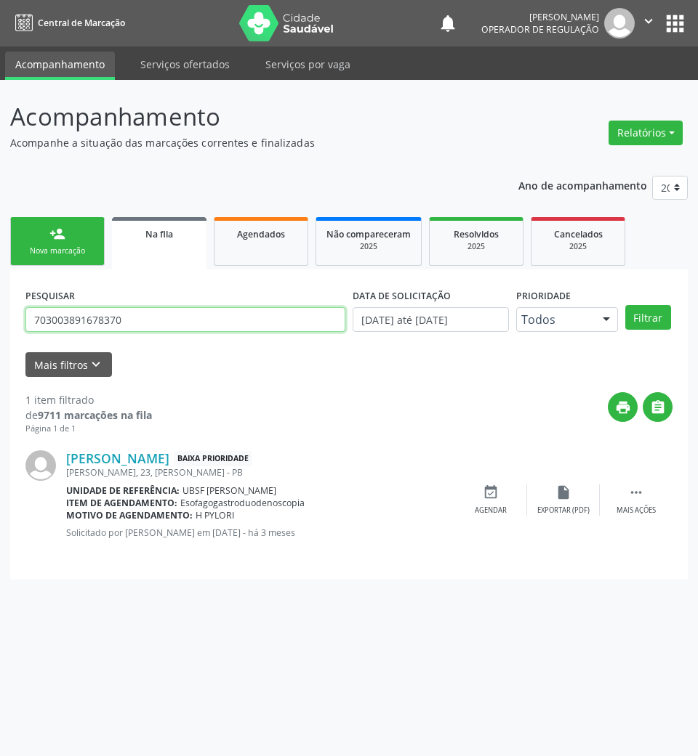
click at [198, 320] on input "703003891678370" at bounding box center [185, 319] width 320 height 25
type input "704603712209330"
click at [625, 305] on button "Filtrar" at bounding box center [648, 317] width 46 height 25
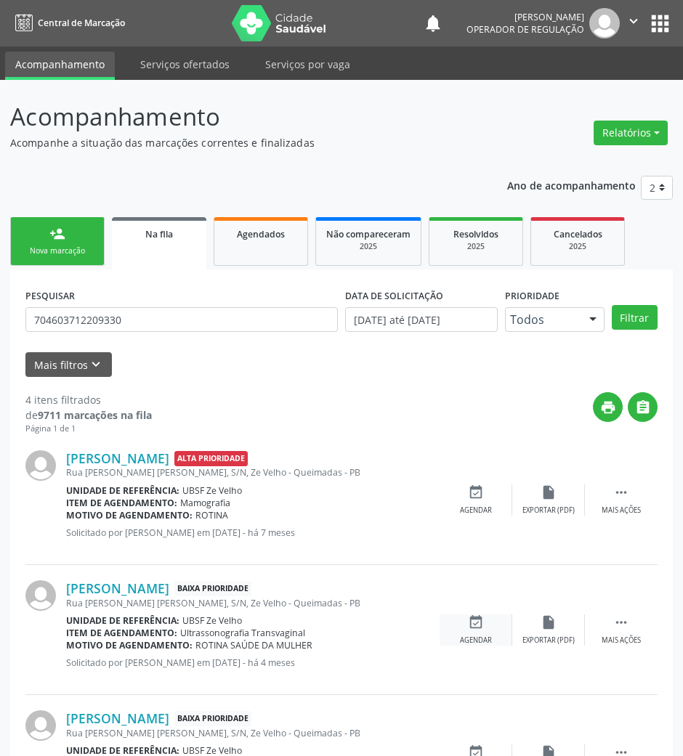
click at [490, 622] on div "event_available Agendar" at bounding box center [476, 630] width 73 height 31
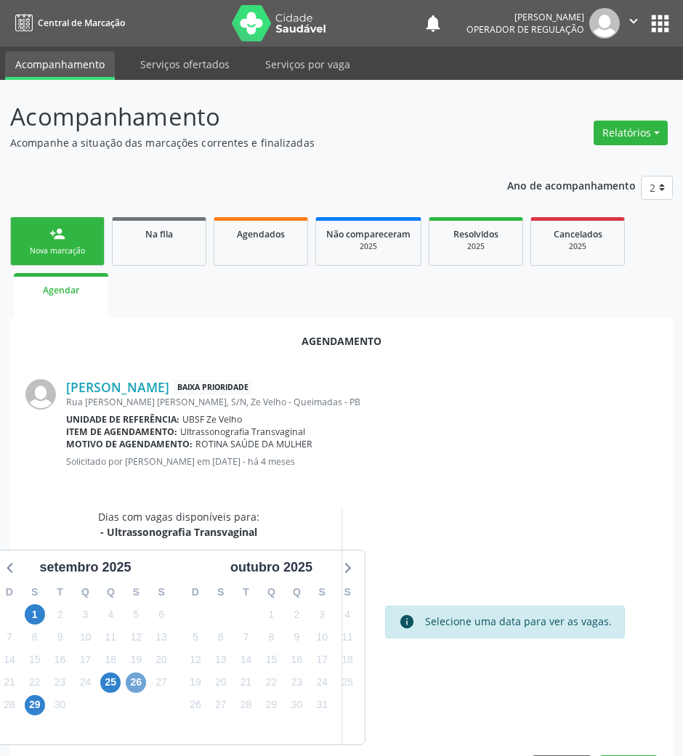
click at [129, 679] on span "26" at bounding box center [136, 683] width 20 height 20
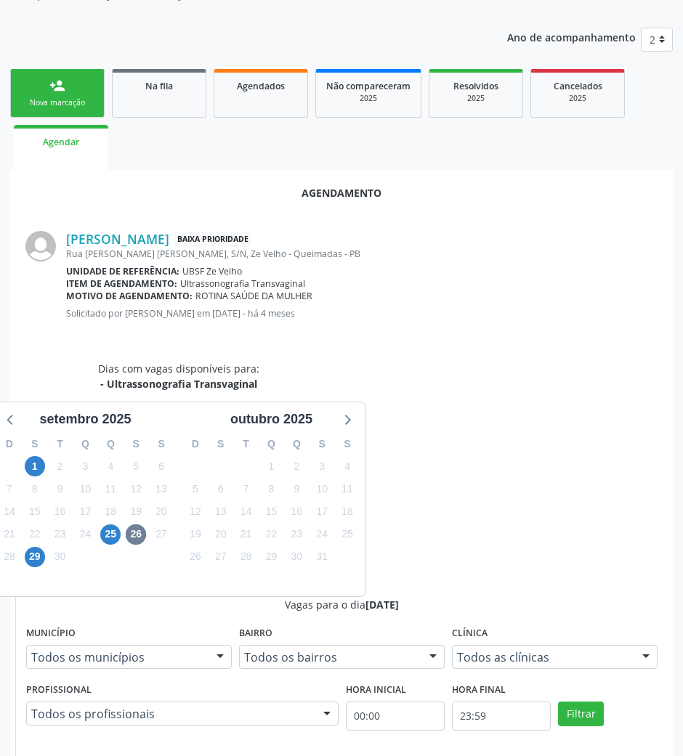
scroll to position [292, 0]
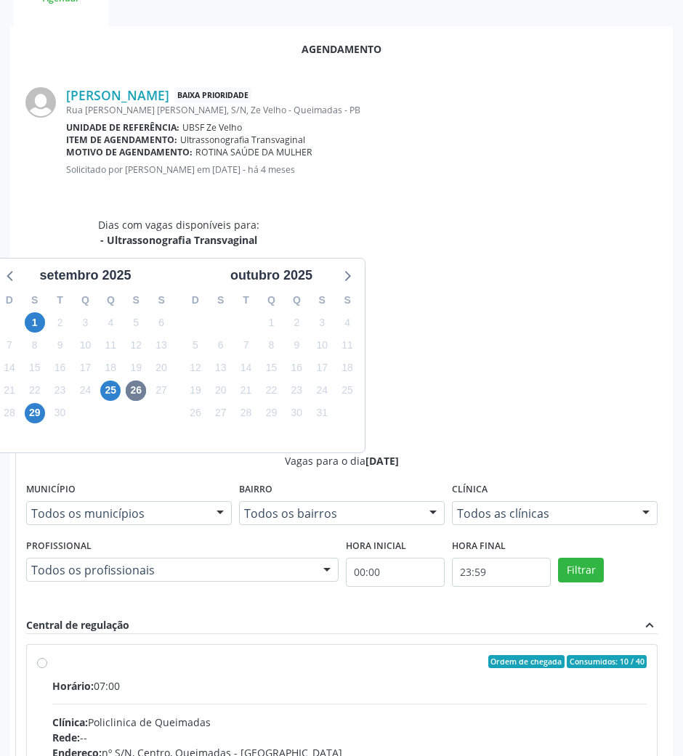
click at [526, 730] on div "Rede: --" at bounding box center [349, 737] width 594 height 15
click at [47, 655] on input "Ordem de chegada Consumidos: 10 / 40 Horário: 07:00 Clínica: Policlinica de Que…" at bounding box center [42, 661] width 10 height 13
radio input "true"
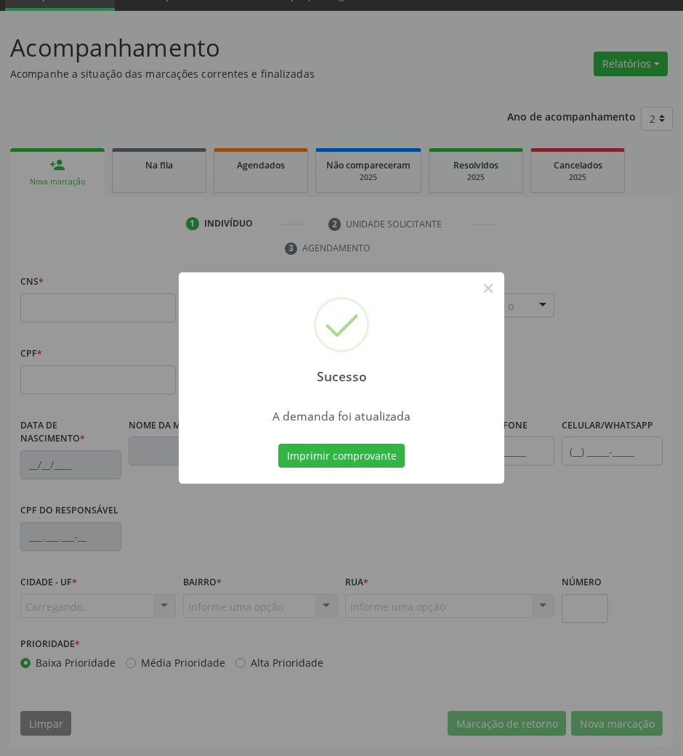
scroll to position [70, 0]
click at [358, 456] on button "Imprimir comprovante" at bounding box center [341, 456] width 126 height 25
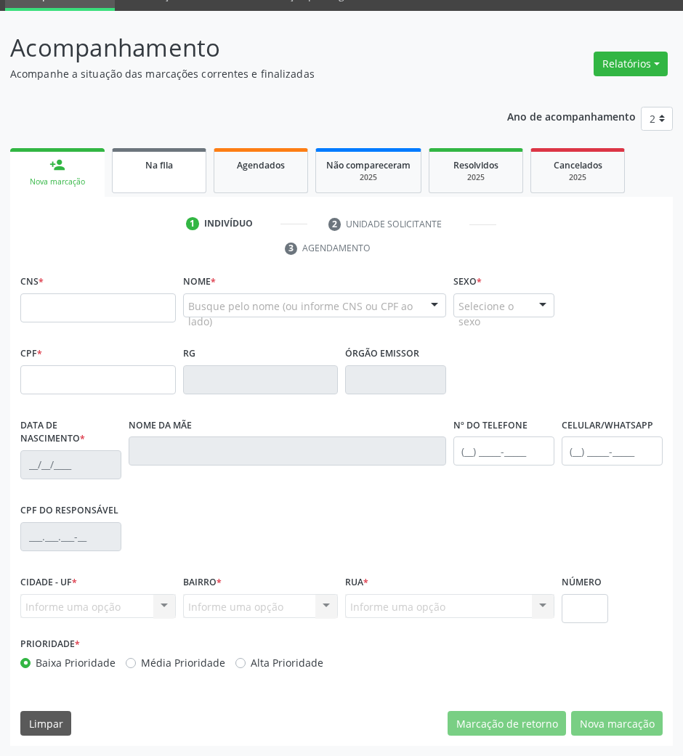
click at [163, 175] on link "Na fila" at bounding box center [159, 170] width 94 height 45
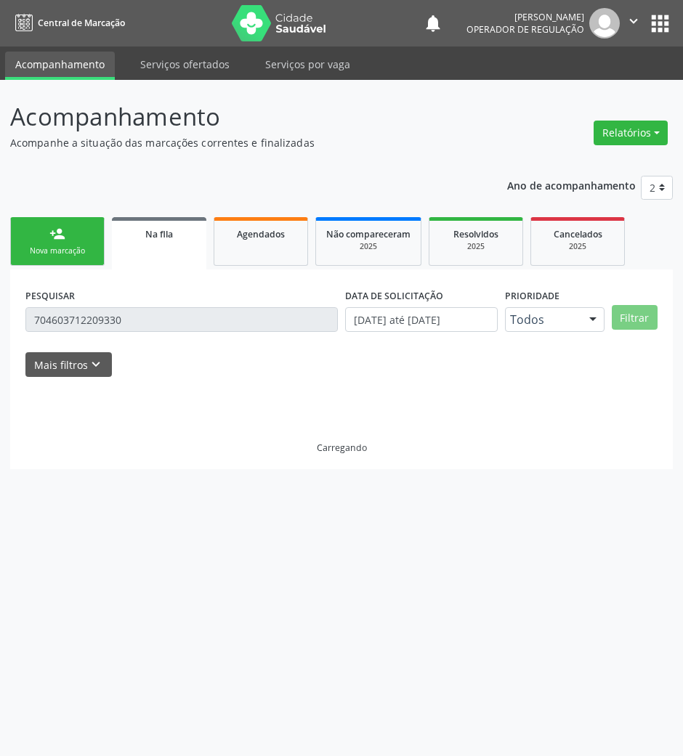
scroll to position [0, 0]
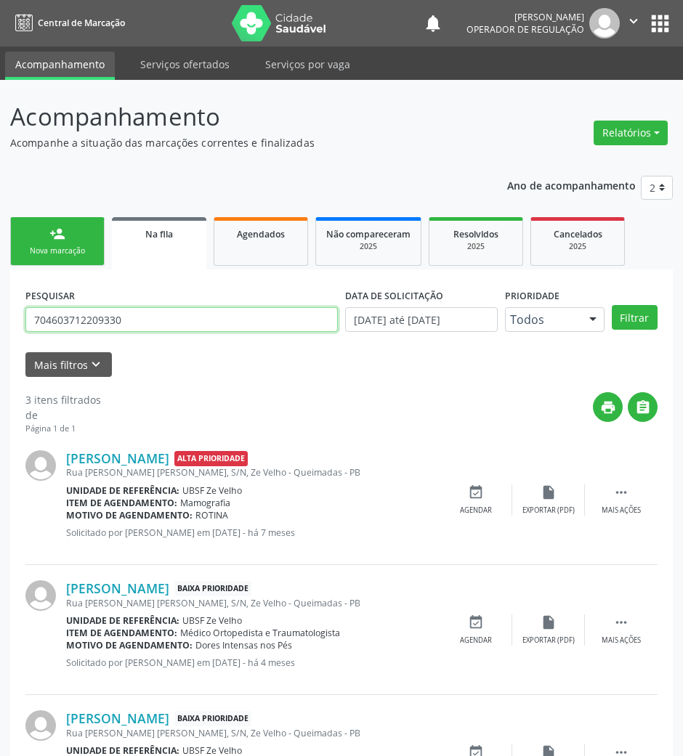
click at [210, 315] on input "704603712209330" at bounding box center [181, 319] width 312 height 25
click at [612, 305] on button "Filtrar" at bounding box center [635, 317] width 46 height 25
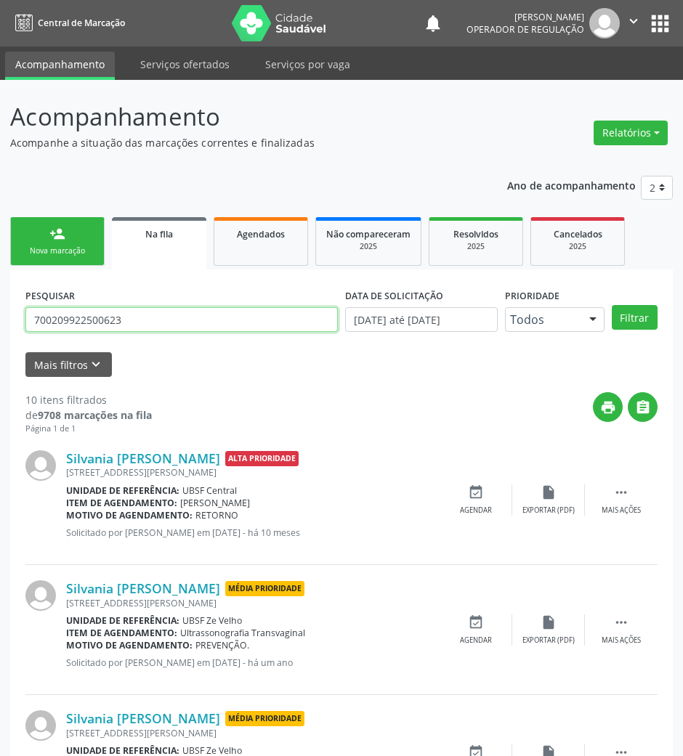
click at [179, 323] on input "700209922500623" at bounding box center [181, 319] width 312 height 25
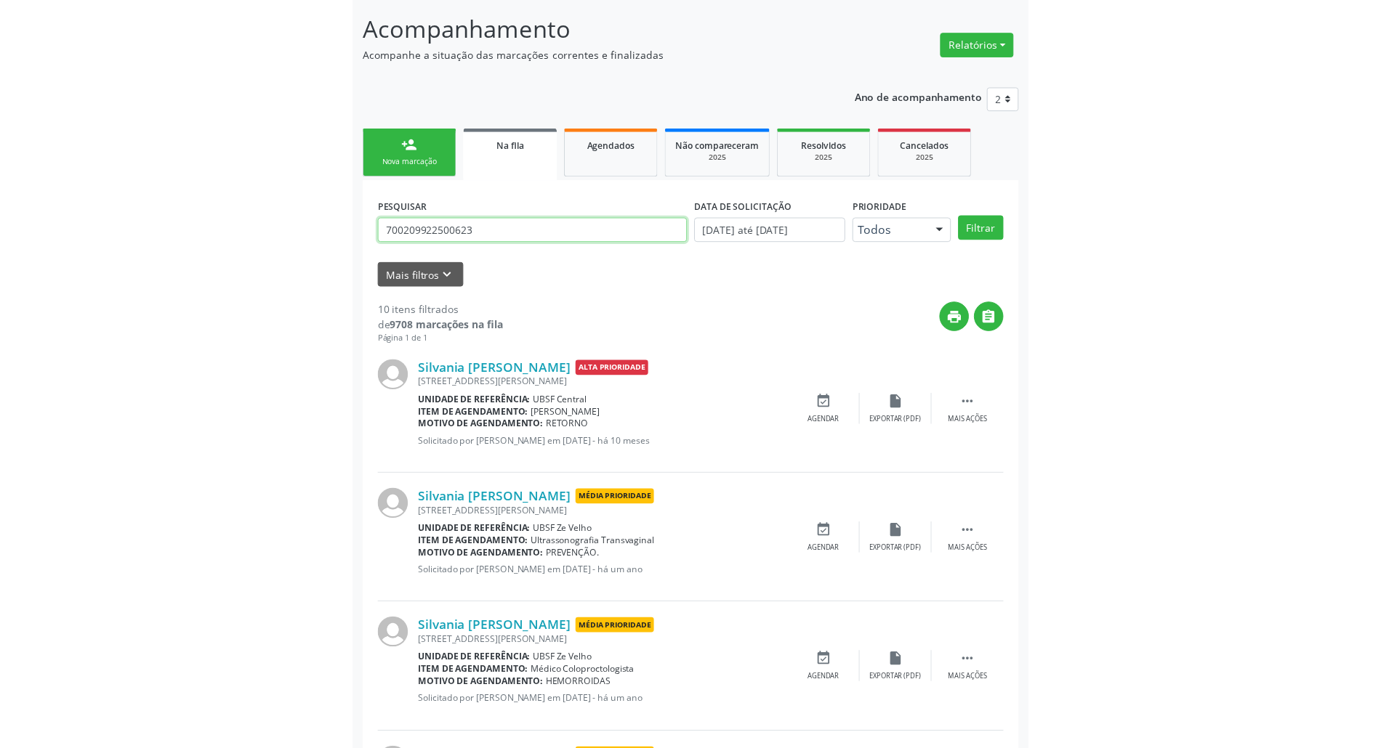
scroll to position [193, 0]
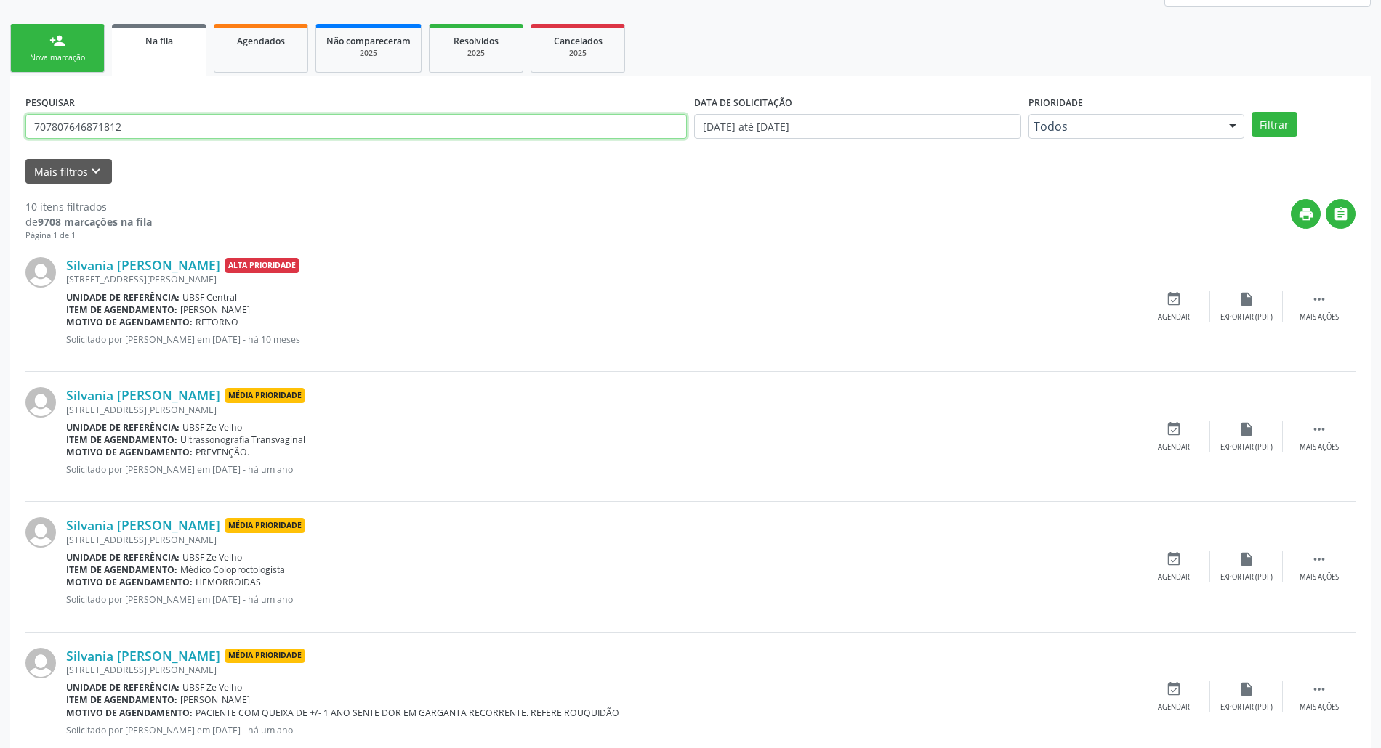
type input "707807646871812"
click at [682, 112] on button "Filtrar" at bounding box center [1274, 124] width 46 height 25
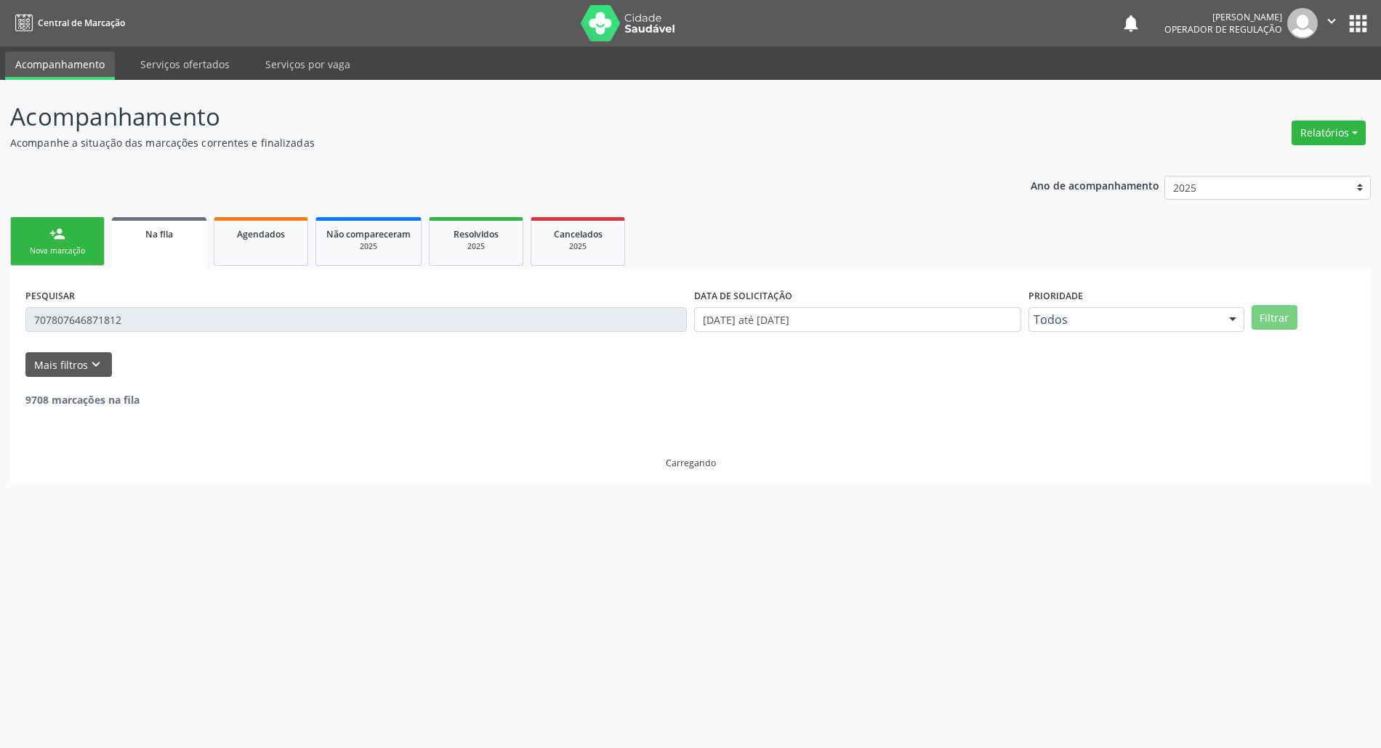
scroll to position [0, 0]
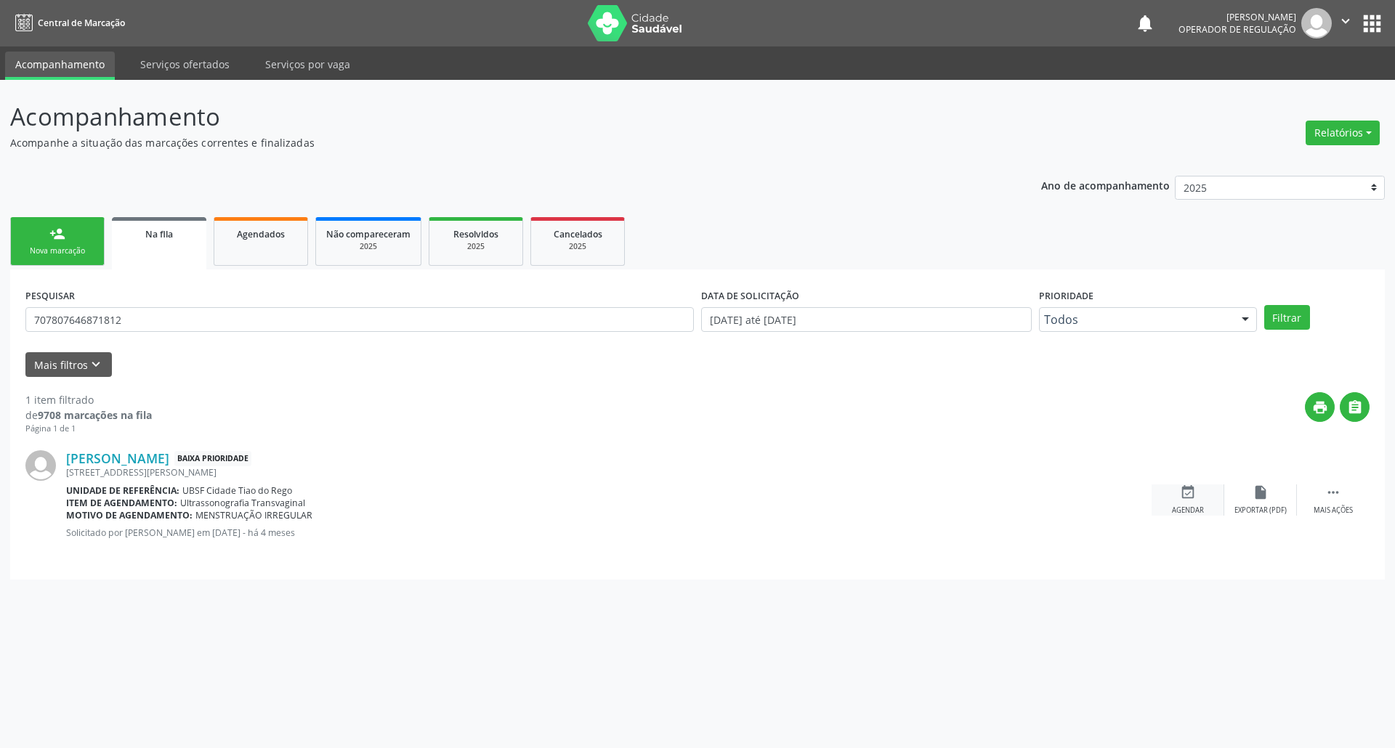
click at [682, 491] on icon "event_available" at bounding box center [1188, 493] width 16 height 16
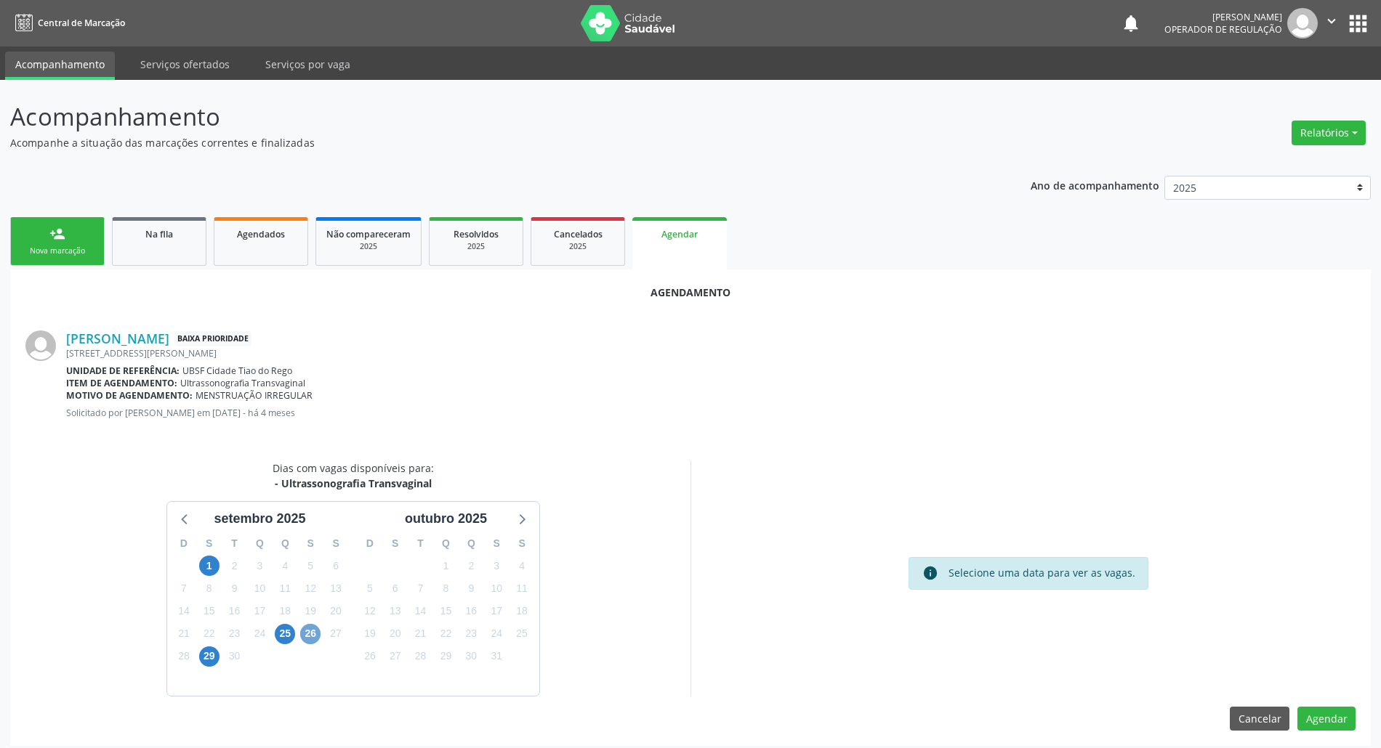
click at [311, 639] on span "26" at bounding box center [310, 634] width 20 height 20
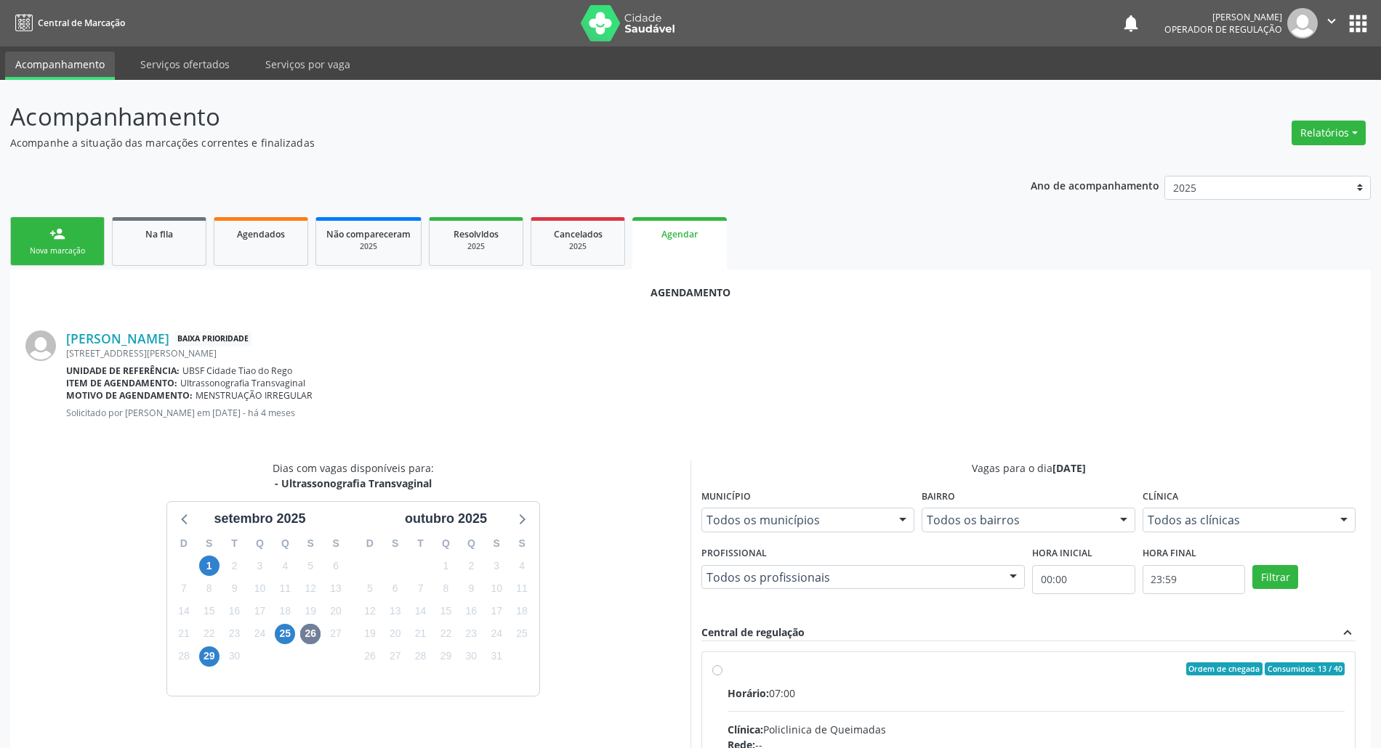
drag, startPoint x: 802, startPoint y: 731, endPoint x: 794, endPoint y: 728, distance: 9.2
click at [682, 730] on div "Clínica: Policlinica de Queimadas" at bounding box center [1035, 729] width 617 height 15
radio input "true"
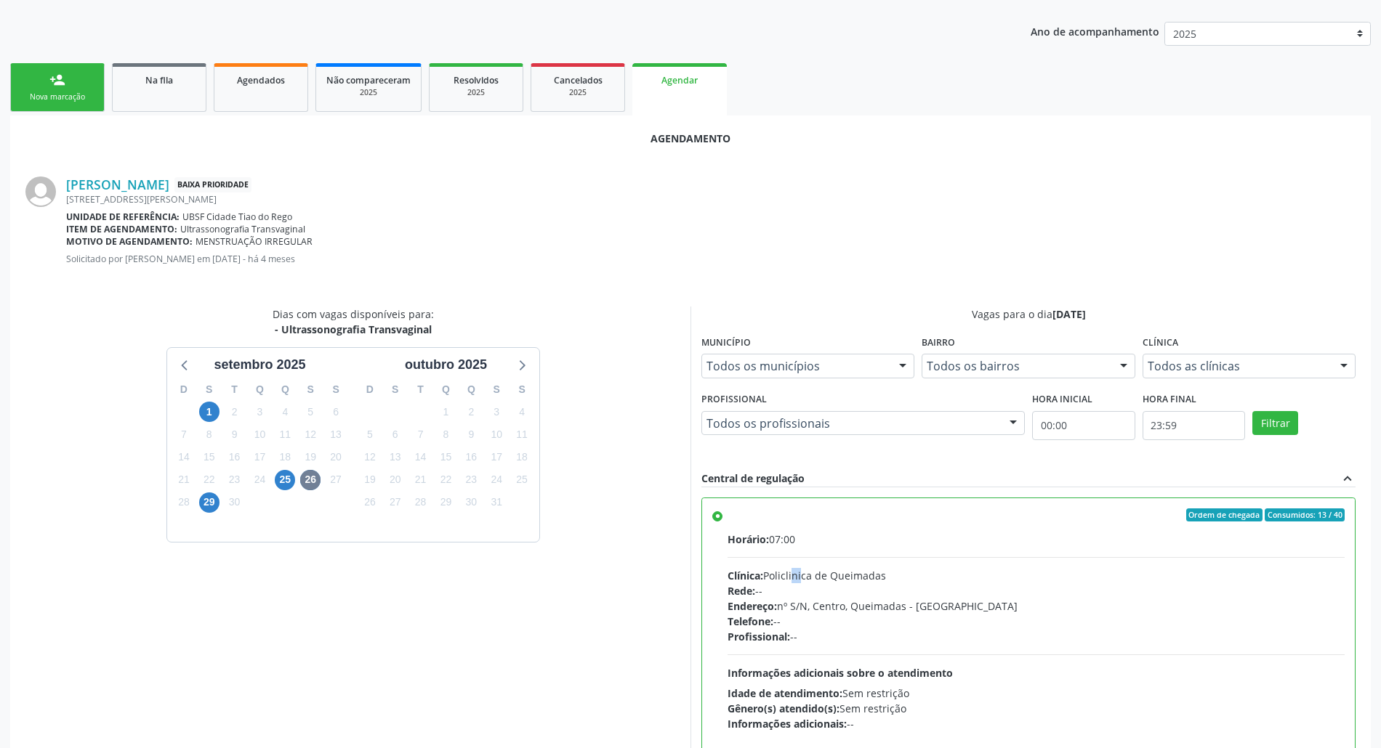
scroll to position [244, 0]
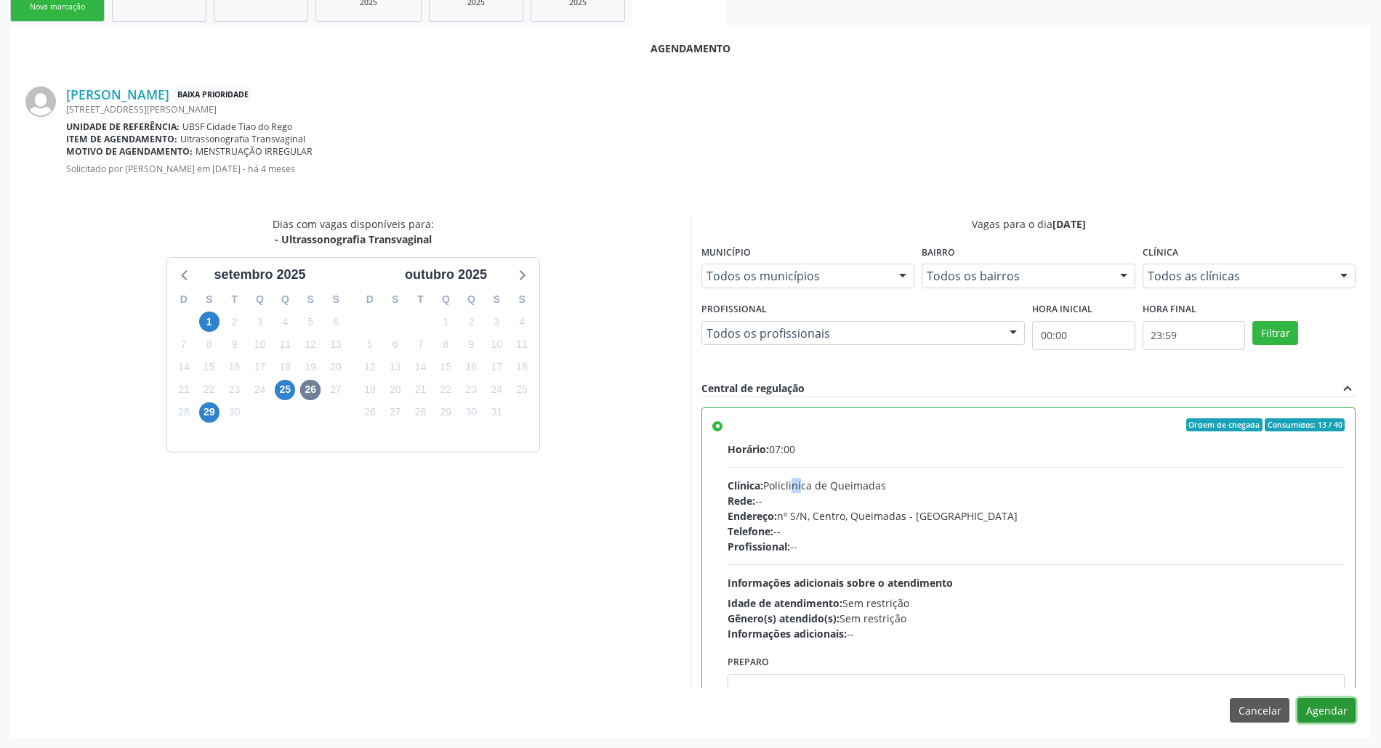
click at [682, 709] on button "Agendar" at bounding box center [1326, 710] width 58 height 25
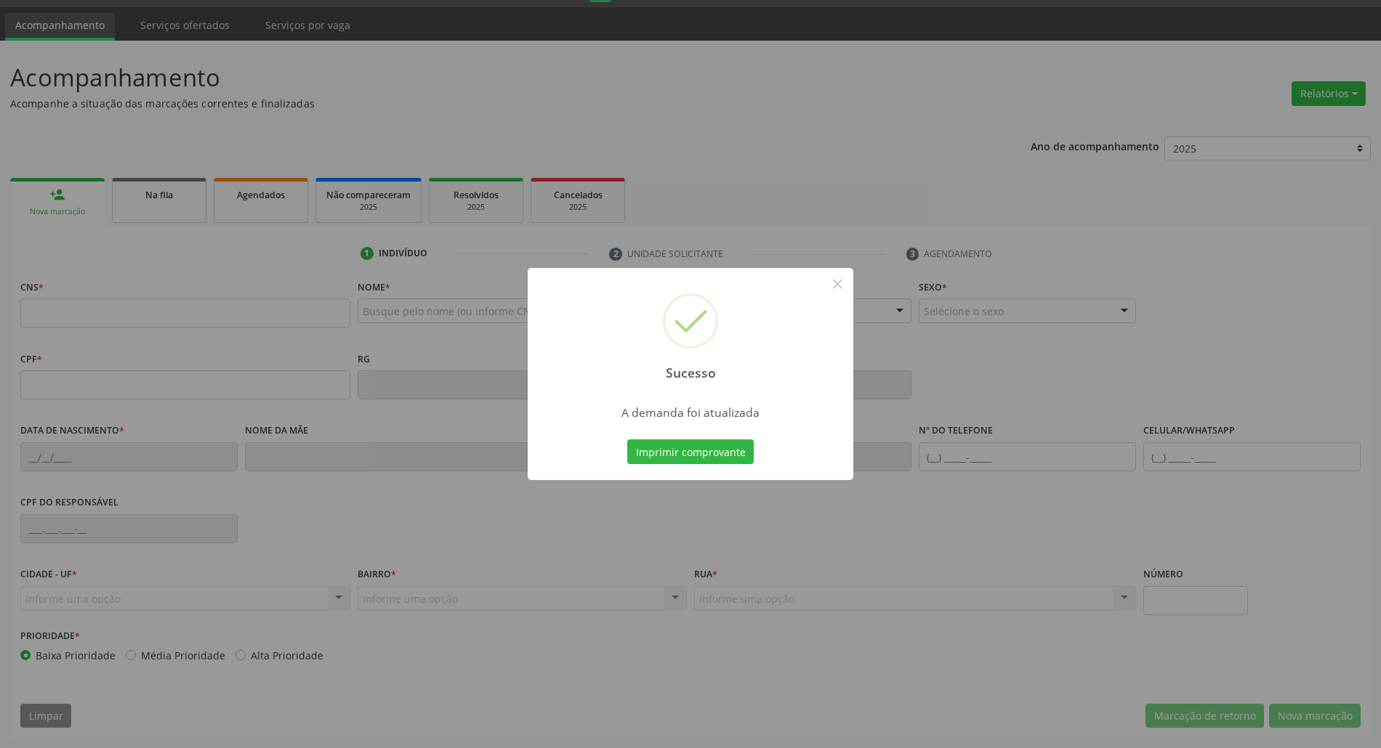
scroll to position [39, 0]
click at [682, 461] on button "Imprimir comprovante" at bounding box center [690, 452] width 126 height 25
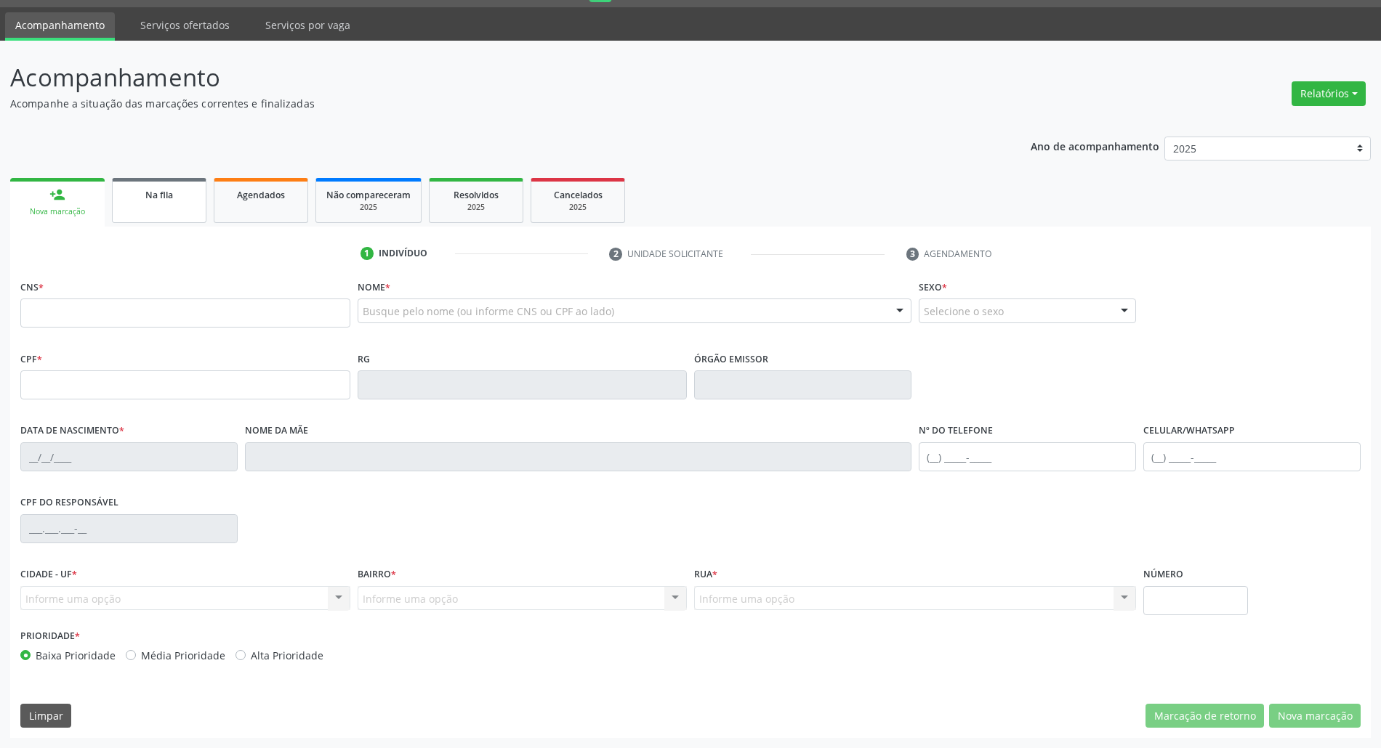
click at [160, 204] on link "Na fila" at bounding box center [159, 200] width 94 height 45
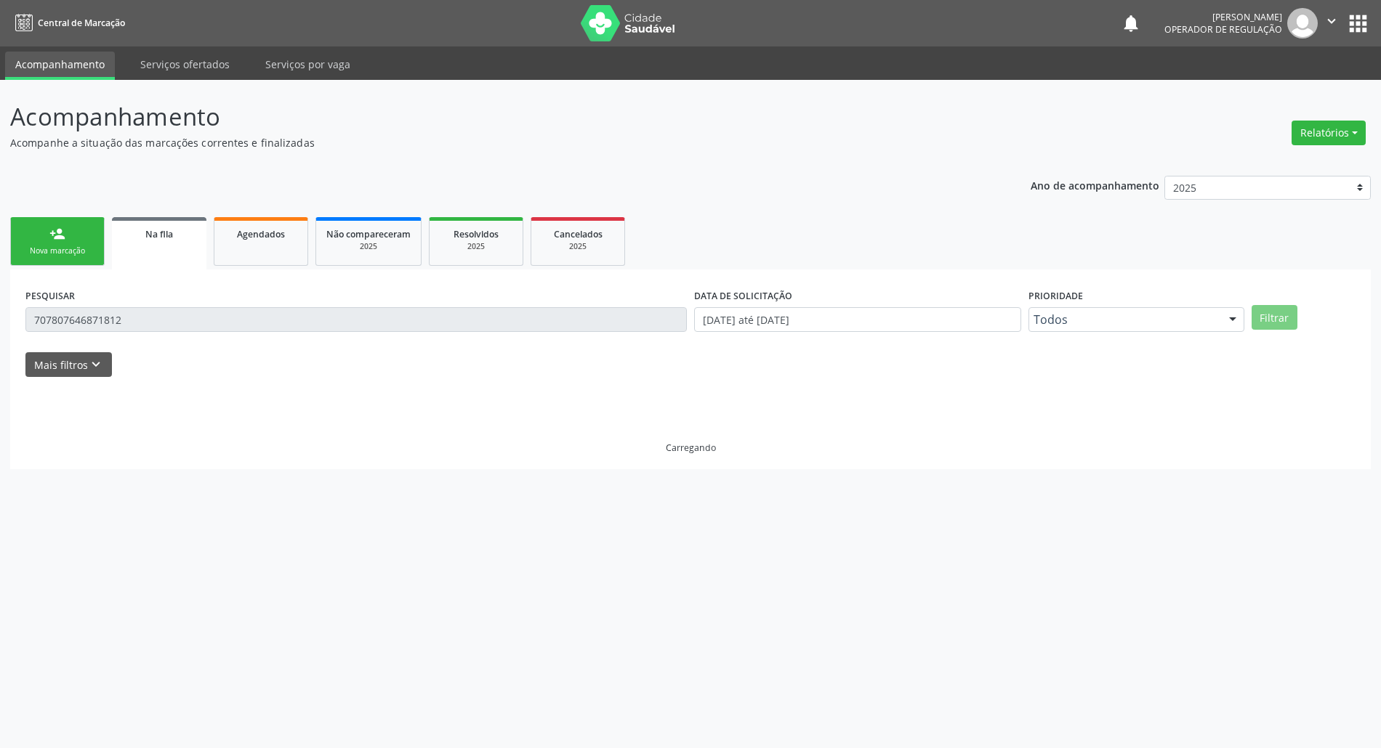
scroll to position [0, 0]
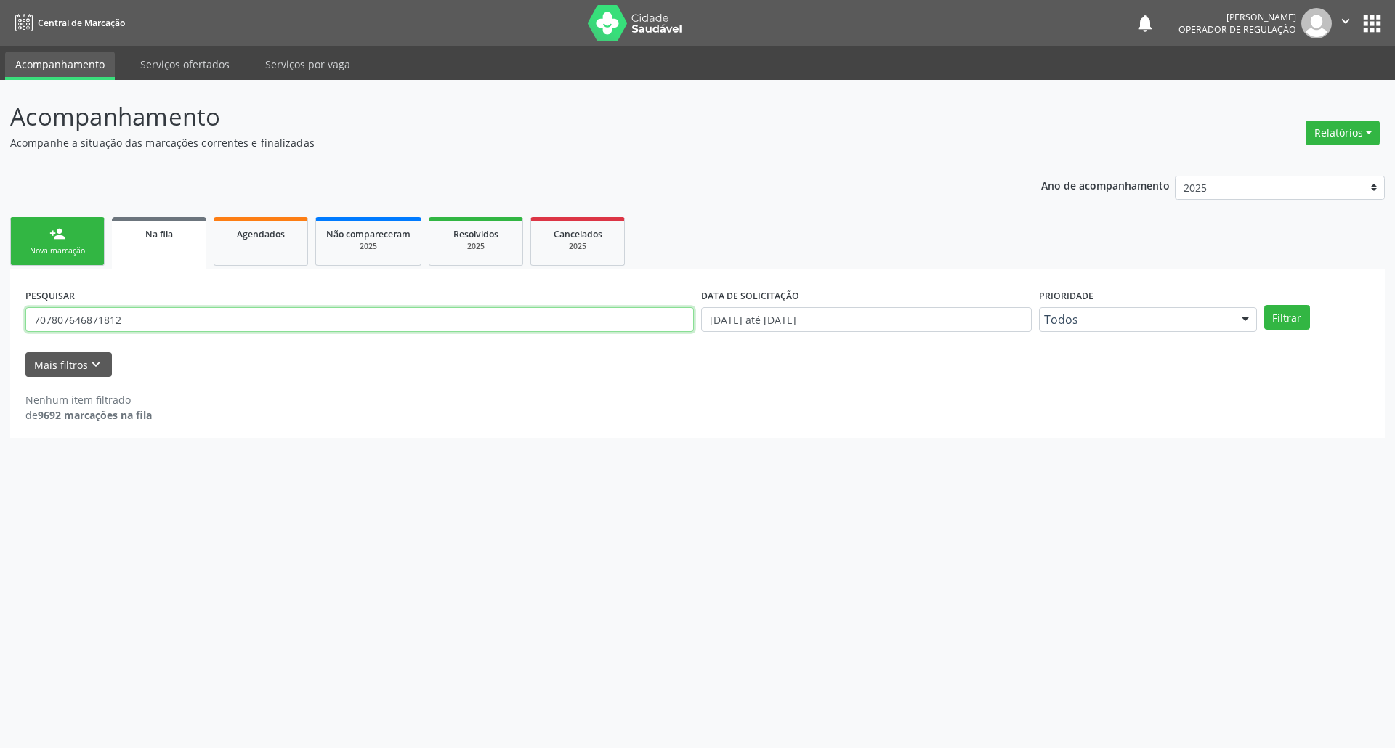
click at [208, 324] on input "707807646871812" at bounding box center [359, 319] width 669 height 25
type input "708500365945078"
click at [682, 305] on button "Filtrar" at bounding box center [1287, 317] width 46 height 25
click at [204, 326] on input "708500365945078" at bounding box center [359, 319] width 669 height 25
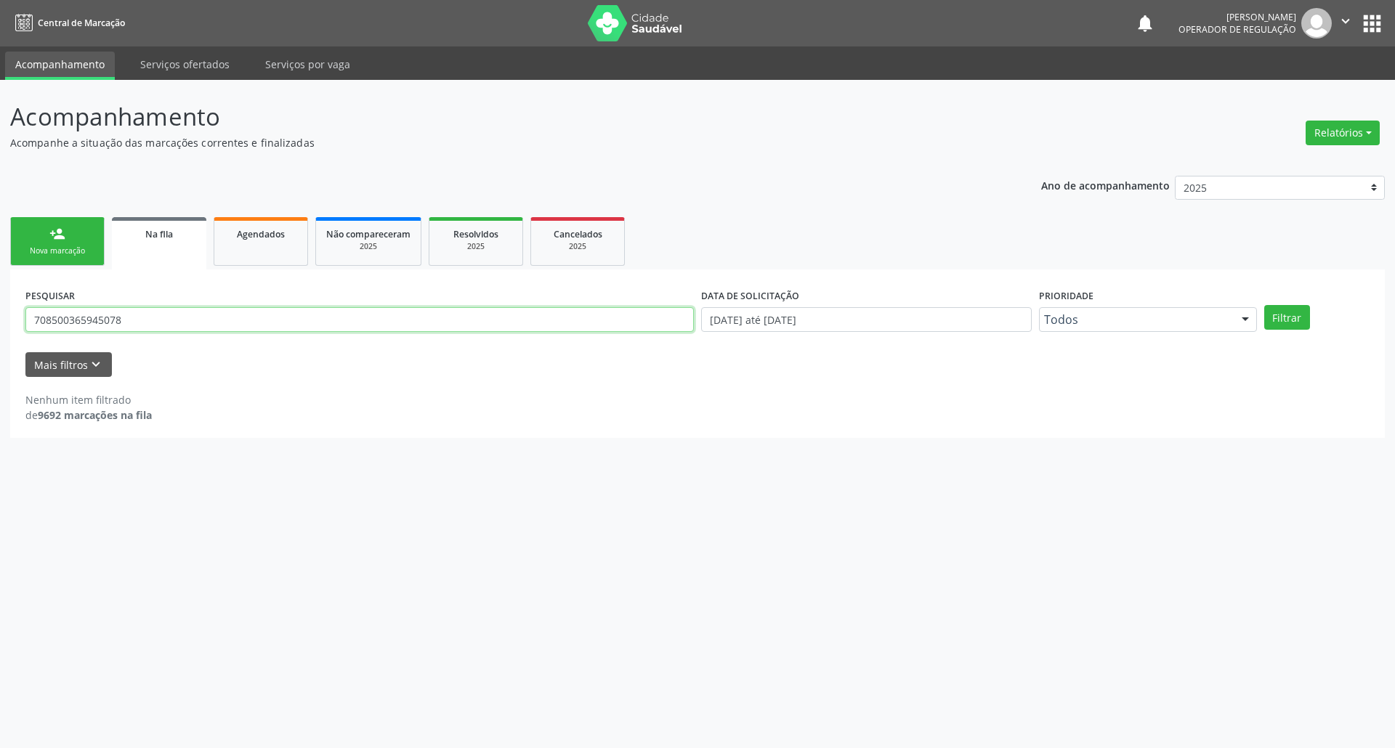
click at [204, 326] on input "708500365945078" at bounding box center [359, 319] width 669 height 25
click at [94, 248] on link "person_add Nova marcação" at bounding box center [57, 241] width 94 height 49
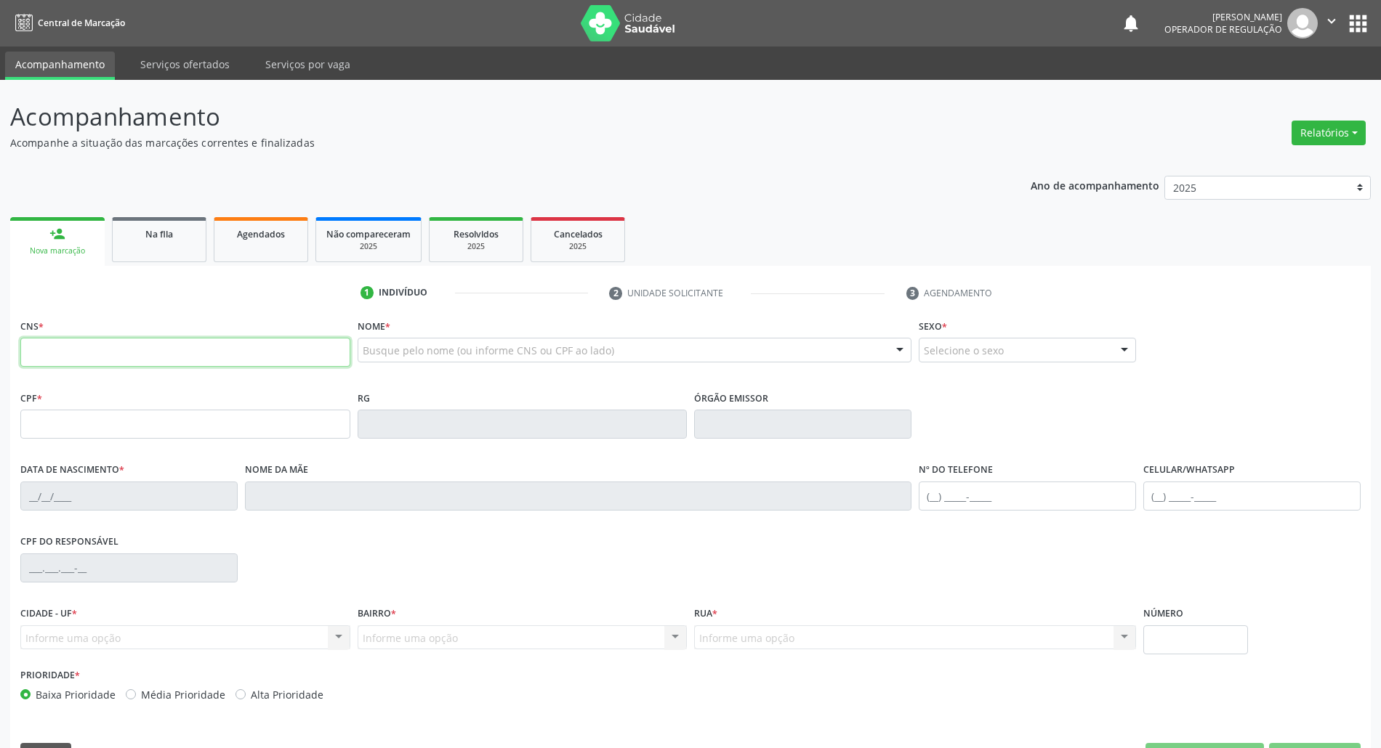
click at [131, 359] on input "text" at bounding box center [185, 352] width 330 height 29
paste input "708 5003 6594 5078"
type input "708 5003 6594 5078"
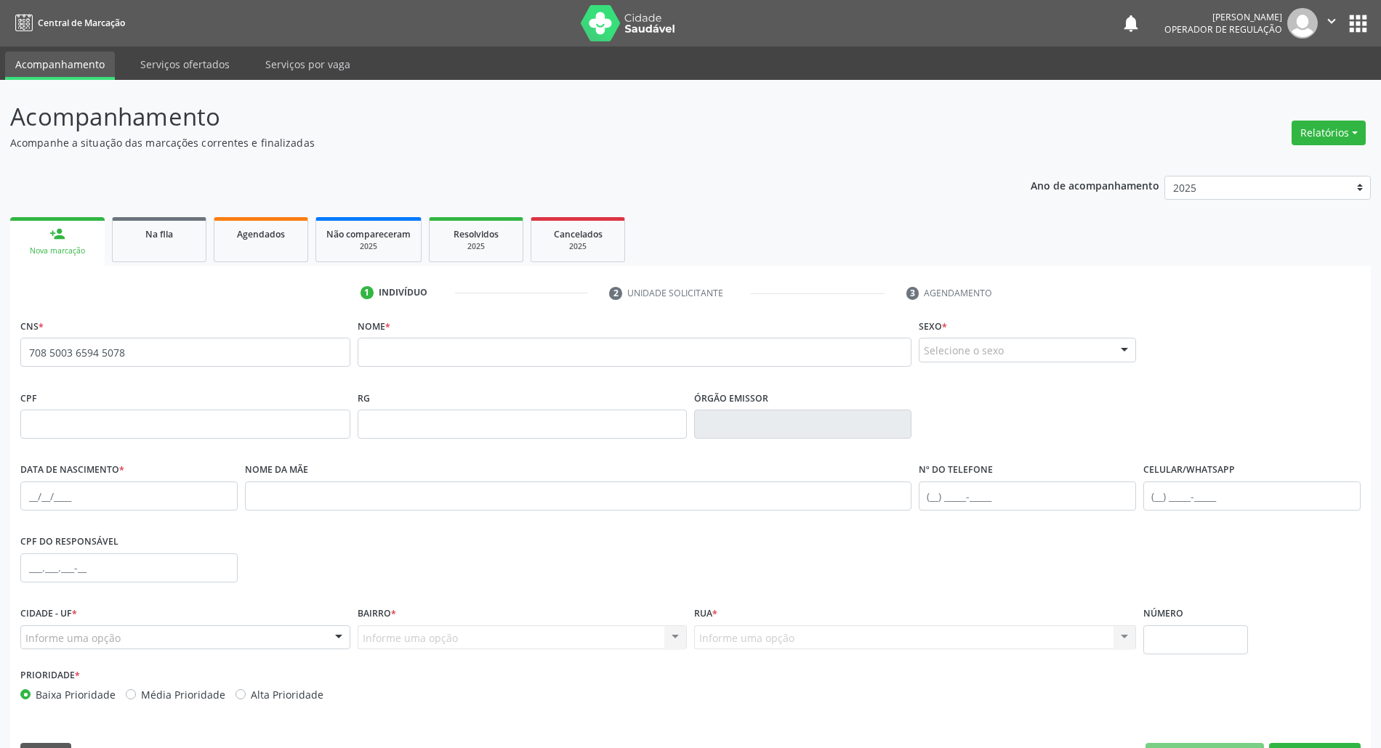
click at [140, 337] on div "CNS * 708 5003 6594 5078 none" at bounding box center [185, 341] width 330 height 52
drag, startPoint x: 140, startPoint y: 337, endPoint x: 137, endPoint y: 352, distance: 14.8
click at [140, 339] on div "CNS * 708 5003 6594 5078 none" at bounding box center [185, 341] width 330 height 52
click at [137, 355] on input "708 5003 6594 5078" at bounding box center [185, 352] width 330 height 29
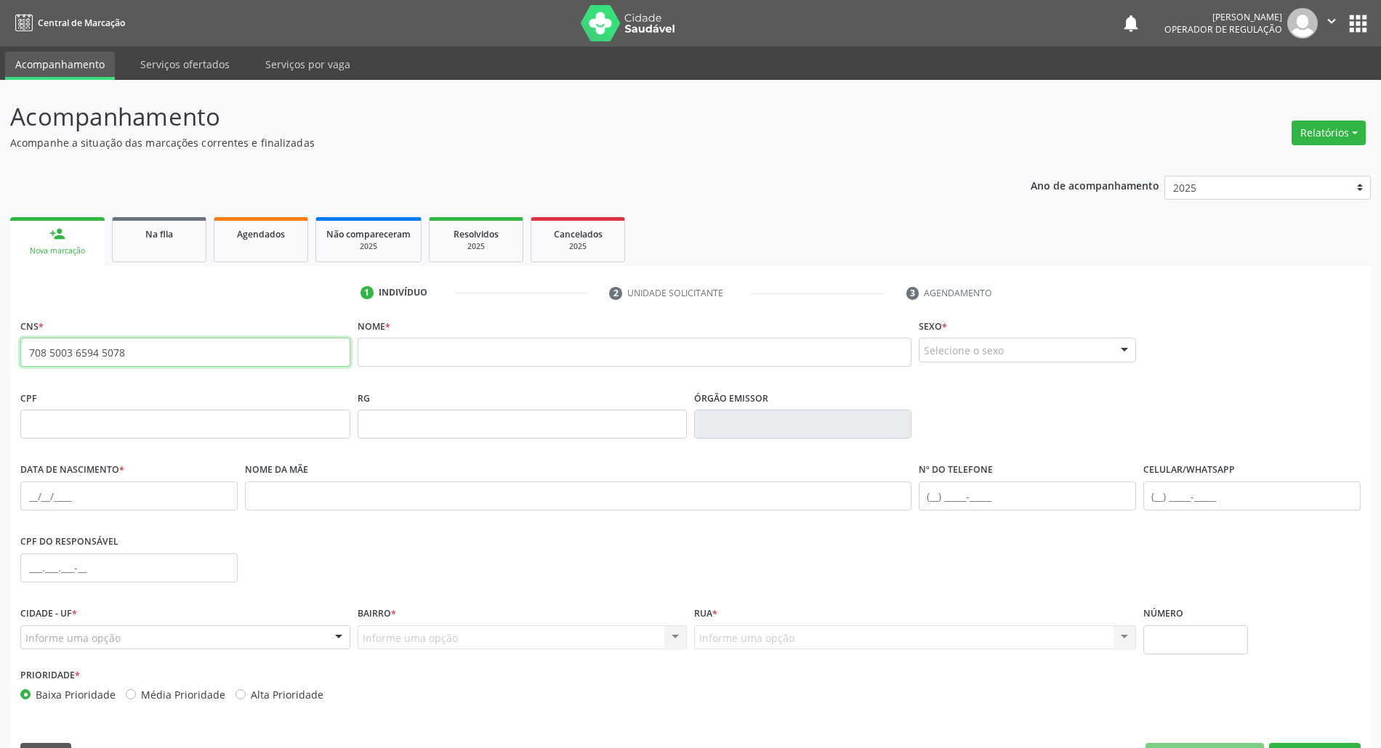
click at [137, 361] on input "708 5003 6594 5078" at bounding box center [185, 352] width 330 height 29
click at [682, 15] on button "apps" at bounding box center [1357, 23] width 25 height 25
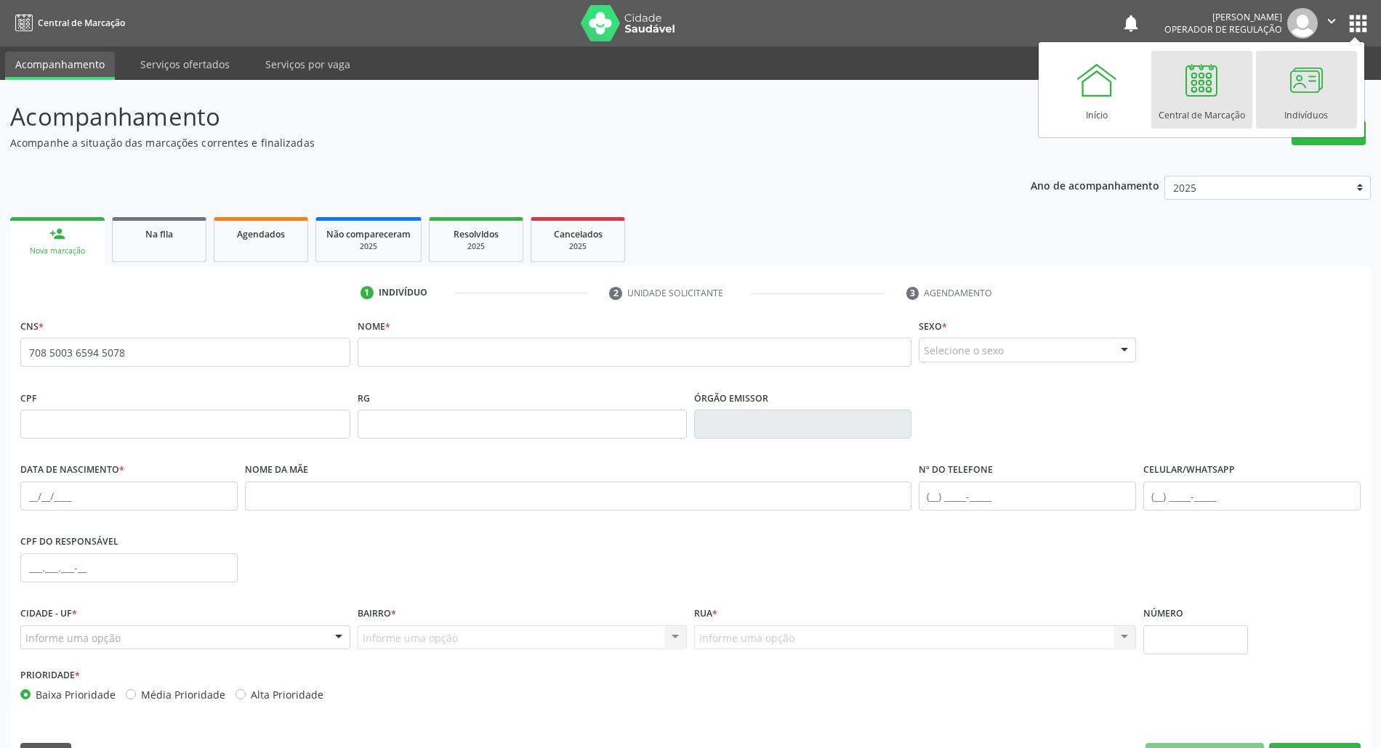
click at [682, 110] on div "Indivíduos" at bounding box center [1306, 112] width 44 height 20
